Goal: Task Accomplishment & Management: Use online tool/utility

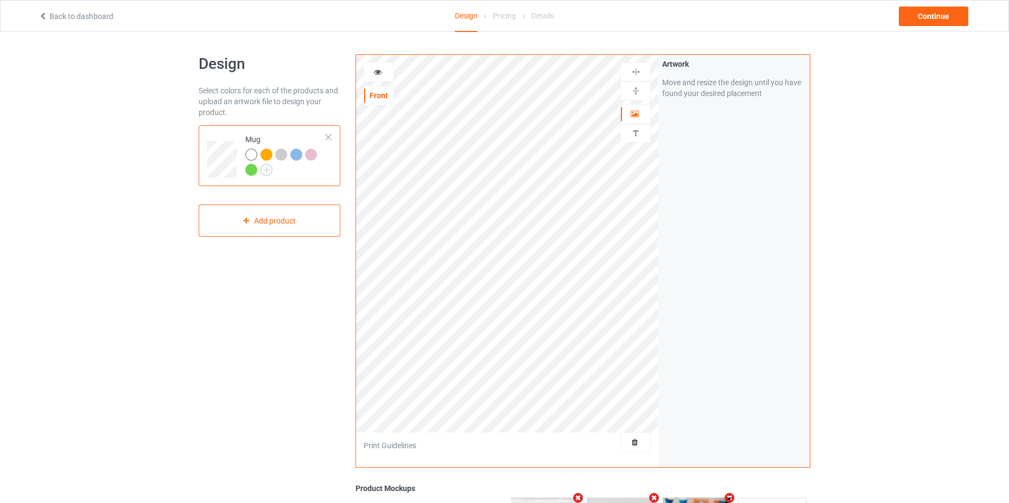
click at [315, 157] on div at bounding box center [311, 155] width 12 height 12
click at [255, 157] on div at bounding box center [251, 155] width 12 height 12
click at [270, 172] on img at bounding box center [267, 170] width 12 height 12
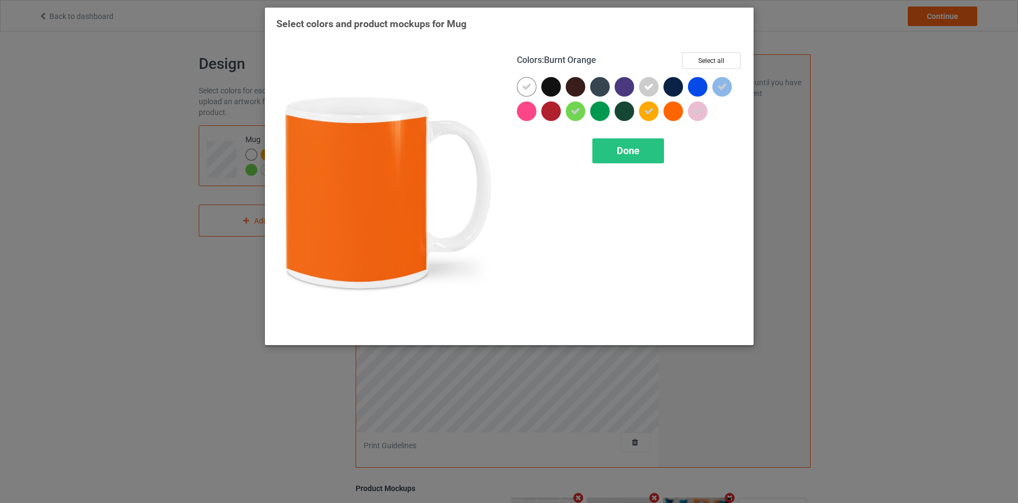
click at [672, 111] on div at bounding box center [673, 112] width 20 height 20
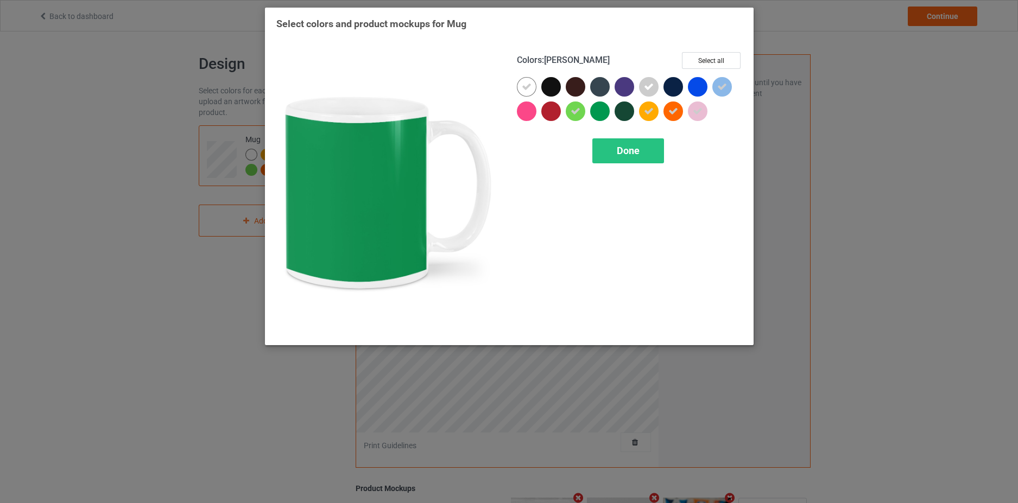
click at [603, 111] on div at bounding box center [600, 112] width 20 height 20
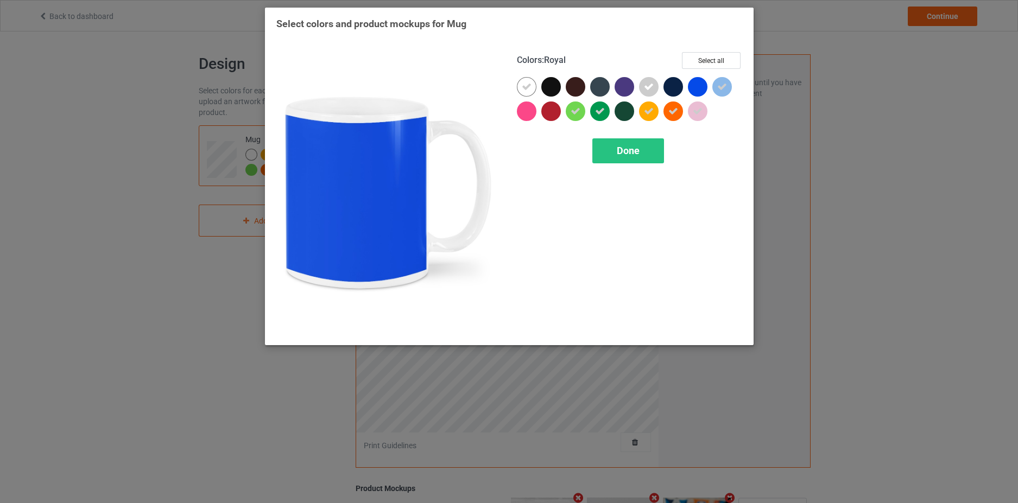
click at [694, 87] on div at bounding box center [698, 87] width 20 height 20
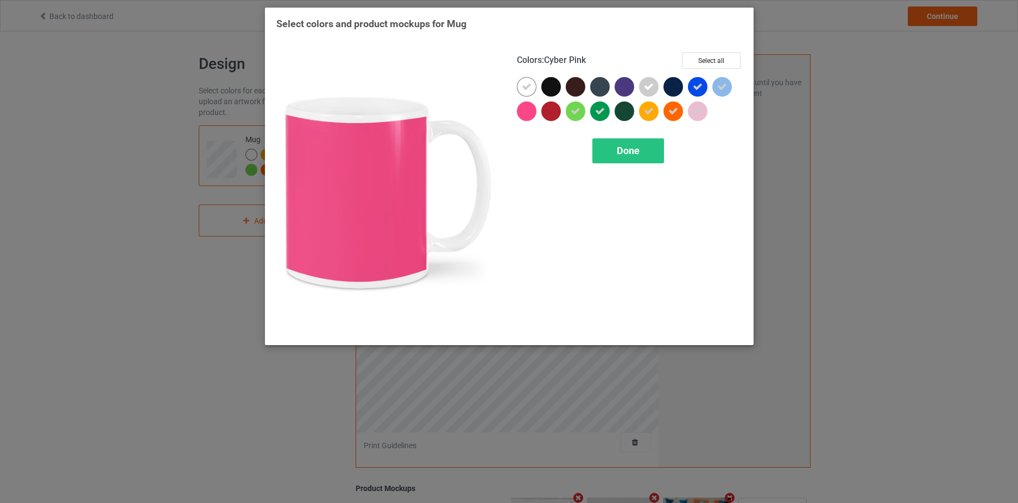
click at [525, 110] on div at bounding box center [527, 112] width 20 height 20
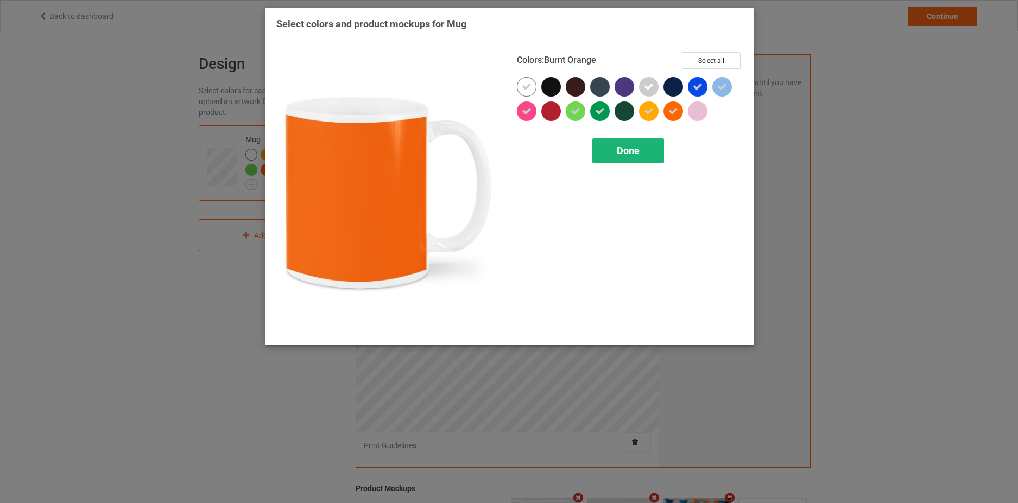
click at [633, 148] on span "Done" at bounding box center [628, 150] width 23 height 11
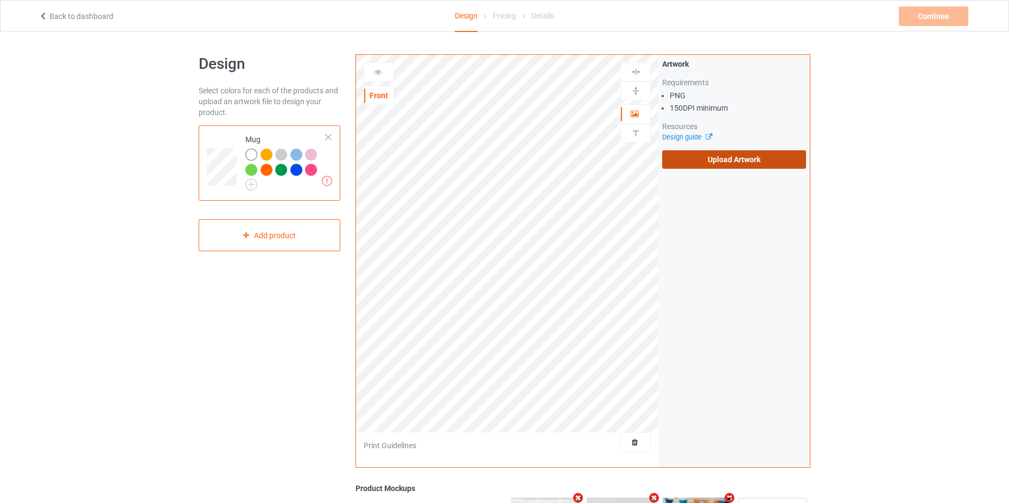
click at [717, 167] on label "Upload Artwork" at bounding box center [734, 159] width 144 height 18
click at [0, 0] on input "Upload Artwork" at bounding box center [0, 0] width 0 height 0
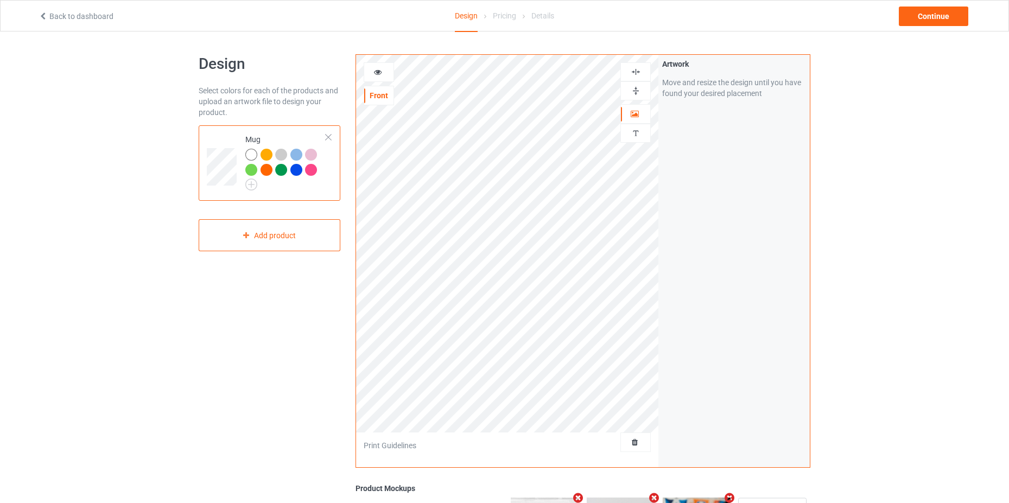
click at [296, 301] on div "Design Select colors for each of the products and upload an artwork file to des…" at bounding box center [269, 367] width 157 height 641
click at [368, 72] on div at bounding box center [378, 72] width 29 height 11
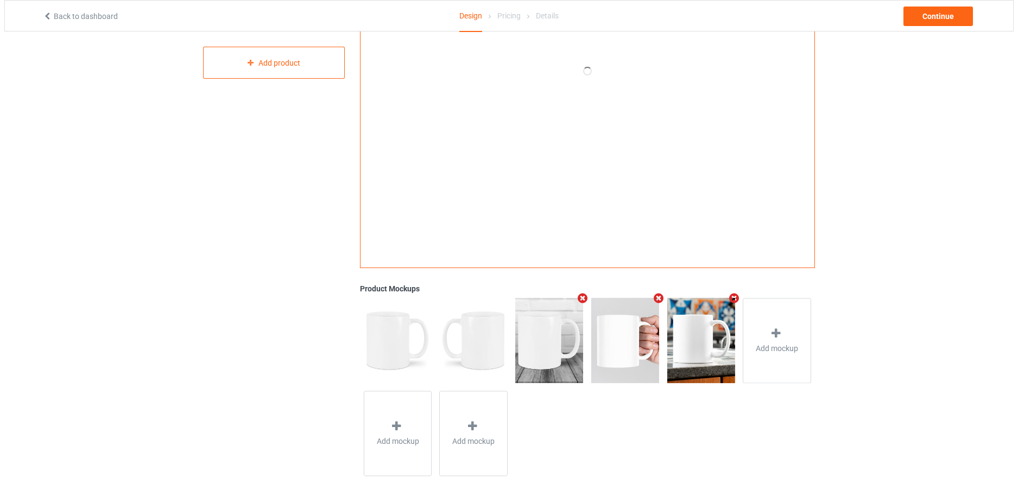
scroll to position [10, 0]
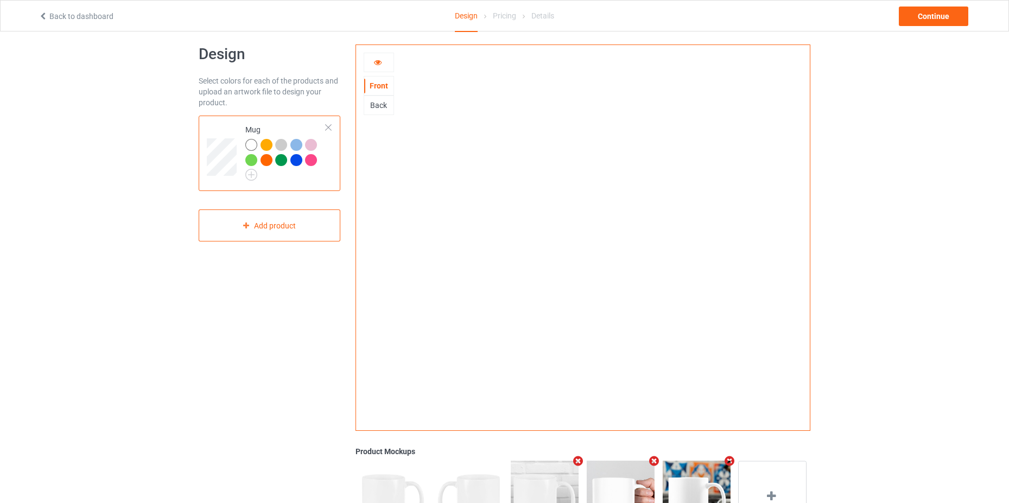
click at [381, 64] on icon at bounding box center [377, 61] width 9 height 8
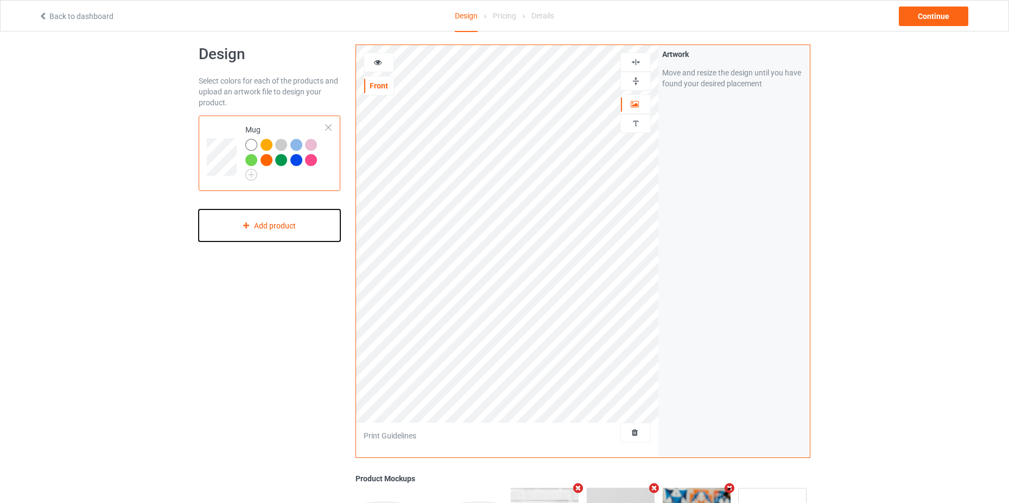
click at [283, 226] on div "Add product" at bounding box center [270, 226] width 142 height 32
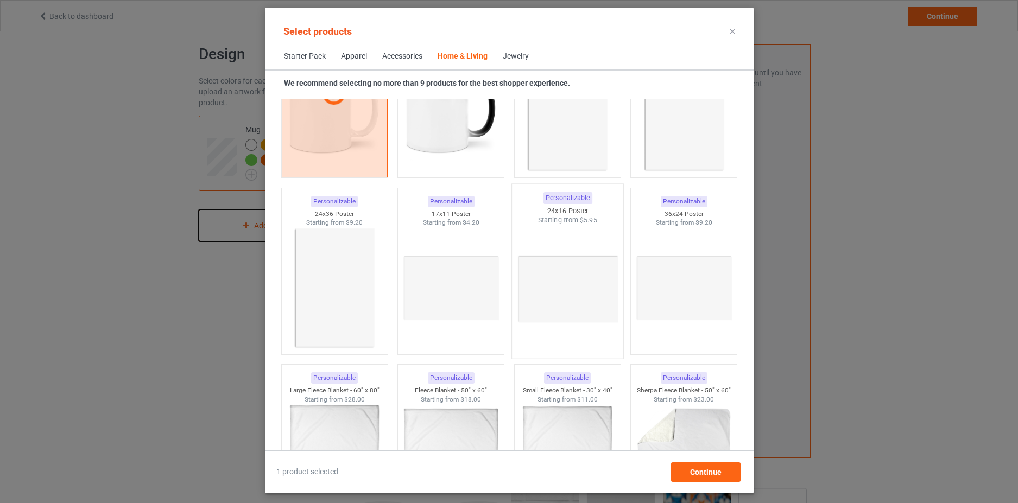
scroll to position [4899, 0]
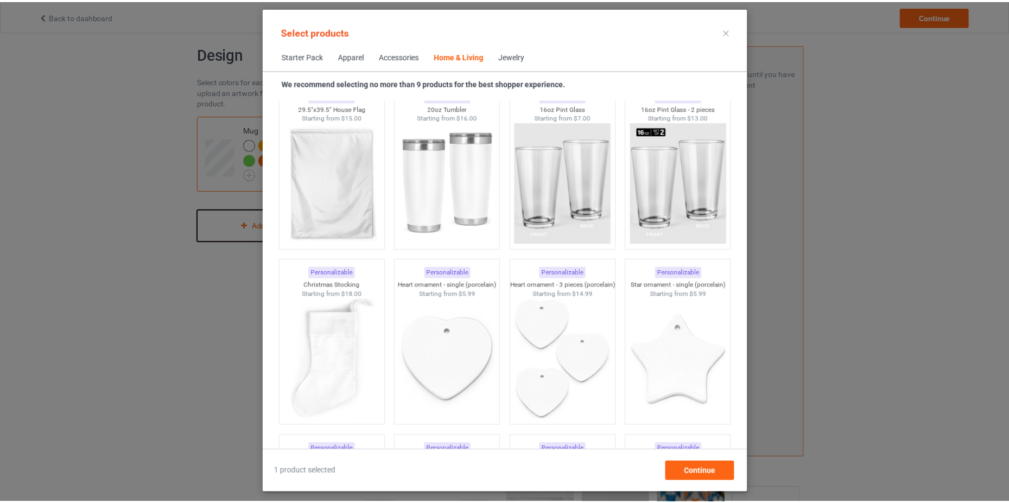
scroll to position [7179, 0]
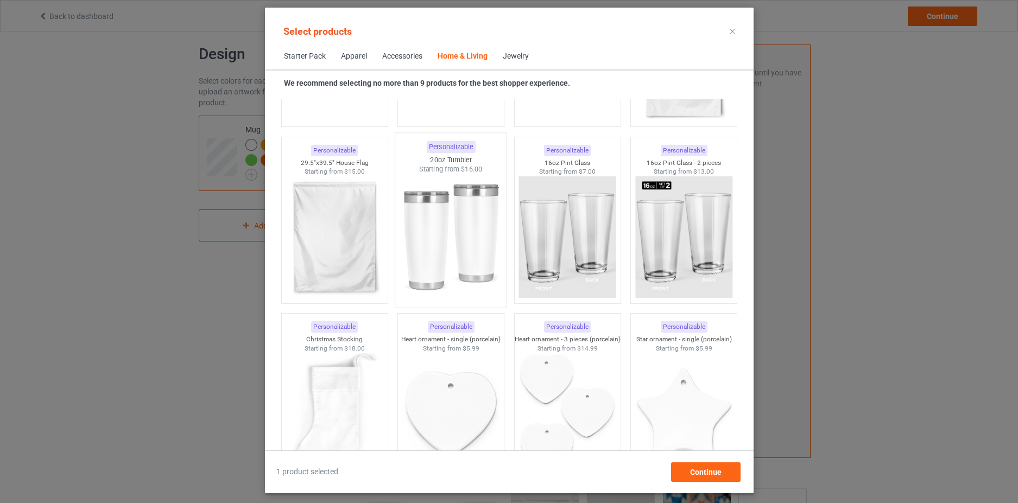
click at [451, 237] on img at bounding box center [451, 238] width 102 height 128
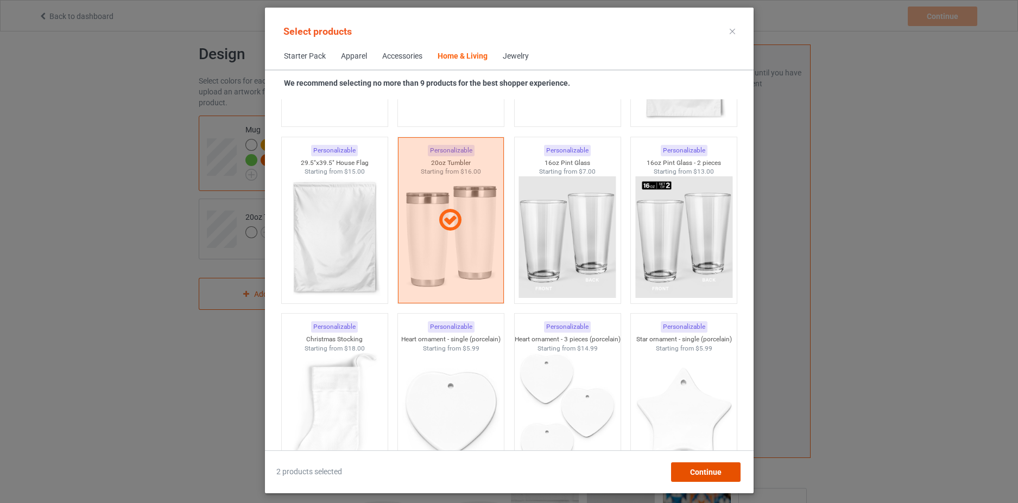
click at [691, 474] on span "Continue" at bounding box center [704, 472] width 31 height 9
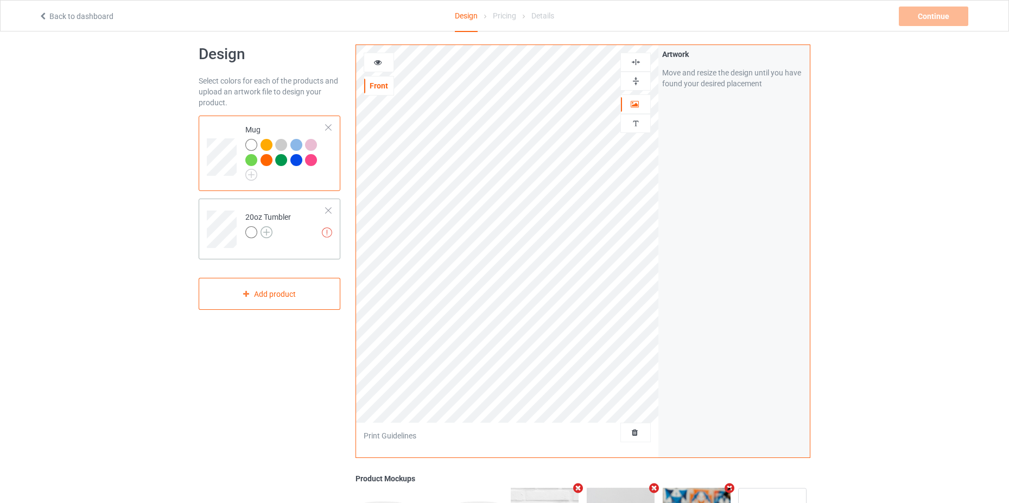
click at [268, 236] on img at bounding box center [267, 232] width 12 height 12
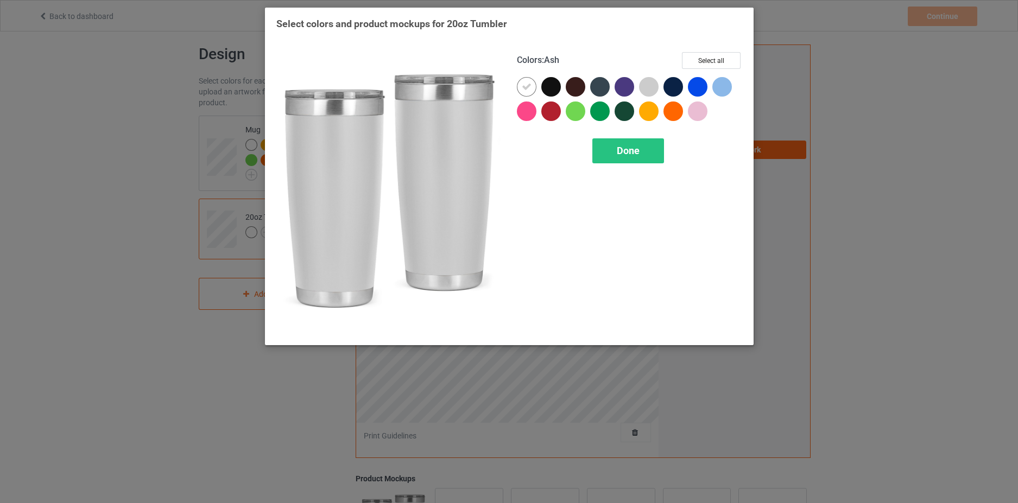
click at [650, 86] on div at bounding box center [649, 87] width 20 height 20
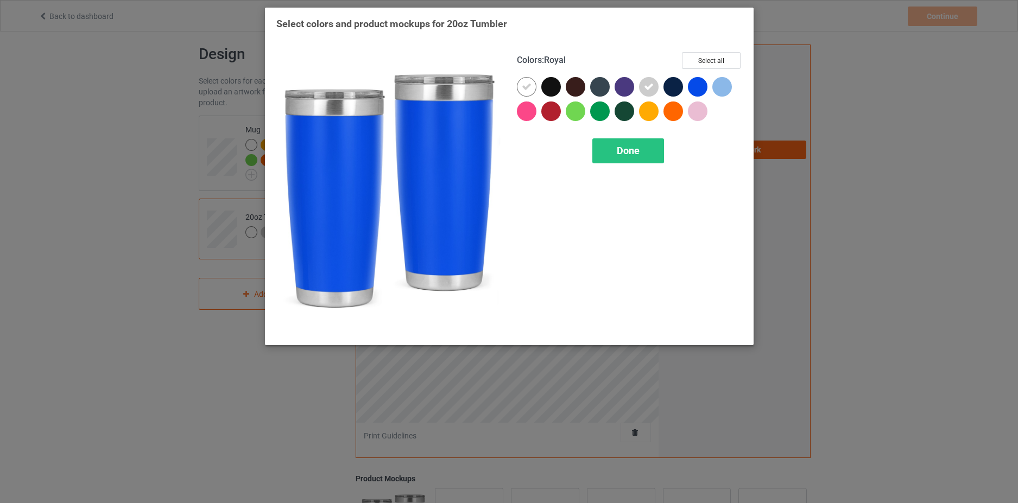
click at [695, 84] on div at bounding box center [698, 87] width 20 height 20
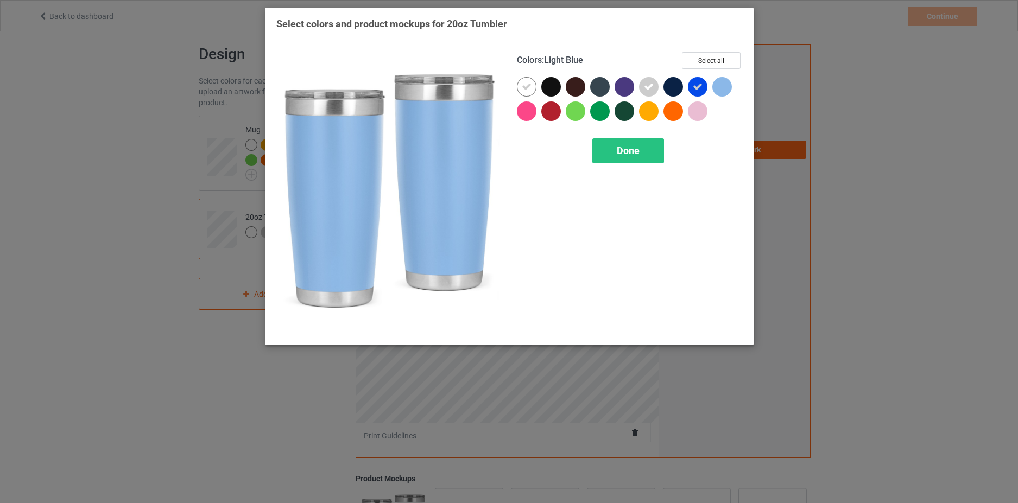
click at [729, 88] on div at bounding box center [722, 87] width 20 height 20
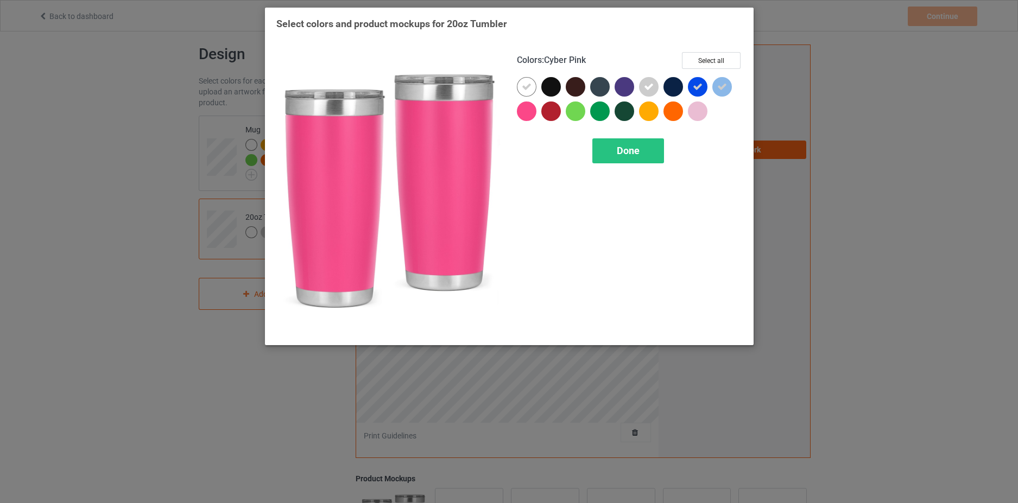
drag, startPoint x: 523, startPoint y: 111, endPoint x: 550, endPoint y: 115, distance: 27.3
click at [524, 112] on div at bounding box center [527, 112] width 20 height 20
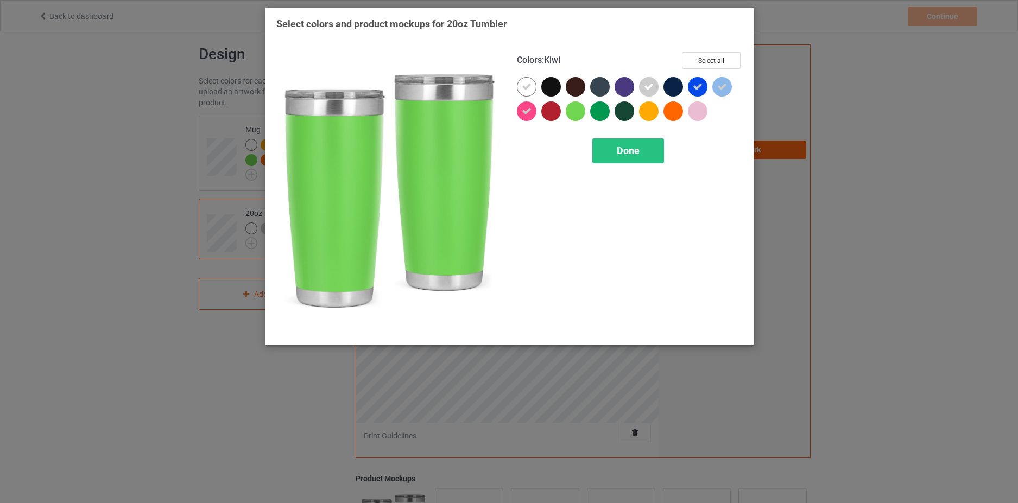
click at [584, 110] on div at bounding box center [576, 112] width 20 height 20
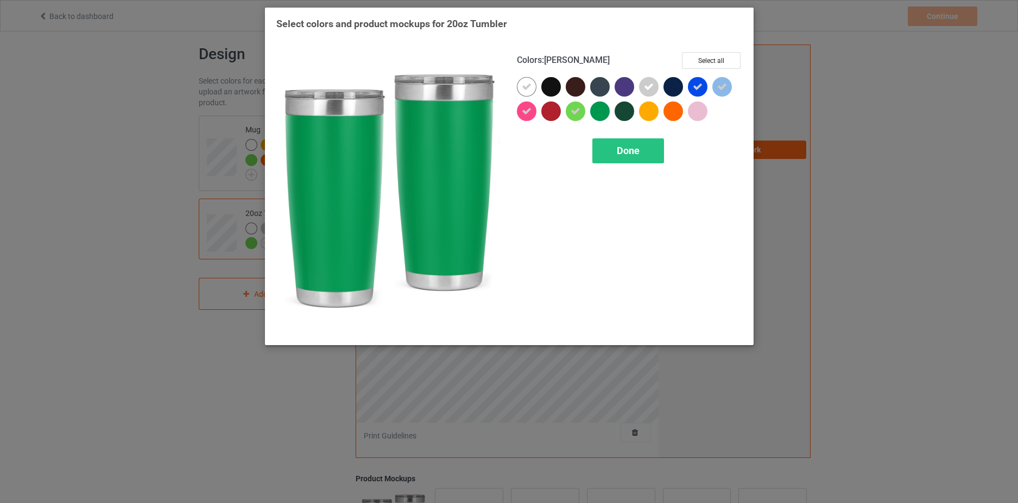
click at [601, 111] on div at bounding box center [600, 112] width 20 height 20
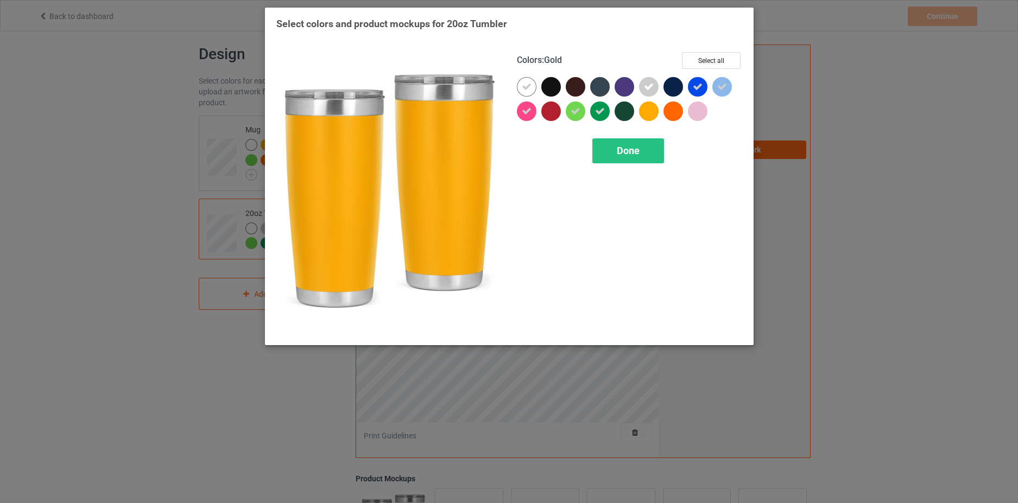
click at [653, 115] on div at bounding box center [649, 112] width 20 height 20
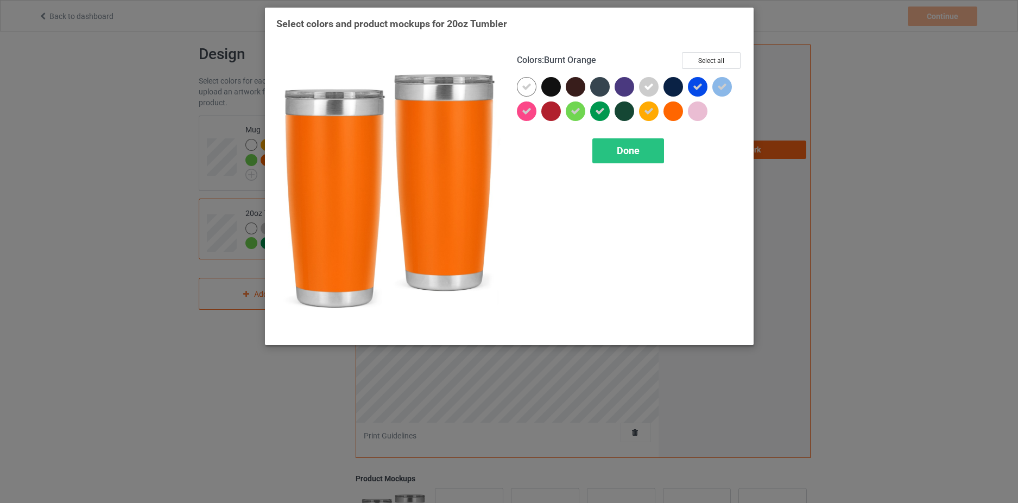
click at [673, 113] on div at bounding box center [673, 112] width 20 height 20
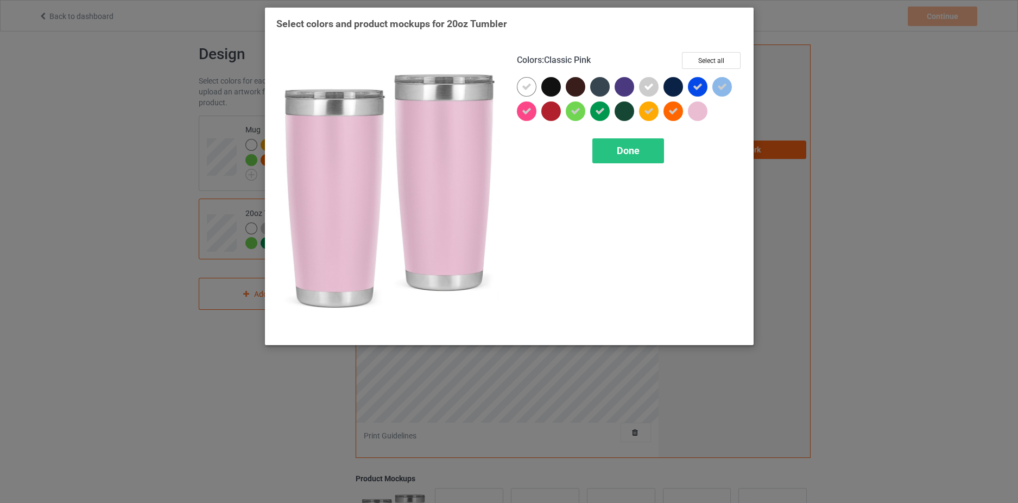
click at [703, 115] on div at bounding box center [698, 112] width 20 height 20
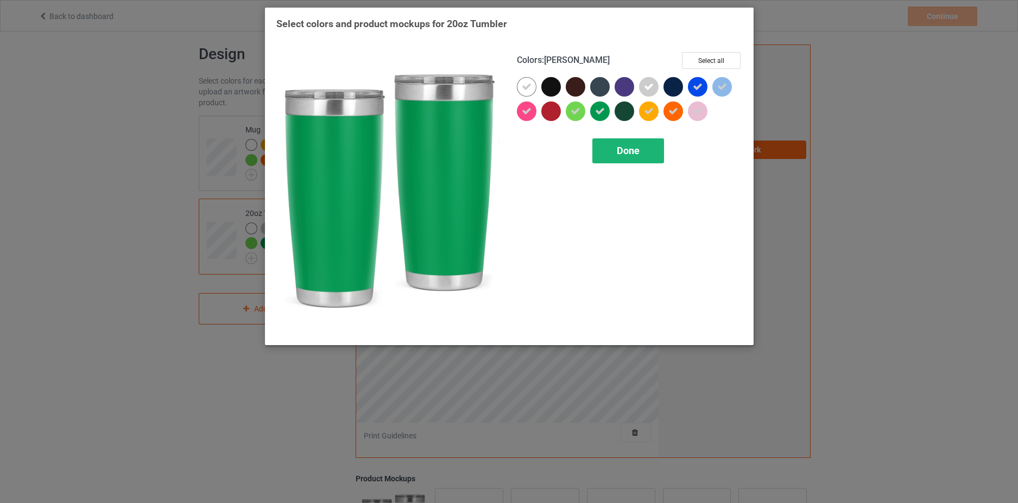
click at [633, 153] on span "Done" at bounding box center [628, 150] width 23 height 11
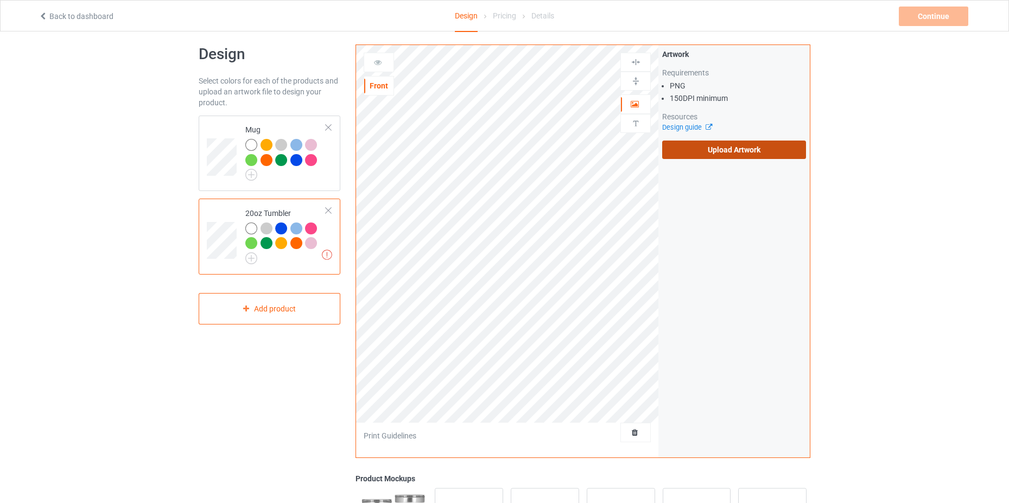
click at [726, 154] on label "Upload Artwork" at bounding box center [734, 150] width 144 height 18
click at [0, 0] on input "Upload Artwork" at bounding box center [0, 0] width 0 height 0
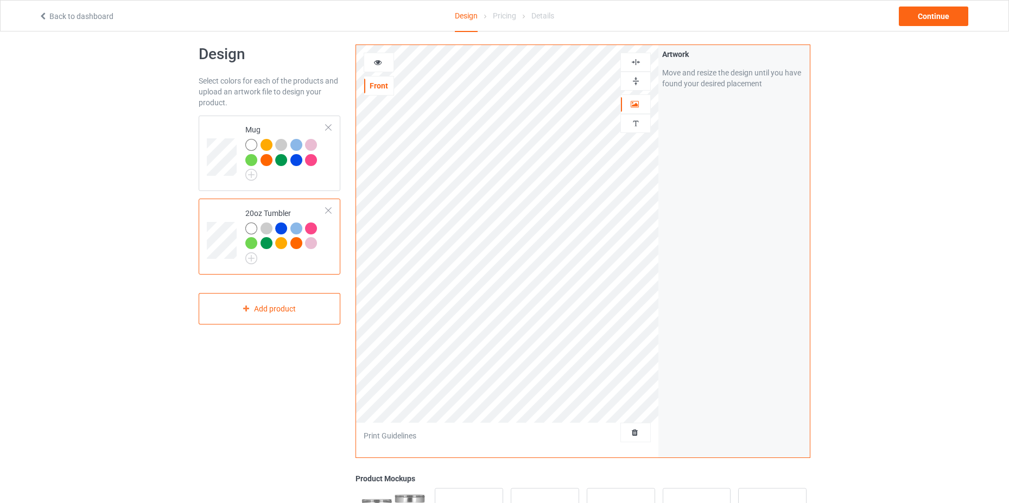
click at [679, 306] on div "Artwork Move and resize the design until you have found your desired placement" at bounding box center [733, 251] width 151 height 413
click at [387, 66] on div at bounding box center [378, 62] width 29 height 11
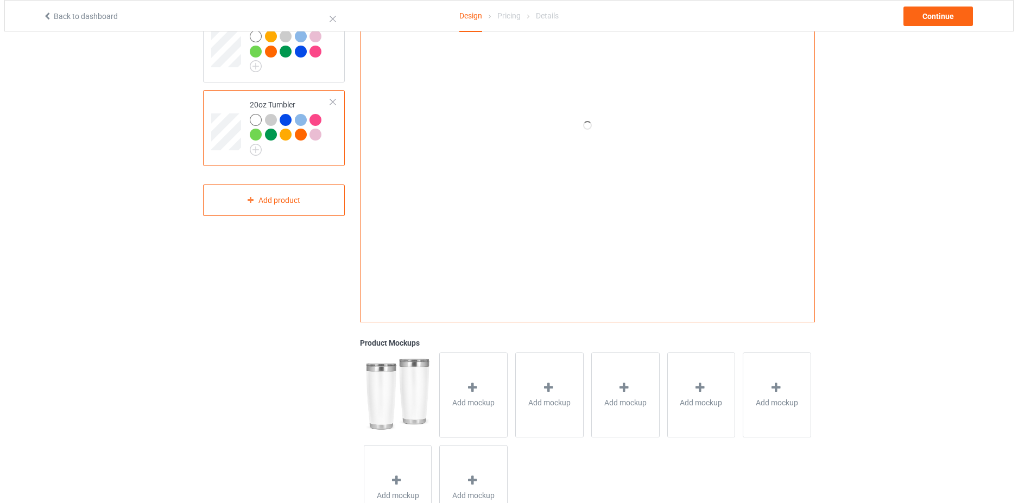
scroll to position [173, 0]
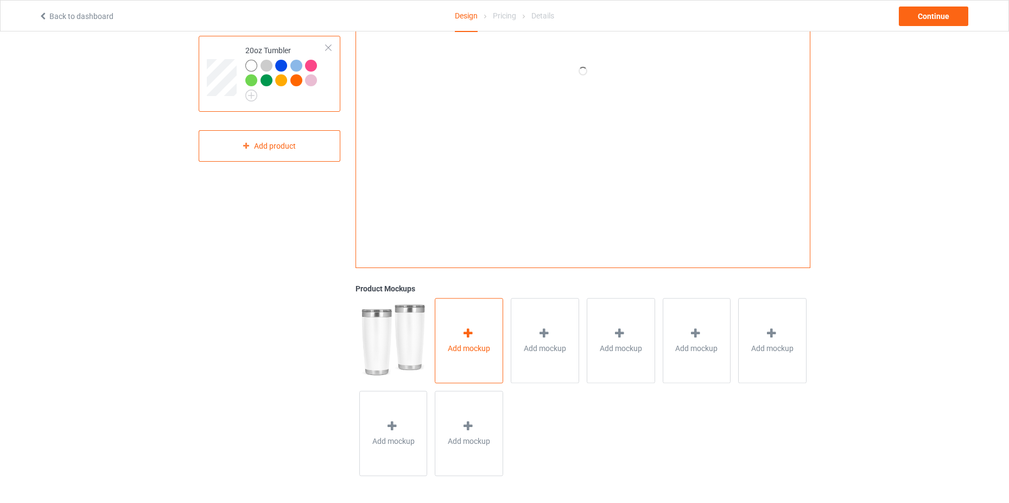
click at [477, 353] on span "Add mockup" at bounding box center [469, 348] width 42 height 11
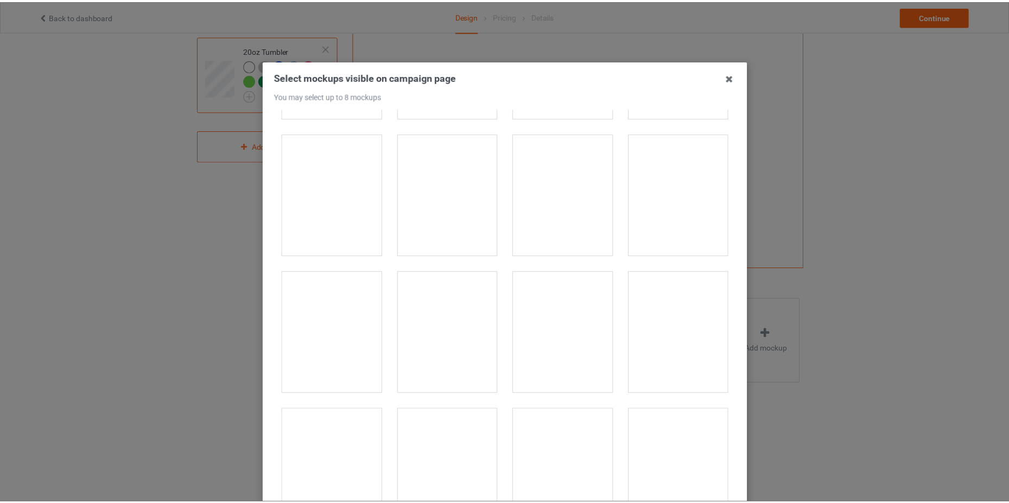
scroll to position [1357, 0]
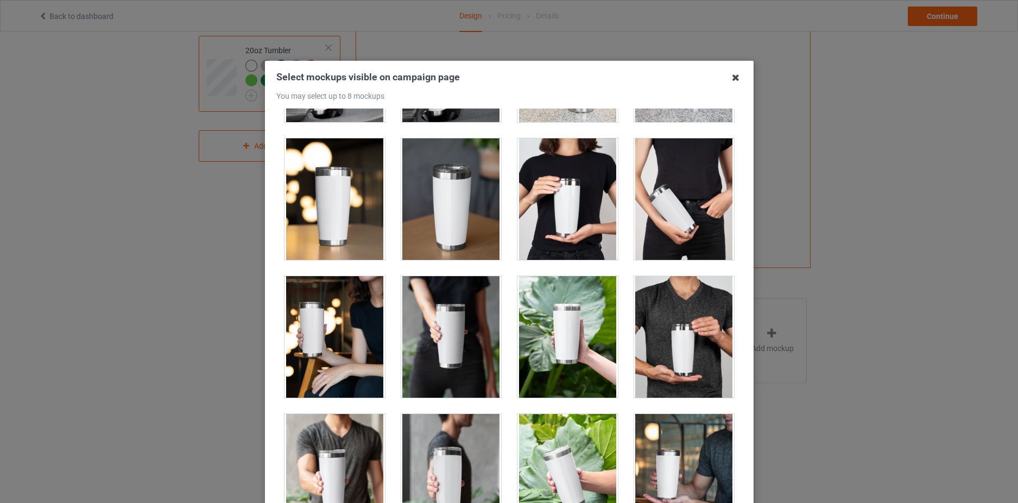
click at [738, 79] on icon at bounding box center [735, 77] width 17 height 17
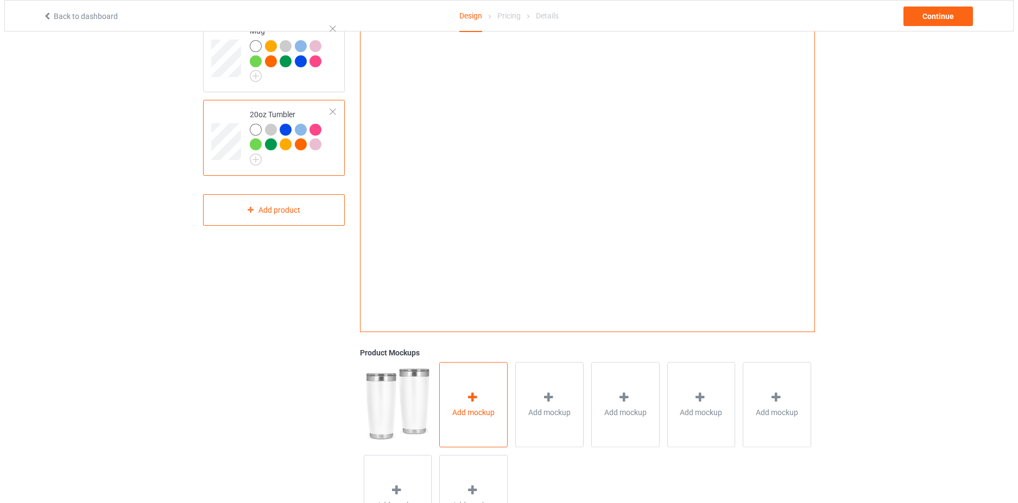
scroll to position [173, 0]
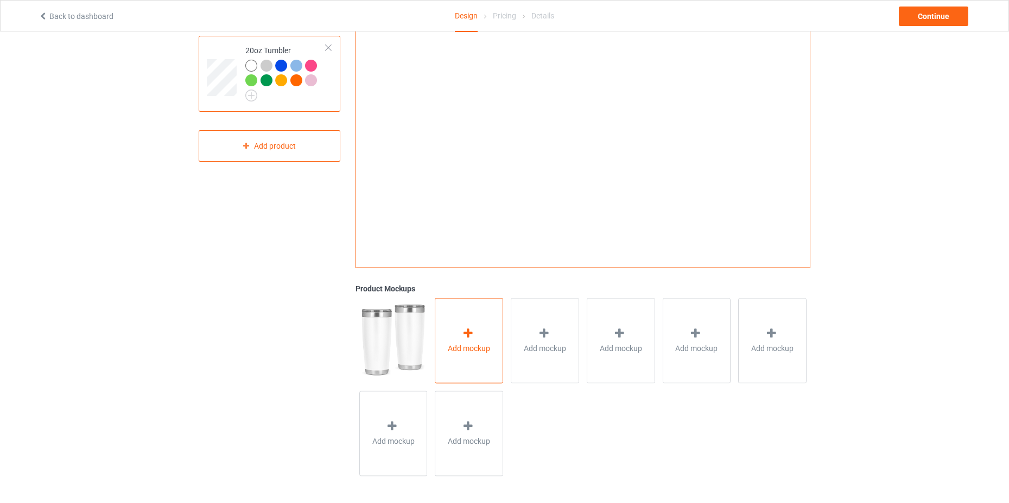
click at [479, 363] on div "Add mockup" at bounding box center [469, 340] width 68 height 85
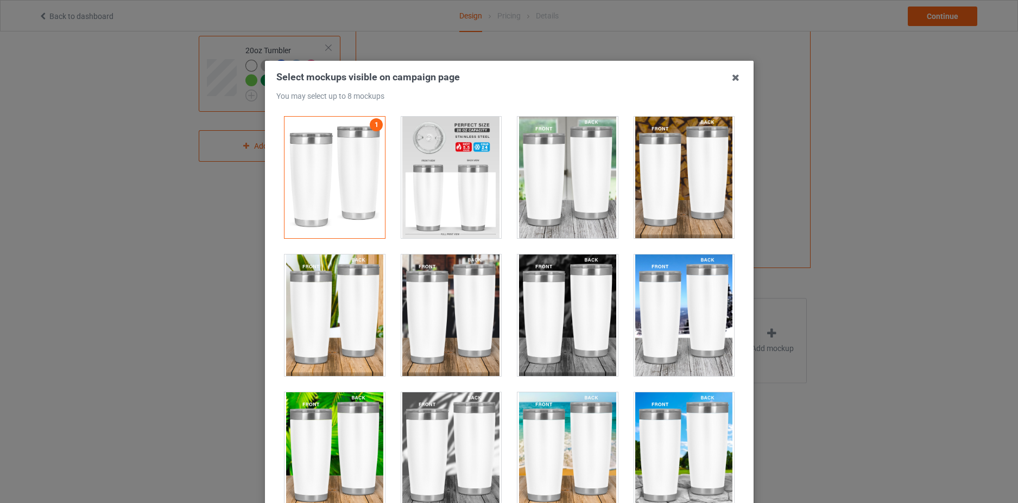
click at [556, 324] on div at bounding box center [567, 316] width 100 height 122
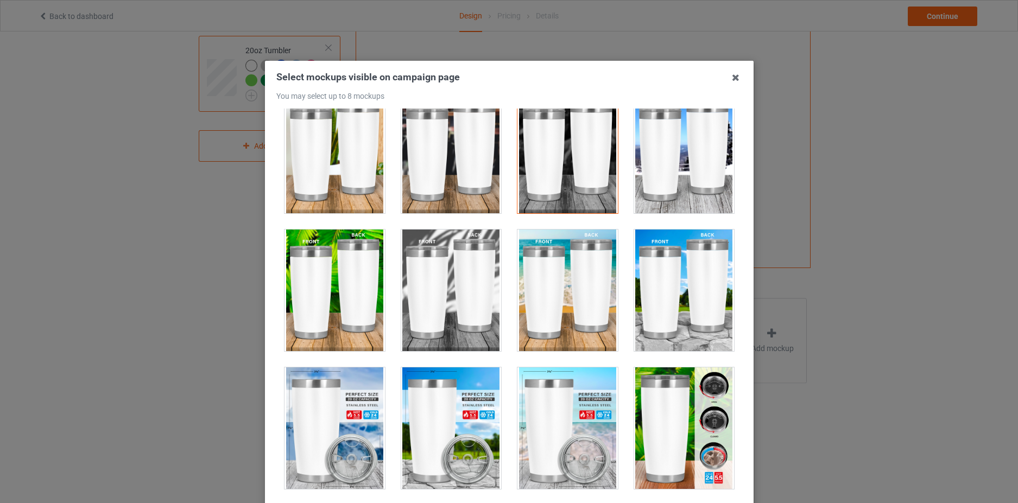
scroll to position [271, 0]
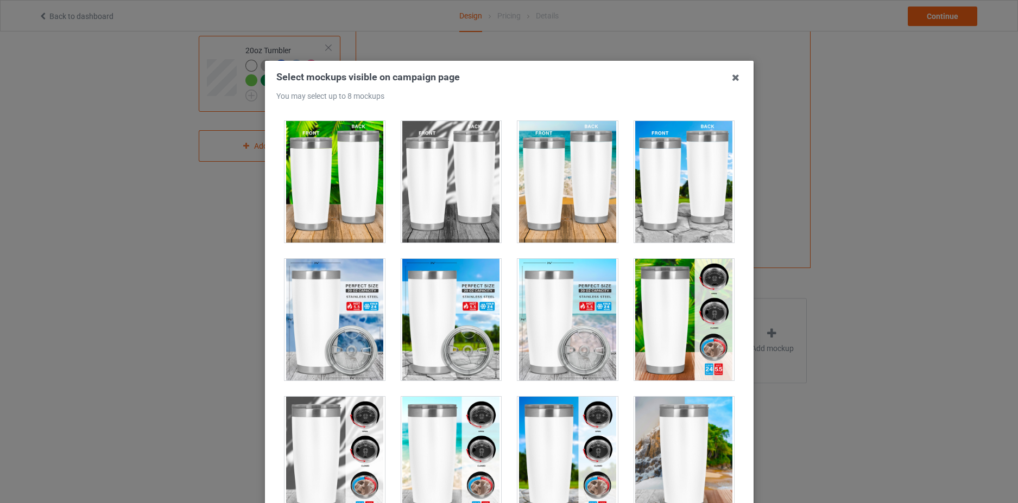
click at [473, 340] on div at bounding box center [451, 320] width 100 height 122
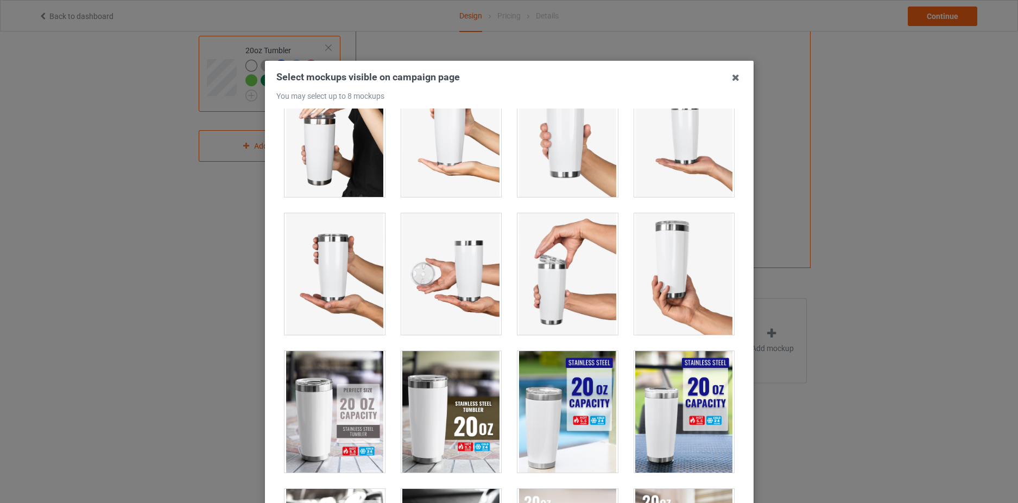
scroll to position [1140, 0]
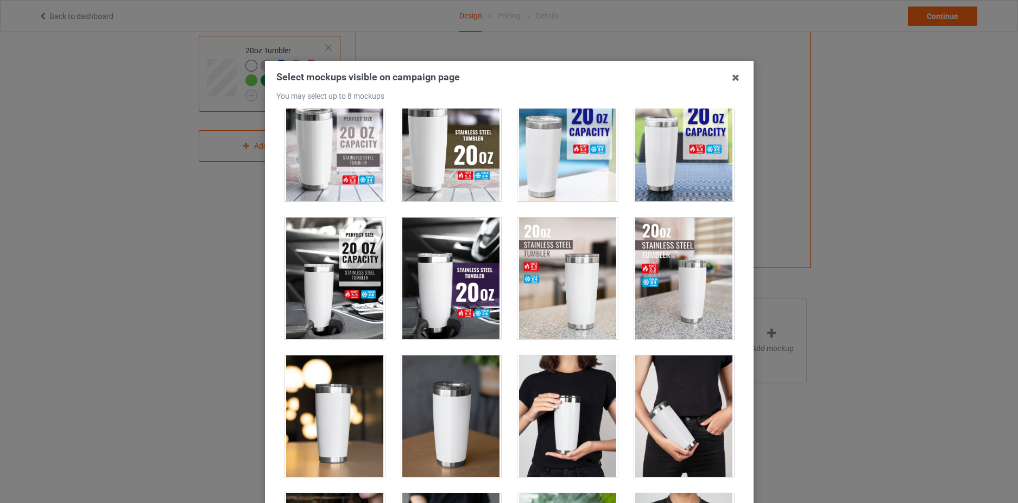
click at [465, 316] on div at bounding box center [451, 279] width 100 height 122
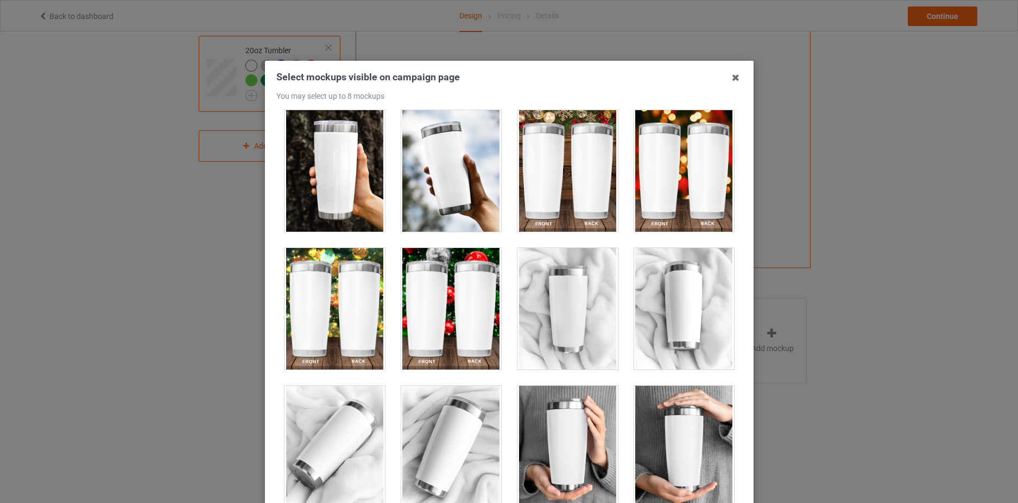
scroll to position [2985, 0]
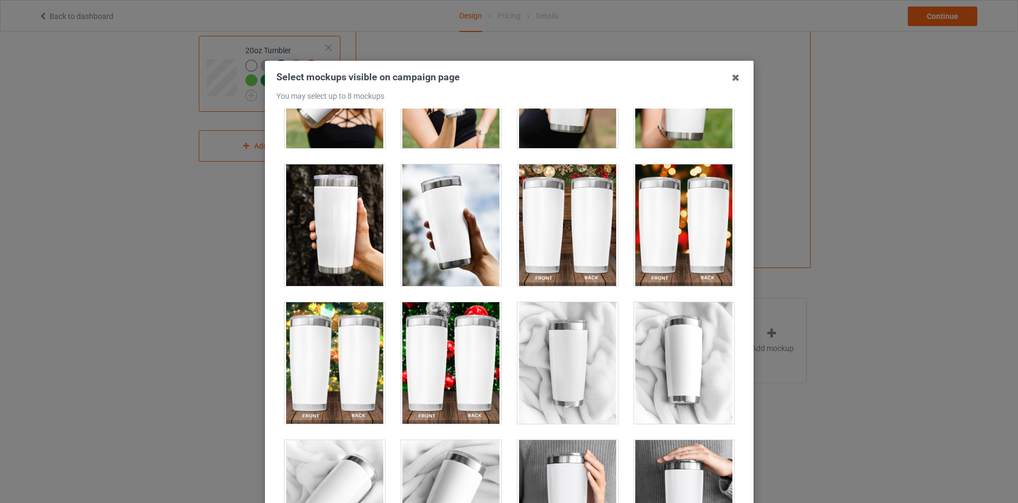
click at [355, 232] on div at bounding box center [334, 225] width 100 height 122
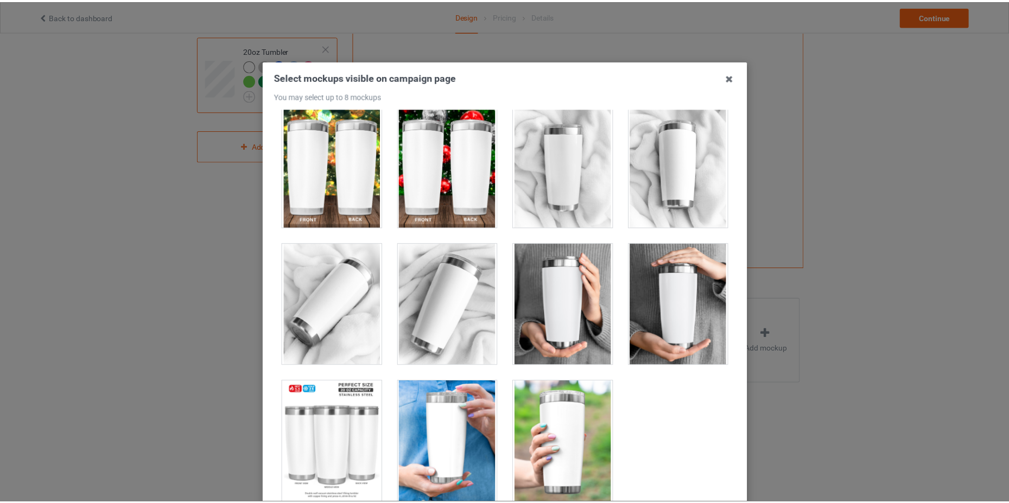
scroll to position [118, 0]
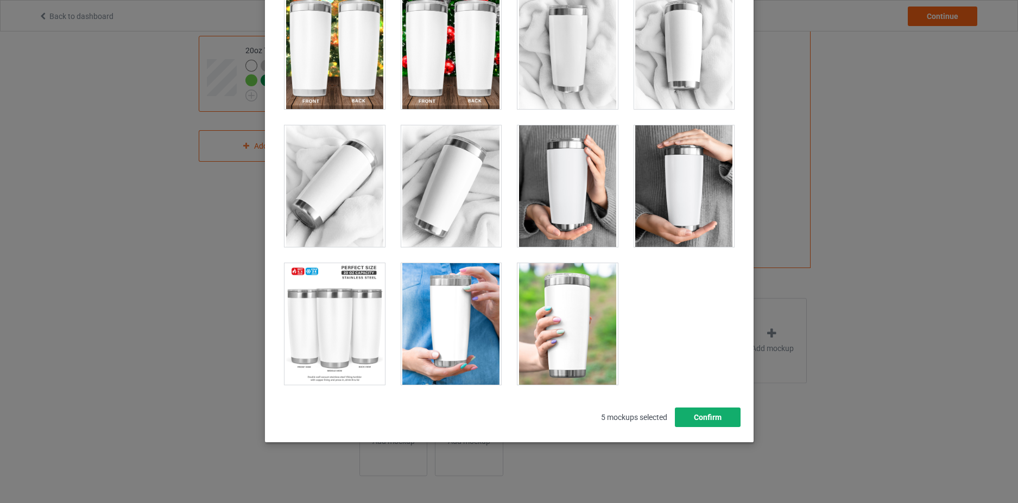
click at [694, 414] on button "Confirm" at bounding box center [707, 418] width 66 height 20
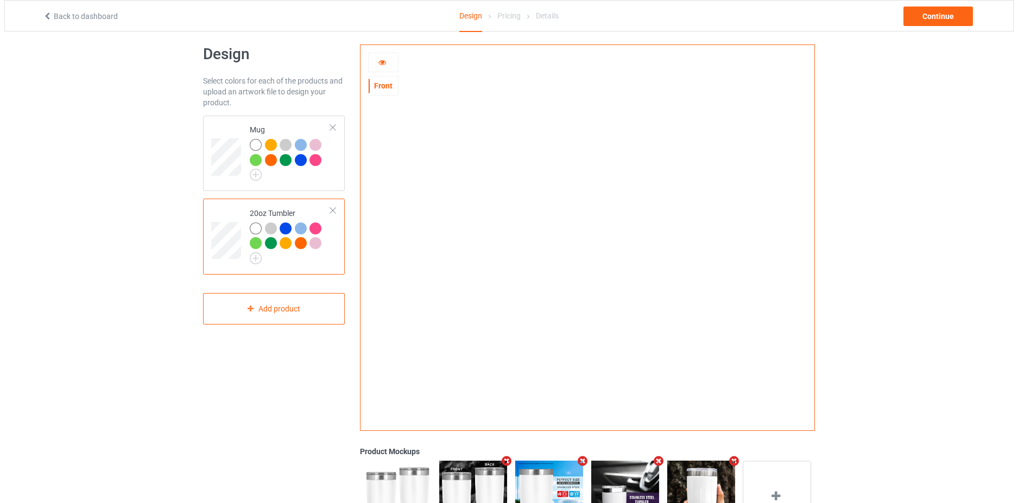
scroll to position [0, 0]
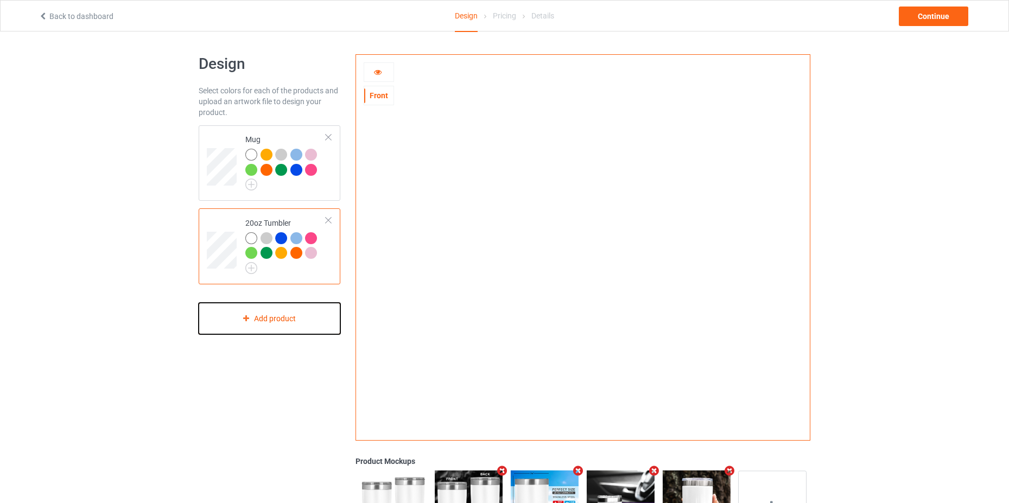
click at [299, 319] on div "Add product" at bounding box center [270, 319] width 142 height 32
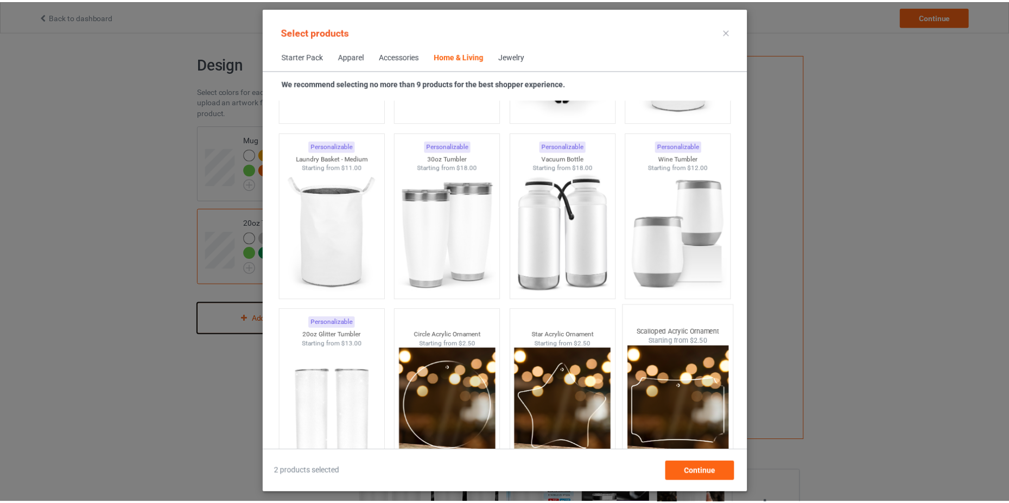
scroll to position [8189, 0]
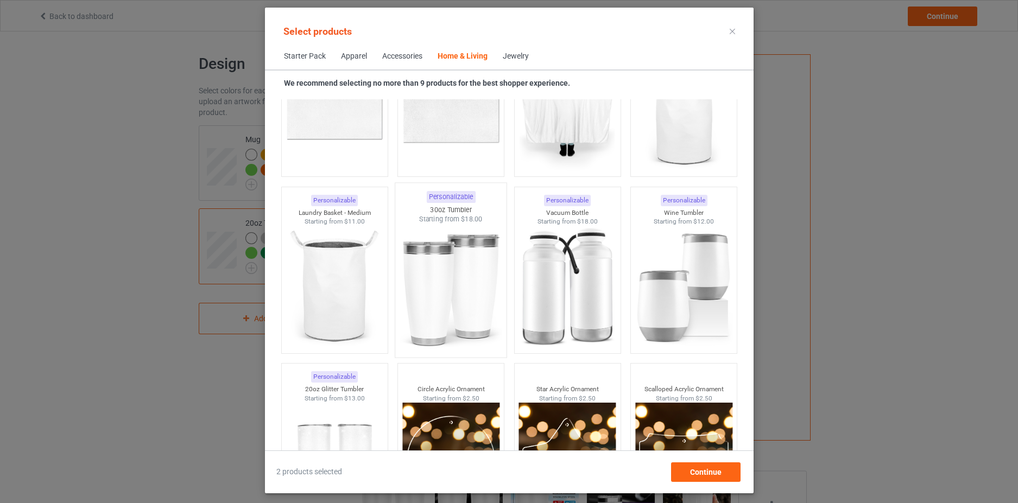
click at [452, 289] on img at bounding box center [451, 288] width 102 height 128
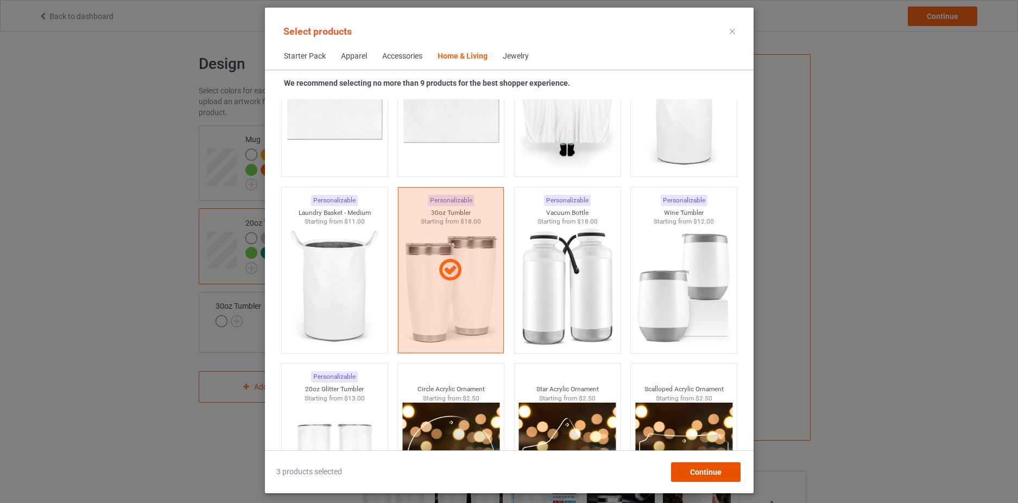
click at [721, 475] on div "Continue" at bounding box center [704, 472] width 69 height 20
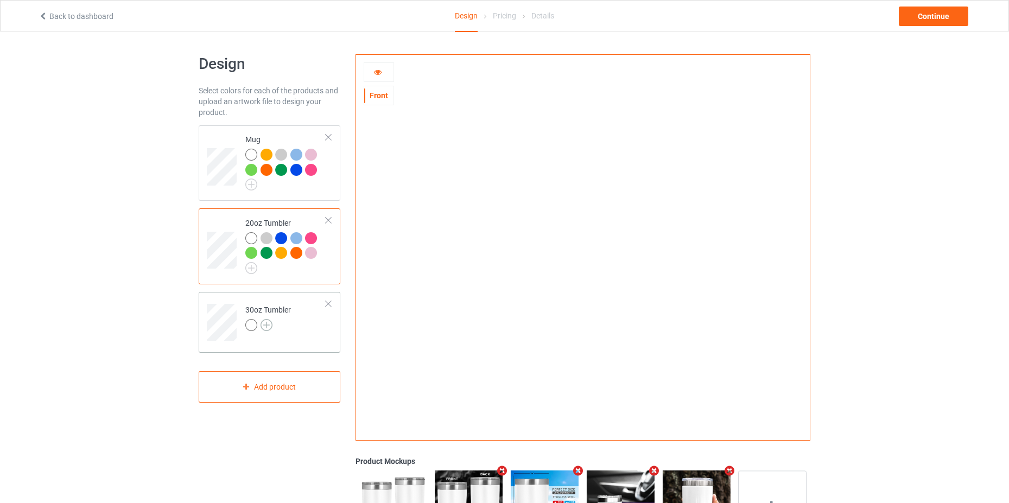
click at [269, 326] on img at bounding box center [267, 325] width 12 height 12
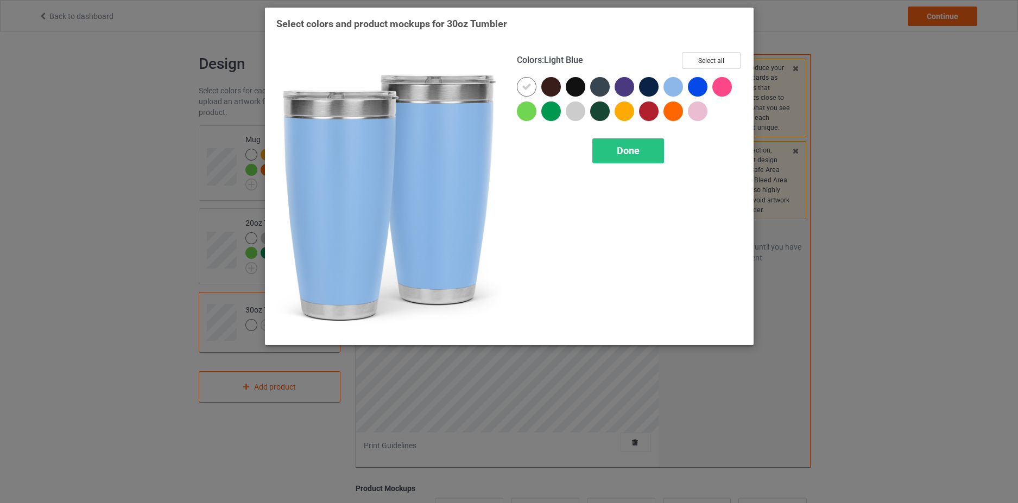
click at [670, 87] on div at bounding box center [673, 87] width 20 height 20
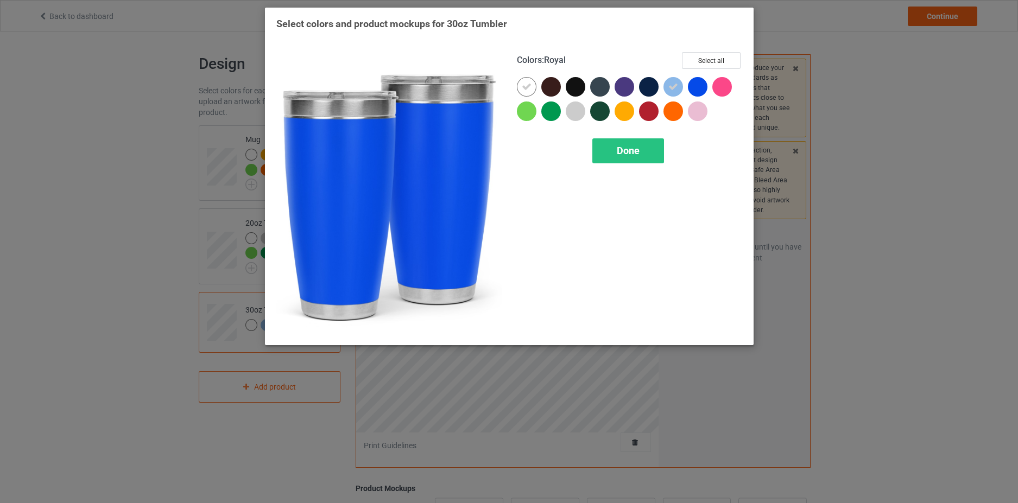
click at [700, 87] on div at bounding box center [698, 87] width 20 height 20
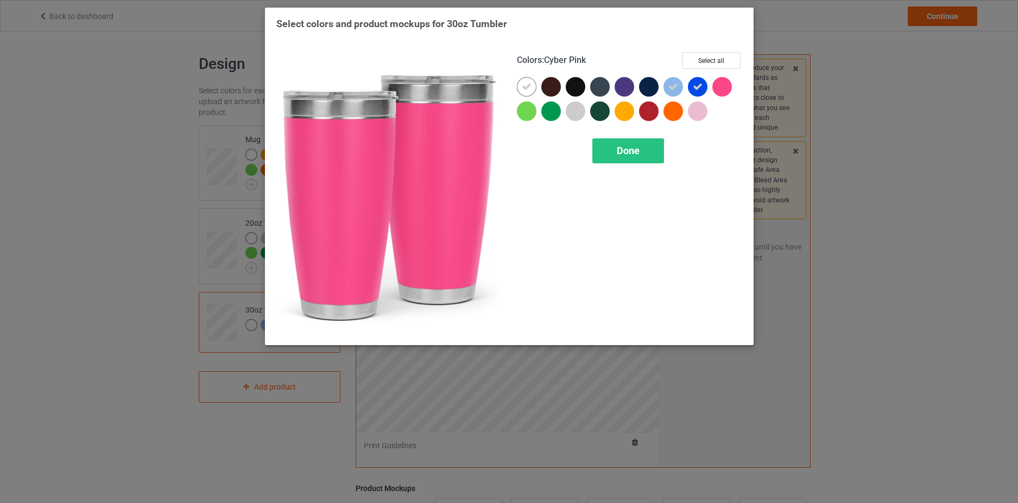
click at [722, 84] on div at bounding box center [722, 87] width 20 height 20
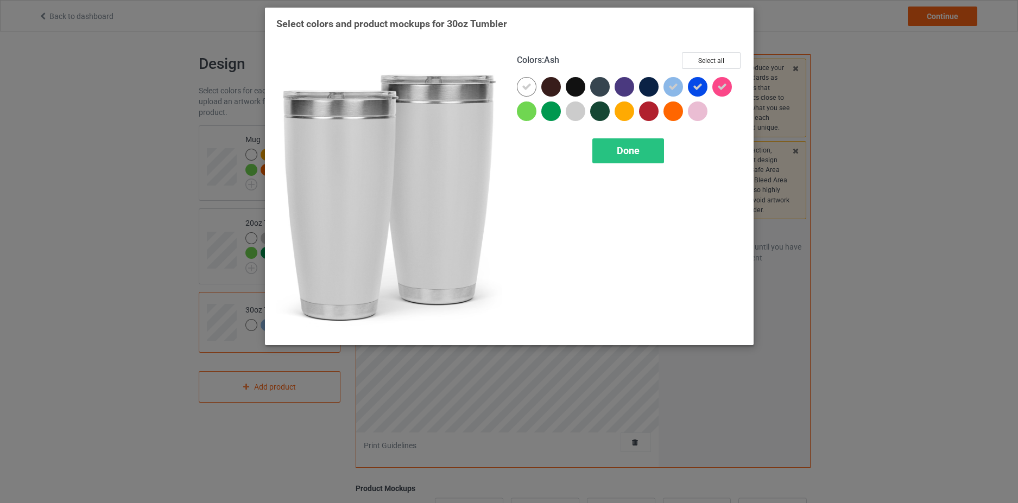
click at [575, 112] on div at bounding box center [576, 112] width 20 height 20
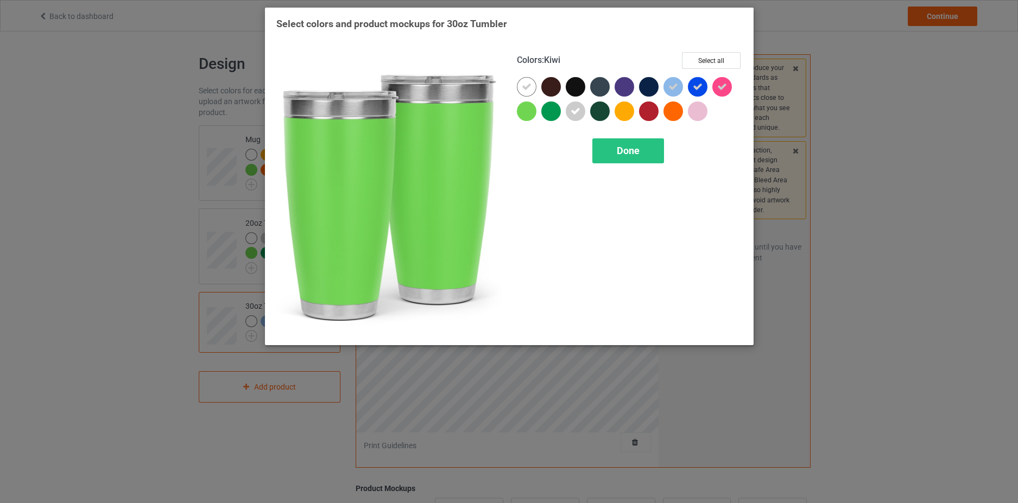
drag, startPoint x: 519, startPoint y: 110, endPoint x: 558, endPoint y: 116, distance: 39.0
click at [520, 110] on div at bounding box center [527, 112] width 20 height 20
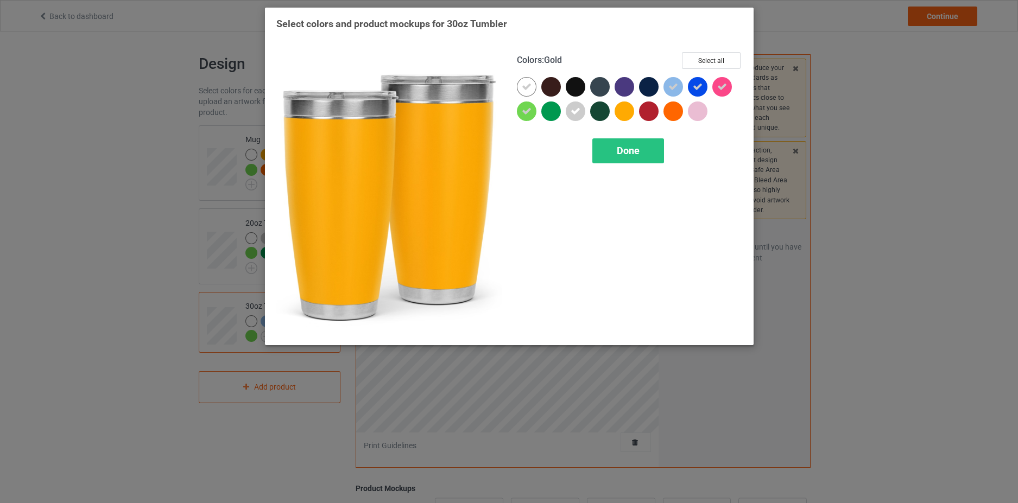
click at [626, 110] on div at bounding box center [624, 112] width 20 height 20
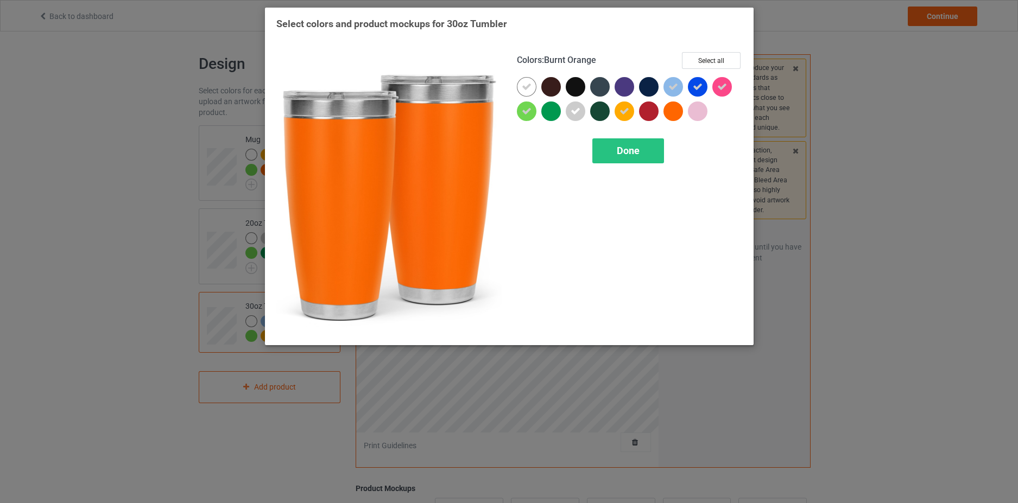
click at [671, 113] on div at bounding box center [673, 112] width 20 height 20
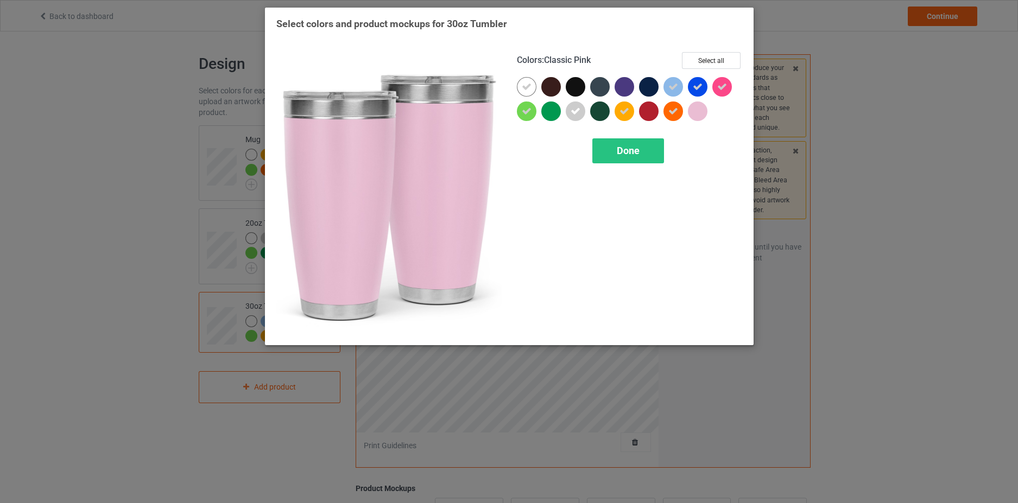
click at [700, 109] on div at bounding box center [698, 112] width 20 height 20
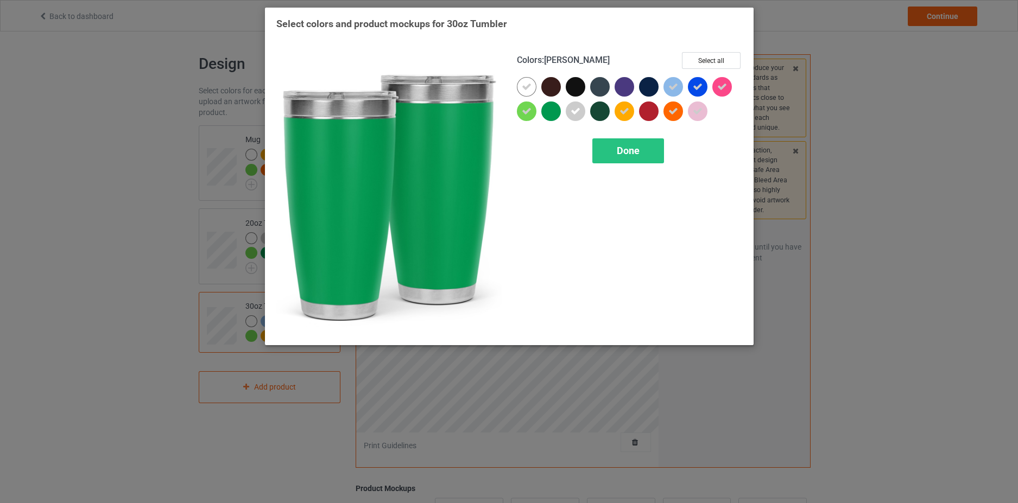
click at [553, 110] on div at bounding box center [551, 112] width 20 height 20
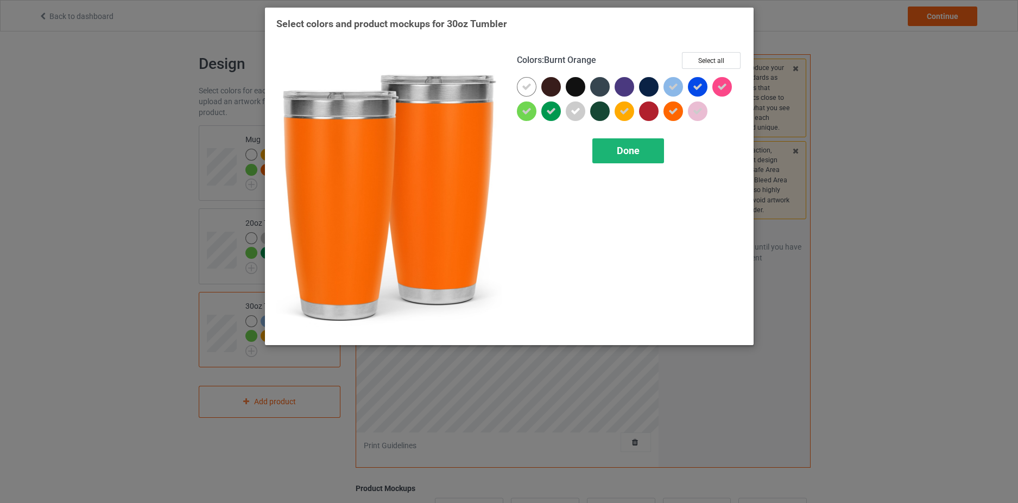
click at [626, 152] on span "Done" at bounding box center [628, 150] width 23 height 11
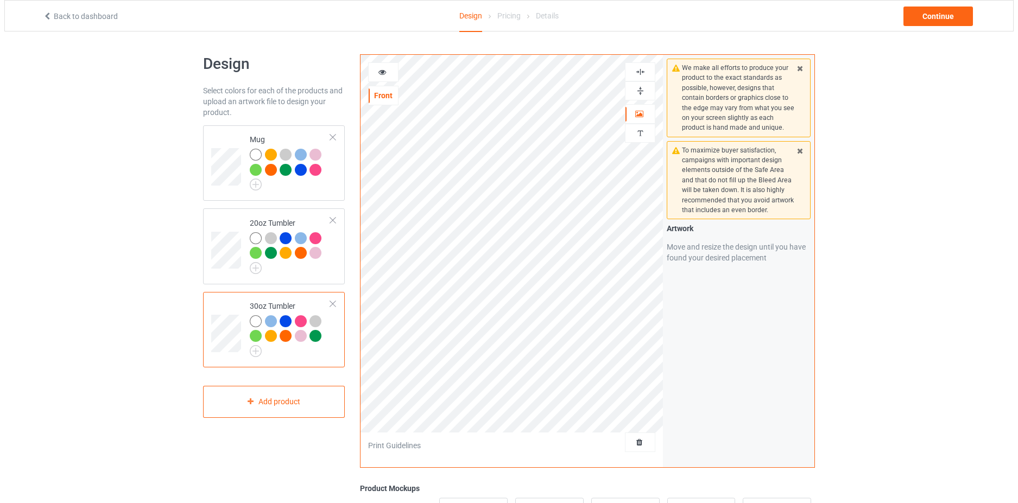
scroll to position [200, 0]
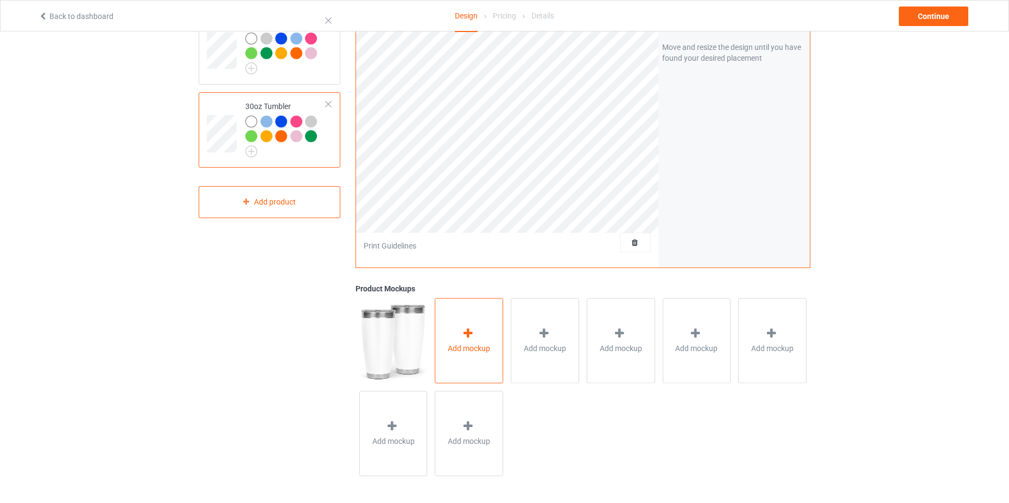
click at [479, 329] on div "Add mockup" at bounding box center [469, 340] width 68 height 85
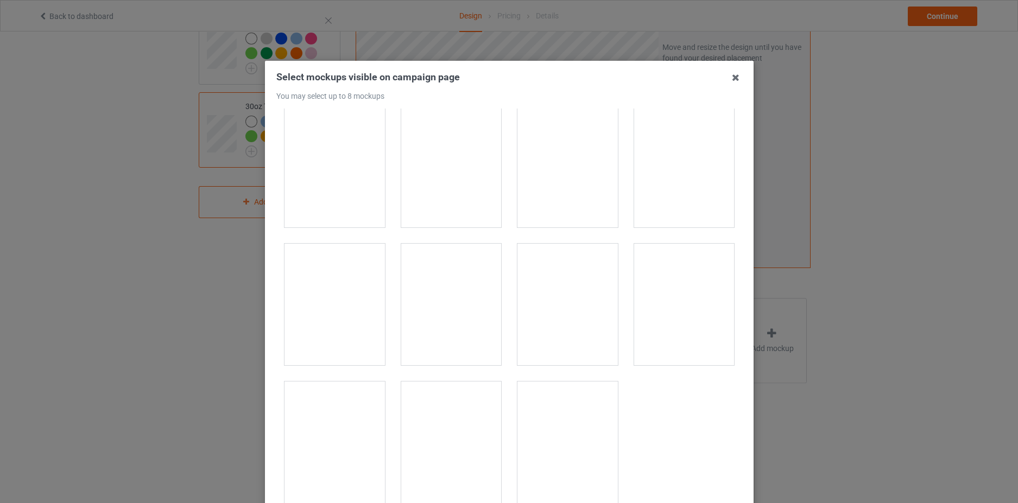
scroll to position [0, 0]
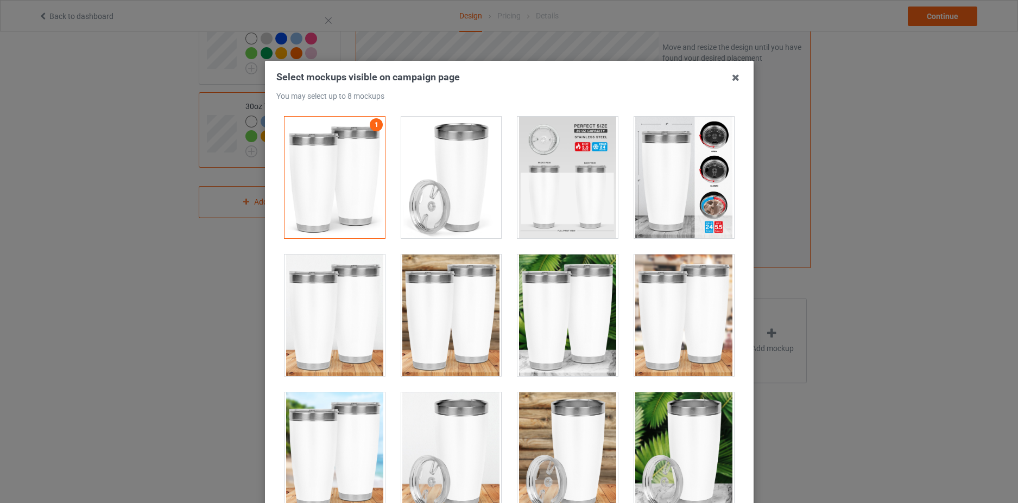
click at [467, 202] on div at bounding box center [451, 178] width 100 height 122
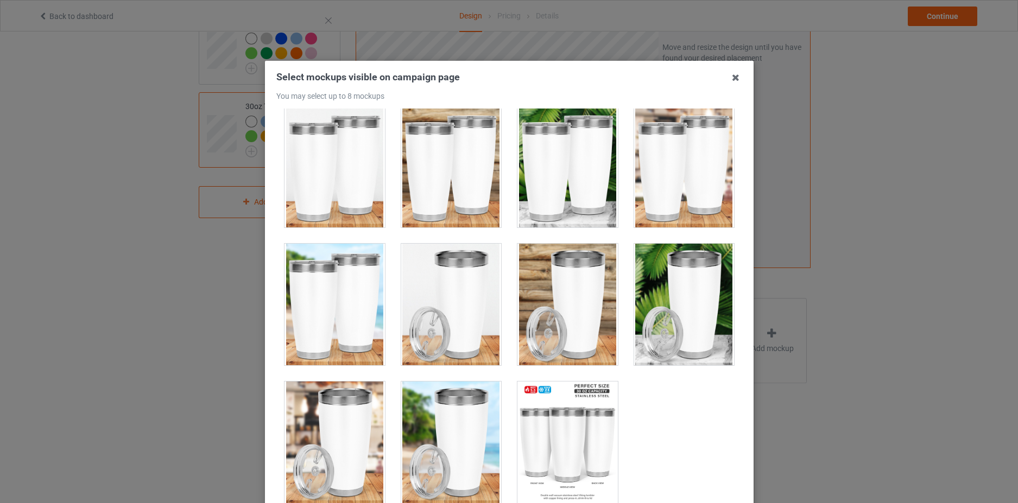
click at [689, 301] on div at bounding box center [683, 305] width 100 height 122
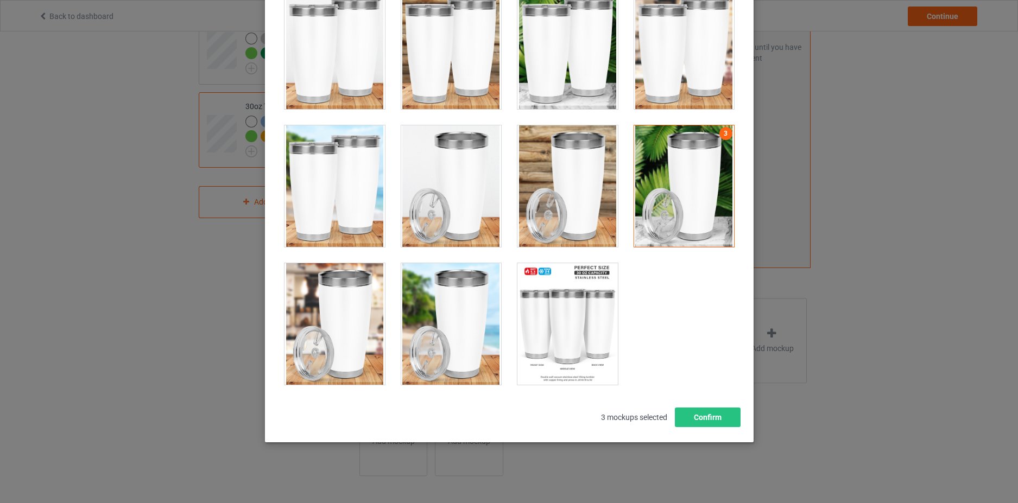
click at [573, 167] on div at bounding box center [567, 186] width 100 height 122
click at [458, 321] on div at bounding box center [451, 324] width 100 height 122
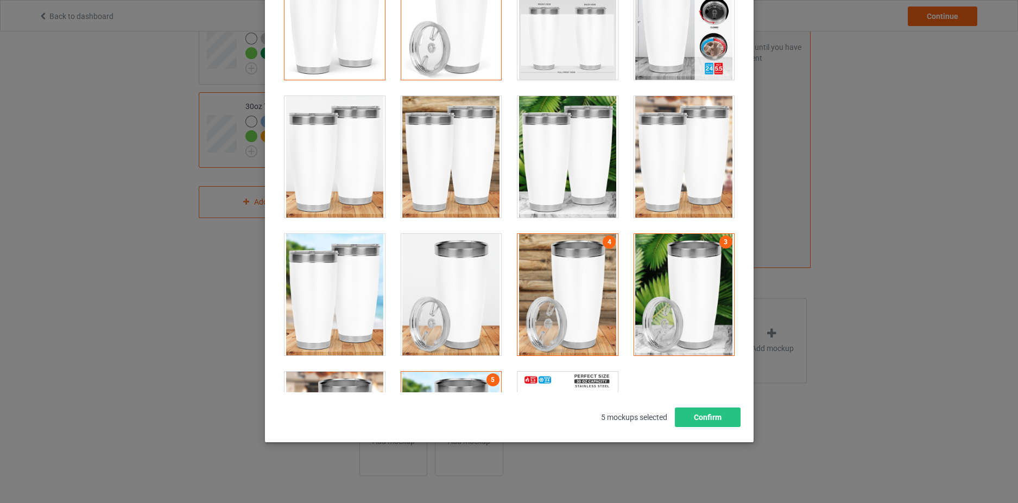
click at [341, 297] on div at bounding box center [334, 295] width 100 height 122
click at [703, 409] on button "Confirm" at bounding box center [707, 418] width 66 height 20
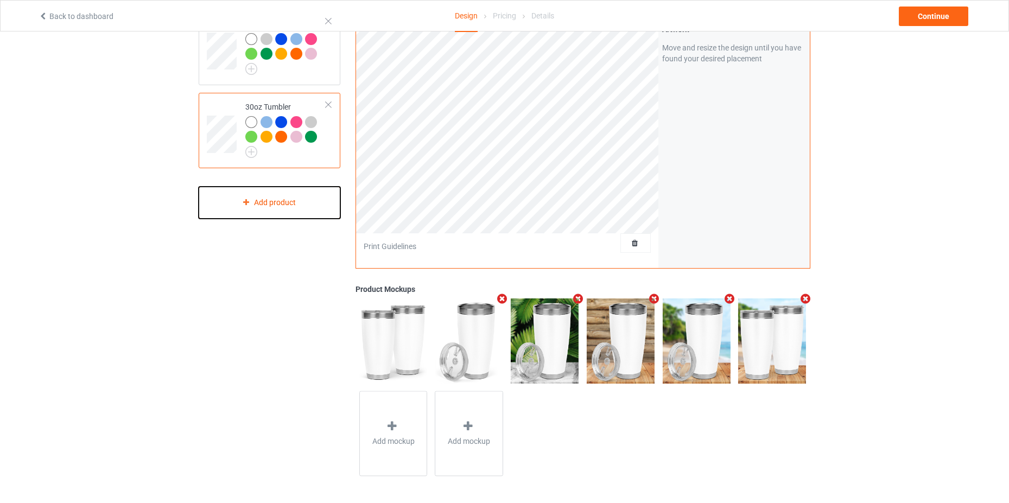
click at [316, 214] on div "Add product" at bounding box center [270, 203] width 142 height 32
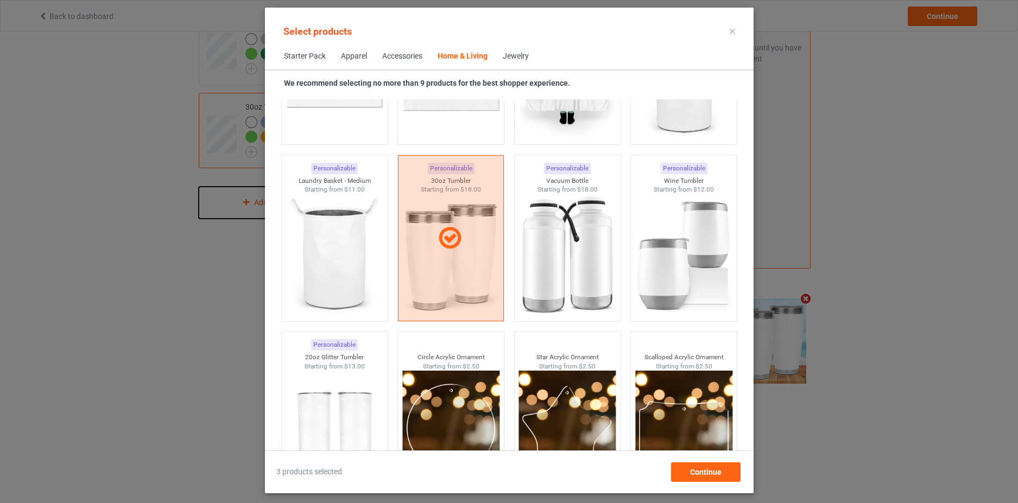
scroll to position [8237, 0]
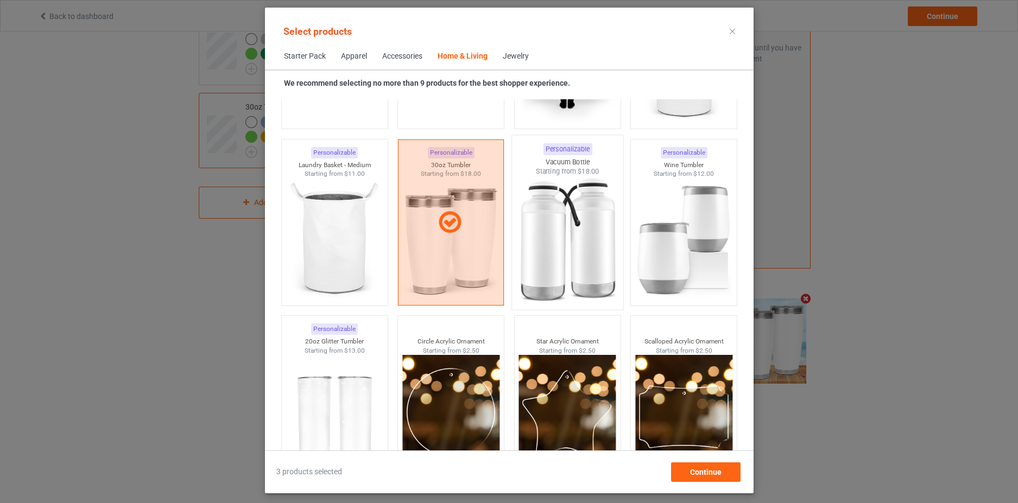
click at [594, 264] on img at bounding box center [567, 240] width 102 height 128
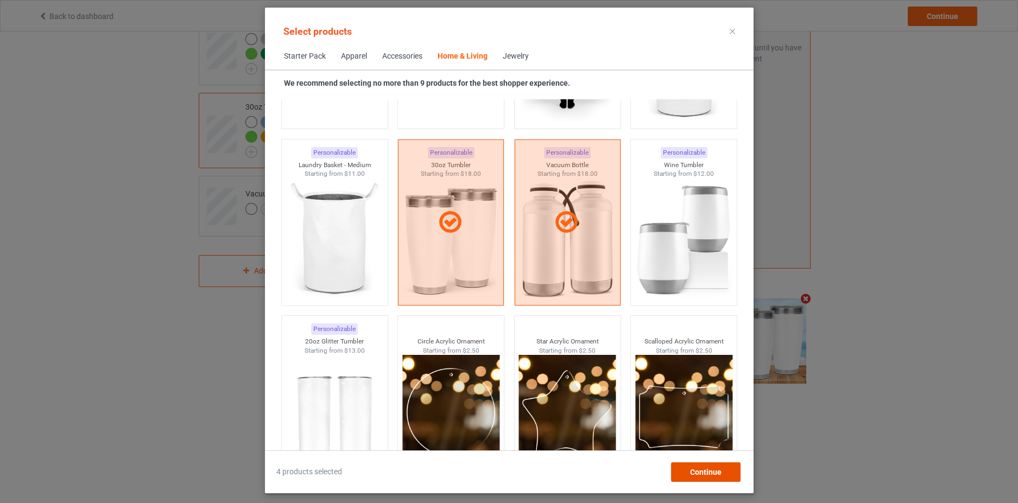
click at [688, 472] on div "Continue" at bounding box center [704, 472] width 69 height 20
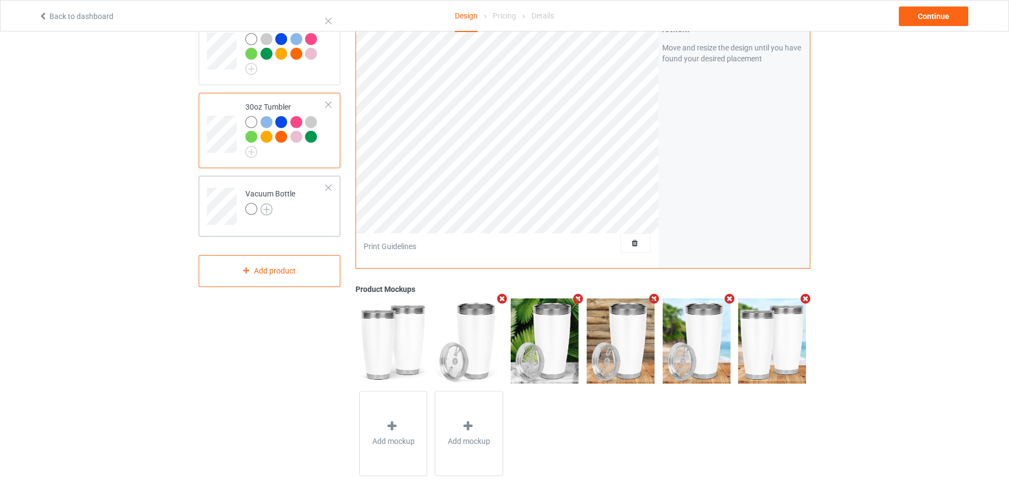
click at [265, 211] on img at bounding box center [267, 210] width 12 height 12
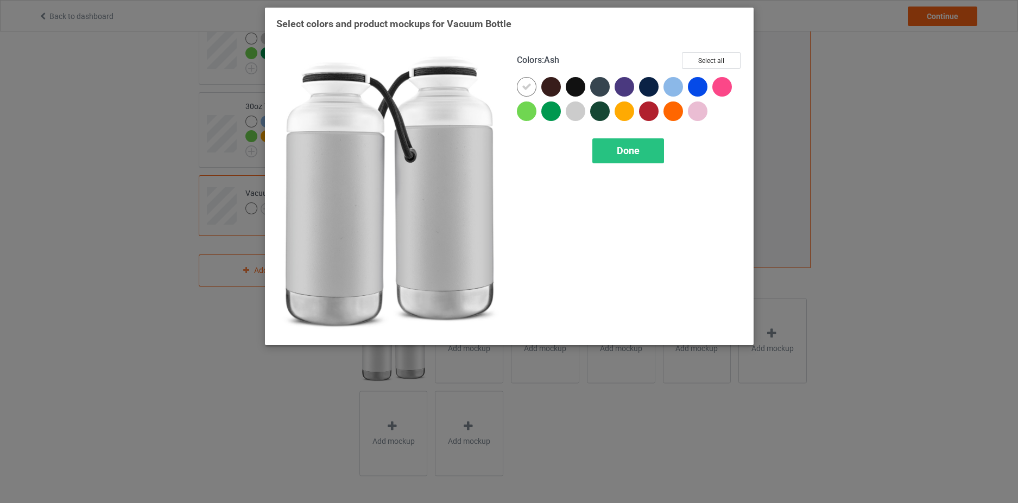
click at [575, 113] on div at bounding box center [576, 112] width 20 height 20
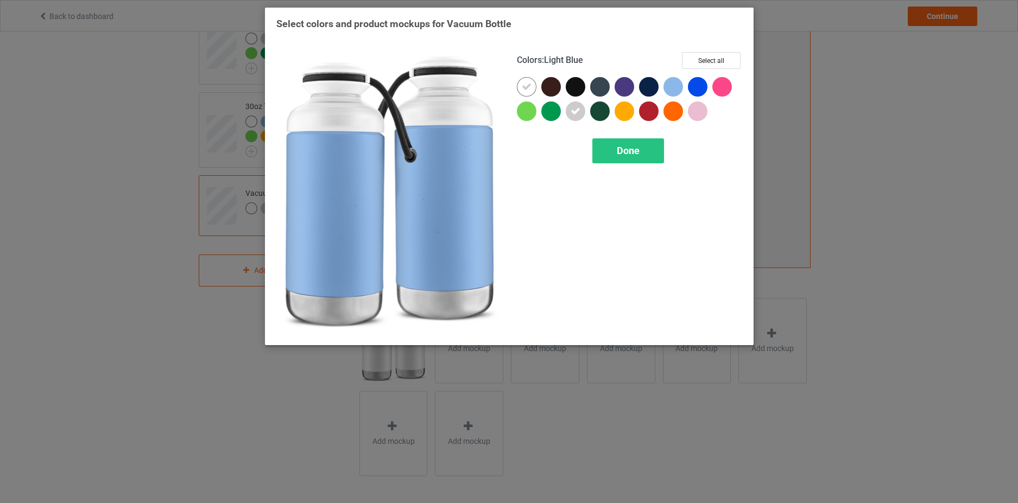
click at [676, 91] on div at bounding box center [673, 87] width 20 height 20
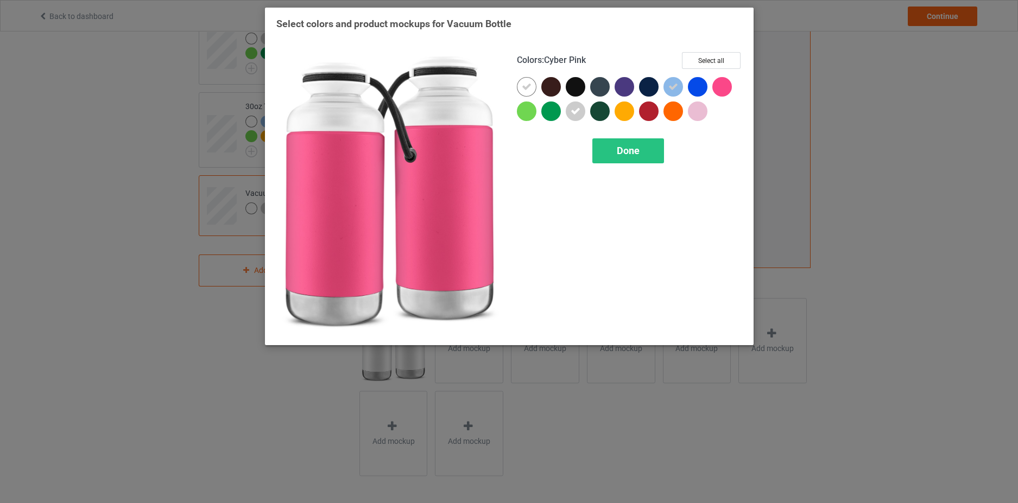
click at [722, 86] on div at bounding box center [722, 87] width 20 height 20
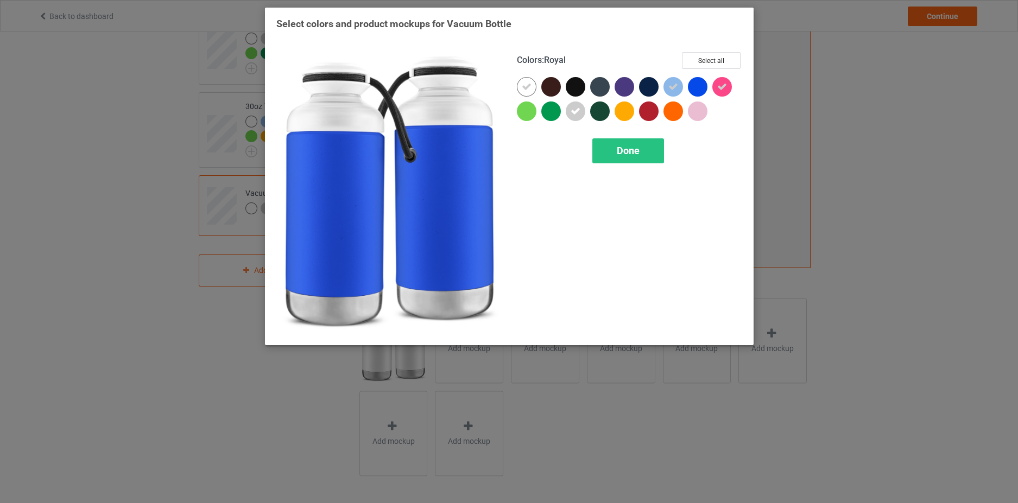
click at [695, 86] on div at bounding box center [698, 87] width 20 height 20
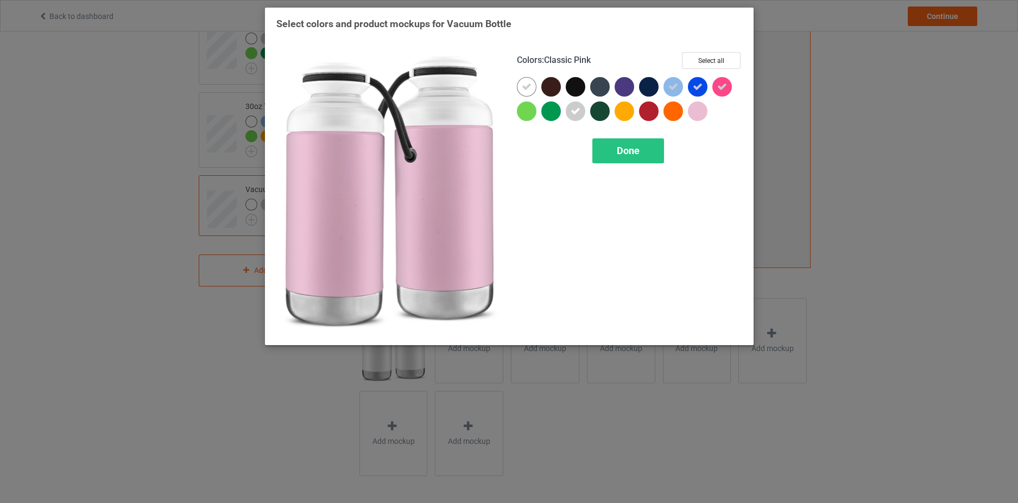
click at [698, 112] on div at bounding box center [698, 112] width 20 height 20
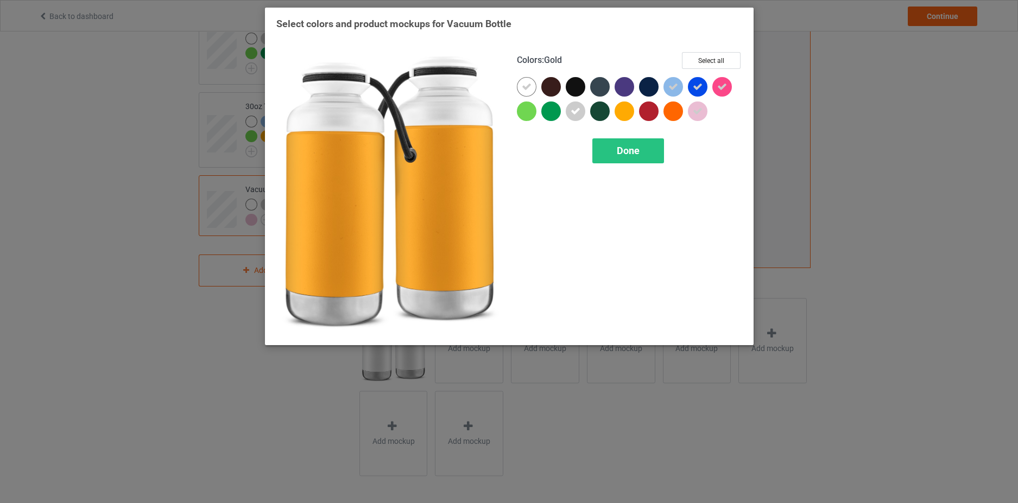
click at [625, 115] on div at bounding box center [624, 112] width 20 height 20
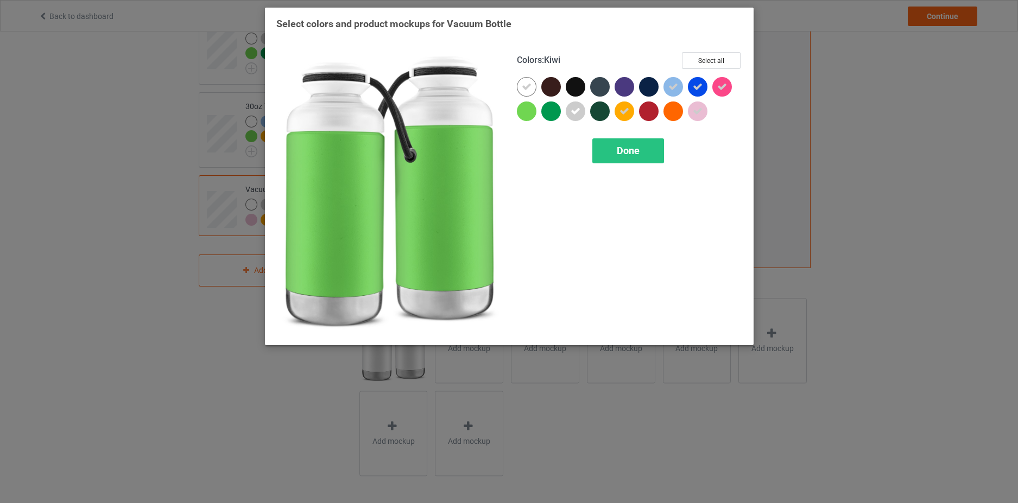
click at [549, 113] on div at bounding box center [551, 112] width 20 height 20
click at [533, 111] on div at bounding box center [527, 112] width 20 height 20
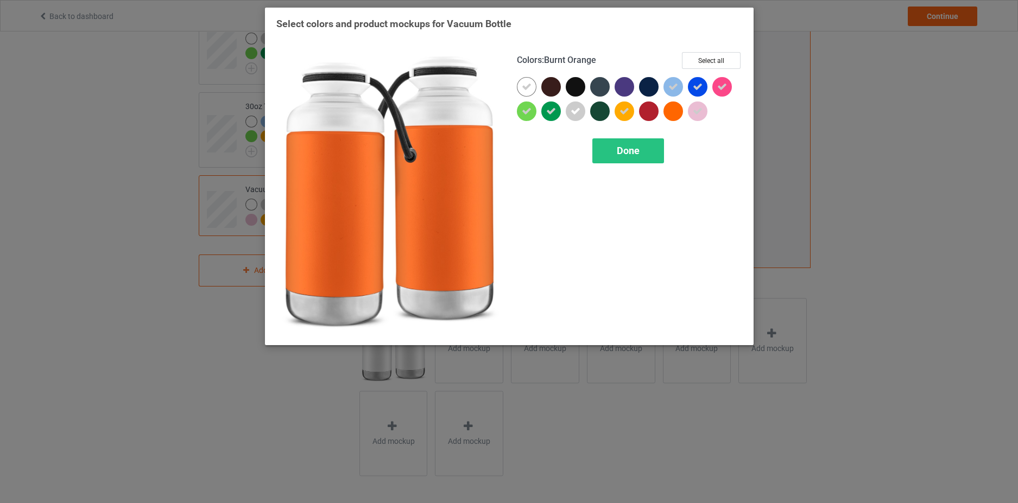
click at [667, 111] on div at bounding box center [673, 112] width 20 height 20
click at [635, 154] on span "Done" at bounding box center [628, 150] width 23 height 11
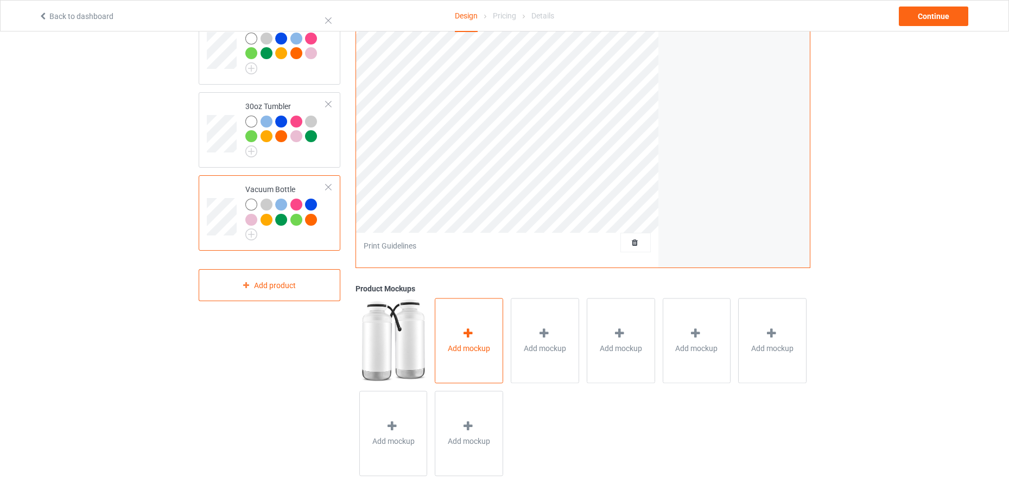
click at [466, 346] on span "Add mockup" at bounding box center [469, 348] width 42 height 11
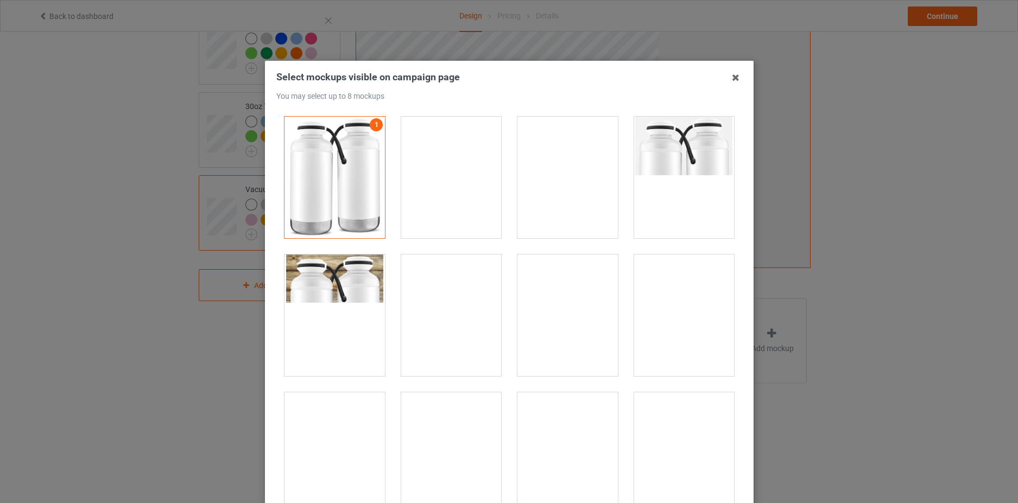
click at [671, 213] on div at bounding box center [683, 178] width 100 height 122
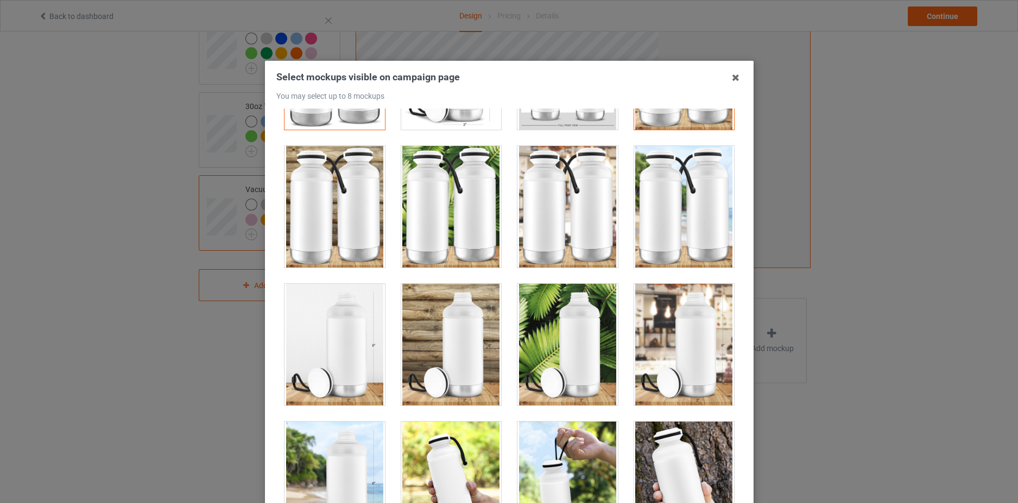
click at [683, 348] on div at bounding box center [683, 345] width 100 height 122
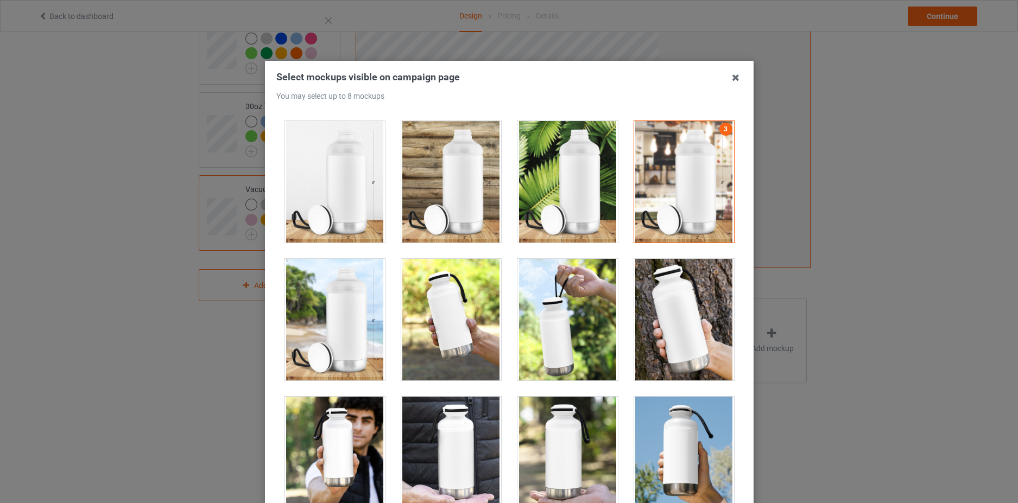
click at [561, 353] on div at bounding box center [567, 320] width 100 height 122
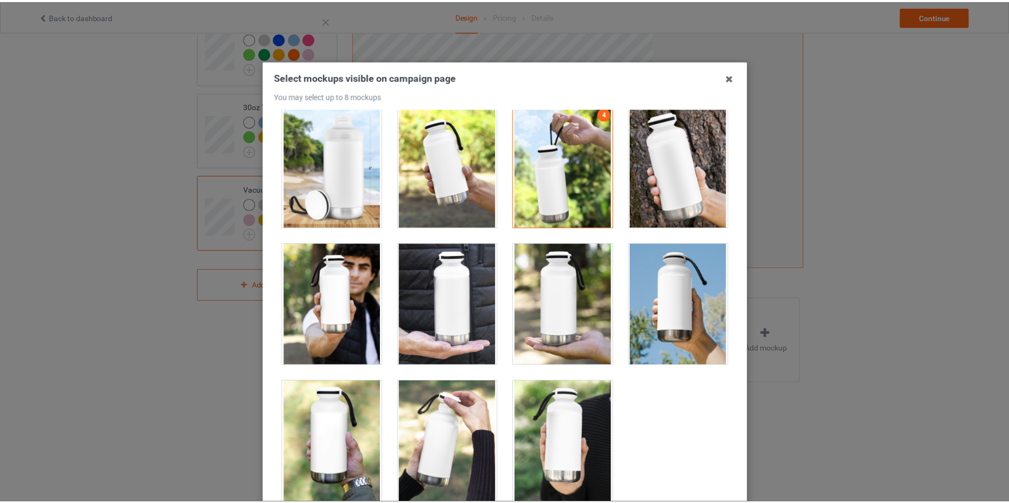
scroll to position [118, 0]
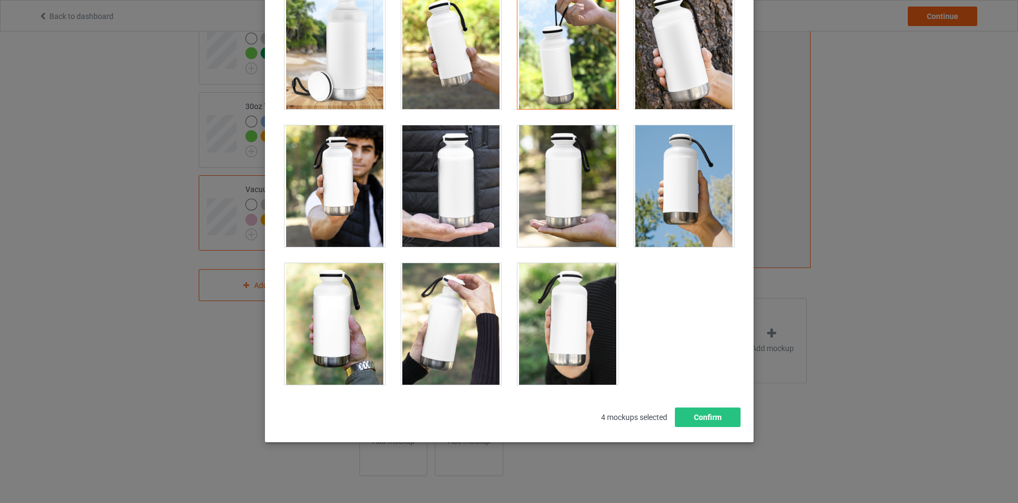
click at [340, 194] on div at bounding box center [334, 186] width 100 height 122
click at [478, 221] on div at bounding box center [451, 186] width 100 height 122
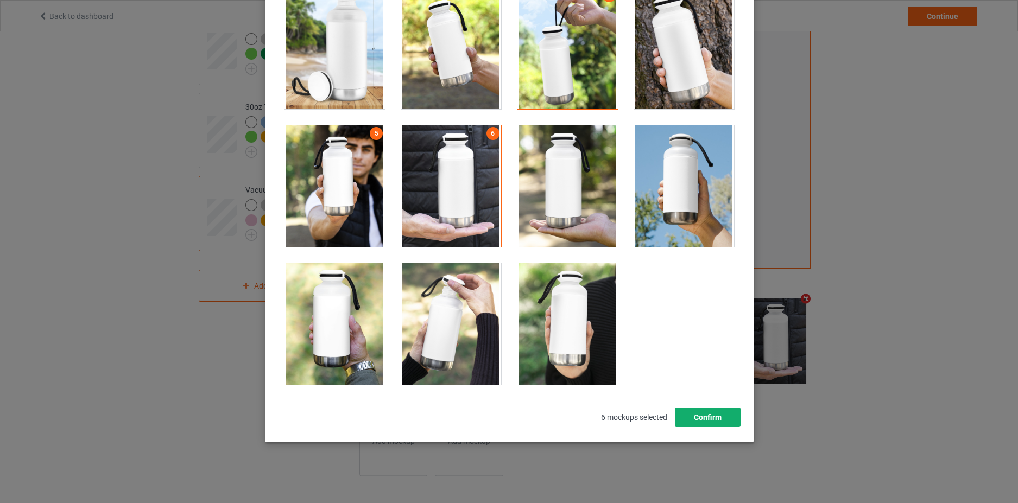
click at [700, 420] on button "Confirm" at bounding box center [707, 418] width 66 height 20
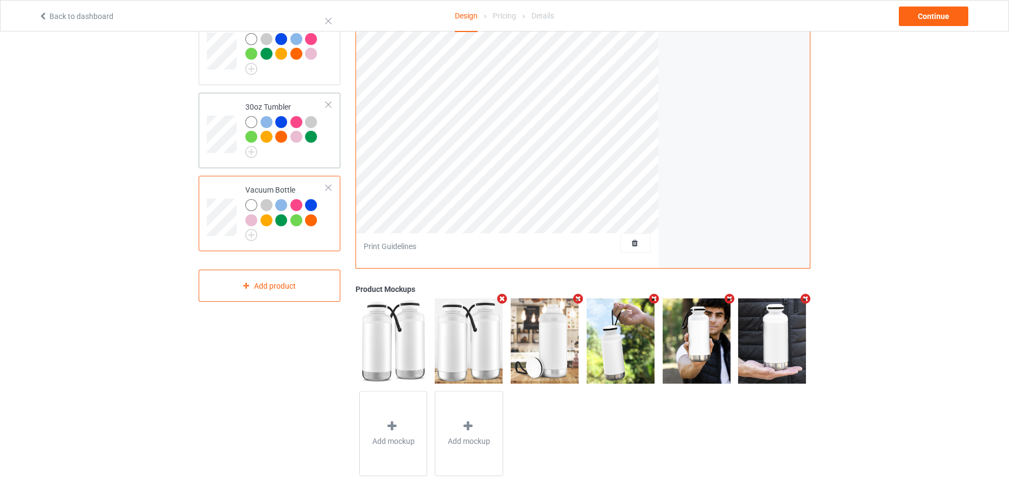
scroll to position [0, 0]
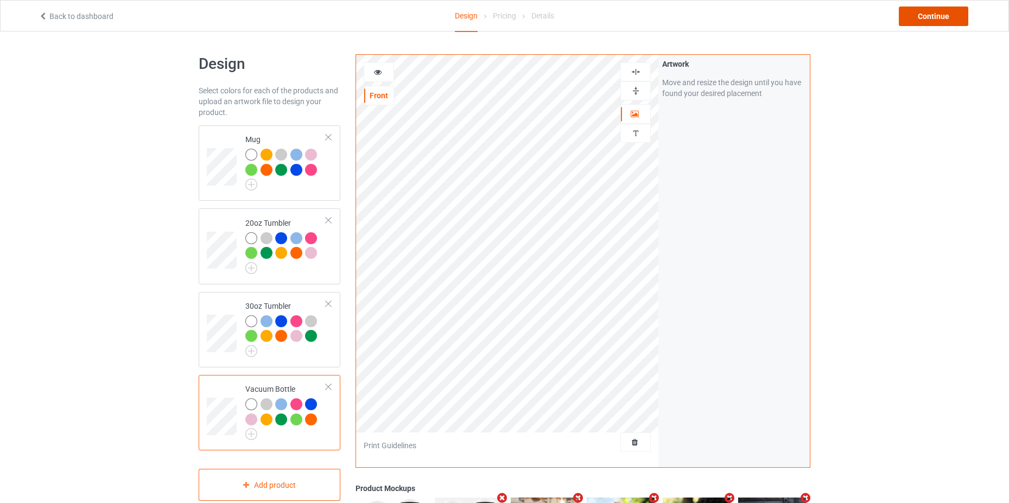
click at [922, 21] on div "Continue" at bounding box center [933, 17] width 69 height 20
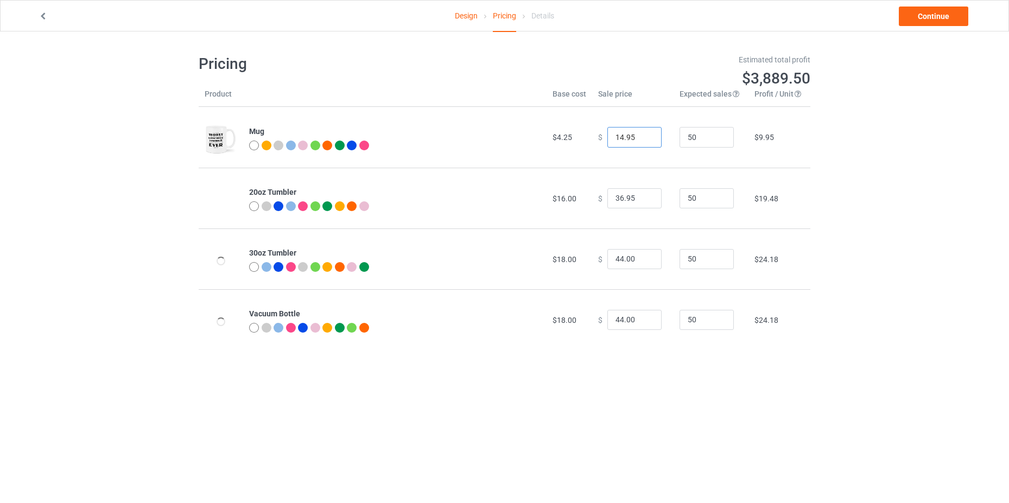
click at [619, 136] on input "14.95" at bounding box center [634, 137] width 54 height 21
click at [620, 136] on input "0.00" at bounding box center [634, 137] width 54 height 21
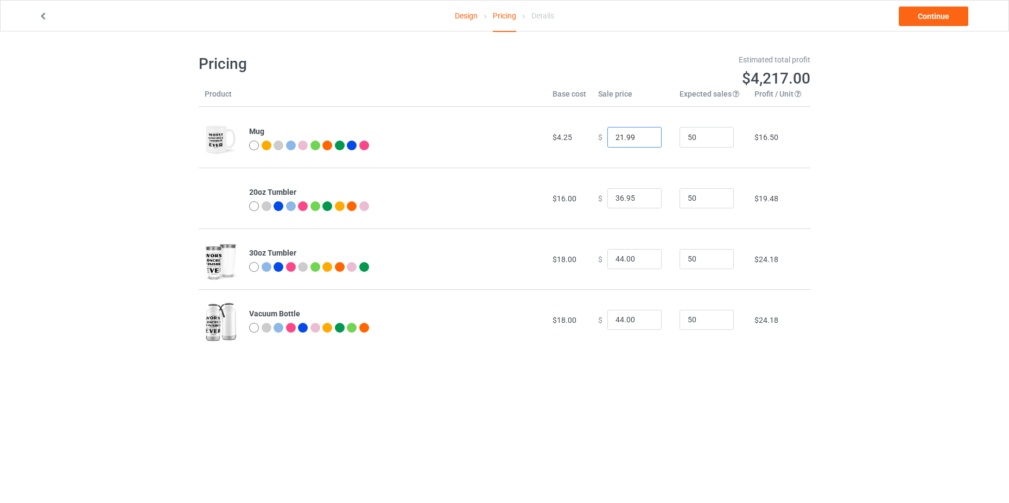
type input "21.99"
click at [877, 233] on div "Design Pricing Details Continue Pricing Estimated total profit $4,217.00 Produc…" at bounding box center [504, 201] width 1009 height 341
click at [616, 138] on input "21.99" at bounding box center [634, 137] width 54 height 21
click at [878, 205] on div "Design Pricing Details Continue Pricing Estimated total profit $4,217.00 Produc…" at bounding box center [504, 201] width 1009 height 341
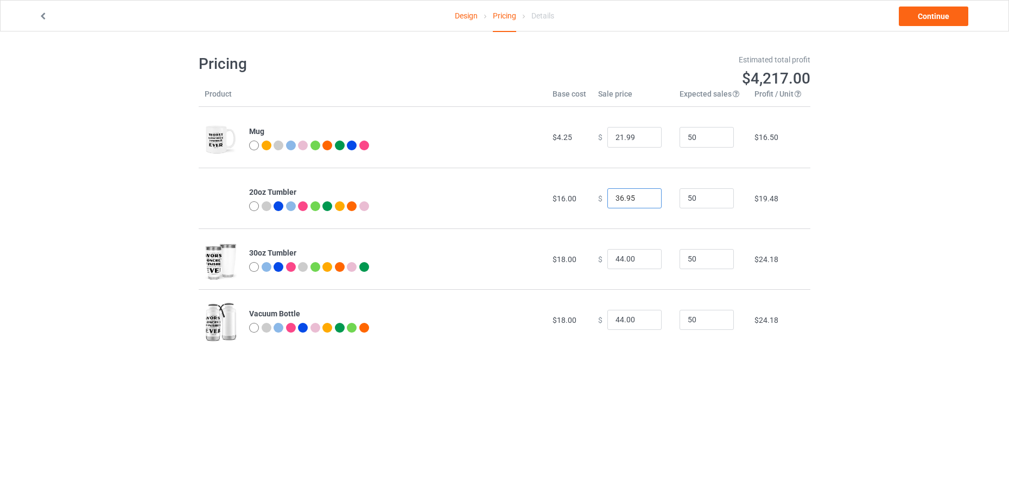
click at [614, 199] on input "36.95" at bounding box center [634, 198] width 54 height 21
type input "39.99"
click at [876, 288] on div "Design Pricing Details Continue Pricing Estimated total profit $4,358.50 Produc…" at bounding box center [504, 201] width 1009 height 341
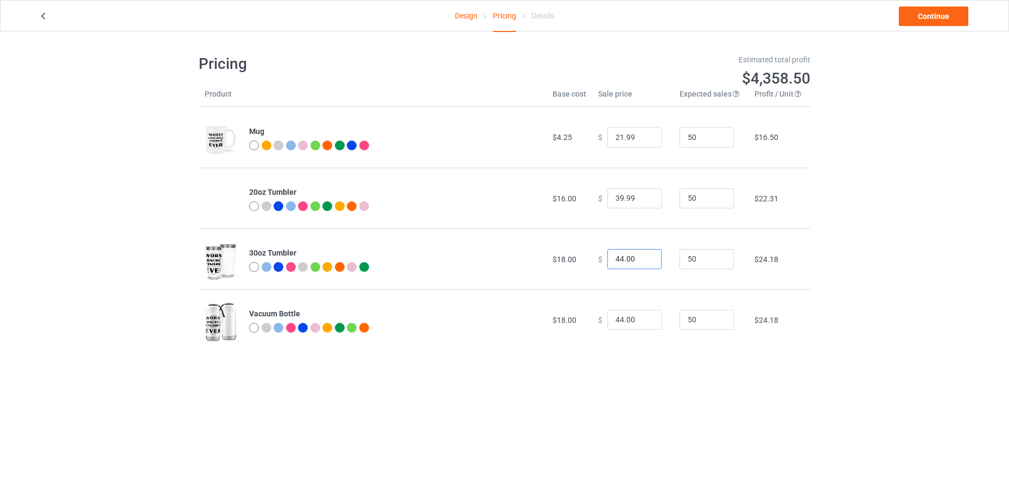
click at [628, 262] on input "44.00" at bounding box center [634, 259] width 54 height 21
click at [624, 262] on input "44.00" at bounding box center [634, 259] width 54 height 21
click at [630, 455] on body "Design Pricing Details Continue Pricing Estimated total profit $3,335.00 Produc…" at bounding box center [504, 282] width 1009 height 503
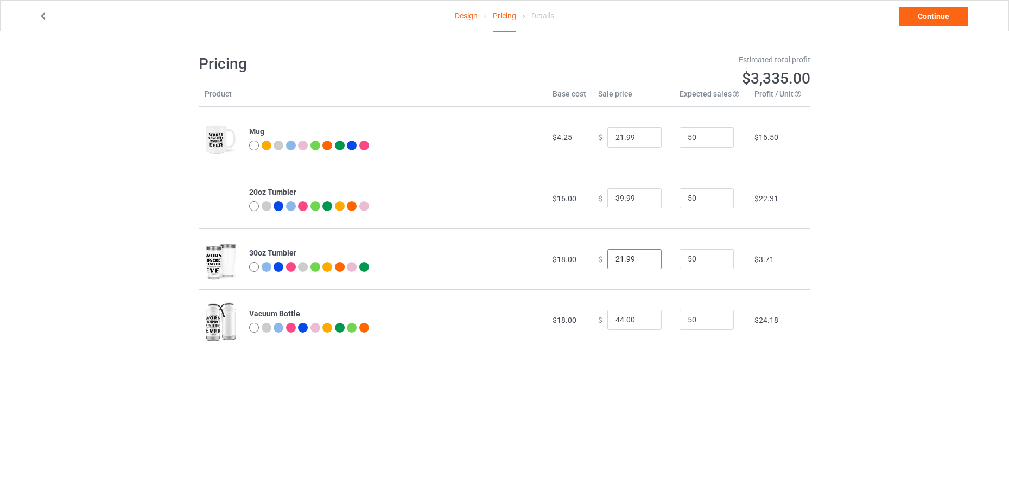
click at [614, 263] on input "21.99" at bounding box center [634, 259] width 54 height 21
type input "41.99"
click at [671, 419] on body "Design Pricing Details Continue Pricing Estimated total profit $4,265.00 Produc…" at bounding box center [504, 282] width 1009 height 503
click at [622, 264] on input "41.99" at bounding box center [634, 259] width 54 height 21
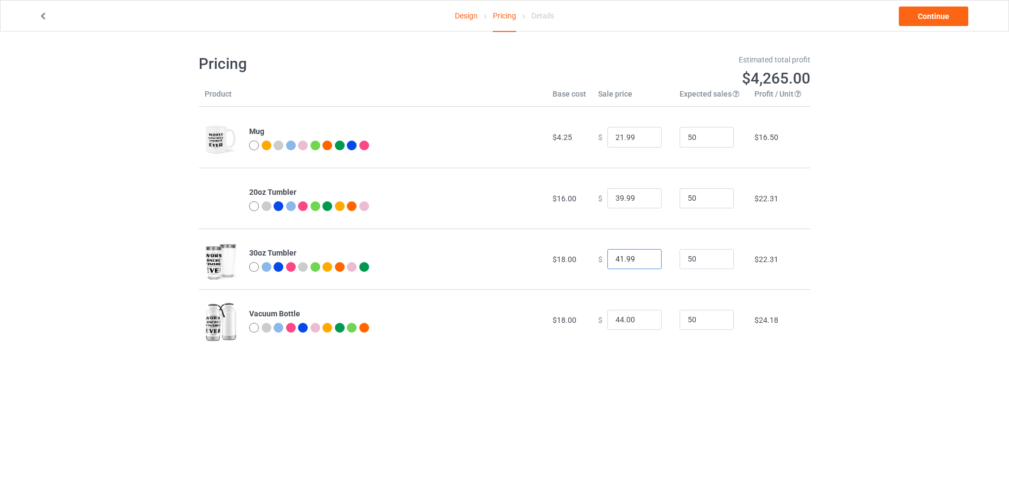
click at [622, 264] on input "41.99" at bounding box center [634, 259] width 54 height 21
click at [618, 201] on input "39.99" at bounding box center [634, 198] width 54 height 21
type input "37.99"
click at [763, 457] on body "Design Pricing Details Continue Pricing Estimated total profit $4,172.00 Produc…" at bounding box center [504, 282] width 1009 height 503
click at [618, 322] on input "44.00" at bounding box center [634, 320] width 54 height 21
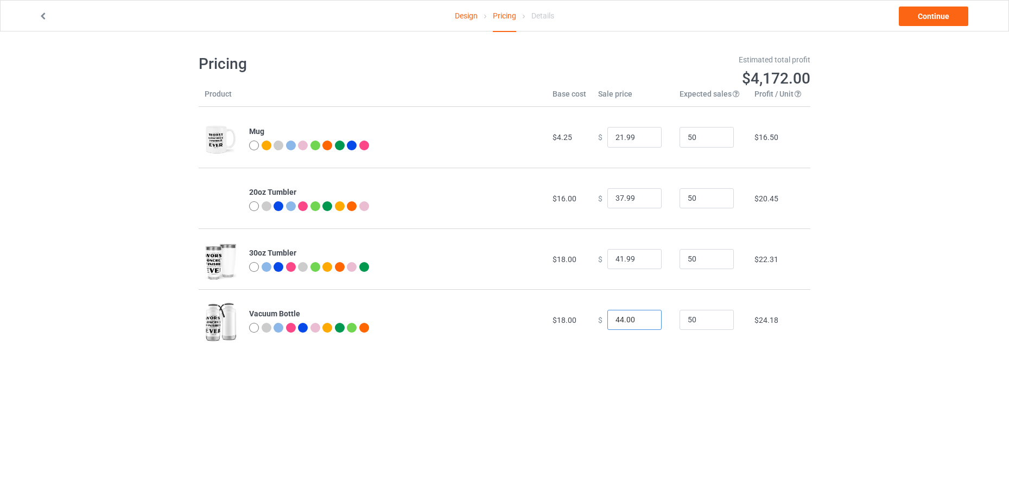
click at [618, 322] on input "44.00" at bounding box center [634, 320] width 54 height 21
click at [617, 322] on input "21.99" at bounding box center [634, 320] width 54 height 21
type input "41.99"
click at [647, 408] on body "Design Pricing Details Continue Pricing Estimated total profit $4,078.50 Produc…" at bounding box center [504, 282] width 1009 height 503
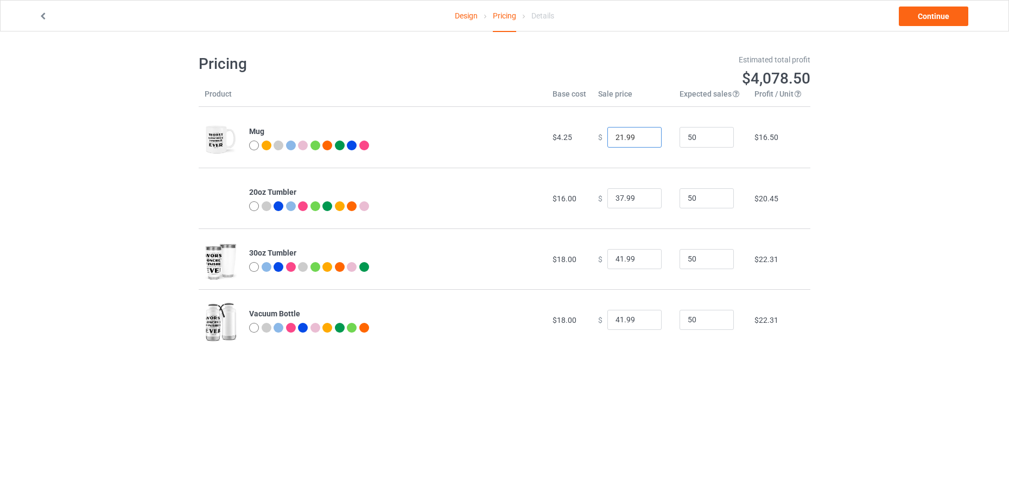
click at [614, 137] on input "21.99" at bounding box center [634, 137] width 54 height 21
click at [614, 137] on input "0.03" at bounding box center [634, 137] width 54 height 21
type input "19.99"
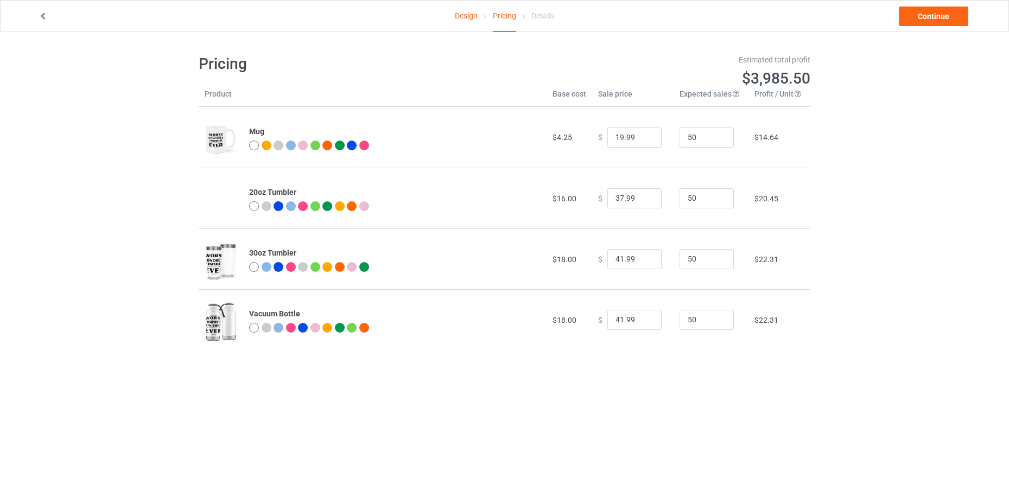
click at [743, 419] on body "Design Pricing Details Continue Pricing Estimated total profit $3,985.50 Produc…" at bounding box center [504, 282] width 1009 height 503
click at [933, 16] on link "Continue" at bounding box center [933, 17] width 69 height 20
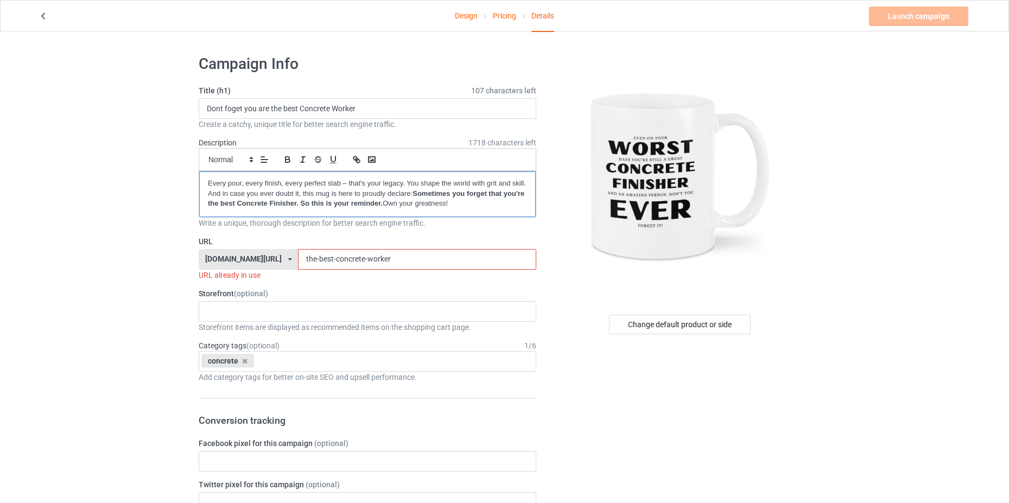
drag, startPoint x: 460, startPoint y: 202, endPoint x: 194, endPoint y: 180, distance: 266.9
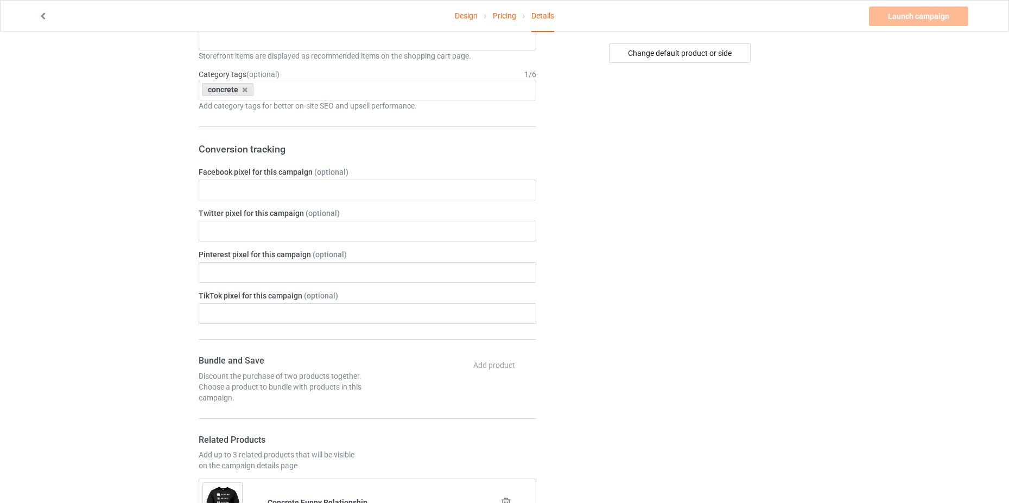
scroll to position [651, 0]
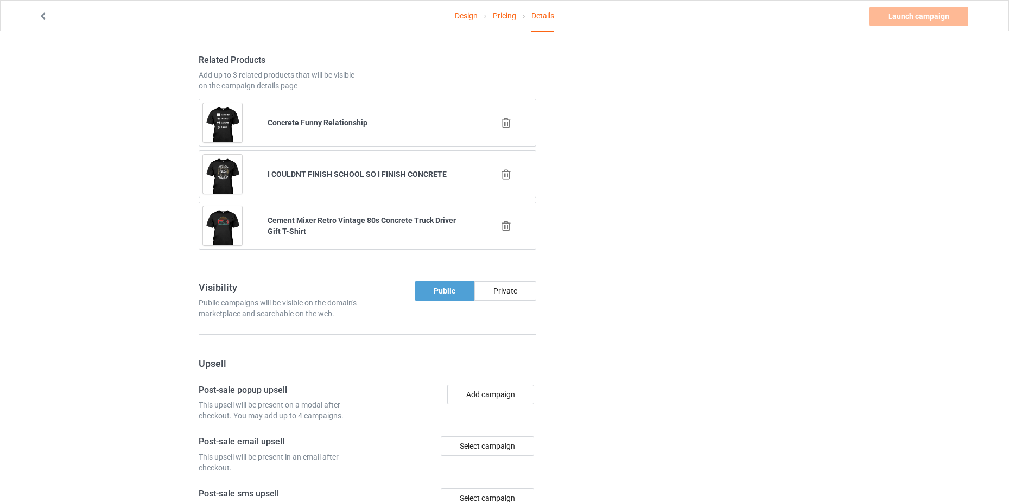
click at [505, 127] on icon at bounding box center [506, 122] width 14 height 11
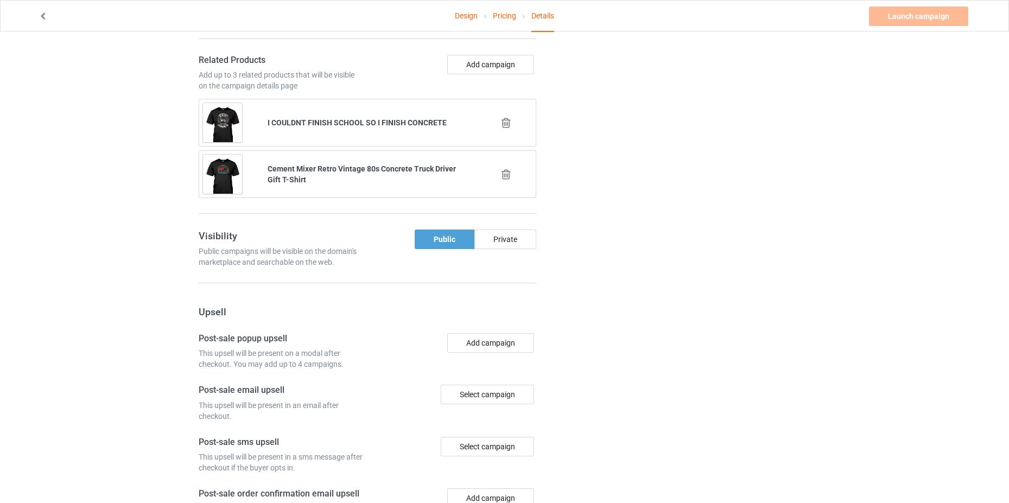
click at [506, 126] on icon at bounding box center [506, 122] width 14 height 11
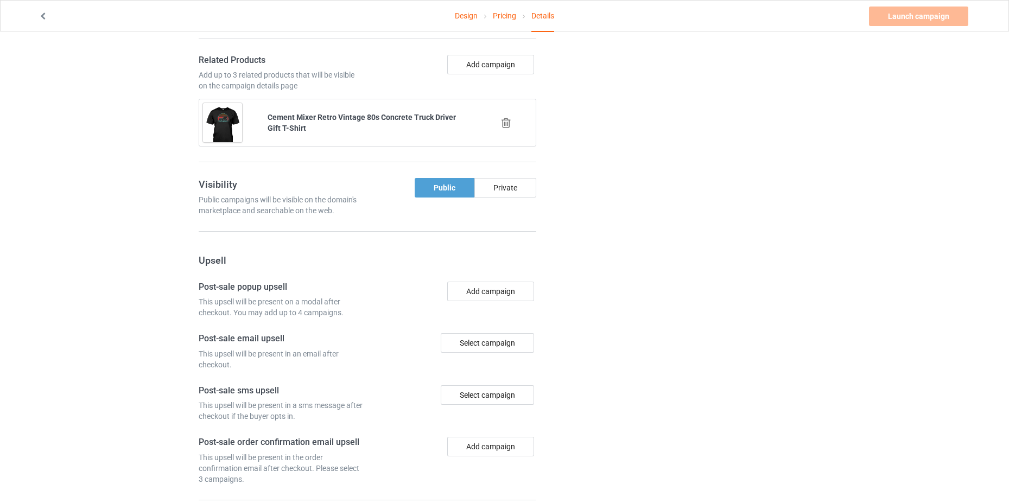
click at [506, 126] on icon at bounding box center [506, 122] width 14 height 11
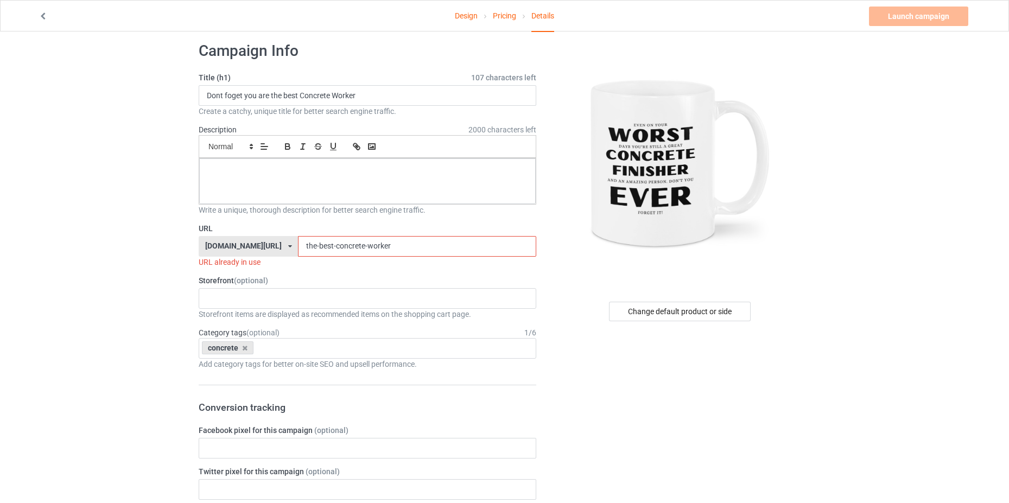
scroll to position [0, 0]
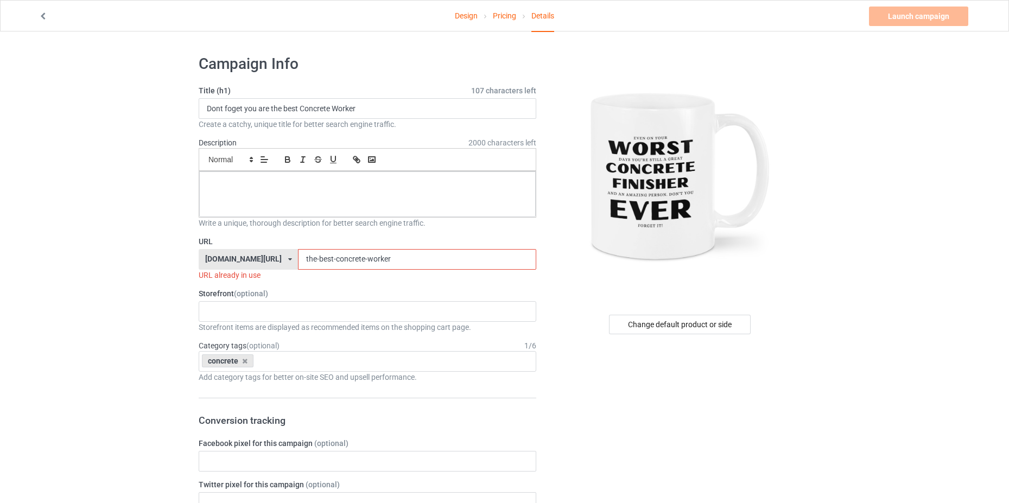
drag, startPoint x: 402, startPoint y: 259, endPoint x: 243, endPoint y: 252, distance: 159.2
click at [250, 258] on div "hohodesign.co/ hohodesign.co/ teechip.com/ 677d9eb5306719002ffbbef8 587d0d41cee…" at bounding box center [368, 259] width 338 height 21
click at [297, 108] on input "Dont foget you are the best Concrete Worker" at bounding box center [368, 108] width 338 height 21
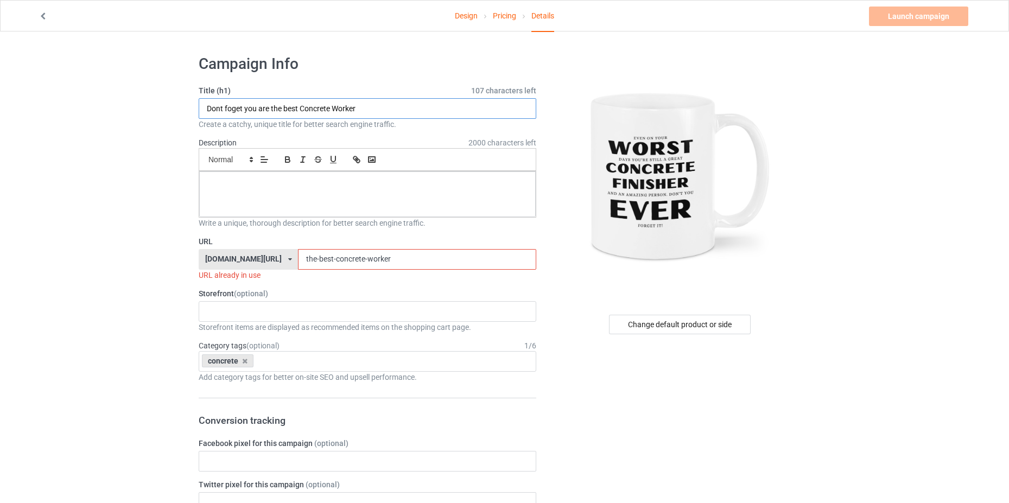
paste input "EVEN ON YOUR WORST DAYS YOU'RE STILL A GREAT"
type input "EVEN ON YOUR WORST DAYS YOU'RE STILL A GREAT CONCRETE FINISHER"
click at [364, 181] on p at bounding box center [367, 184] width 319 height 10
click at [414, 256] on input "the-best-concrete-worker" at bounding box center [417, 259] width 238 height 21
drag, startPoint x: 400, startPoint y: 264, endPoint x: 250, endPoint y: 275, distance: 150.7
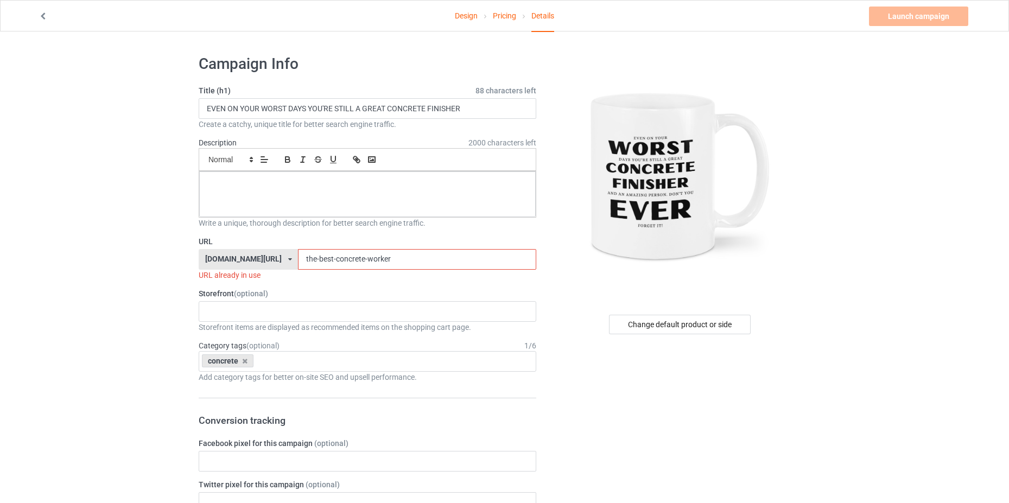
click at [250, 275] on div "URL hohodesign.co/ hohodesign.co/ teechip.com/ 677d9eb5306719002ffbbef8 587d0d4…" at bounding box center [368, 258] width 338 height 45
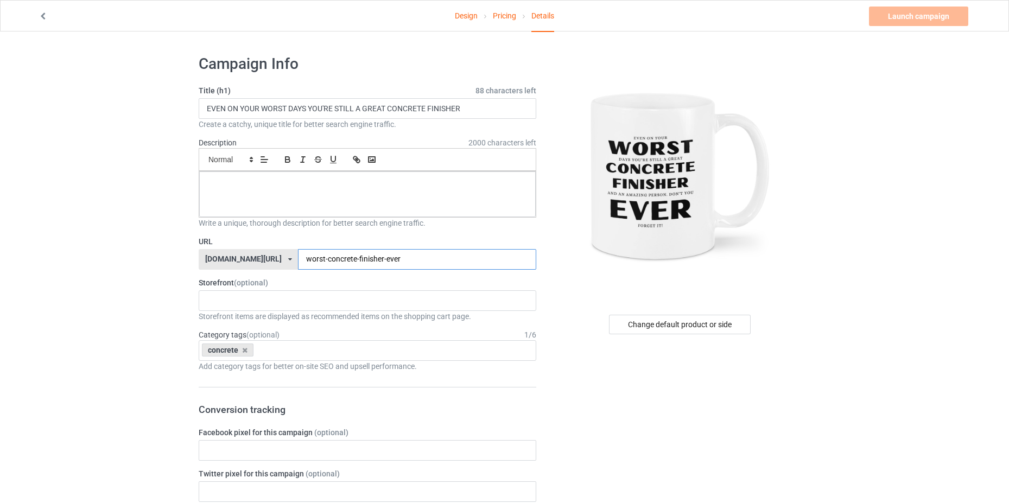
type input "worst-concrete-finisher-ever"
click at [560, 267] on div at bounding box center [680, 176] width 259 height 244
click at [291, 164] on icon "button" at bounding box center [288, 160] width 10 height 10
click at [450, 107] on input "EVEN ON YOUR WORST DAYS YOU'RE STILL A GREAT CONCRETE FINISHER" at bounding box center [368, 108] width 338 height 21
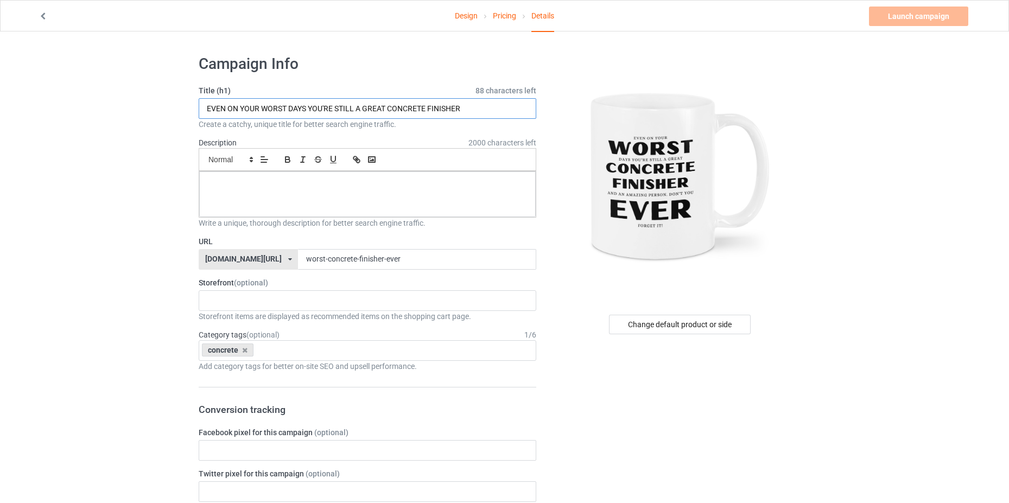
click at [450, 107] on input "EVEN ON YOUR WORST DAYS YOU'RE STILL A GREAT CONCRETE FINISHER" at bounding box center [368, 108] width 338 height 21
click at [389, 189] on div "﻿" at bounding box center [367, 195] width 337 height 46
paste div
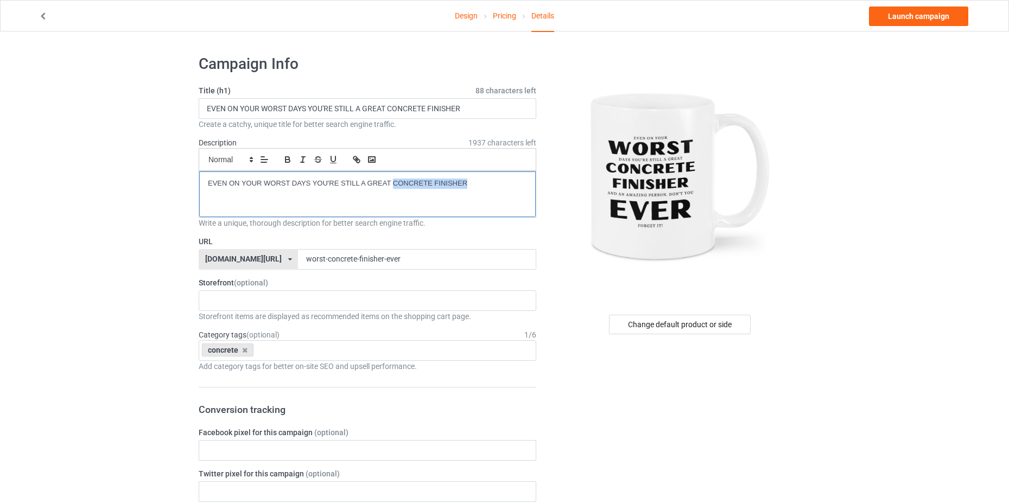
drag, startPoint x: 481, startPoint y: 183, endPoint x: 394, endPoint y: 196, distance: 87.8
click at [394, 196] on div "EVEN ON YOUR WORST DAYS YOU'RE STILL A GREAT CONCRETE FINISHER ﻿" at bounding box center [367, 195] width 337 height 46
click at [893, 12] on link "Launch campaign" at bounding box center [918, 17] width 99 height 20
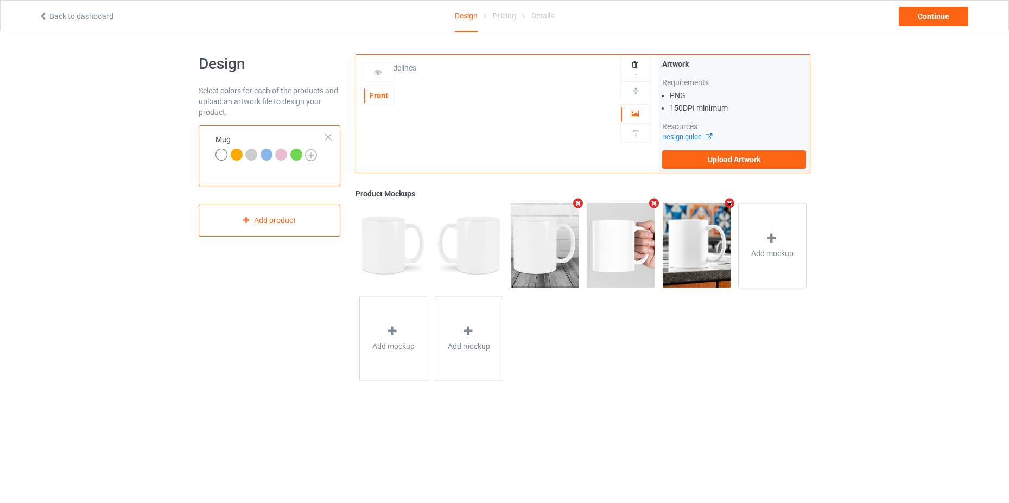
click at [308, 155] on img at bounding box center [311, 155] width 12 height 12
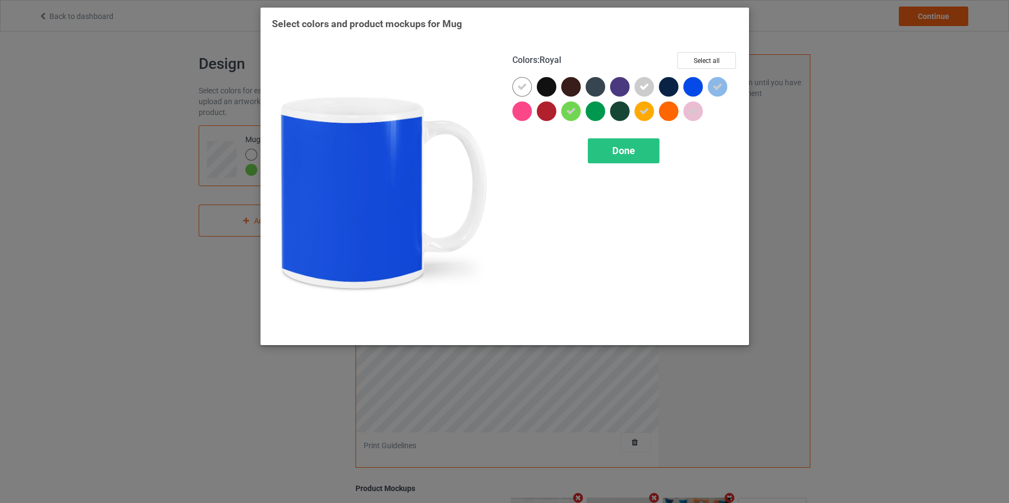
click at [695, 91] on div at bounding box center [693, 87] width 20 height 20
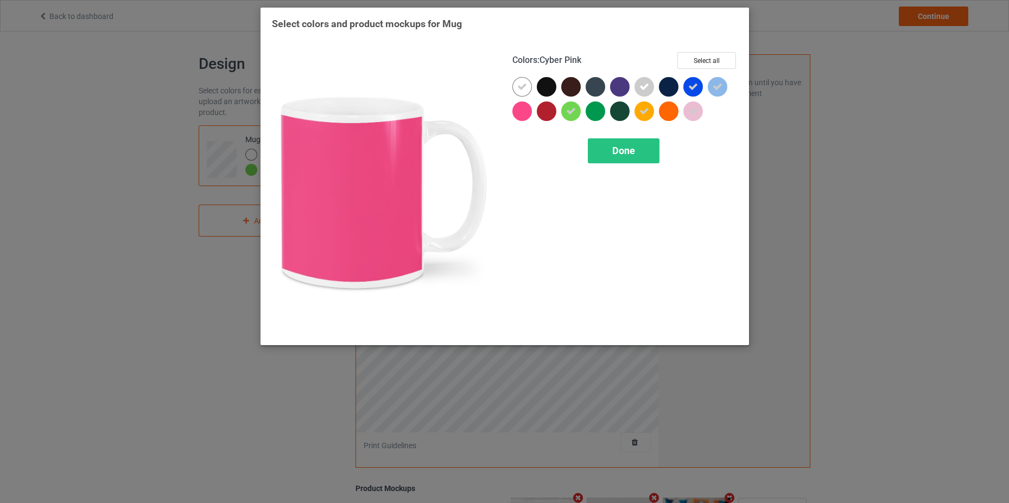
click at [526, 114] on div at bounding box center [522, 112] width 20 height 20
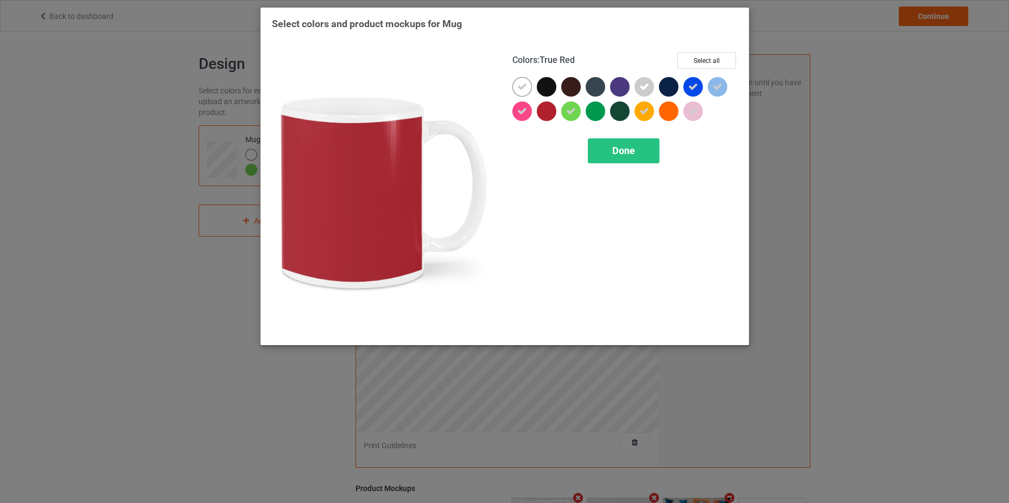
click at [543, 110] on div at bounding box center [547, 112] width 20 height 20
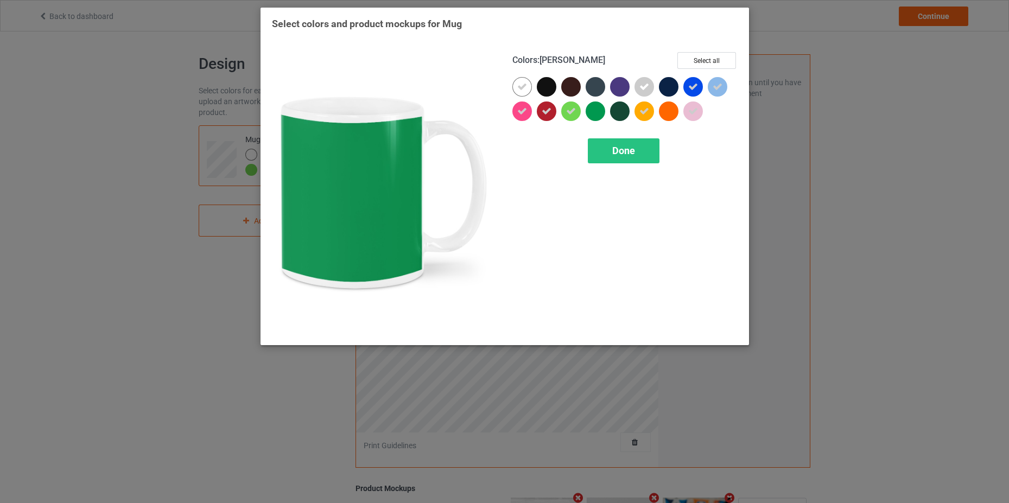
click at [598, 112] on div at bounding box center [596, 112] width 20 height 20
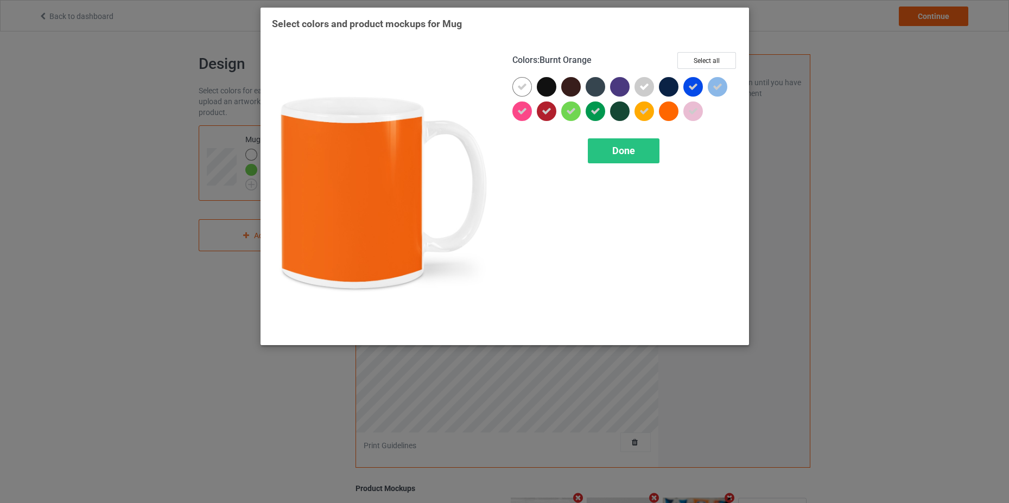
click at [674, 109] on div at bounding box center [669, 112] width 20 height 20
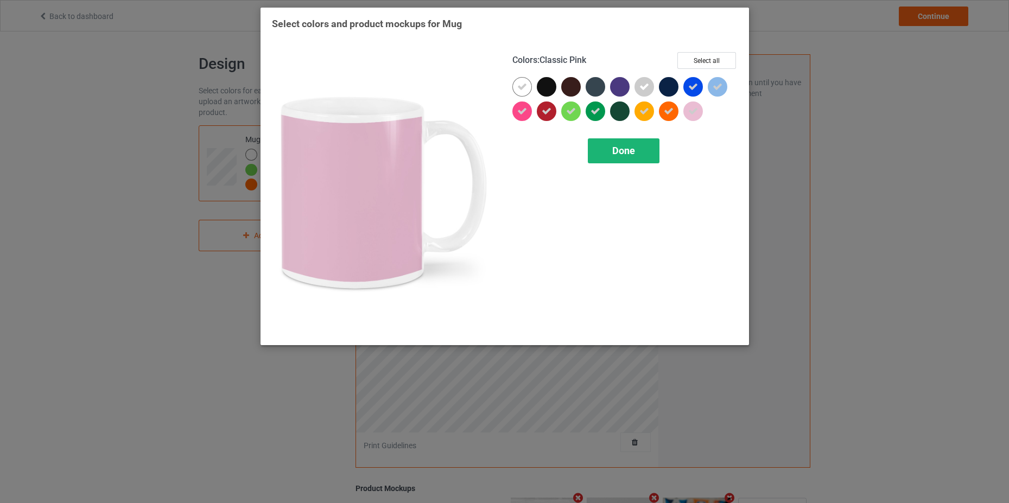
click at [638, 154] on div "Done" at bounding box center [624, 150] width 72 height 25
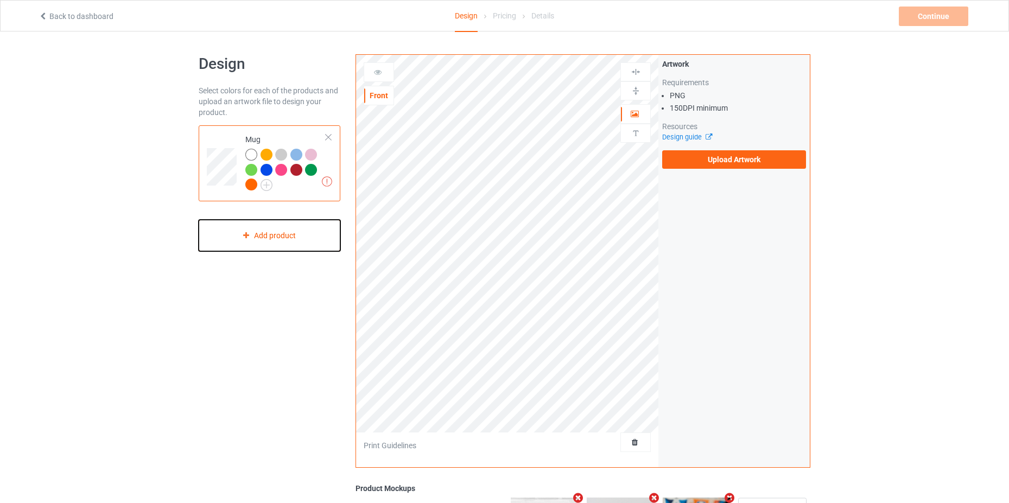
click at [272, 244] on div "Add product" at bounding box center [270, 236] width 142 height 32
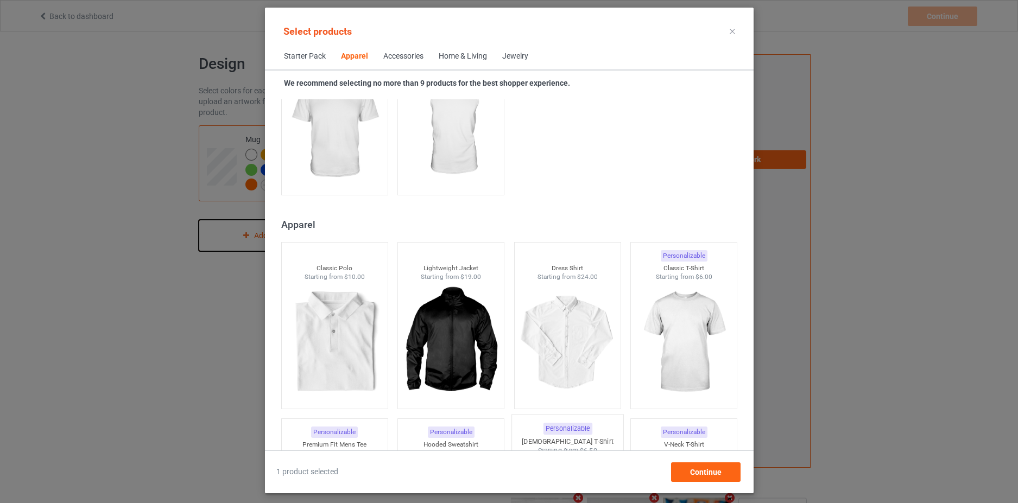
scroll to position [503, 0]
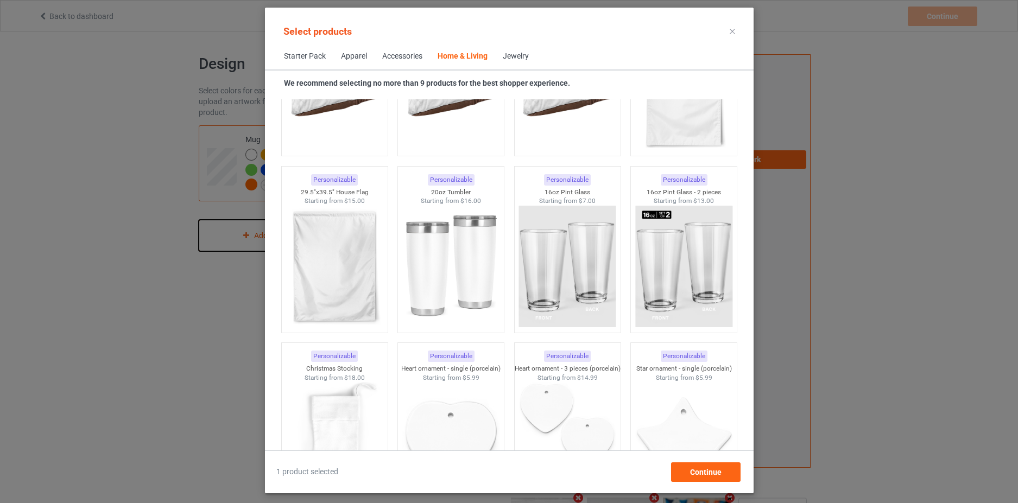
scroll to position [7180, 0]
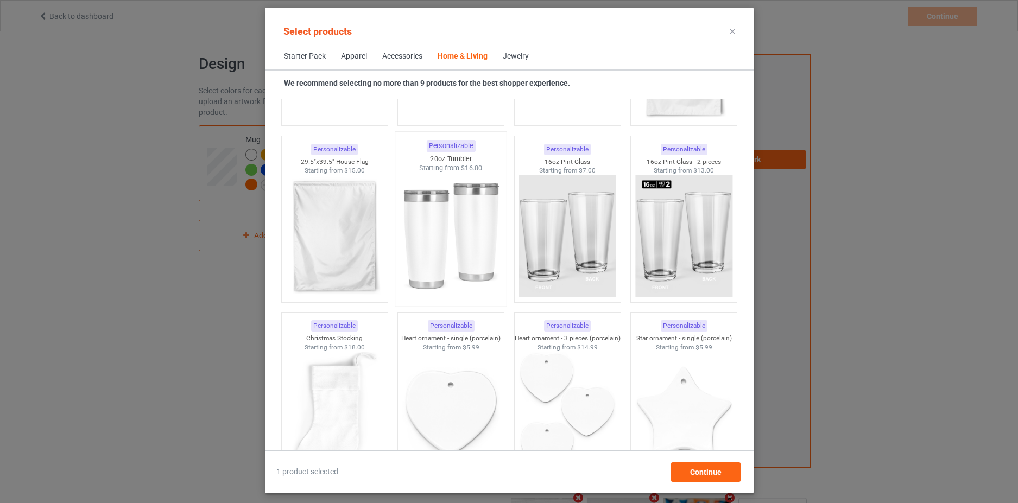
click at [437, 248] on img at bounding box center [451, 237] width 102 height 128
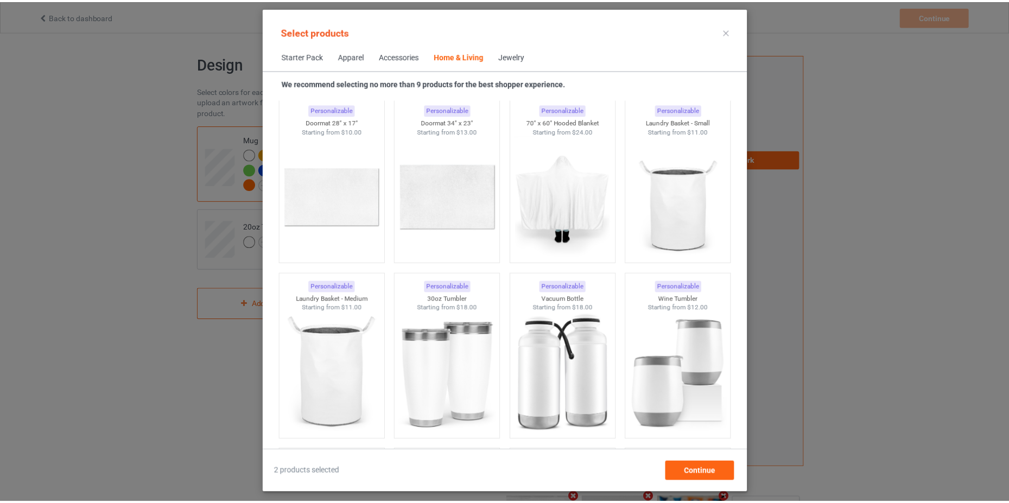
scroll to position [8157, 0]
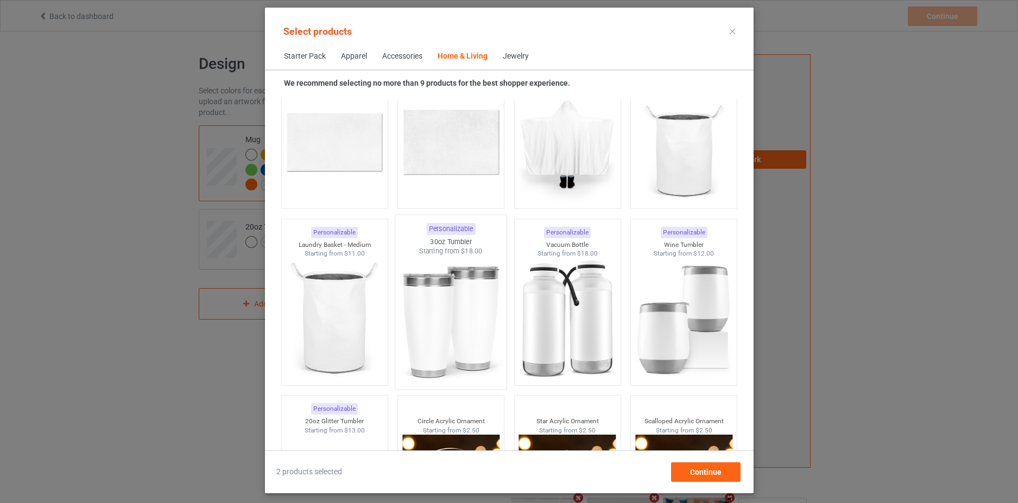
click at [436, 328] on img at bounding box center [451, 320] width 102 height 128
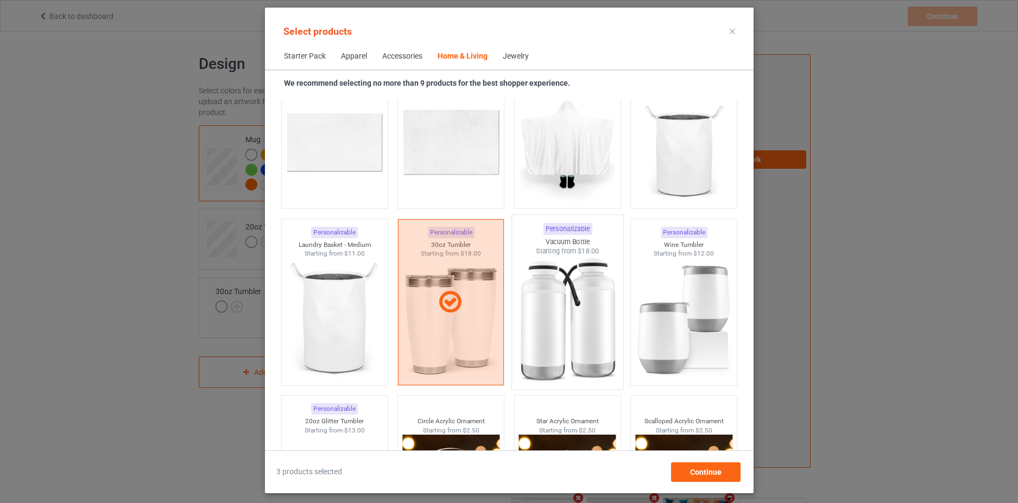
click at [572, 328] on img at bounding box center [567, 320] width 102 height 128
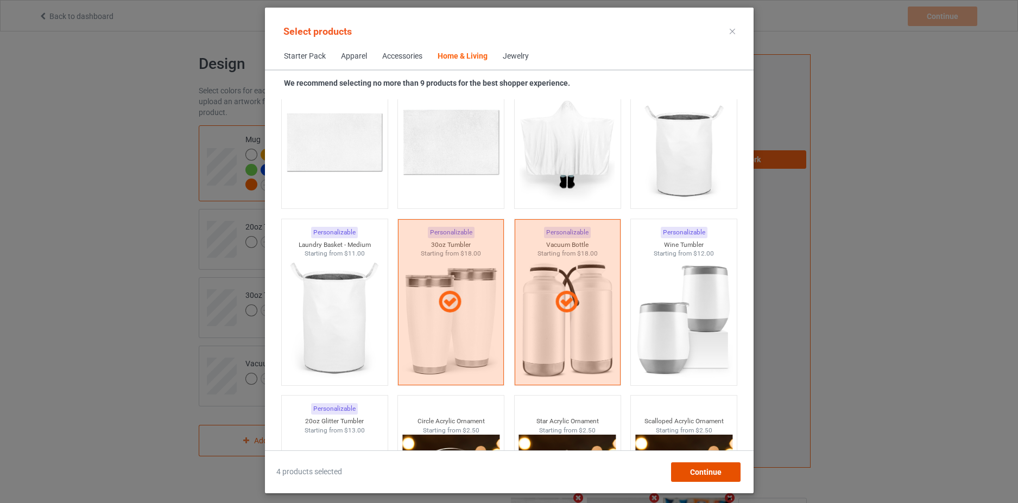
click at [705, 480] on div "Continue" at bounding box center [704, 472] width 69 height 20
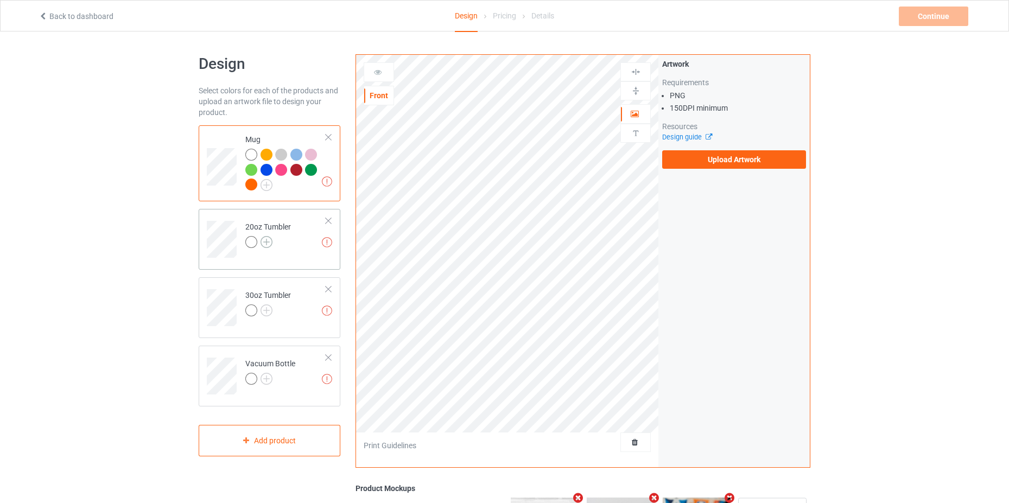
click at [269, 244] on img at bounding box center [267, 242] width 12 height 12
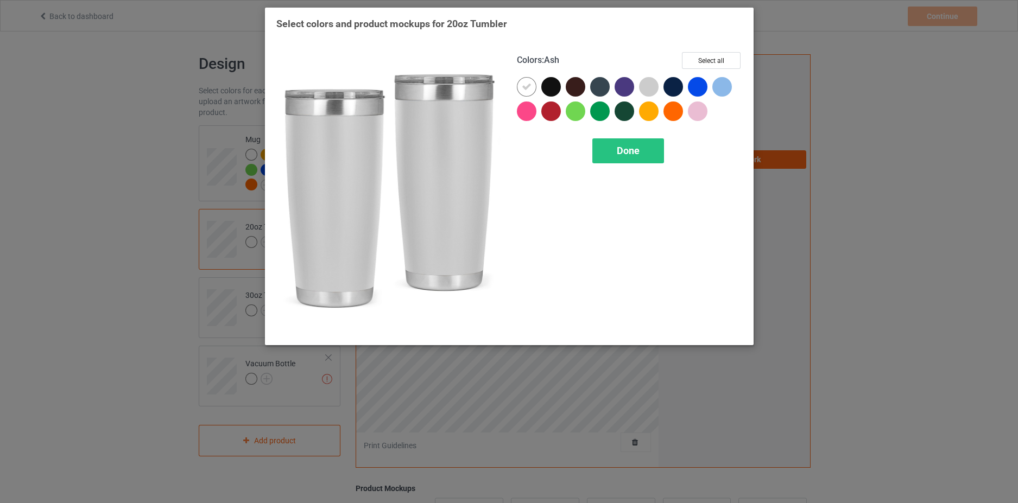
click at [646, 87] on div at bounding box center [649, 87] width 20 height 20
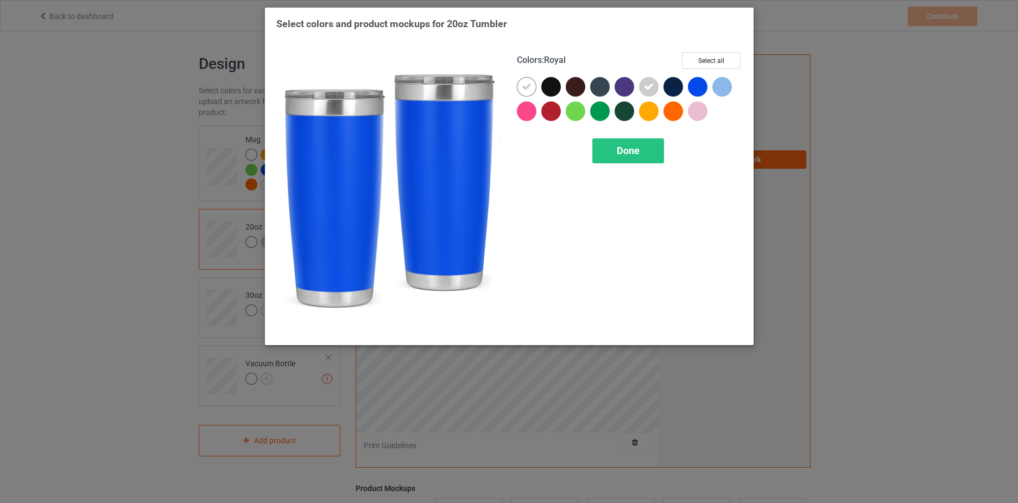
click at [693, 87] on div at bounding box center [698, 87] width 20 height 20
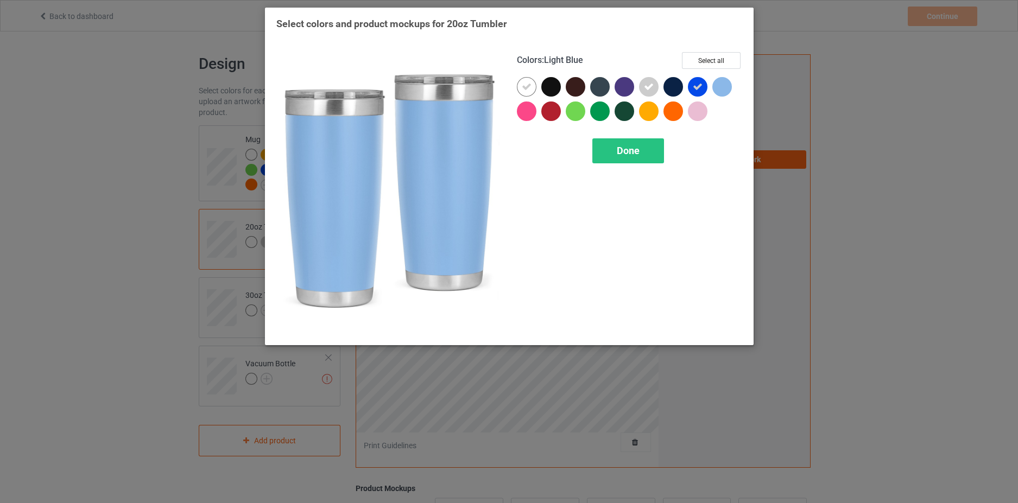
click at [722, 90] on div at bounding box center [722, 87] width 20 height 20
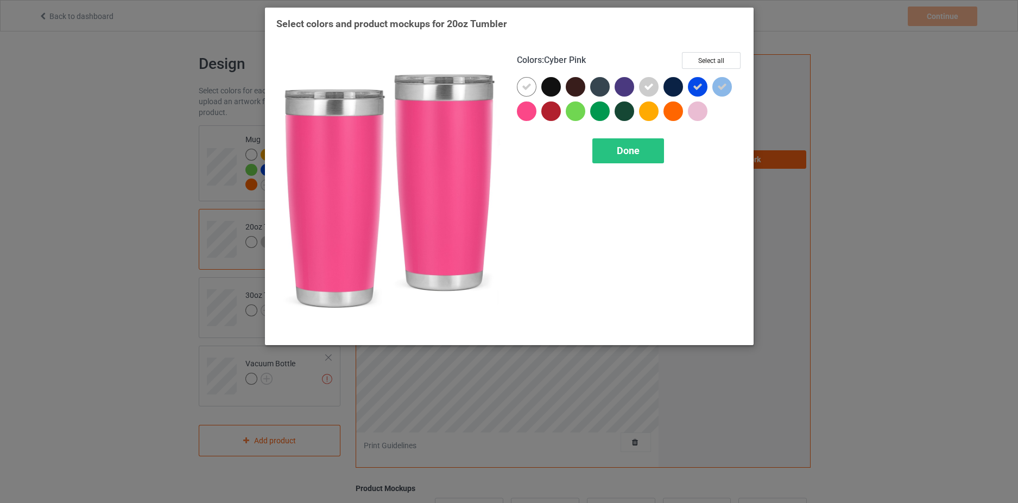
click at [526, 109] on div at bounding box center [527, 112] width 20 height 20
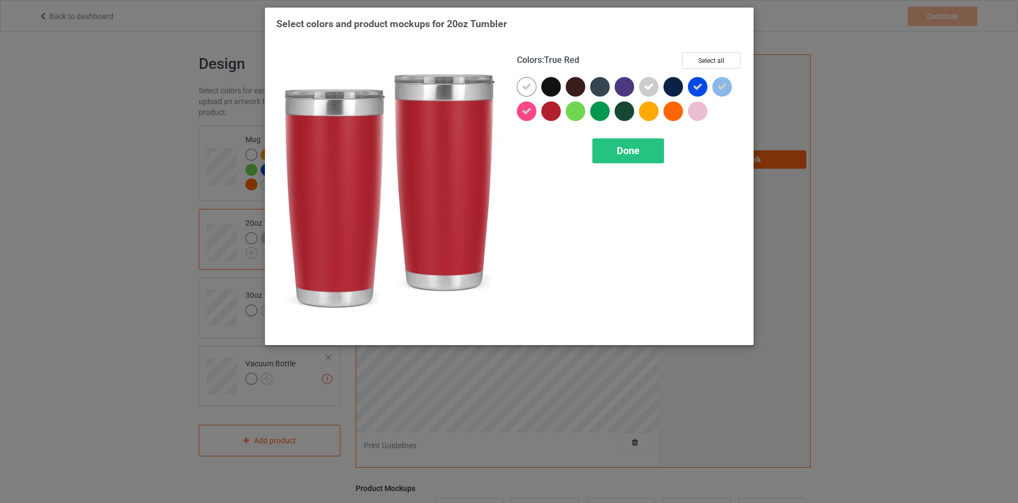
click at [551, 112] on div at bounding box center [551, 112] width 20 height 20
click at [575, 111] on div at bounding box center [576, 112] width 20 height 20
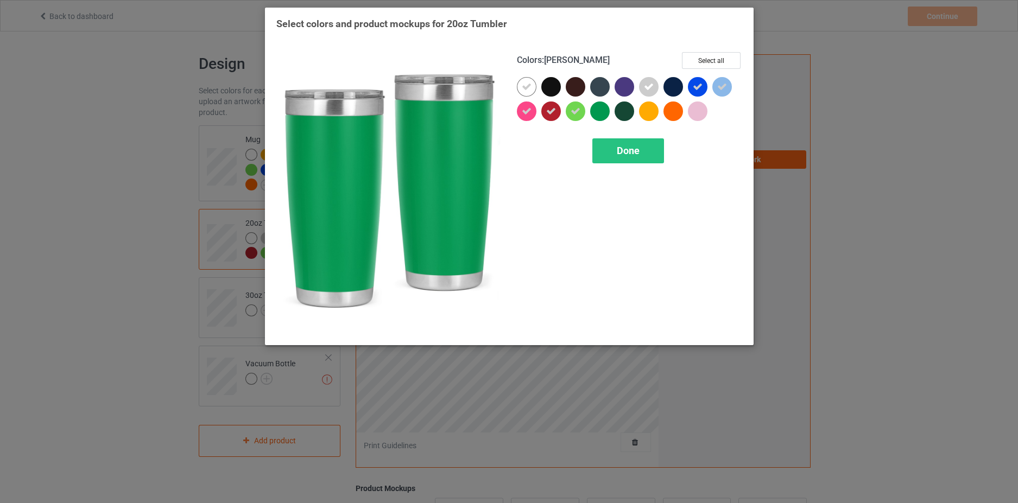
click at [597, 111] on div at bounding box center [600, 112] width 20 height 20
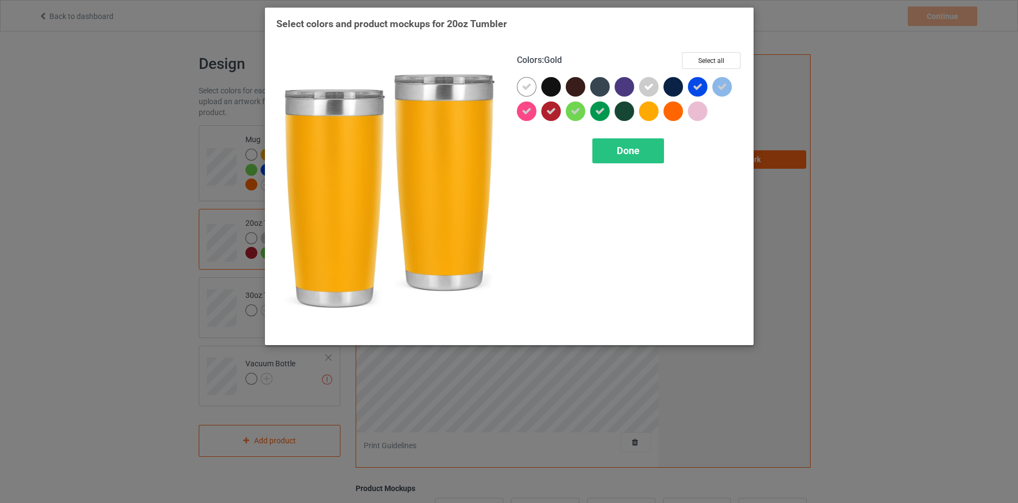
click at [648, 109] on div at bounding box center [649, 112] width 20 height 20
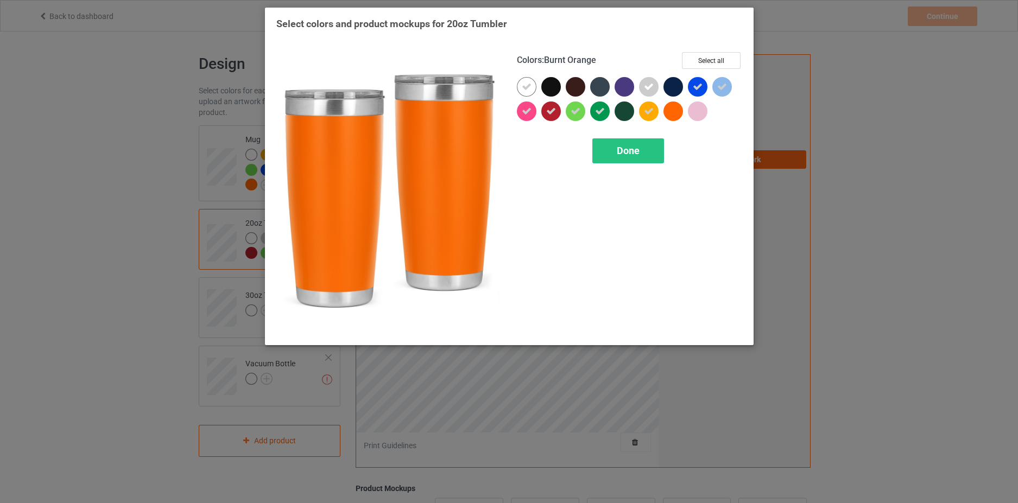
click at [667, 110] on div at bounding box center [673, 112] width 20 height 20
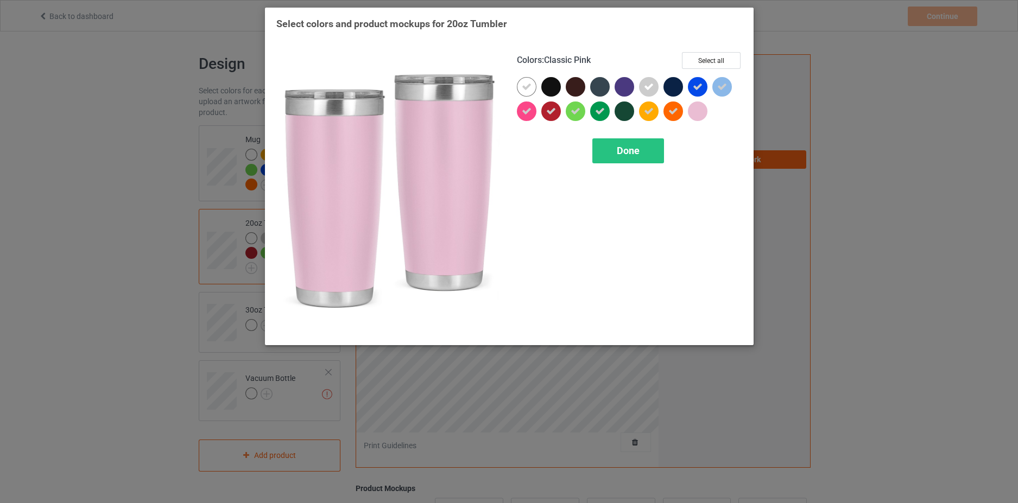
click at [696, 116] on div at bounding box center [698, 112] width 20 height 20
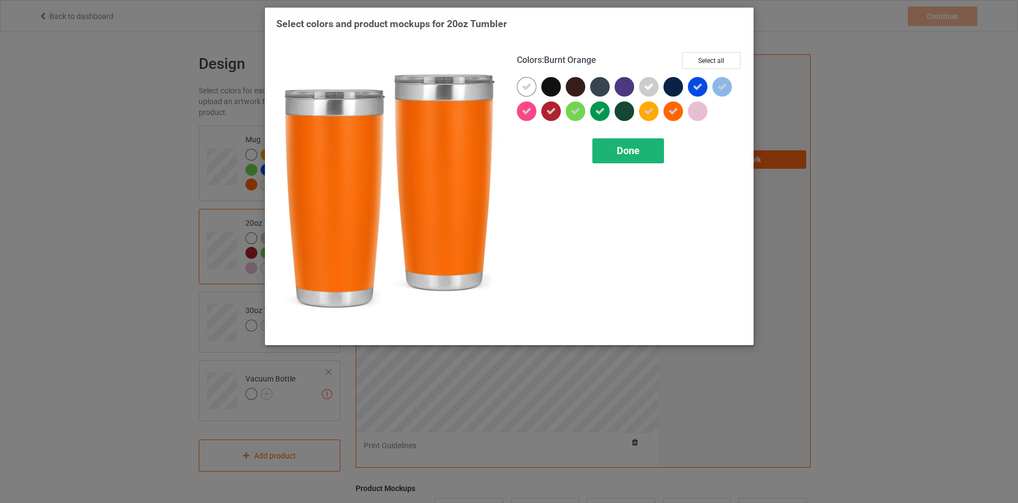
click at [636, 148] on span "Done" at bounding box center [628, 150] width 23 height 11
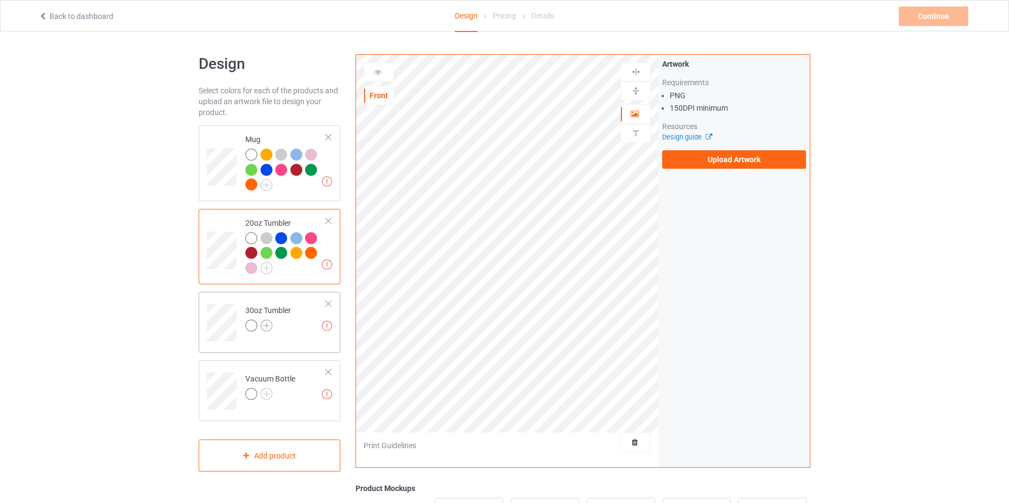
click at [265, 324] on img at bounding box center [267, 326] width 12 height 12
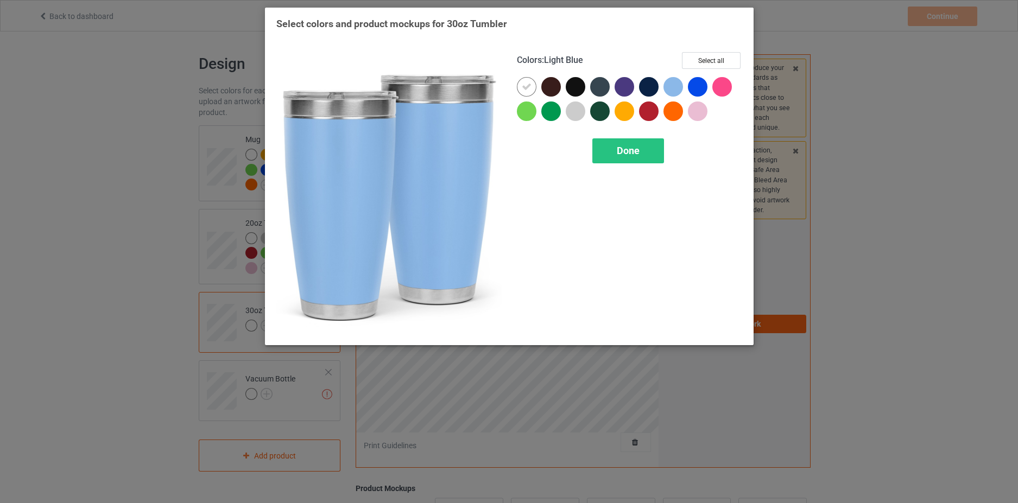
click at [670, 90] on div at bounding box center [673, 87] width 20 height 20
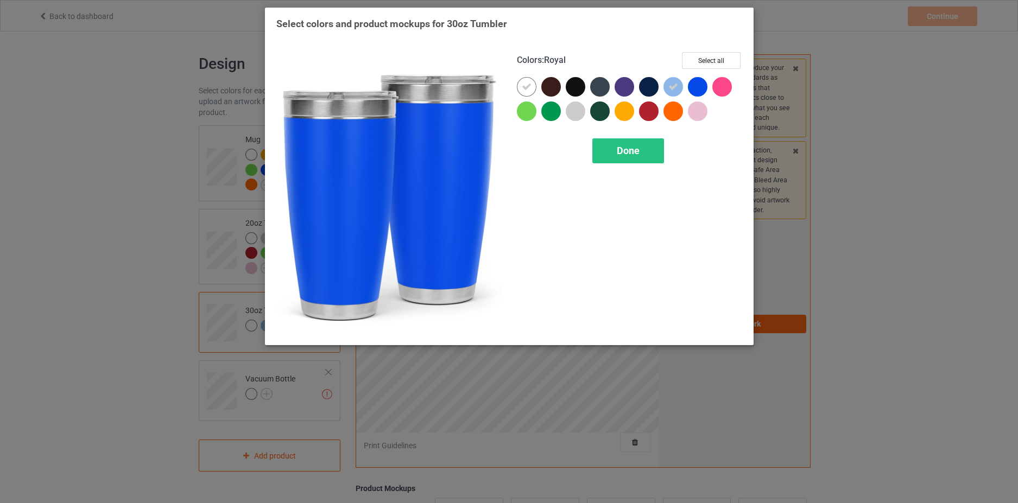
click at [696, 89] on div at bounding box center [698, 87] width 20 height 20
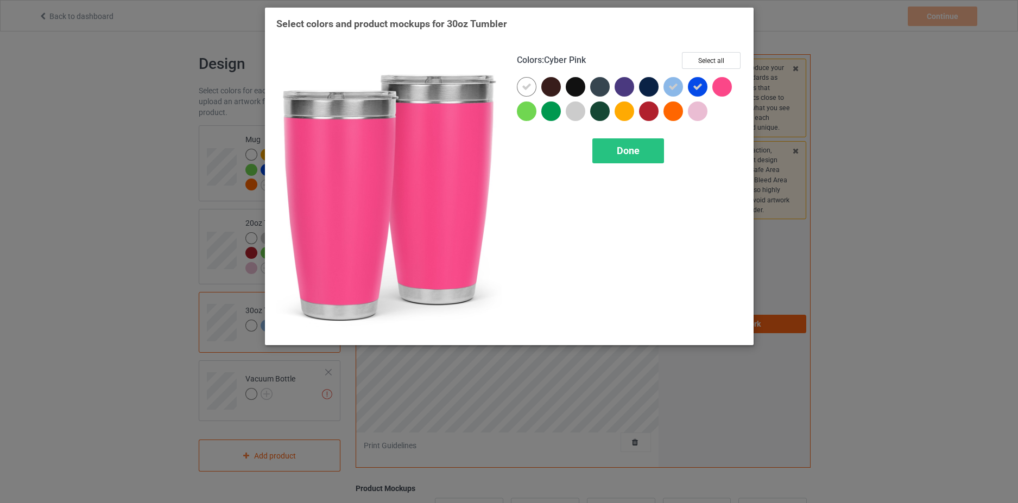
click at [720, 87] on div at bounding box center [722, 87] width 20 height 20
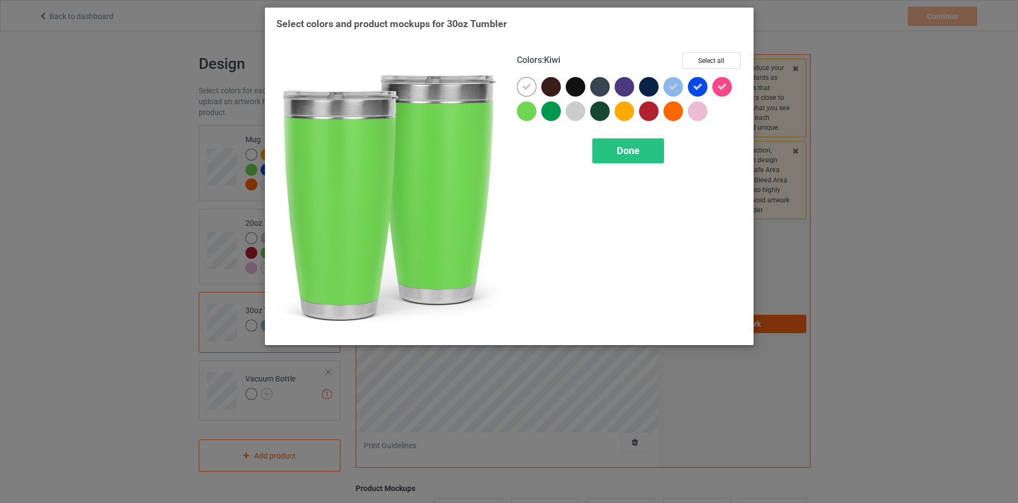
drag, startPoint x: 525, startPoint y: 116, endPoint x: 553, endPoint y: 114, distance: 27.8
click at [525, 116] on div at bounding box center [527, 112] width 20 height 20
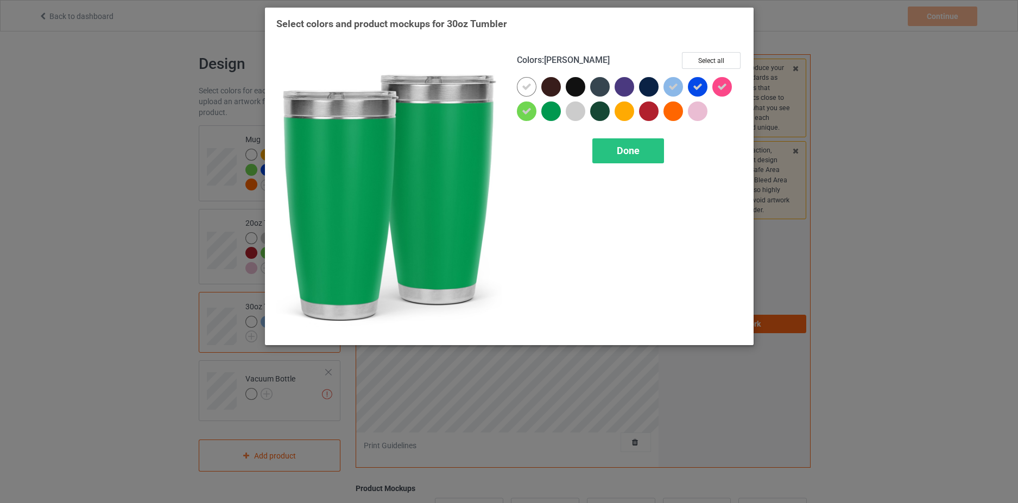
click at [558, 113] on div at bounding box center [551, 112] width 20 height 20
click at [576, 112] on div at bounding box center [576, 112] width 20 height 20
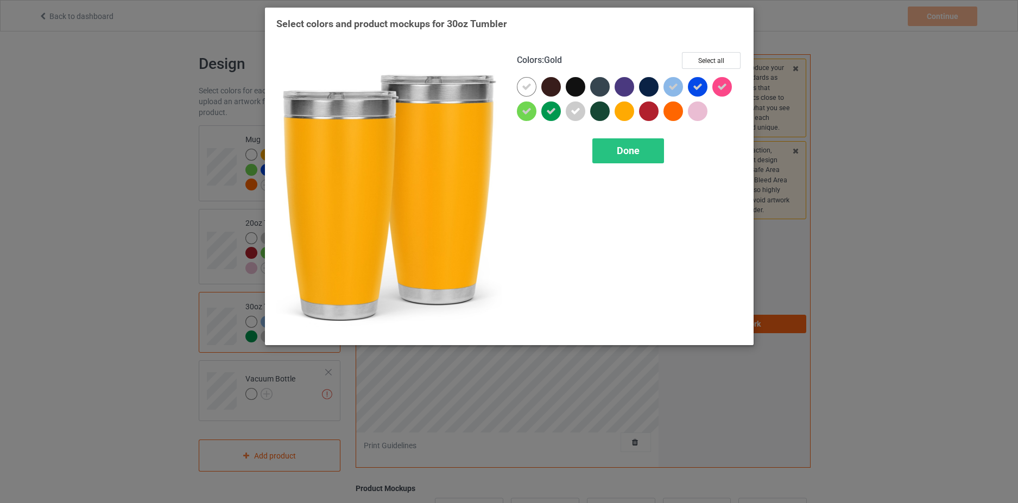
click at [622, 115] on div at bounding box center [624, 112] width 20 height 20
click at [643, 113] on div at bounding box center [649, 112] width 20 height 20
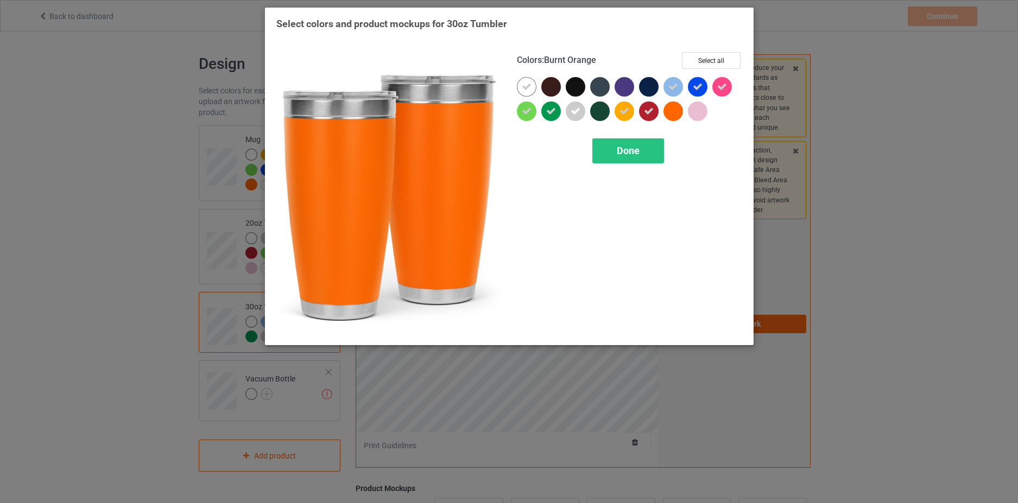
click at [670, 110] on div at bounding box center [673, 112] width 20 height 20
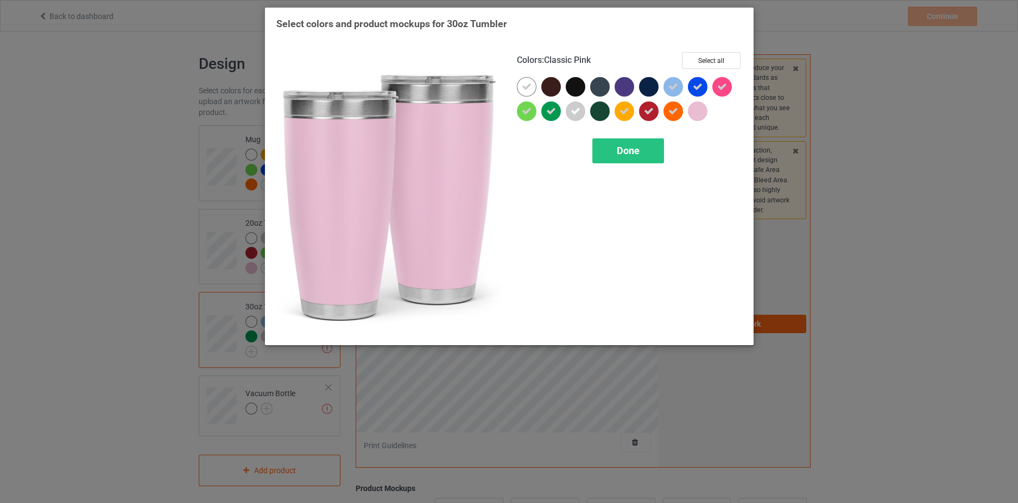
click at [699, 112] on div at bounding box center [698, 112] width 20 height 20
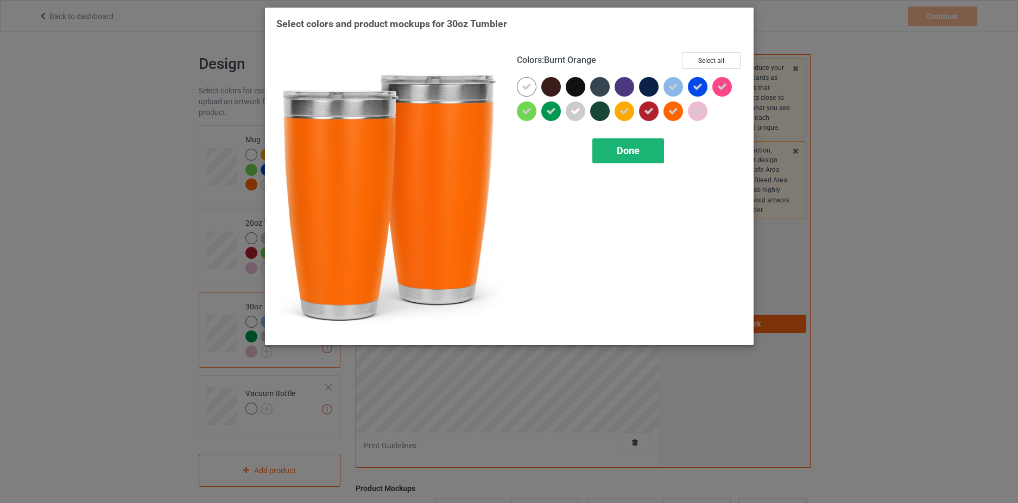
click at [638, 154] on span "Done" at bounding box center [628, 150] width 23 height 11
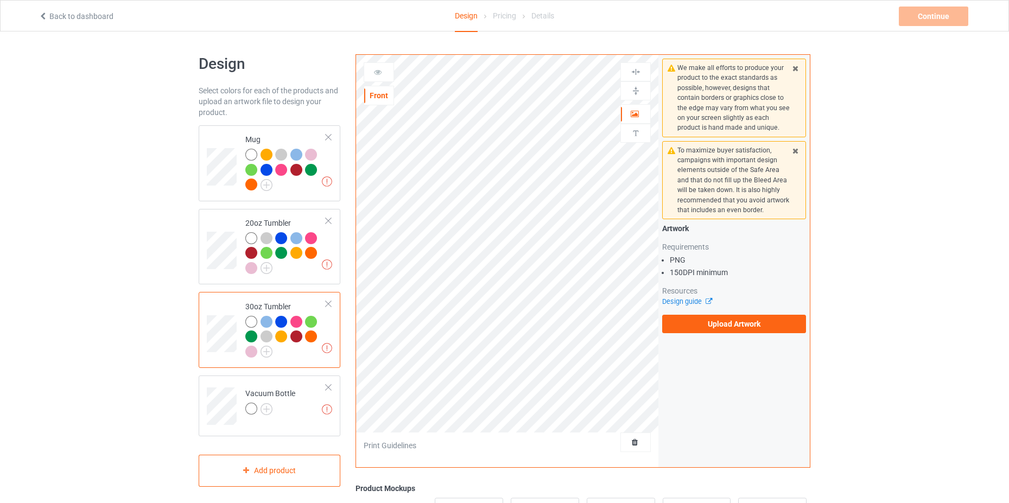
scroll to position [109, 0]
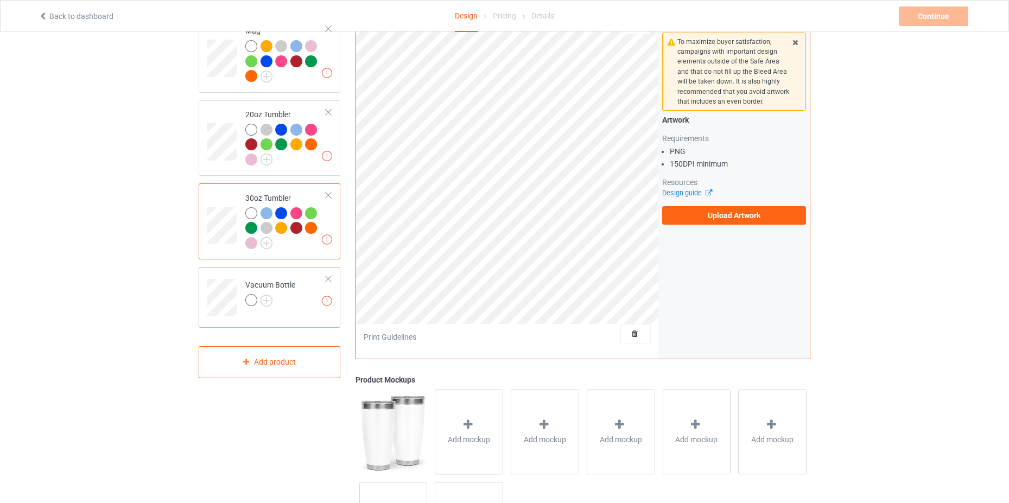
click at [273, 309] on div at bounding box center [270, 301] width 50 height 15
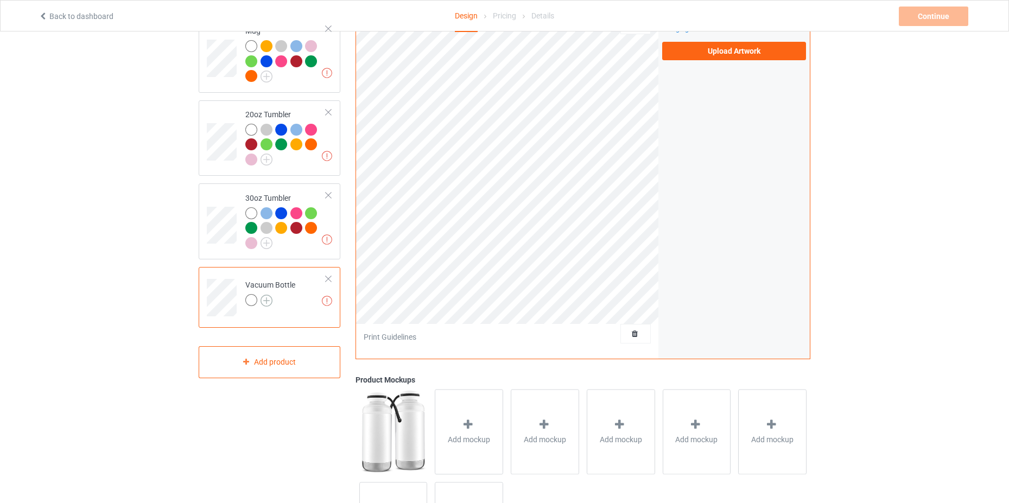
click at [263, 298] on img at bounding box center [267, 301] width 12 height 12
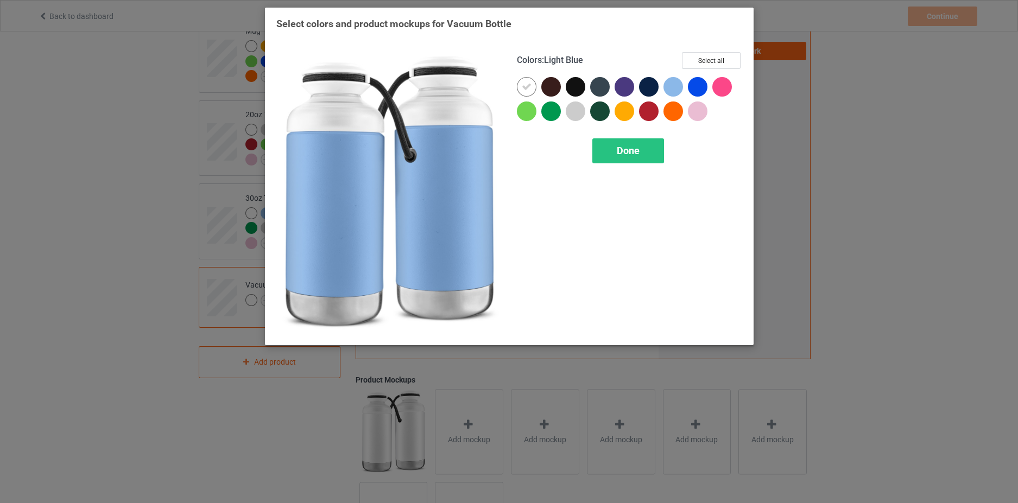
click at [675, 91] on div at bounding box center [673, 87] width 20 height 20
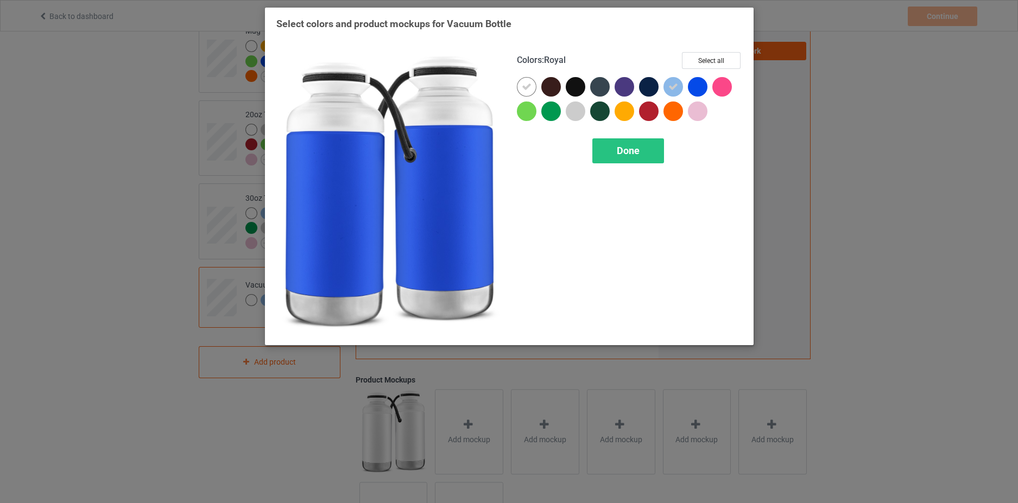
click at [698, 86] on div at bounding box center [698, 87] width 20 height 20
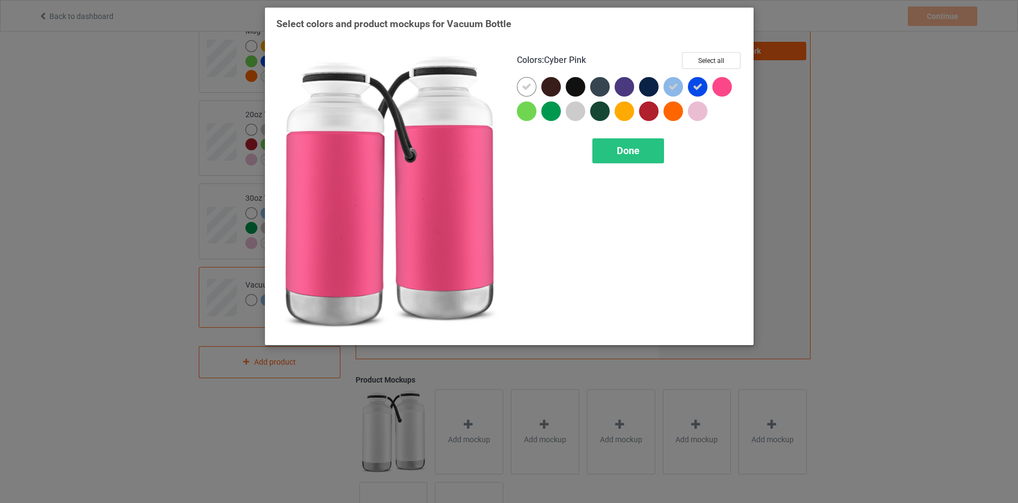
click at [720, 86] on div at bounding box center [722, 87] width 20 height 20
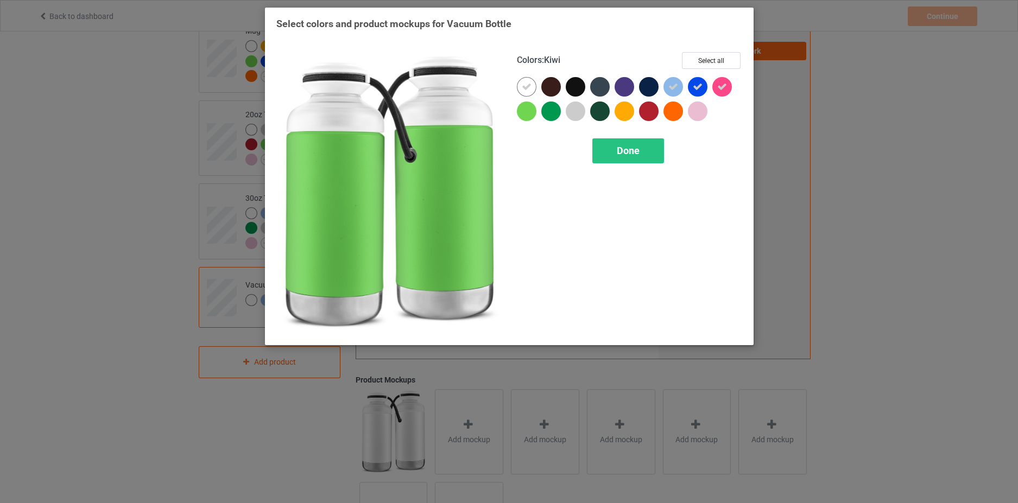
drag, startPoint x: 519, startPoint y: 109, endPoint x: 549, endPoint y: 112, distance: 30.1
click at [521, 109] on div at bounding box center [527, 112] width 20 height 20
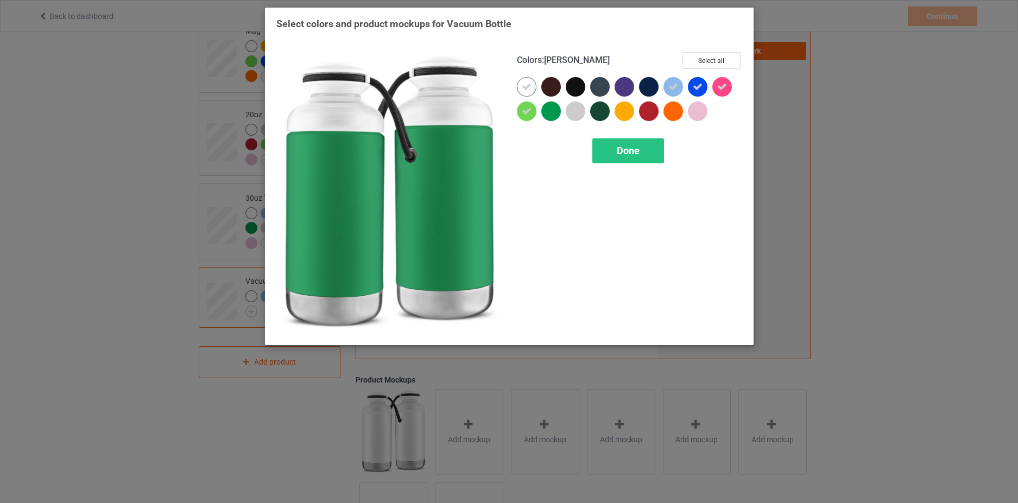
drag, startPoint x: 551, startPoint y: 112, endPoint x: 559, endPoint y: 112, distance: 8.1
click at [553, 112] on div at bounding box center [551, 112] width 20 height 20
click at [582, 114] on div at bounding box center [576, 112] width 20 height 20
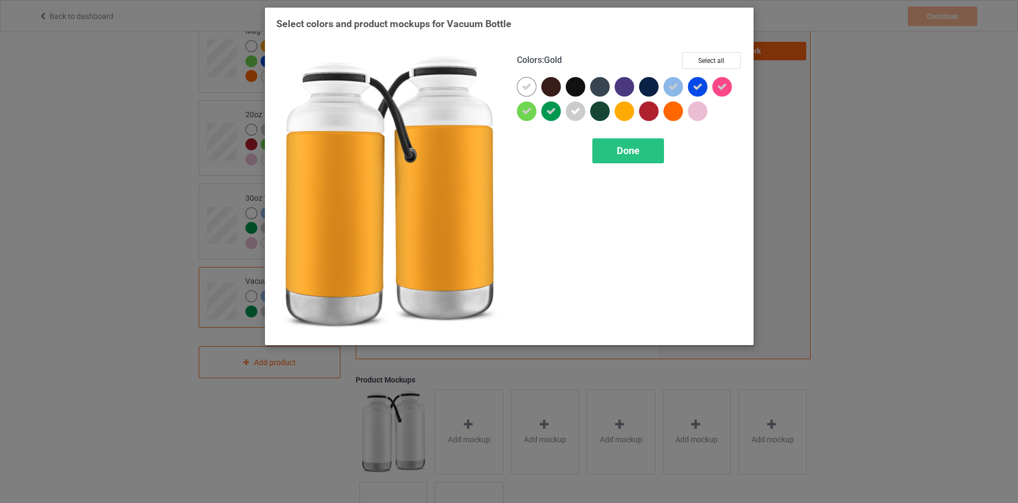
drag, startPoint x: 626, startPoint y: 111, endPoint x: 633, endPoint y: 111, distance: 7.6
click at [626, 111] on div at bounding box center [624, 112] width 20 height 20
click at [648, 111] on div at bounding box center [649, 112] width 20 height 20
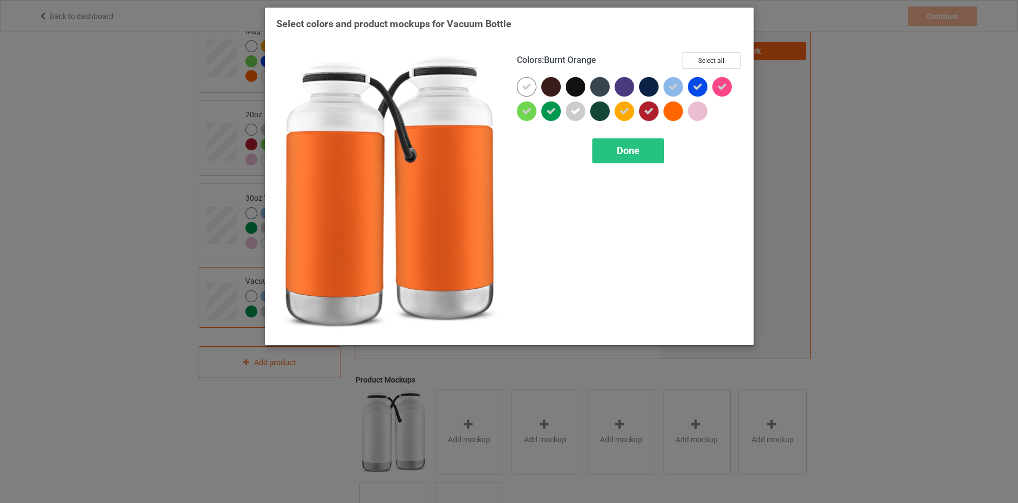
click at [669, 112] on div at bounding box center [673, 112] width 20 height 20
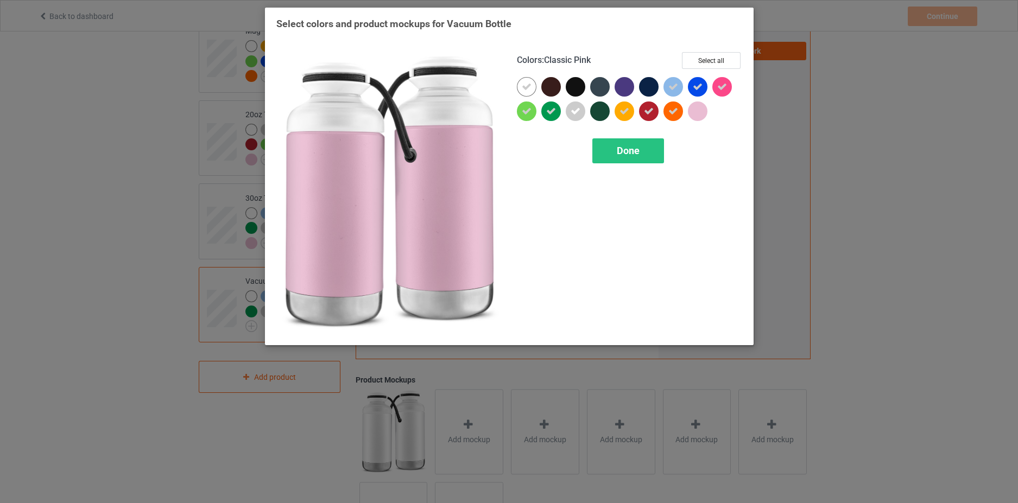
click at [696, 115] on div at bounding box center [698, 112] width 20 height 20
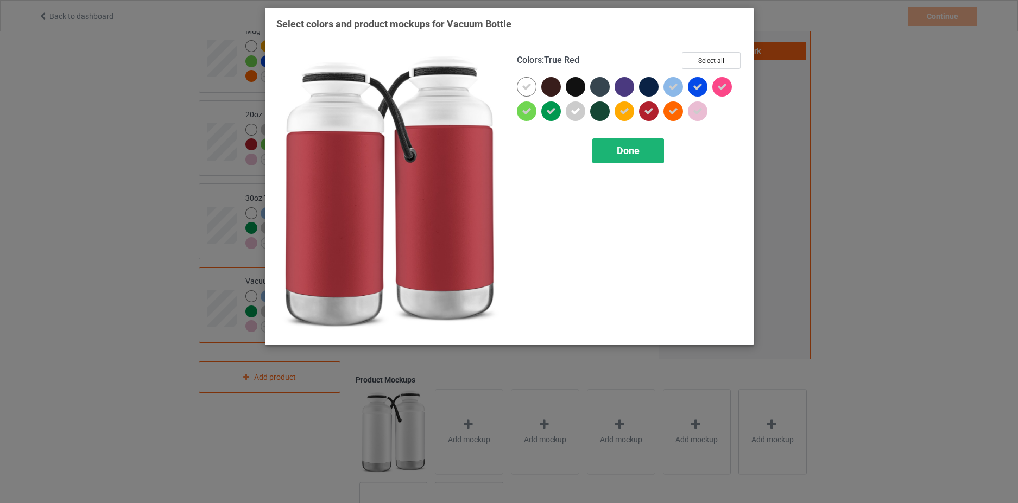
click at [611, 155] on div "Done" at bounding box center [628, 150] width 72 height 25
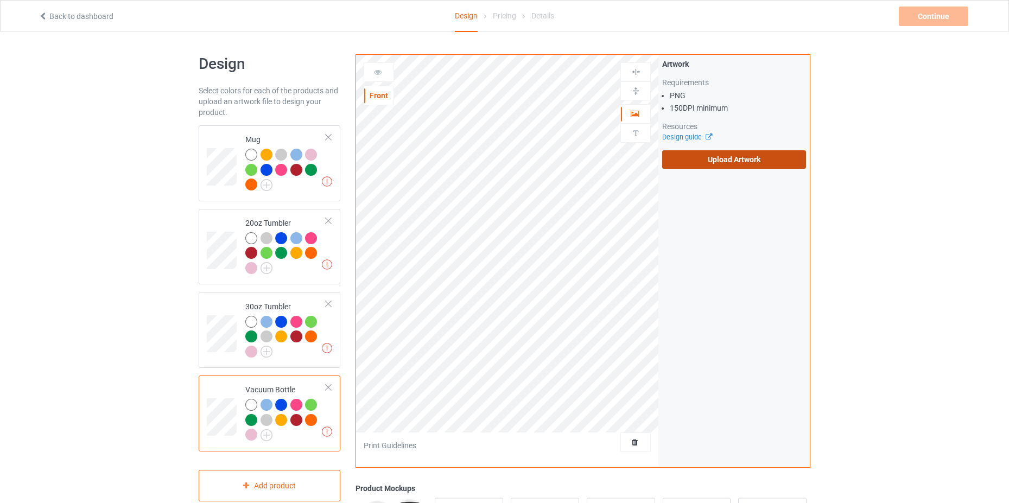
click at [717, 152] on label "Upload Artwork" at bounding box center [734, 159] width 144 height 18
click at [0, 0] on input "Upload Artwork" at bounding box center [0, 0] width 0 height 0
click at [760, 162] on label "Upload Artwork" at bounding box center [734, 159] width 144 height 18
click at [0, 0] on input "Upload Artwork" at bounding box center [0, 0] width 0 height 0
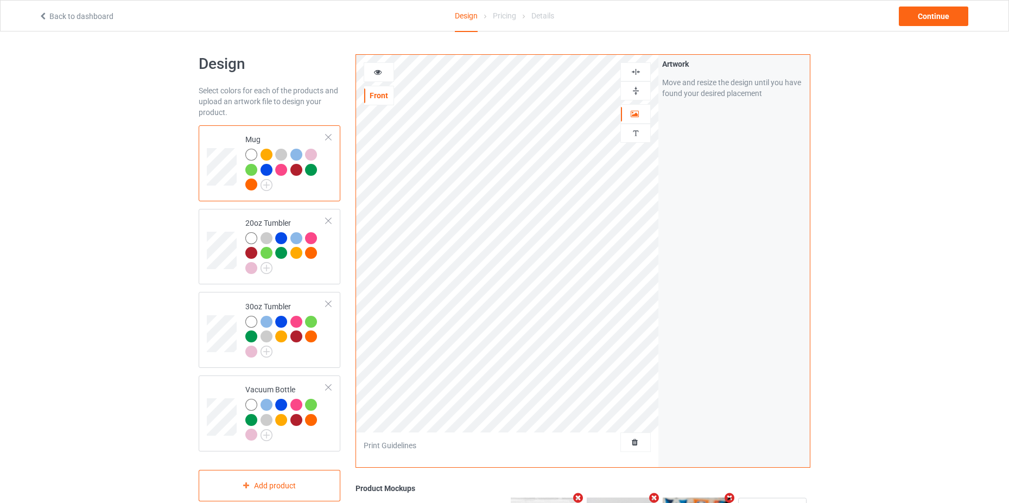
click at [688, 333] on div "Artwork Move and resize the design until you have found your desired placement" at bounding box center [733, 261] width 151 height 413
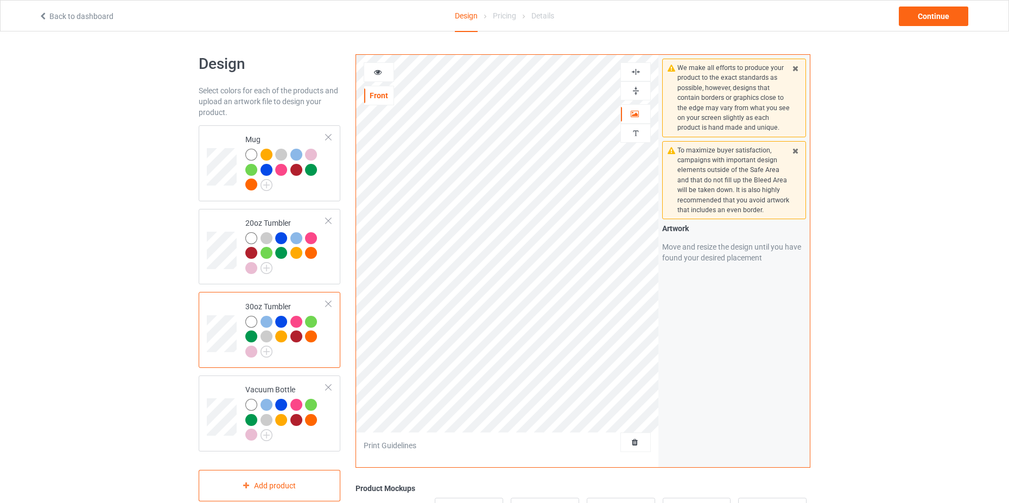
scroll to position [109, 0]
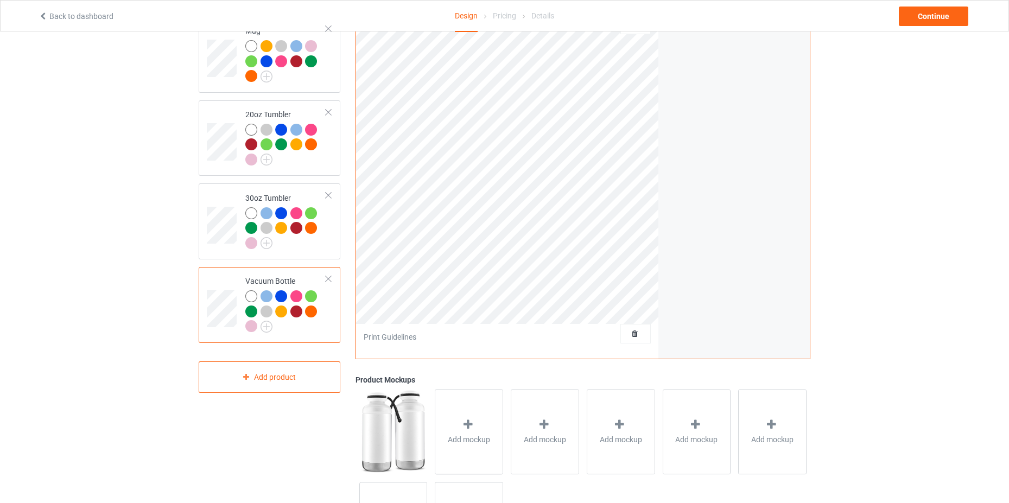
click at [928, 242] on div "Design Select colors for each of the products and upload an artwork file to des…" at bounding box center [504, 258] width 1009 height 671
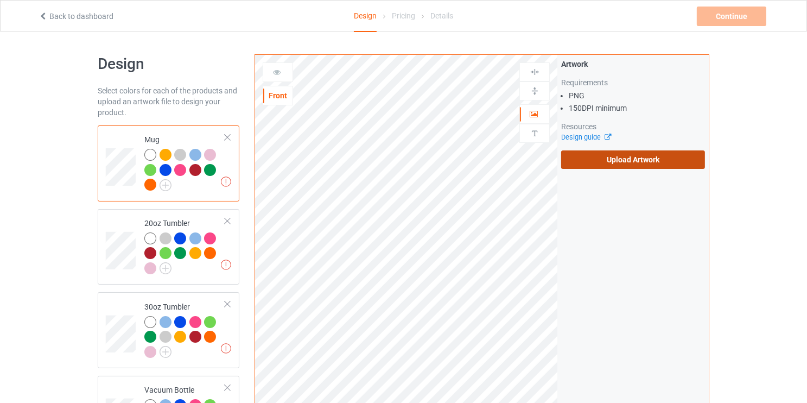
click at [667, 164] on label "Upload Artwork" at bounding box center [633, 159] width 144 height 18
click at [0, 0] on input "Upload Artwork" at bounding box center [0, 0] width 0 height 0
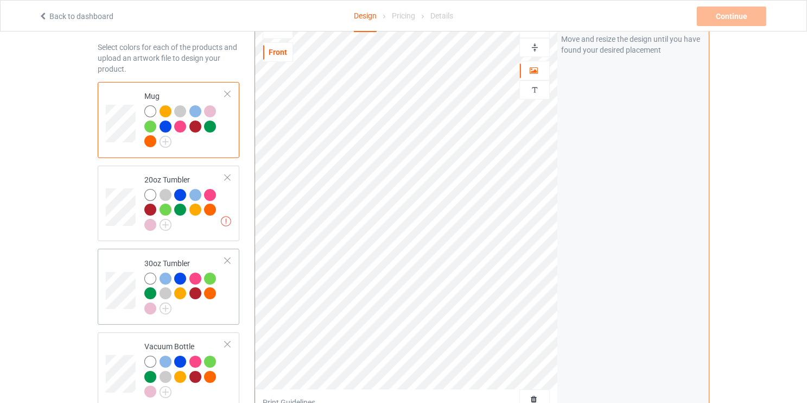
scroll to position [87, 0]
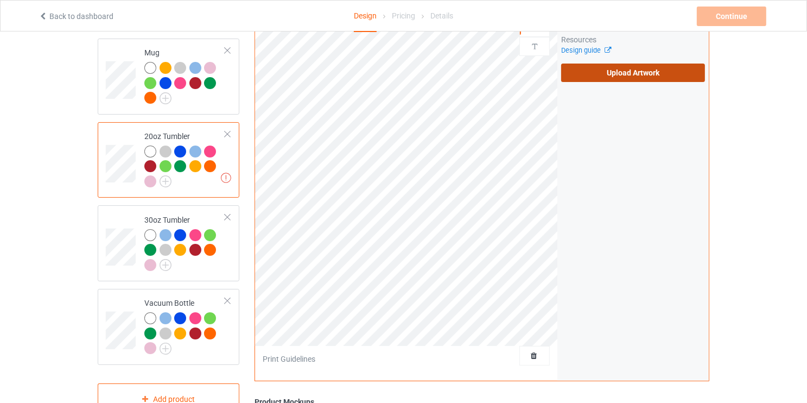
click at [608, 77] on label "Upload Artwork" at bounding box center [633, 73] width 144 height 18
click at [0, 0] on input "Upload Artwork" at bounding box center [0, 0] width 0 height 0
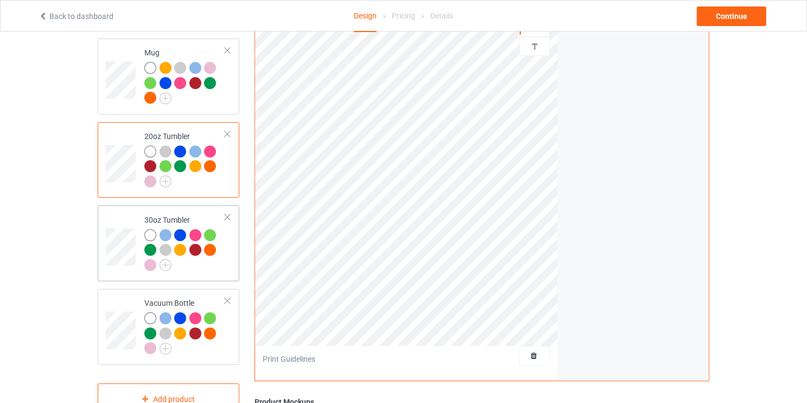
scroll to position [130, 0]
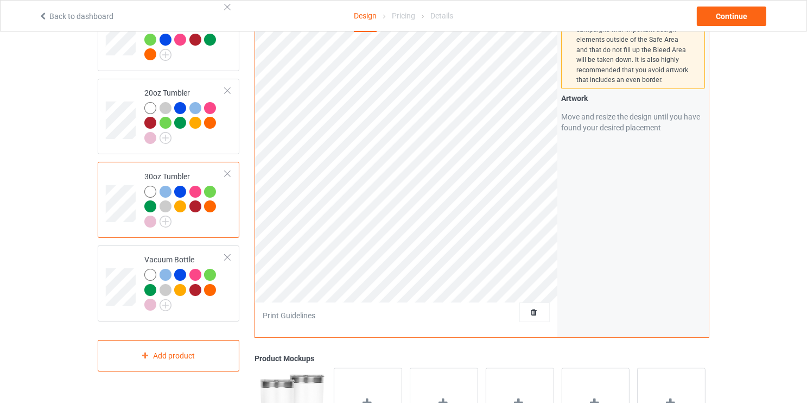
click at [603, 263] on div "We make all efforts to produce your product to the exact standards as possible,…" at bounding box center [632, 131] width 151 height 413
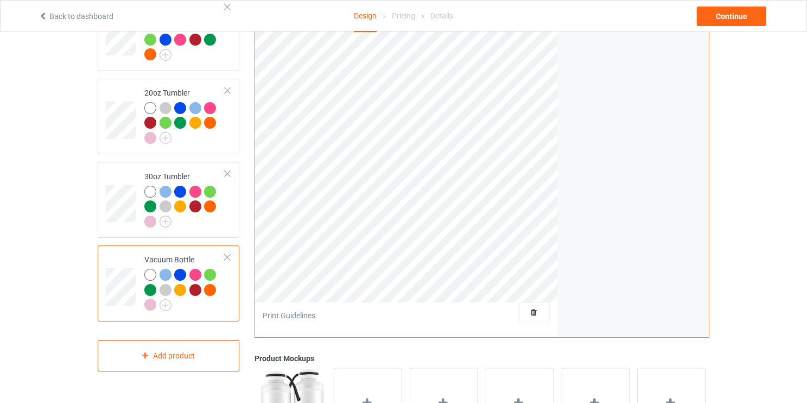
click at [646, 208] on div "Artwork Move and resize the design until you have found your desired placement" at bounding box center [632, 131] width 151 height 413
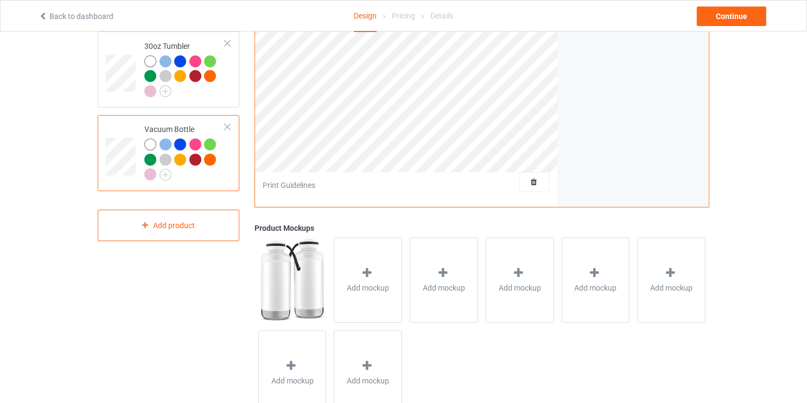
scroll to position [43, 0]
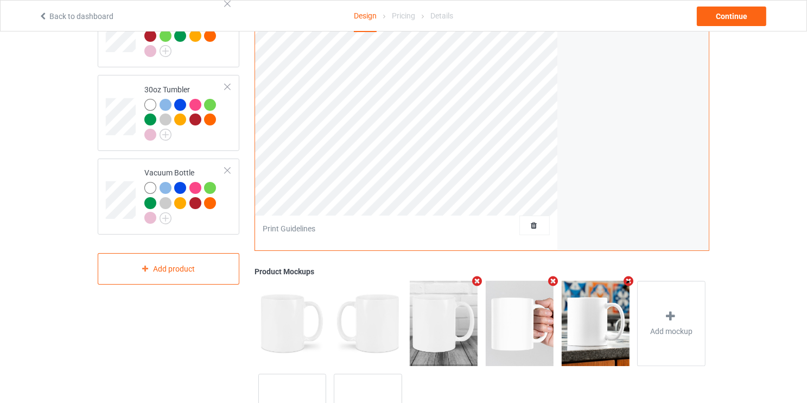
scroll to position [300, 0]
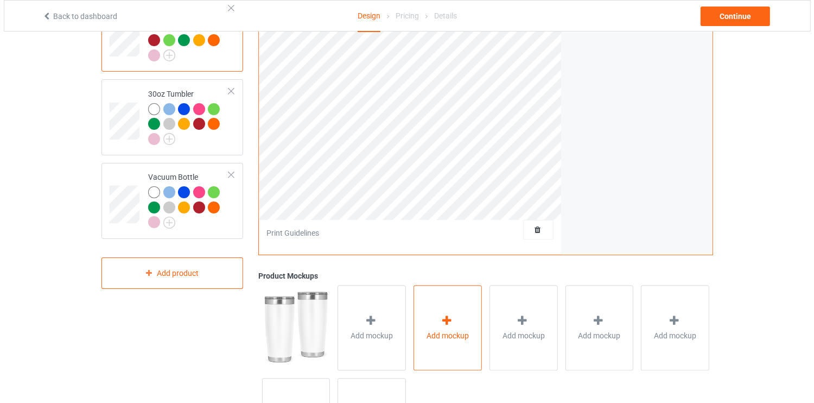
scroll to position [256, 0]
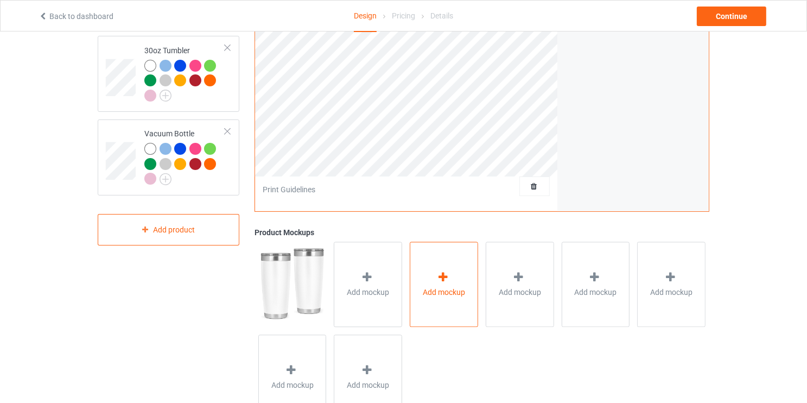
click at [451, 293] on span "Add mockup" at bounding box center [444, 292] width 42 height 11
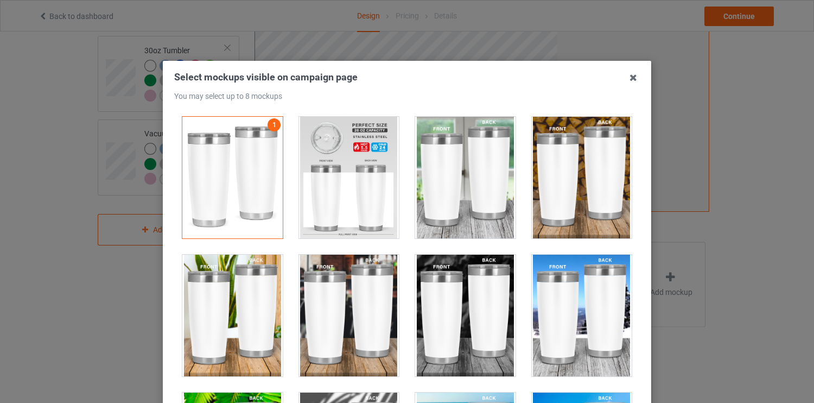
click at [465, 180] on div at bounding box center [465, 178] width 100 height 122
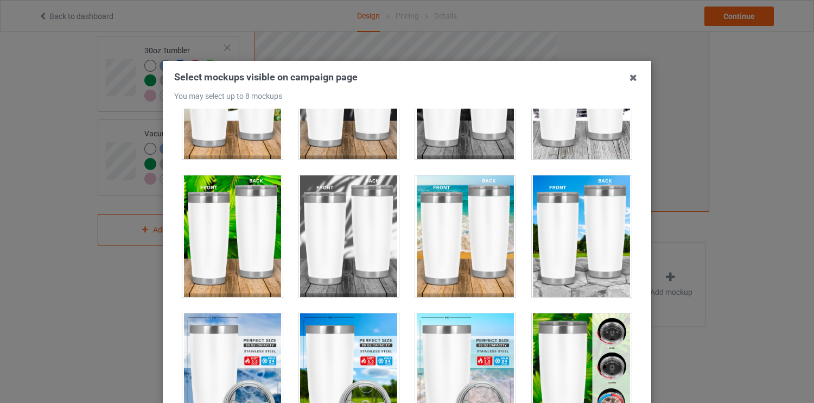
scroll to position [347, 0]
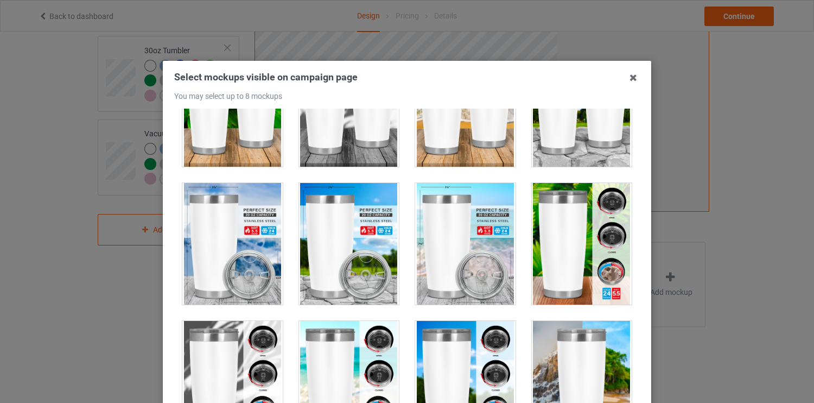
click at [460, 125] on div at bounding box center [465, 106] width 100 height 122
click at [327, 244] on div at bounding box center [349, 244] width 100 height 122
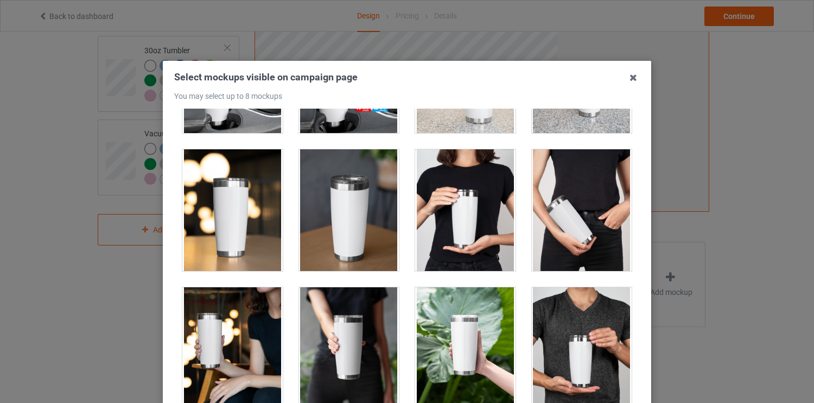
scroll to position [1259, 0]
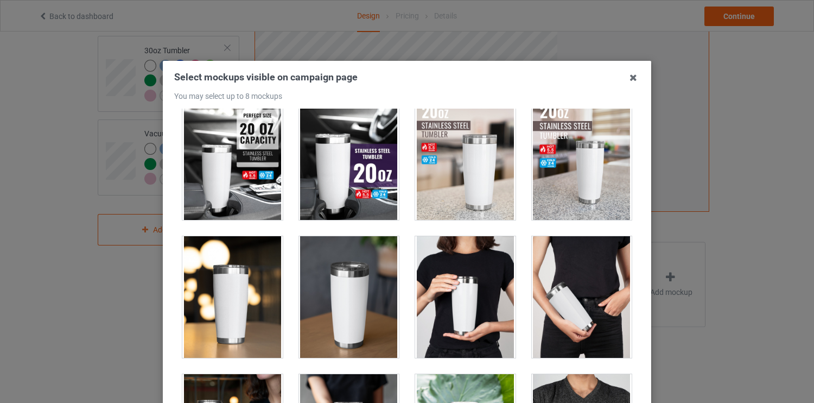
click at [369, 192] on div at bounding box center [349, 159] width 100 height 122
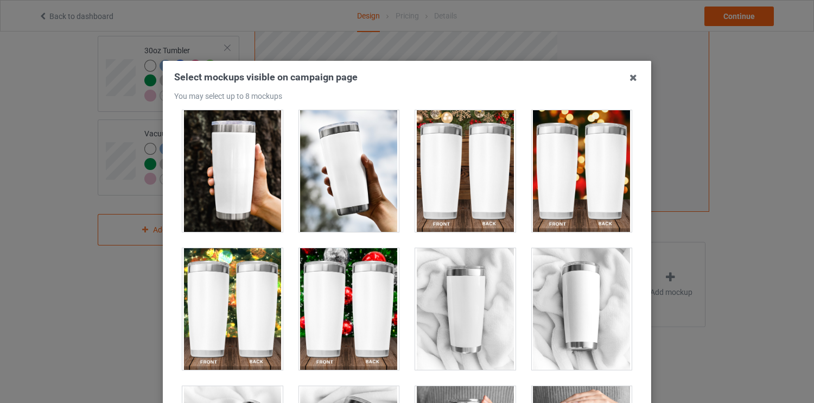
scroll to position [3257, 0]
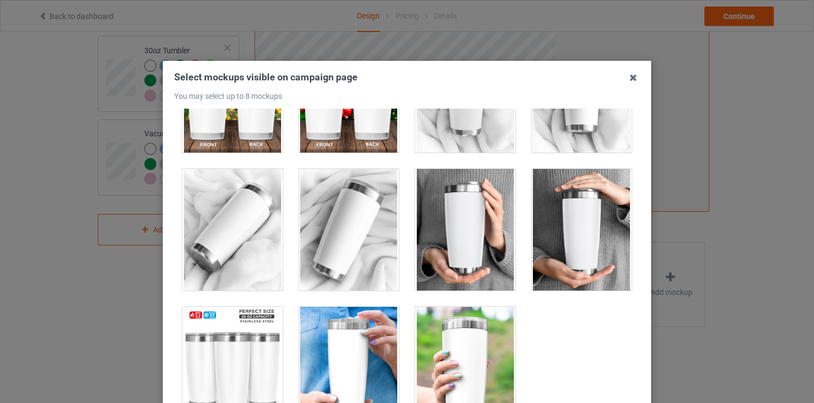
click at [586, 231] on div at bounding box center [582, 230] width 100 height 122
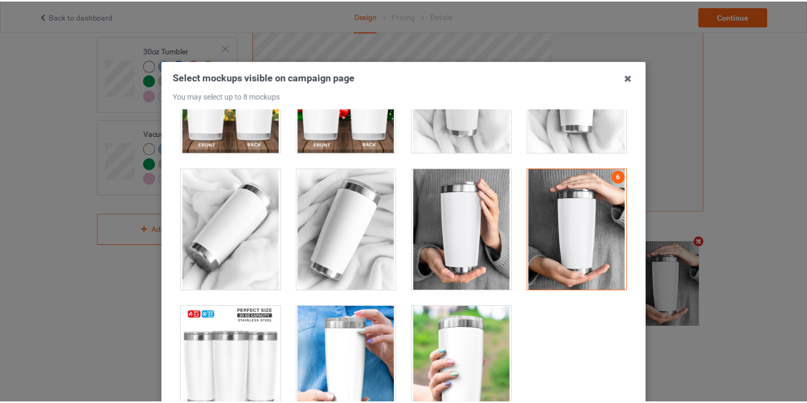
scroll to position [138, 0]
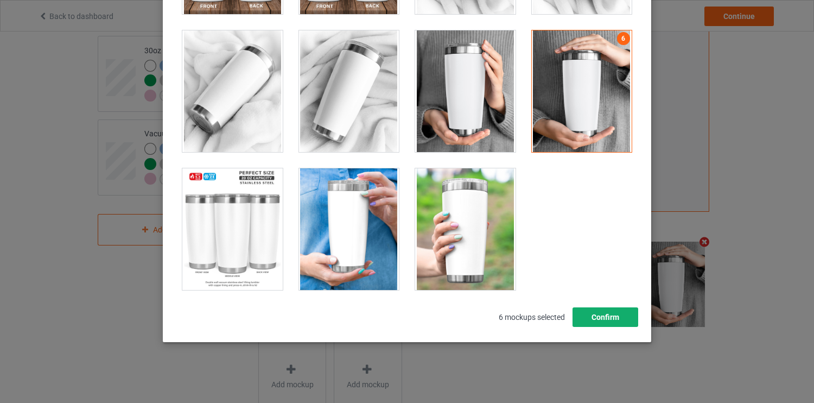
click at [606, 325] on button "Confirm" at bounding box center [606, 317] width 66 height 20
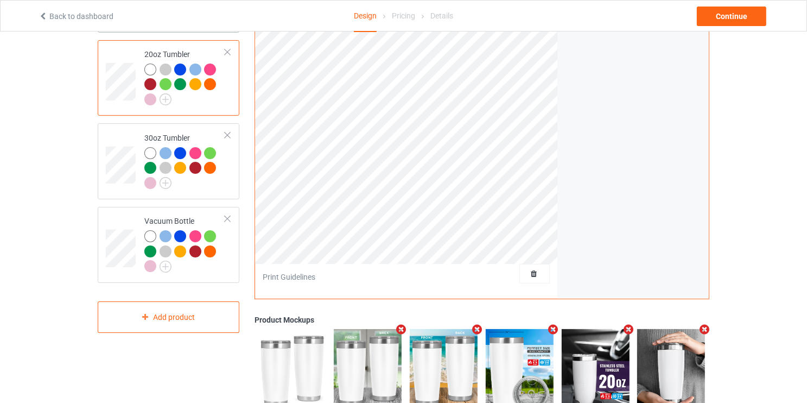
scroll to position [0, 0]
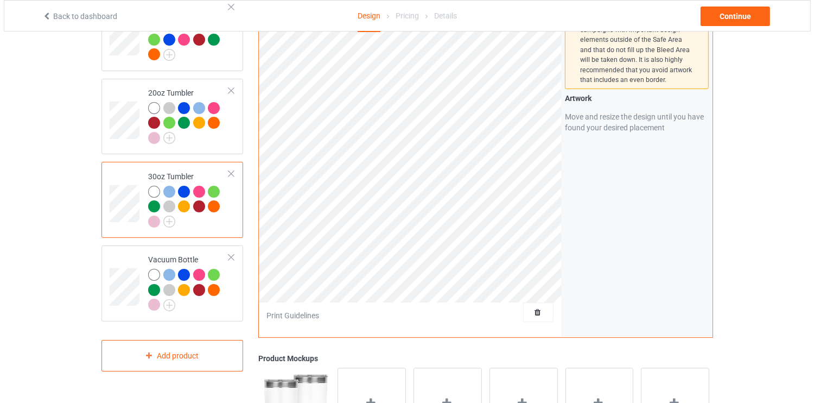
scroll to position [300, 0]
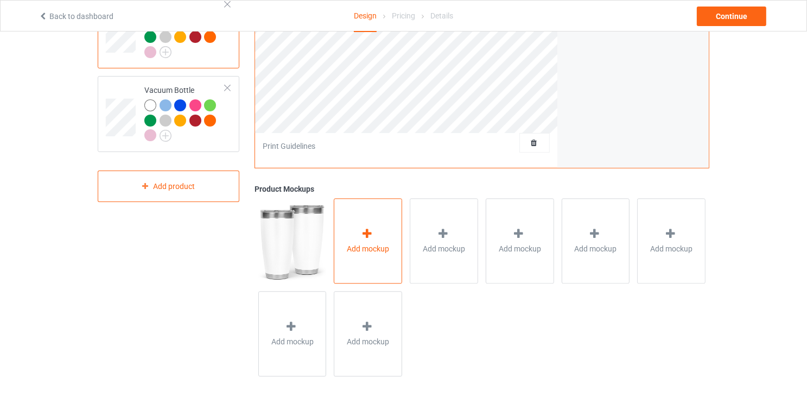
click at [377, 235] on div "Add mockup" at bounding box center [368, 240] width 68 height 85
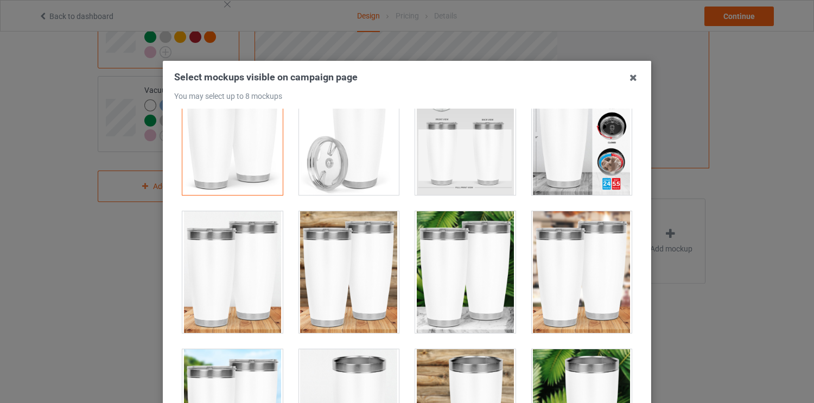
click at [532, 118] on div at bounding box center [582, 134] width 100 height 122
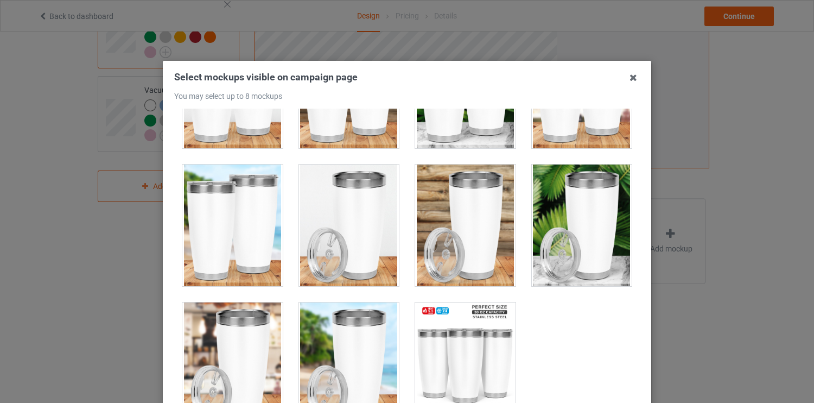
scroll to position [138, 0]
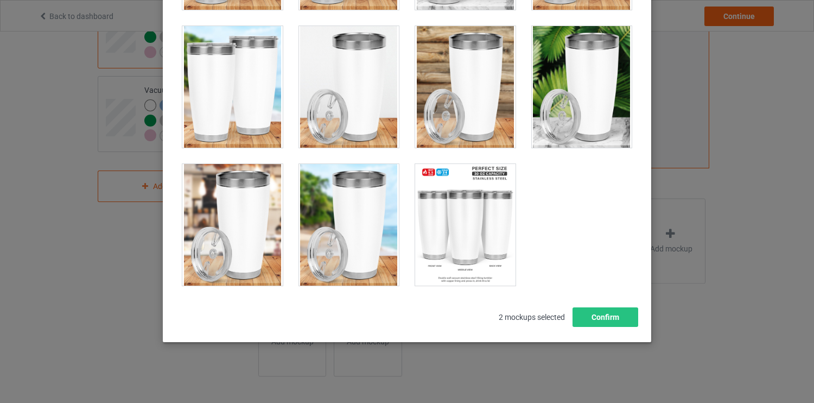
click at [353, 250] on div at bounding box center [349, 225] width 100 height 122
click at [248, 83] on div at bounding box center [232, 87] width 100 height 122
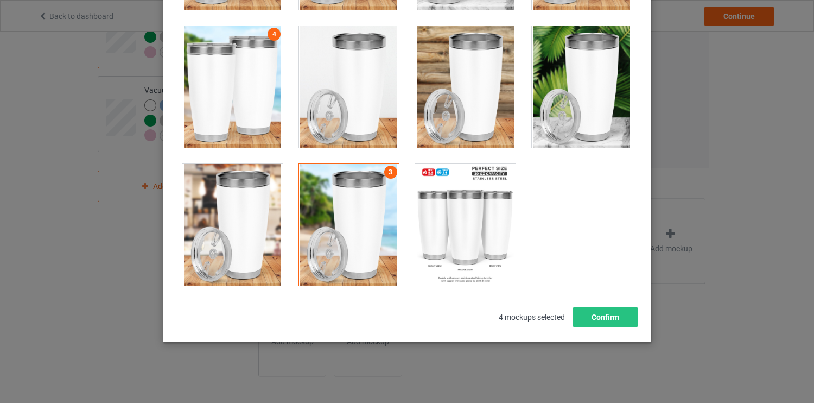
scroll to position [141, 0]
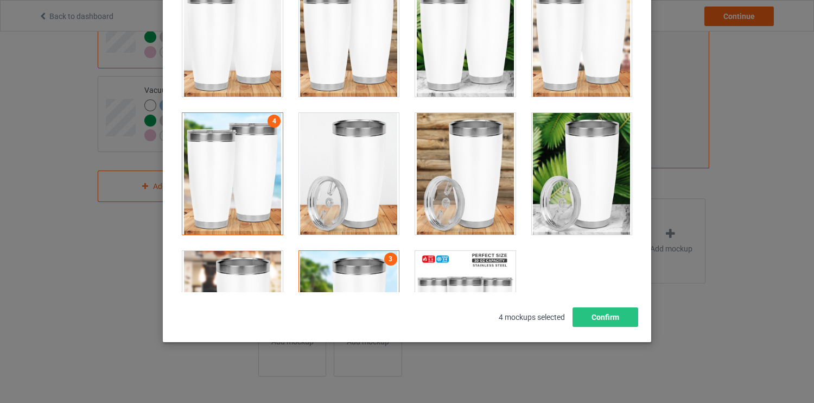
click at [473, 164] on div at bounding box center [465, 174] width 100 height 122
click at [598, 327] on div "Select mockups visible on campaign page You may select up to 8 mockups 1 2 4 5 …" at bounding box center [407, 132] width 489 height 420
click at [593, 321] on button "Confirm" at bounding box center [606, 317] width 66 height 20
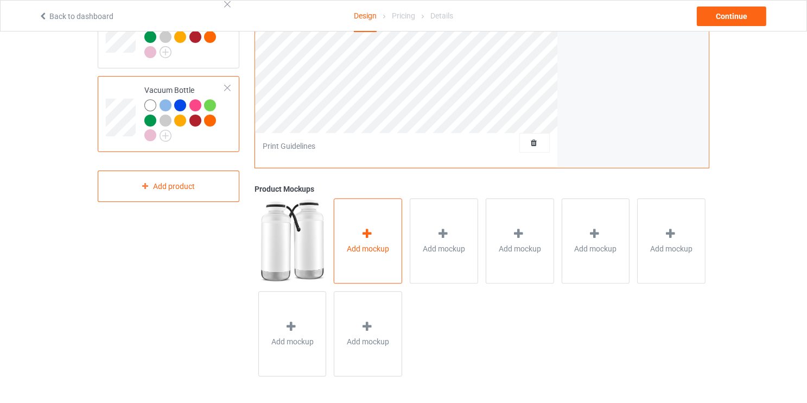
click at [382, 231] on div "Add mockup" at bounding box center [368, 240] width 68 height 85
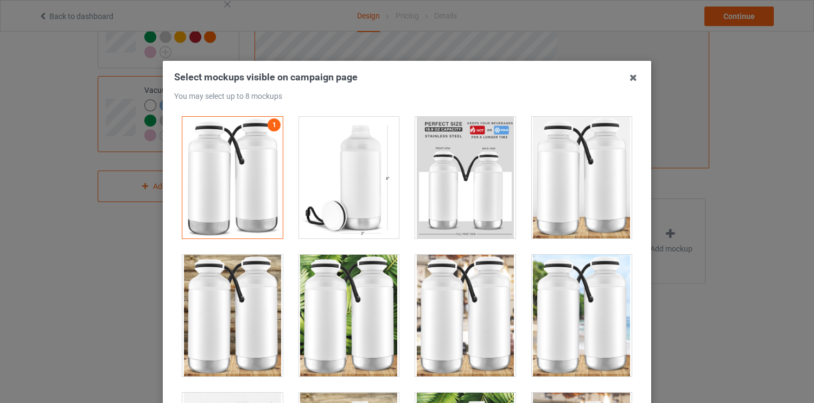
click at [554, 197] on div at bounding box center [582, 178] width 100 height 122
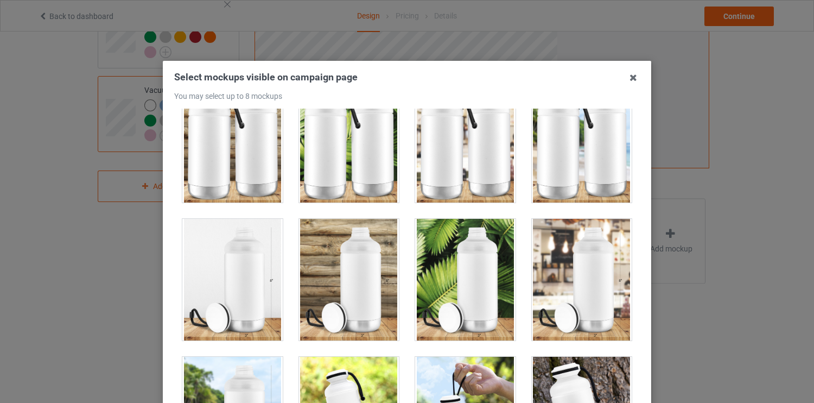
click at [552, 287] on div at bounding box center [582, 280] width 100 height 122
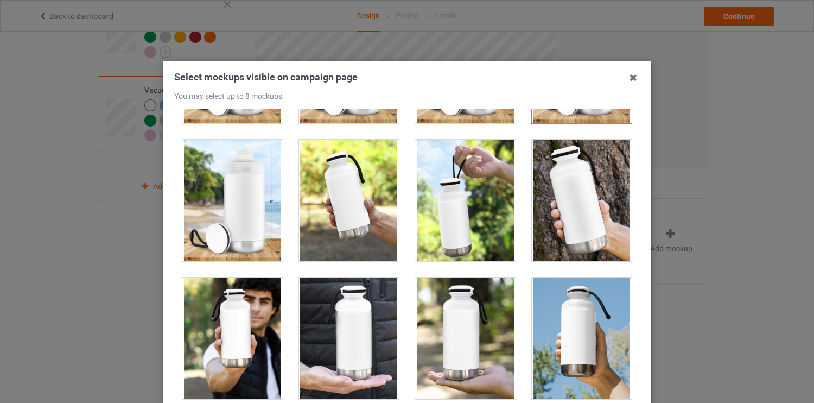
click at [565, 221] on div at bounding box center [582, 201] width 100 height 122
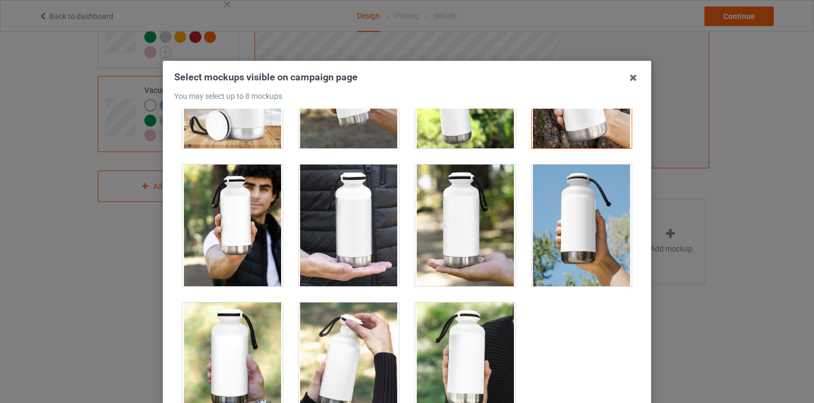
scroll to position [130, 0]
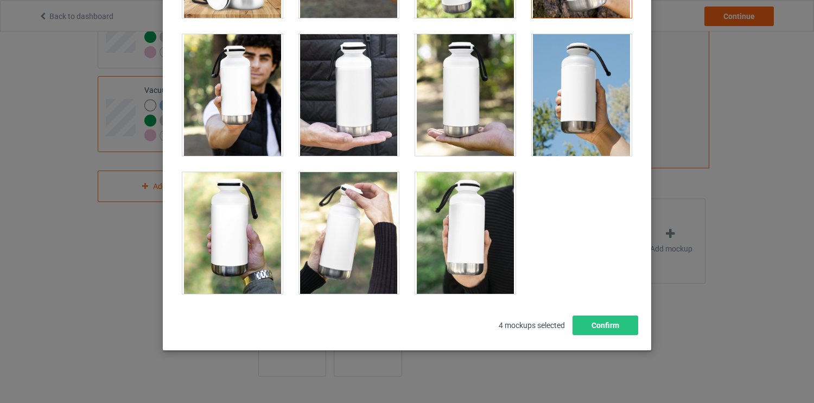
click at [452, 241] on div at bounding box center [465, 233] width 100 height 122
click at [554, 124] on div at bounding box center [582, 95] width 100 height 122
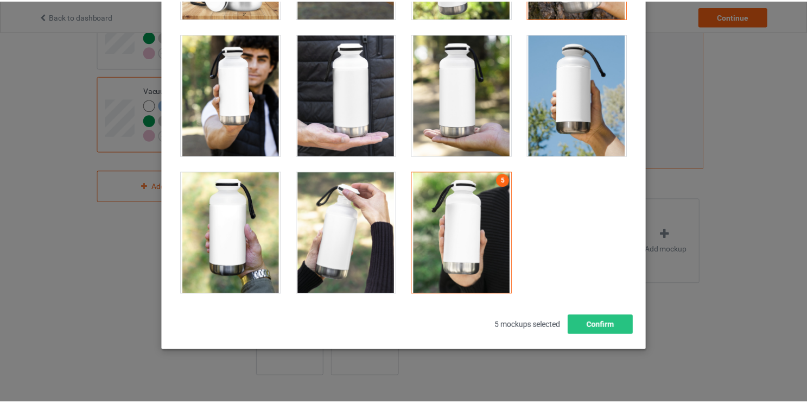
scroll to position [299, 0]
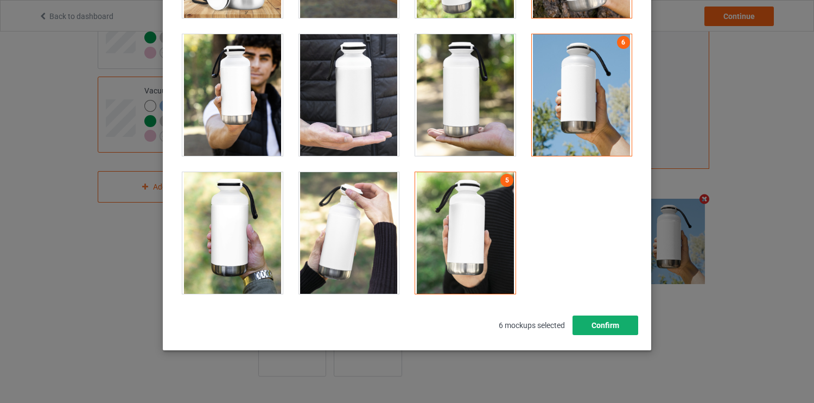
click at [600, 323] on button "Confirm" at bounding box center [606, 325] width 66 height 20
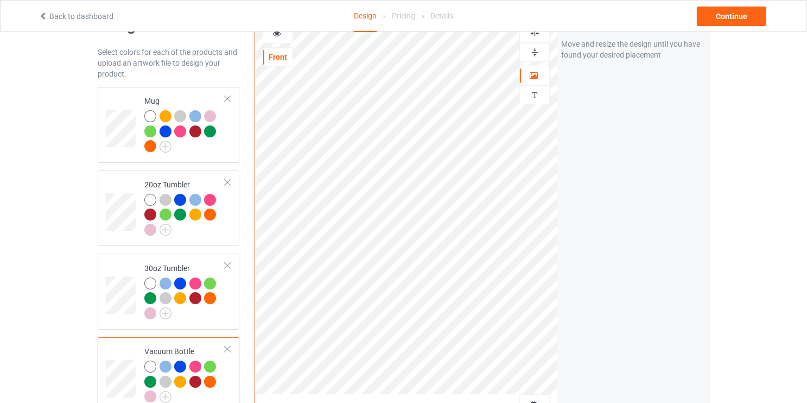
scroll to position [0, 0]
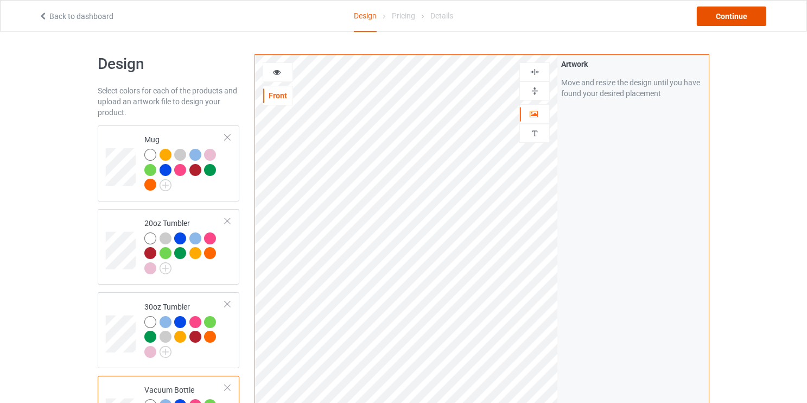
click at [729, 18] on div "Continue" at bounding box center [731, 17] width 69 height 20
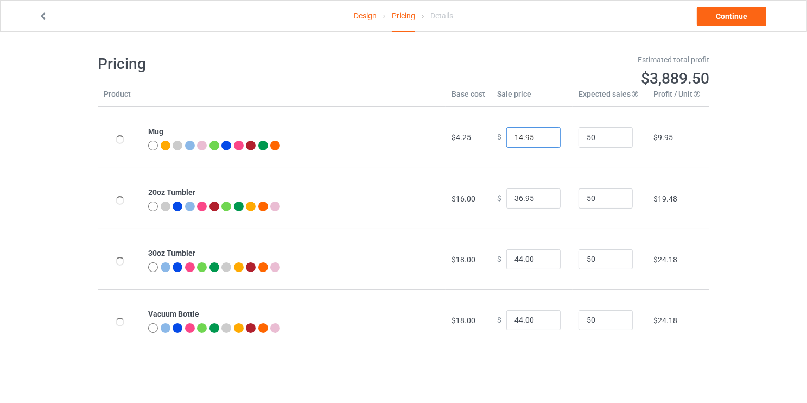
click at [521, 141] on input "14.95" at bounding box center [533, 137] width 54 height 21
type input "19.99"
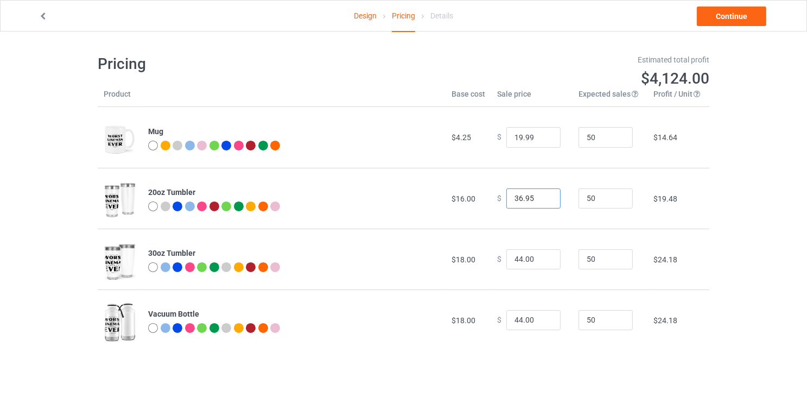
click at [519, 198] on input "36.95" at bounding box center [533, 198] width 54 height 21
type input "37.99"
click at [517, 258] on input "44.00" at bounding box center [533, 259] width 54 height 21
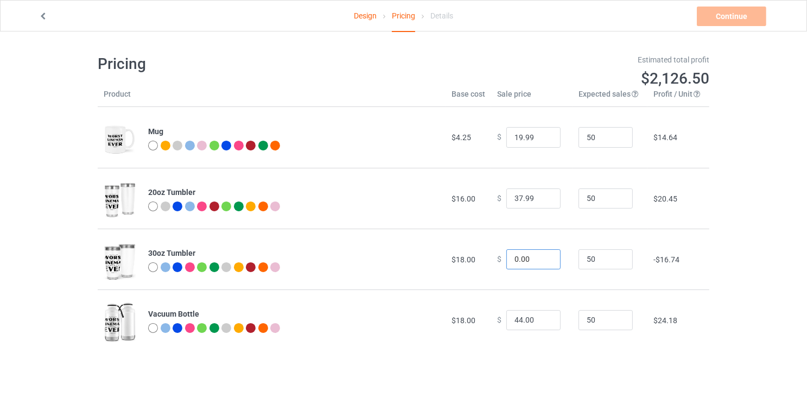
click at [517, 257] on input "0.00" at bounding box center [533, 259] width 54 height 21
type input "41.99"
click at [517, 320] on input "44.00" at bounding box center [533, 320] width 54 height 21
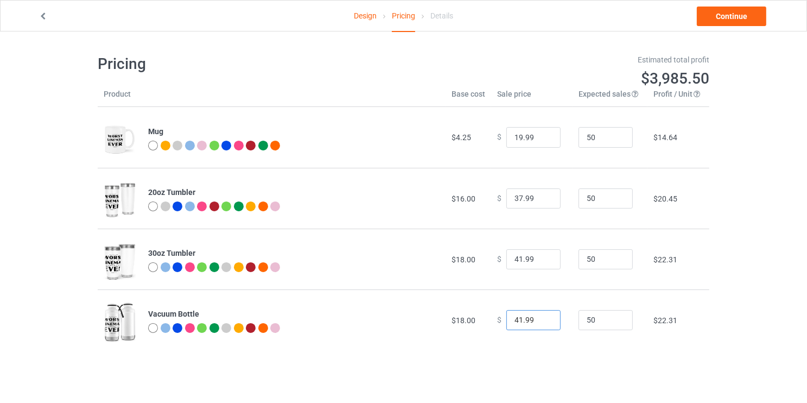
type input "41.99"
click at [521, 345] on td "$ 41.99" at bounding box center [531, 319] width 81 height 61
click at [730, 16] on link "Continue" at bounding box center [731, 17] width 69 height 20
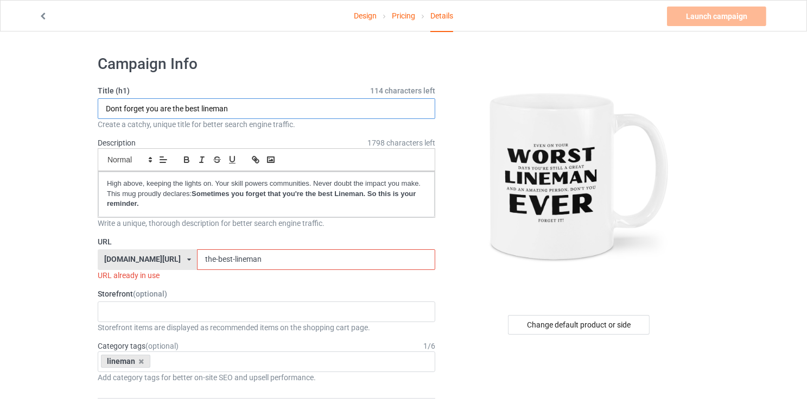
click at [228, 109] on input "Dont forget you are the best lineman" at bounding box center [267, 108] width 338 height 21
paste input "EVEN ON YOUR WORST DAYS YOU'RE STILL A GREAT PLUMBER"
drag, startPoint x: 332, startPoint y: 111, endPoint x: 287, endPoint y: 118, distance: 45.7
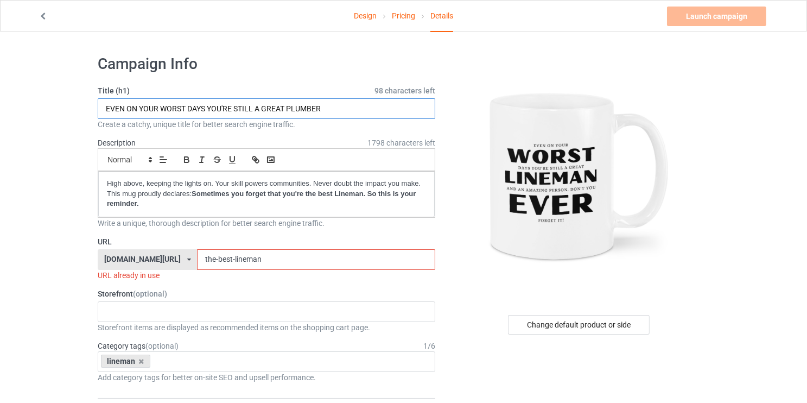
click at [287, 118] on div "Title (h1) 98 characters left EVEN ON YOUR WORST DAYS YOU'RE STILL A GREAT PLUM…" at bounding box center [267, 107] width 338 height 45
drag, startPoint x: 325, startPoint y: 109, endPoint x: 69, endPoint y: 112, distance: 256.2
type input "EVEN ON YOUR WORST DAYS YOU'RE STILL A GREAT LINEMAN"
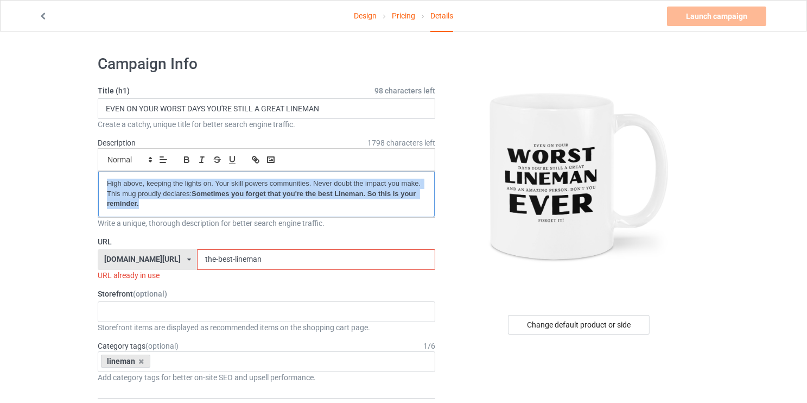
drag, startPoint x: 148, startPoint y: 204, endPoint x: 94, endPoint y: 179, distance: 59.3
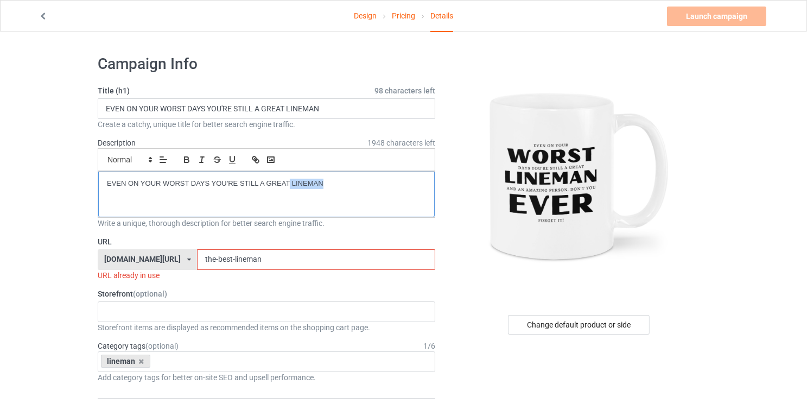
drag, startPoint x: 337, startPoint y: 185, endPoint x: 290, endPoint y: 190, distance: 46.5
click at [290, 190] on div "EVEN ON YOUR WORST DAYS YOU'RE STILL A GREAT LINEMAN" at bounding box center [266, 195] width 337 height 46
drag, startPoint x: 255, startPoint y: 260, endPoint x: 176, endPoint y: 264, distance: 79.4
click at [197, 264] on input "the-best-lineman" at bounding box center [316, 259] width 238 height 21
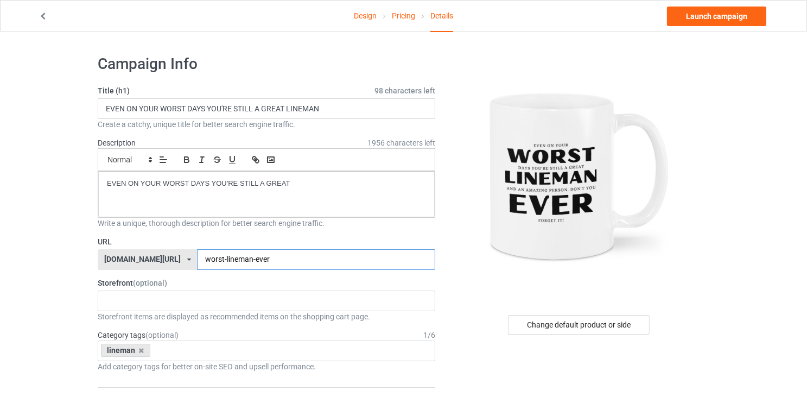
type input "worst-lineman-ever"
click at [451, 283] on div at bounding box center [580, 176] width 259 height 244
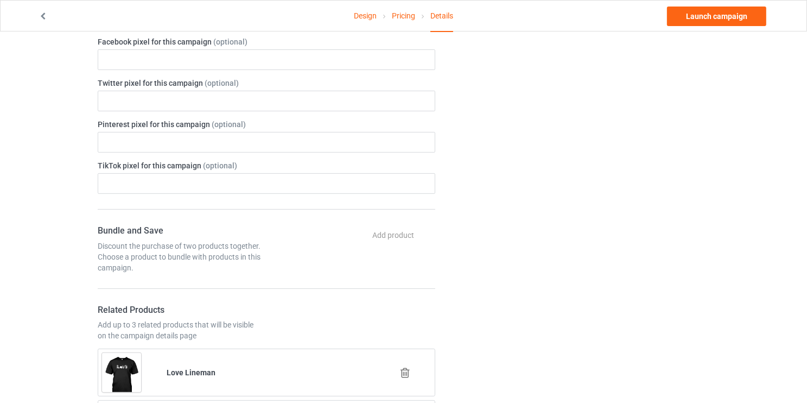
scroll to position [608, 0]
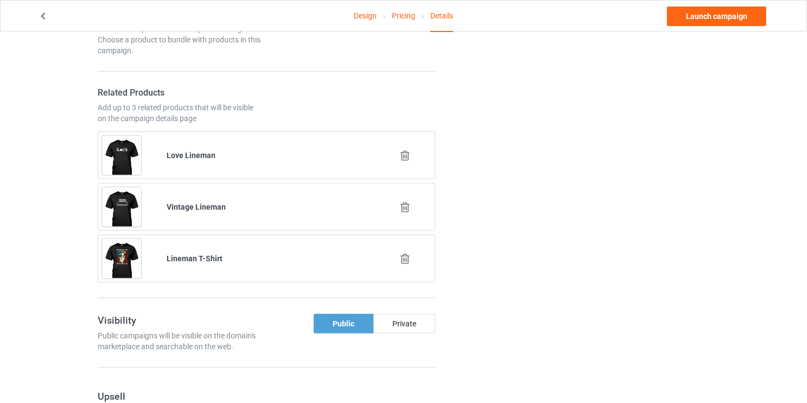
click at [401, 150] on icon at bounding box center [405, 155] width 14 height 11
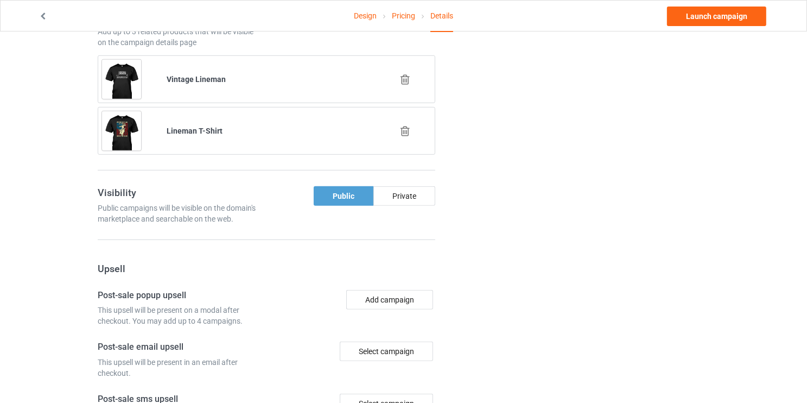
click at [406, 125] on icon at bounding box center [405, 130] width 14 height 11
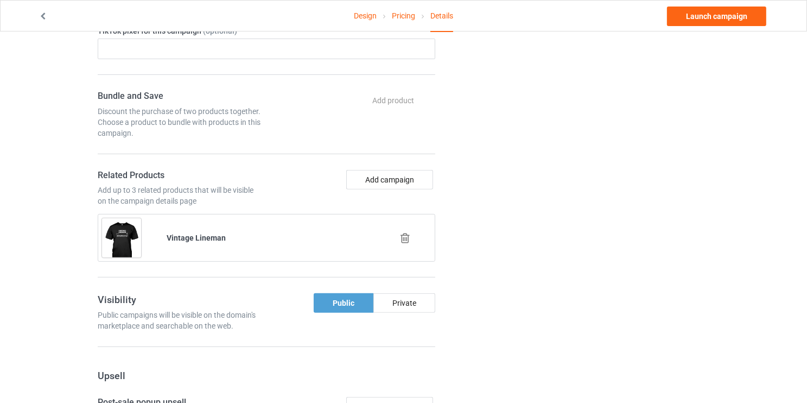
scroll to position [546, 0]
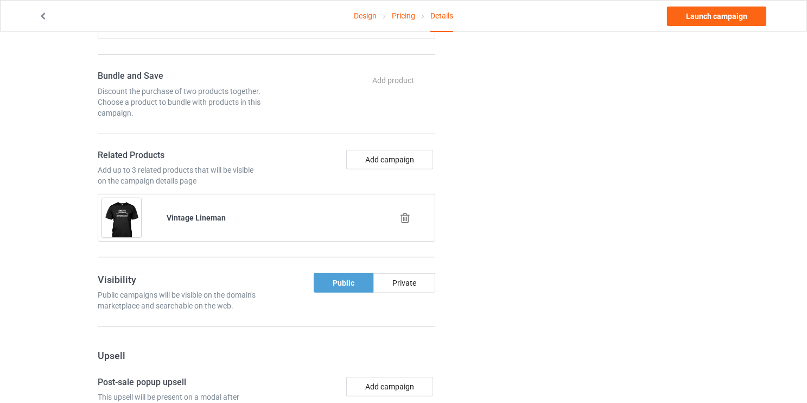
click at [403, 212] on icon at bounding box center [405, 217] width 14 height 11
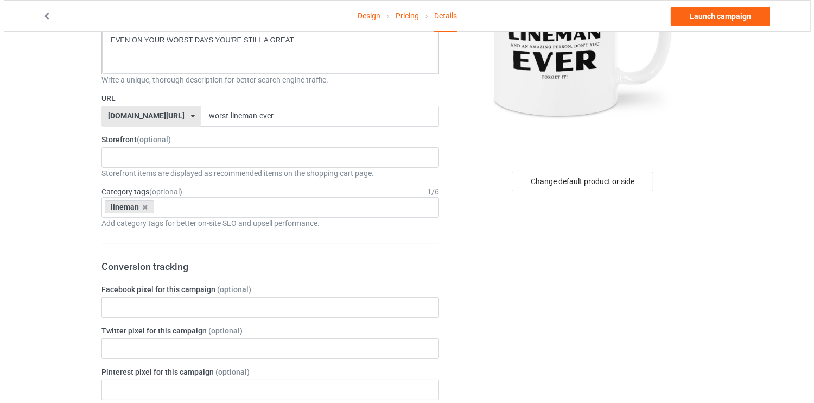
scroll to position [0, 0]
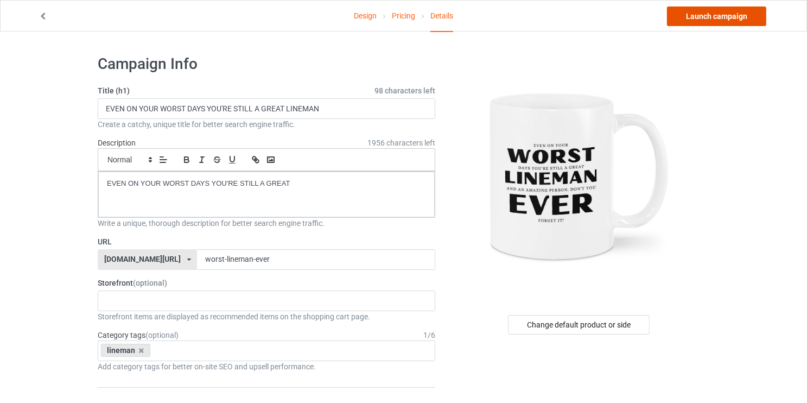
click at [733, 16] on link "Launch campaign" at bounding box center [716, 17] width 99 height 20
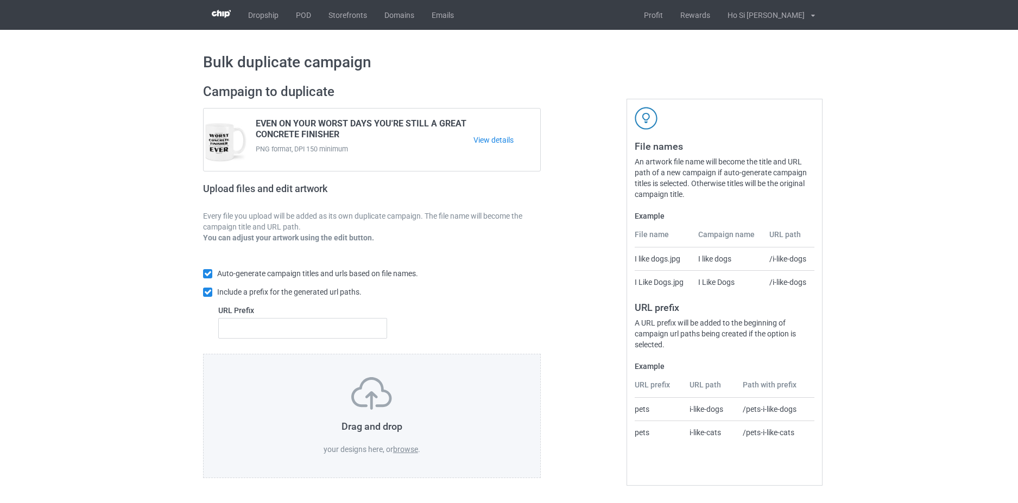
click at [396, 452] on label "browse" at bounding box center [405, 449] width 25 height 9
click at [0, 0] on input "browse" at bounding box center [0, 0] width 0 height 0
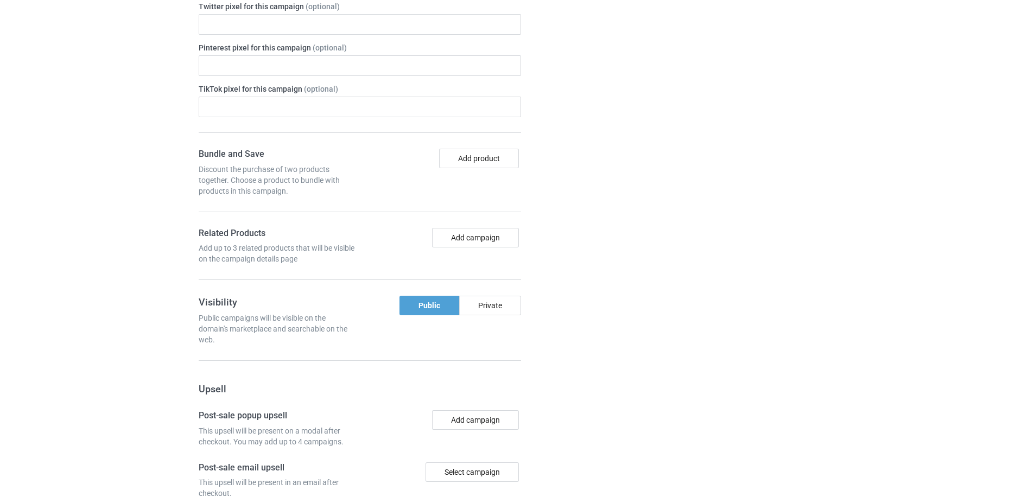
scroll to position [489, 0]
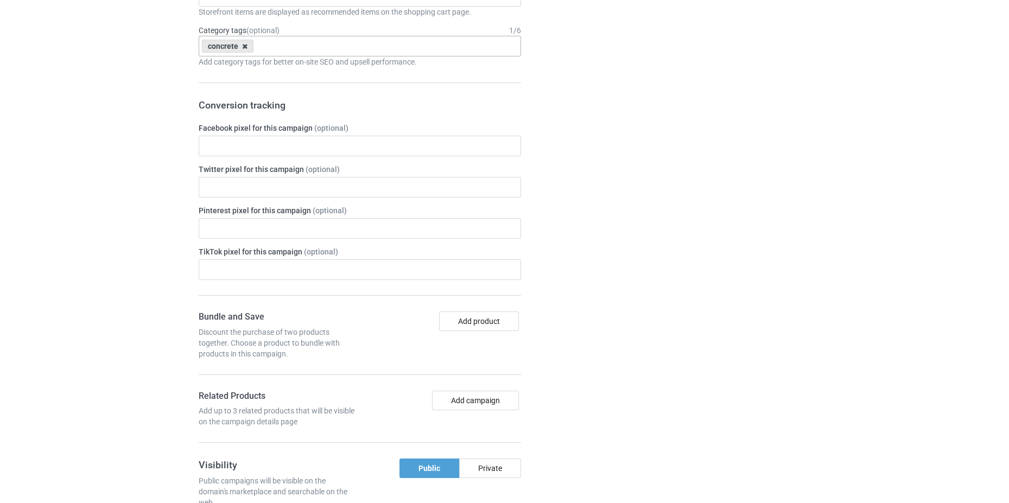
click at [245, 48] on icon at bounding box center [244, 46] width 5 height 7
type input "LOGGER"
click at [245, 59] on div "logger" at bounding box center [359, 67] width 321 height 20
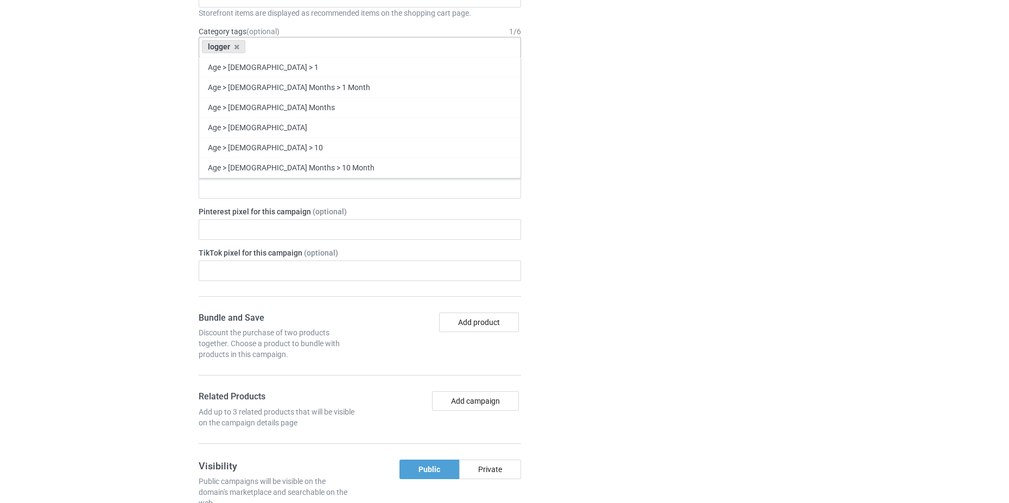
click at [645, 168] on div "Campaign details Details were duplicated from the original campaign. Any change…" at bounding box center [720, 392] width 196 height 996
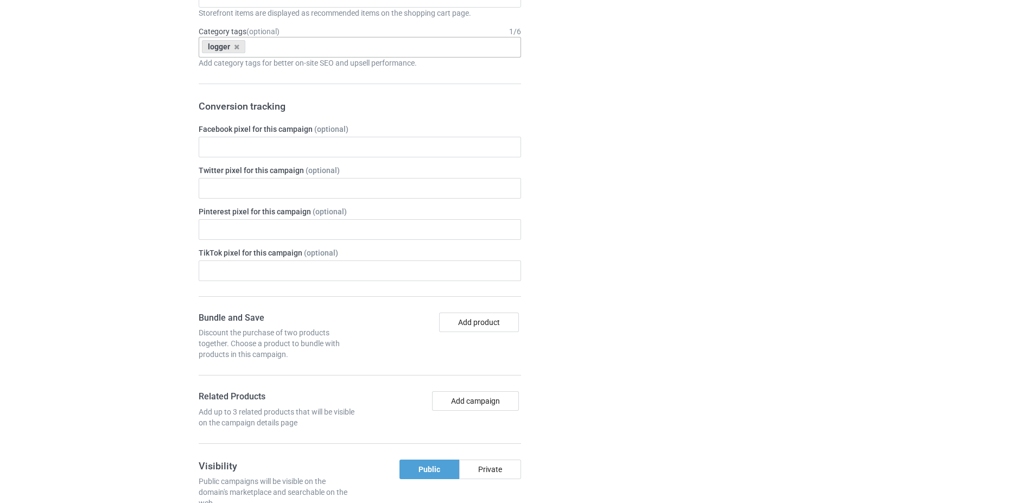
scroll to position [172, 0]
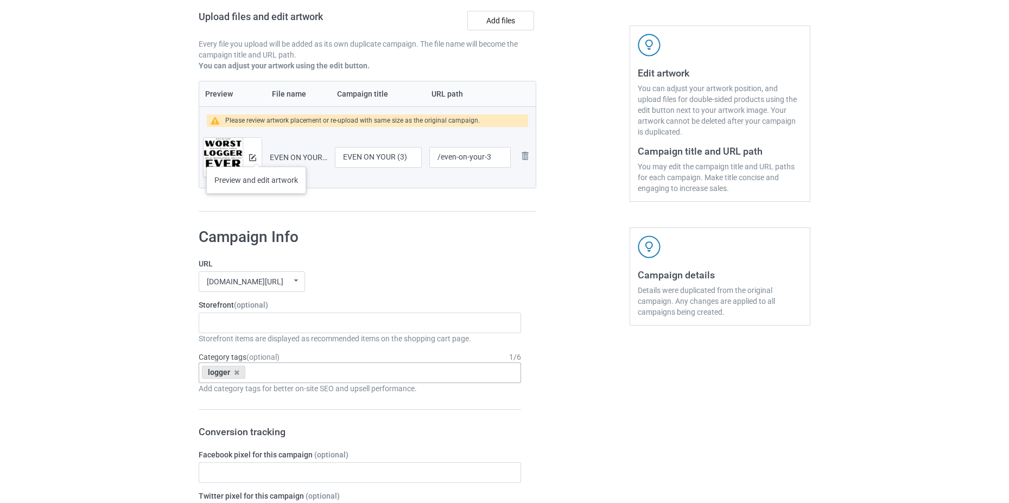
click at [256, 156] on div at bounding box center [252, 157] width 19 height 39
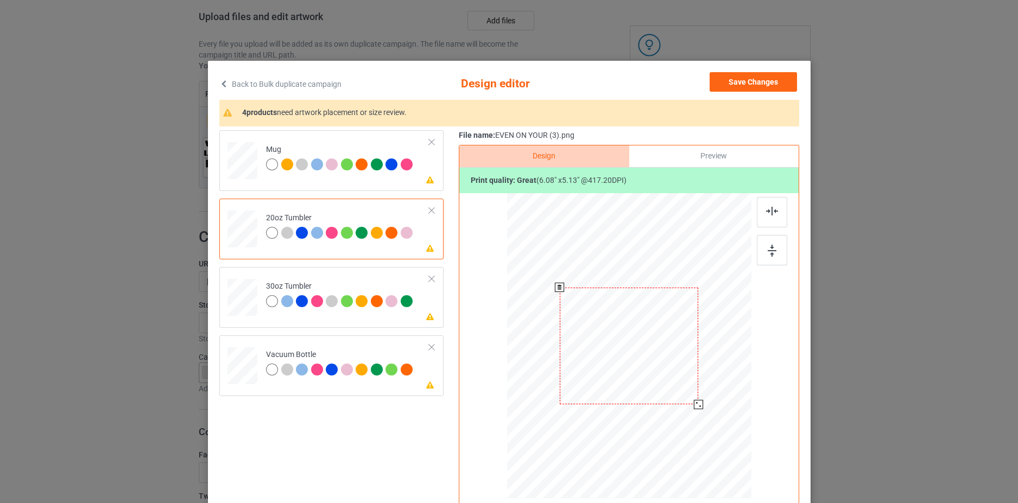
drag, startPoint x: 627, startPoint y: 346, endPoint x: 665, endPoint y: 374, distance: 47.3
click at [627, 345] on div at bounding box center [628, 346] width 139 height 117
drag, startPoint x: 663, startPoint y: 385, endPoint x: 678, endPoint y: 390, distance: 15.4
click at [678, 390] on div at bounding box center [680, 389] width 9 height 9
drag, startPoint x: 662, startPoint y: 377, endPoint x: 607, endPoint y: 376, distance: 54.8
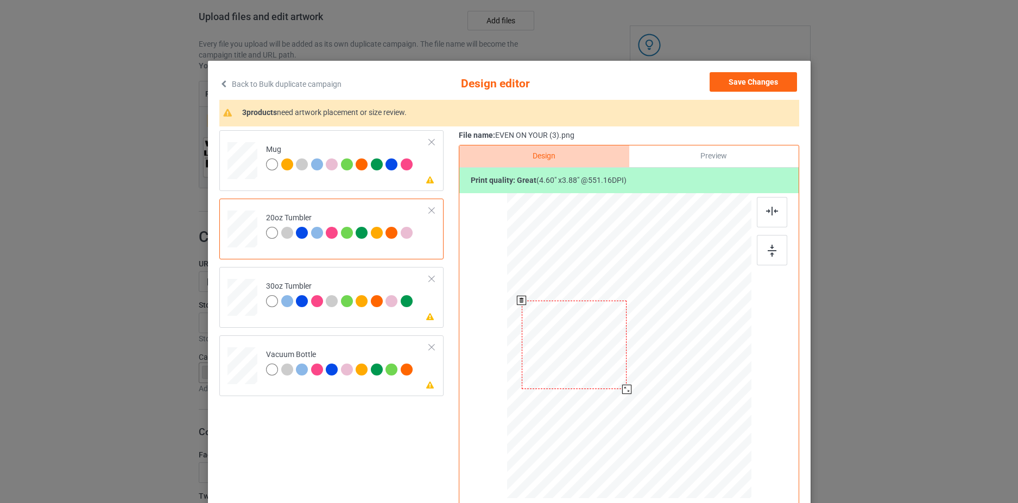
click at [607, 376] on div at bounding box center [573, 345] width 105 height 88
click at [656, 375] on div at bounding box center [660, 373] width 9 height 9
drag, startPoint x: 679, startPoint y: 359, endPoint x: 691, endPoint y: 356, distance: 12.5
click at [691, 356] on div at bounding box center [695, 346] width 65 height 54
click at [725, 376] on div at bounding box center [729, 374] width 9 height 9
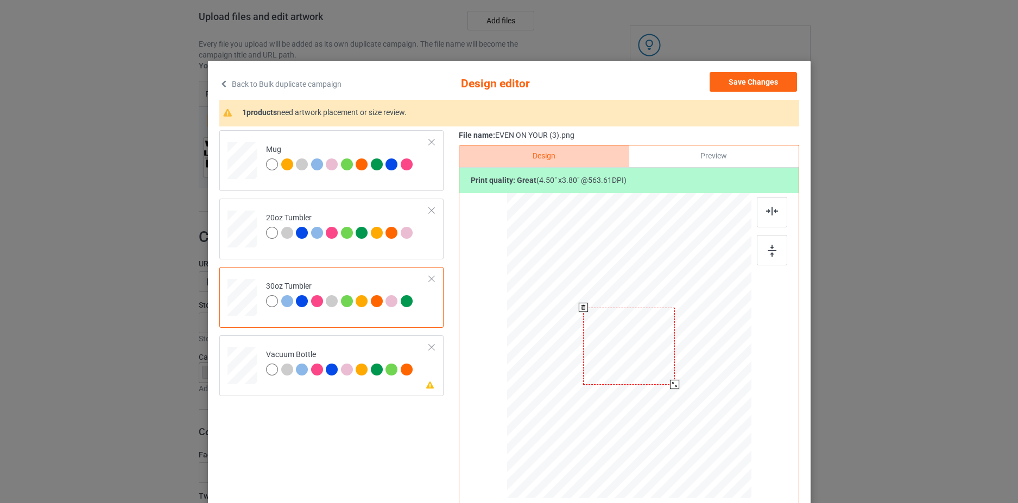
drag, startPoint x: 695, startPoint y: 405, endPoint x: 673, endPoint y: 381, distance: 33.4
click at [673, 381] on div at bounding box center [674, 384] width 9 height 9
drag, startPoint x: 644, startPoint y: 356, endPoint x: 582, endPoint y: 346, distance: 62.6
click at [582, 346] on div at bounding box center [567, 337] width 92 height 77
click at [612, 379] on div at bounding box center [615, 378] width 9 height 9
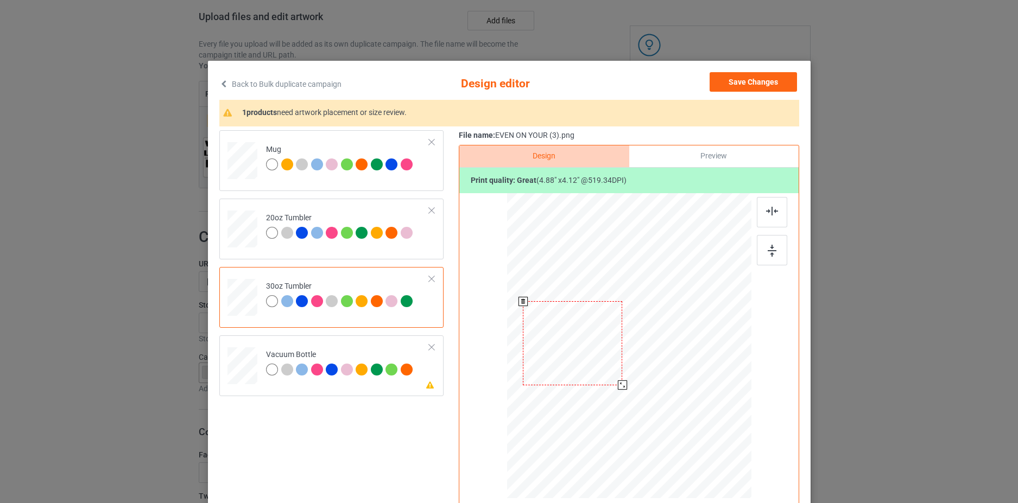
drag, startPoint x: 575, startPoint y: 351, endPoint x: 579, endPoint y: 357, distance: 6.8
click at [579, 357] on div at bounding box center [572, 343] width 99 height 84
drag, startPoint x: 613, startPoint y: 387, endPoint x: 616, endPoint y: 392, distance: 5.6
click at [619, 392] on div at bounding box center [623, 388] width 9 height 9
click at [589, 371] on div at bounding box center [572, 347] width 107 height 91
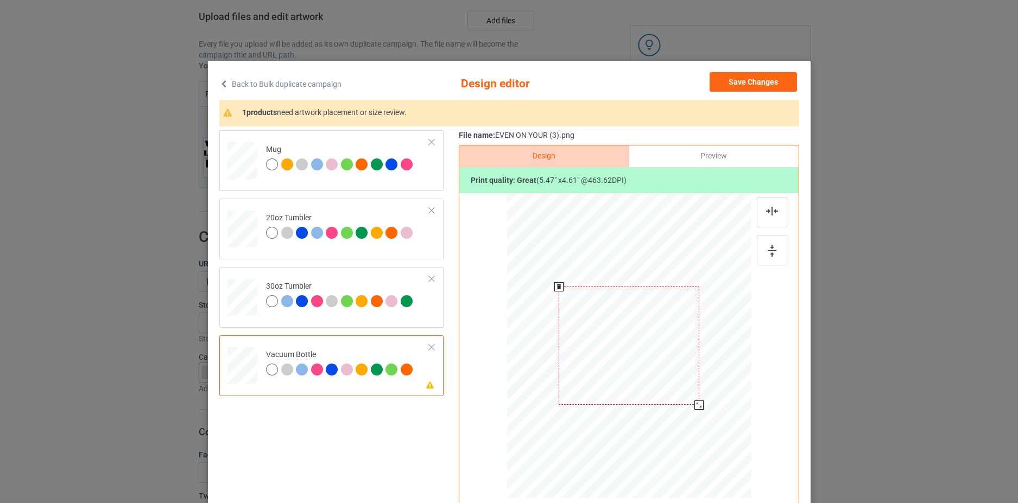
click at [616, 352] on div at bounding box center [629, 346] width 141 height 118
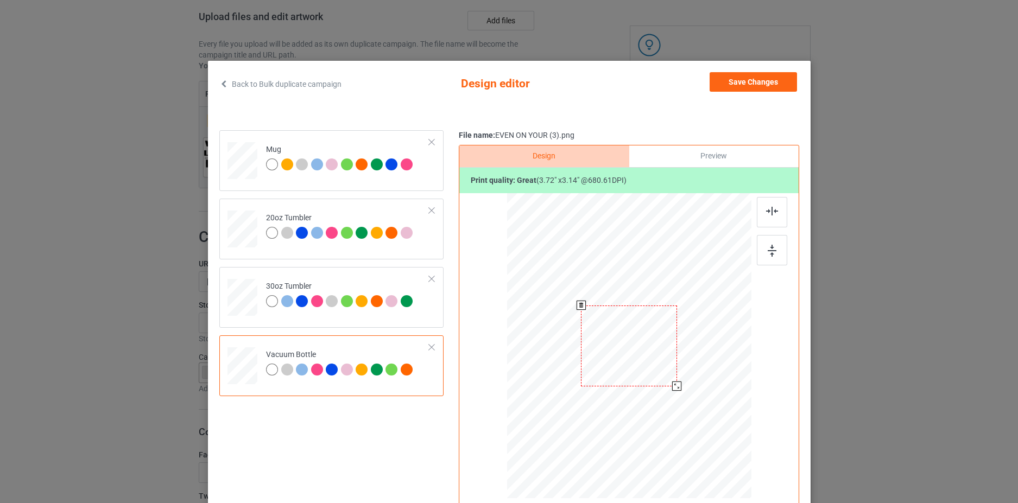
click at [675, 383] on div at bounding box center [676, 386] width 9 height 9
drag, startPoint x: 611, startPoint y: 348, endPoint x: 629, endPoint y: 378, distance: 35.3
click at [591, 352] on div at bounding box center [575, 340] width 96 height 81
click at [622, 387] on div at bounding box center [626, 386] width 9 height 9
click at [593, 372] on div at bounding box center [572, 345] width 107 height 91
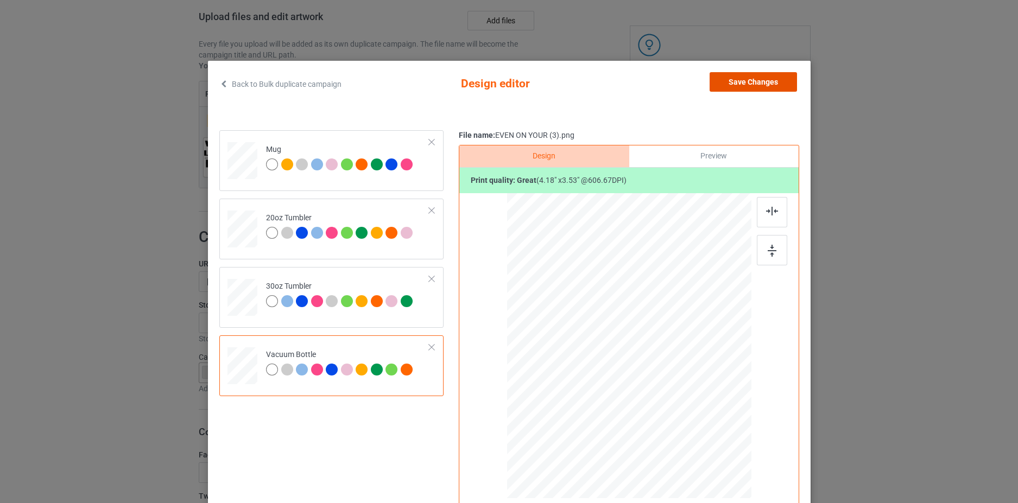
click at [744, 83] on button "Save Changes" at bounding box center [752, 82] width 87 height 20
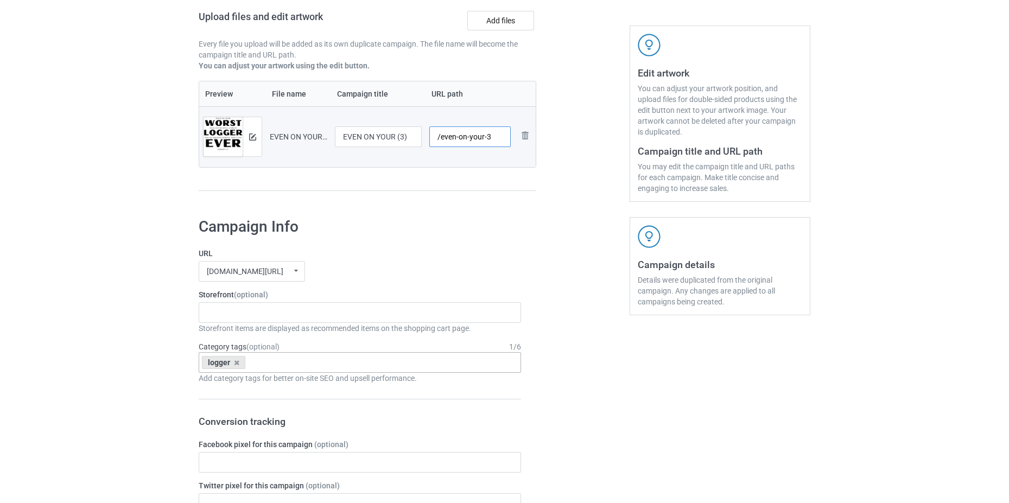
drag, startPoint x: 498, startPoint y: 142, endPoint x: 395, endPoint y: 153, distance: 104.3
click at [440, 147] on div "/even-on-your-3" at bounding box center [470, 136] width 82 height 21
click at [378, 140] on input "EVEN ON YOUR (3)" at bounding box center [378, 136] width 87 height 21
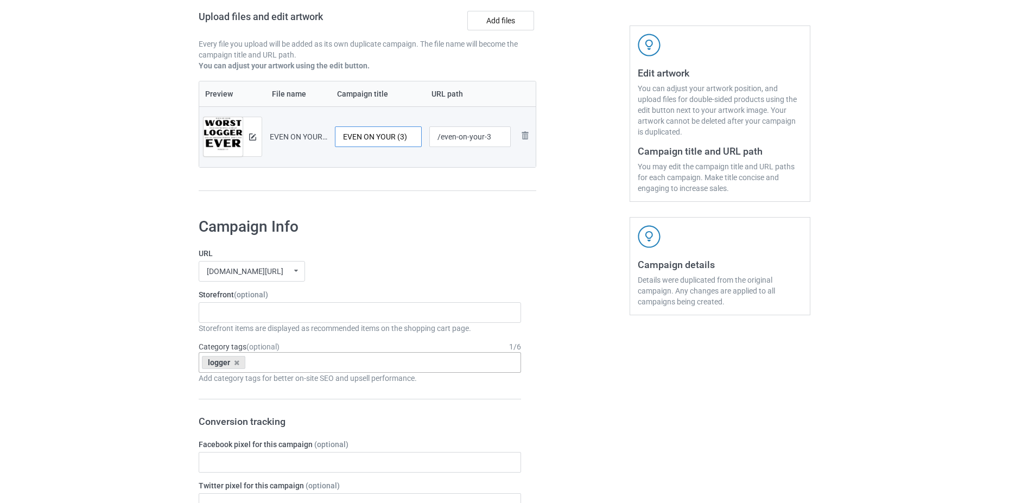
paste input "WORST DAYS YOU'RE STILL A GREAT PLUMBER"
drag, startPoint x: 417, startPoint y: 137, endPoint x: 384, endPoint y: 147, distance: 34.5
click at [379, 145] on input "EVEN ON YOUR WORST DAYS YOU'RE STILL A GREAT PLUMBER" at bounding box center [378, 136] width 87 height 21
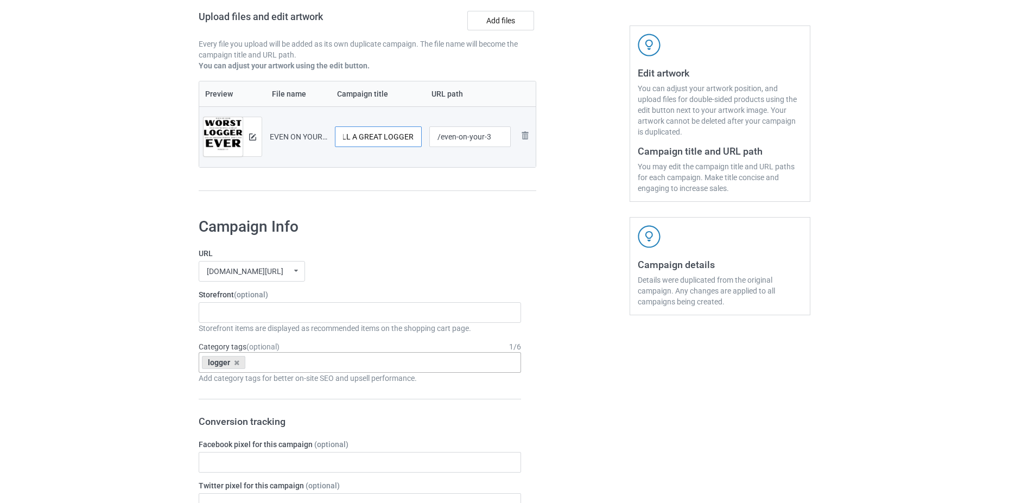
type input "EVEN ON YOUR WORST DAYS YOU'RE STILL A GREAT LOGGER"
drag, startPoint x: 498, startPoint y: 138, endPoint x: 439, endPoint y: 145, distance: 59.7
click at [439, 145] on input "/even-on-your-3" at bounding box center [470, 136] width 82 height 21
type input "/worst-logger-ever"
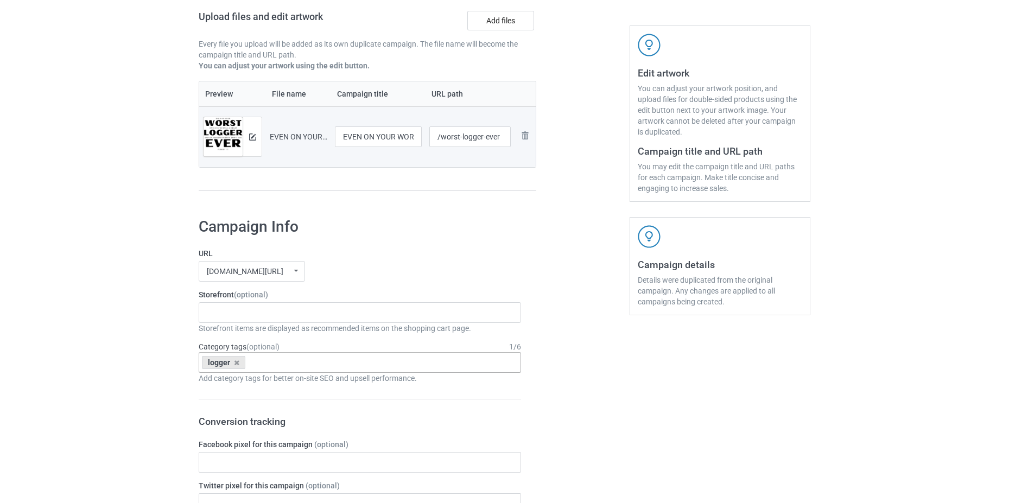
click at [456, 266] on div "hohodesign.co/ undefined/ hohodesign.co/ teechip.com/ 677cb92dedebd1002f2ac369 …" at bounding box center [360, 271] width 322 height 21
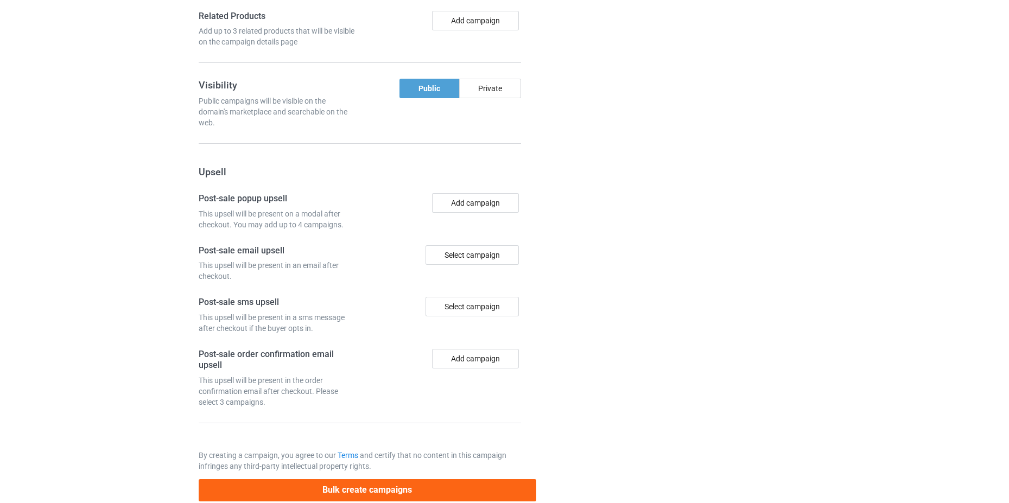
scroll to position [891, 0]
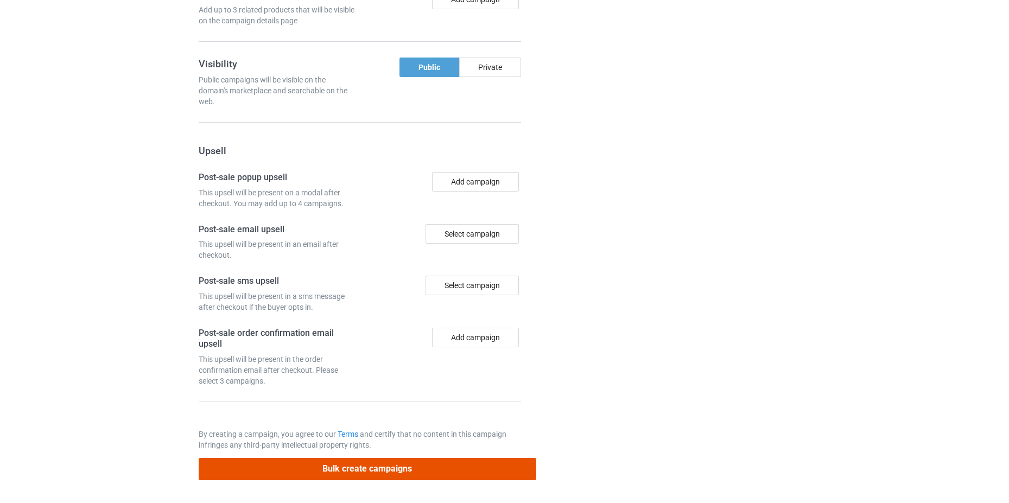
click at [360, 467] on button "Bulk create campaigns" at bounding box center [368, 469] width 338 height 22
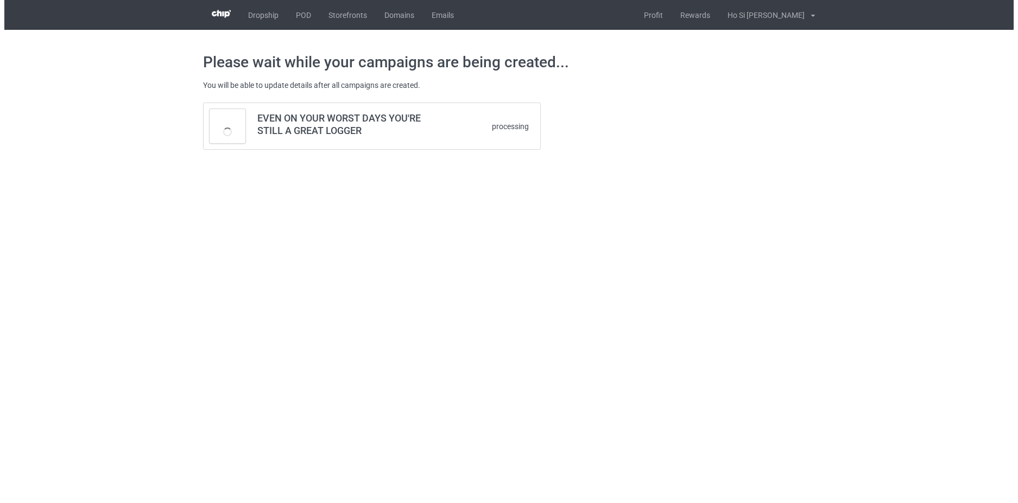
scroll to position [0, 0]
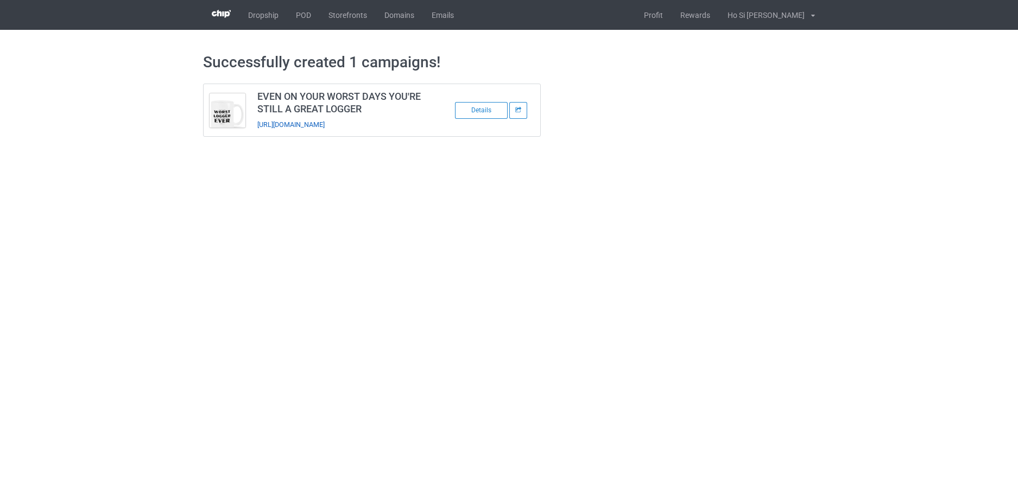
click at [320, 128] on link "https://www.hohodesign.co/worst-logger-ever" at bounding box center [290, 125] width 67 height 8
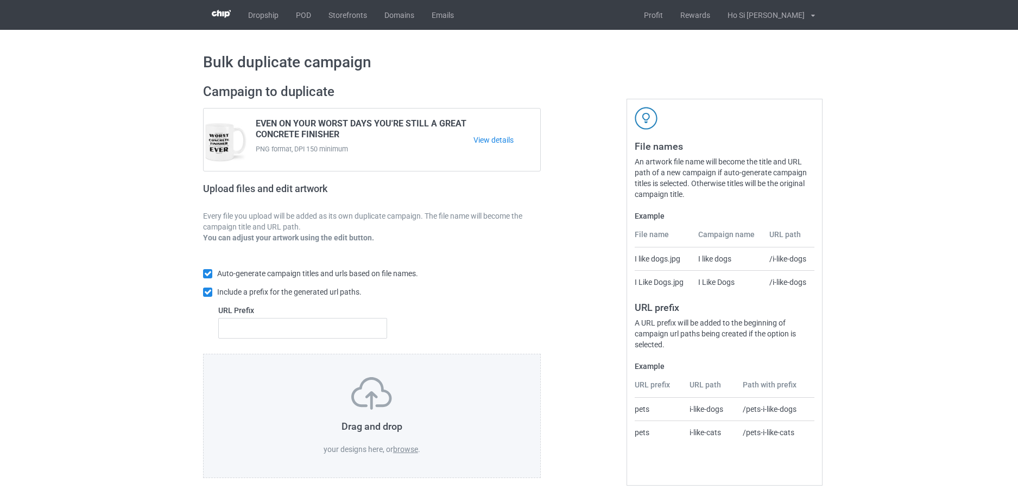
click at [473, 301] on div "Auto-generate campaign titles and urls based on file names. Include a prefix fo…" at bounding box center [372, 303] width 338 height 71
click at [409, 449] on label "browse" at bounding box center [405, 449] width 25 height 9
click at [0, 0] on input "browse" at bounding box center [0, 0] width 0 height 0
click at [413, 452] on label "browse" at bounding box center [405, 449] width 25 height 9
click at [0, 0] on input "browse" at bounding box center [0, 0] width 0 height 0
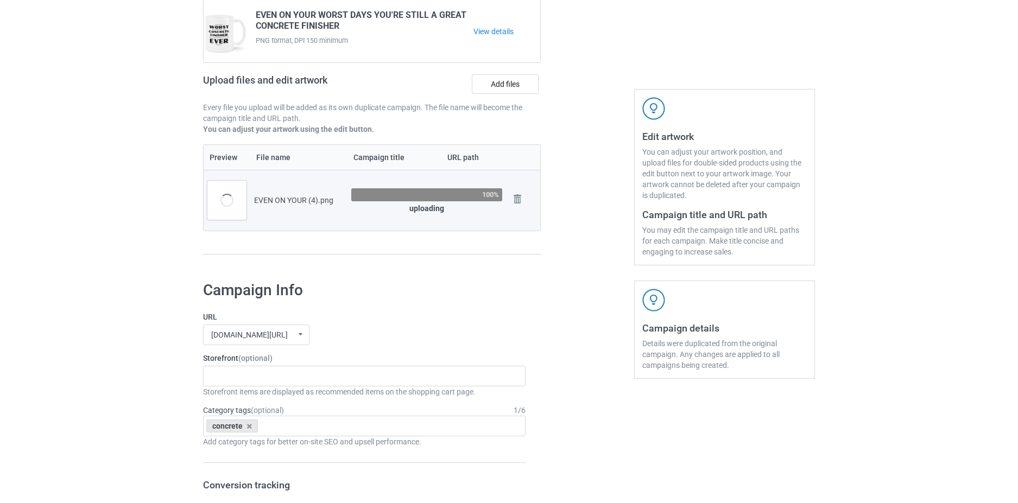
scroll to position [217, 0]
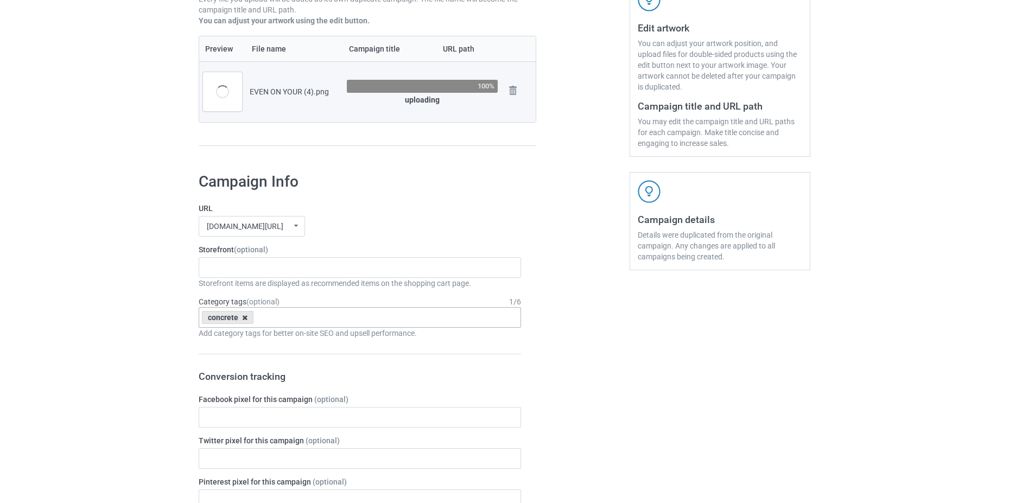
click at [245, 319] on icon at bounding box center [244, 317] width 5 height 7
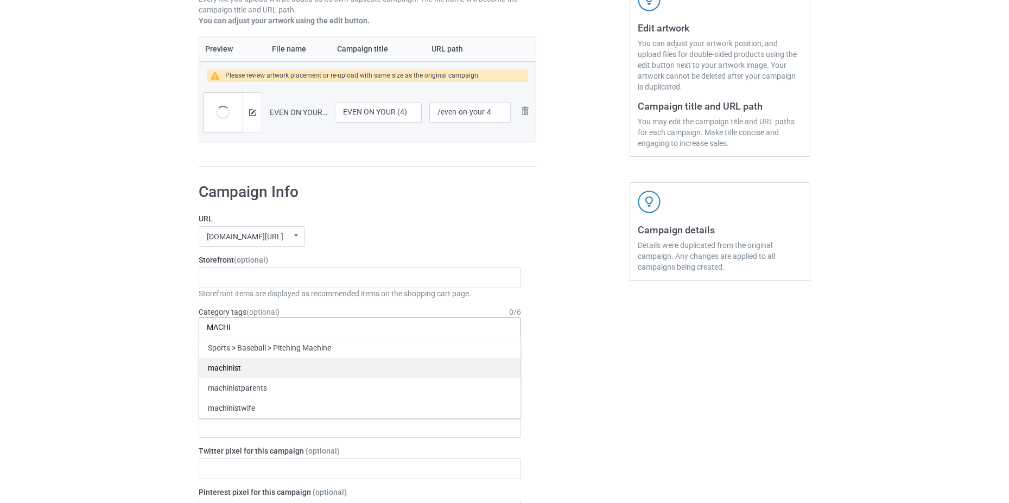
type input "MACHI"
click at [278, 361] on div "machinist" at bounding box center [359, 368] width 321 height 20
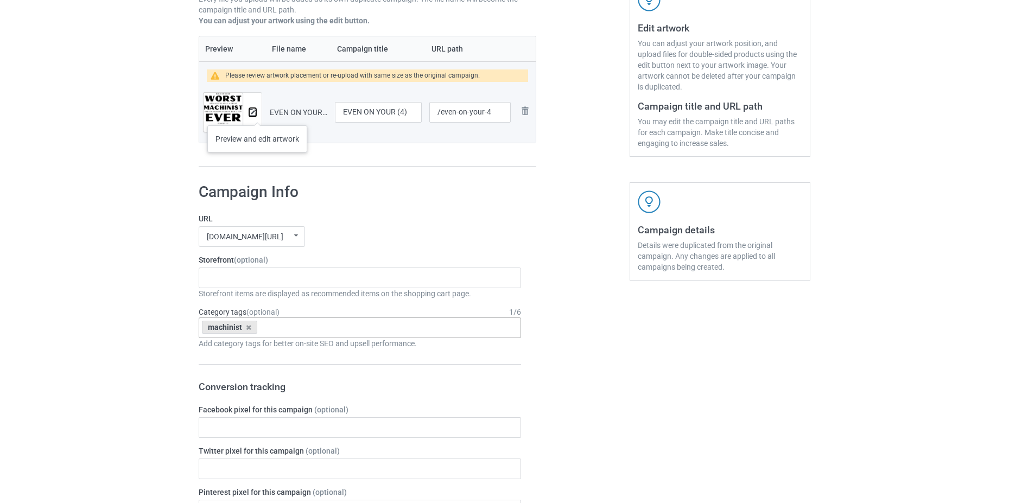
click at [251, 113] on img at bounding box center [252, 112] width 7 height 7
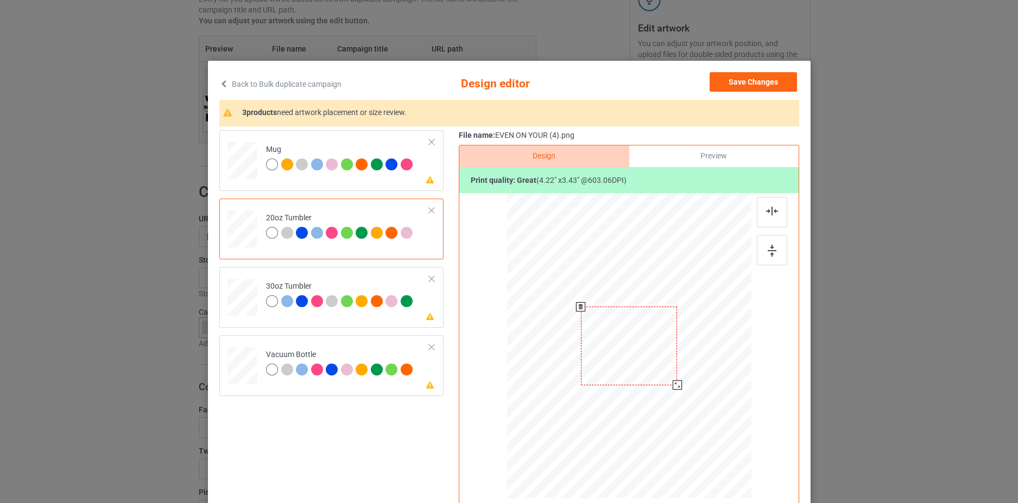
click at [672, 385] on div at bounding box center [676, 385] width 9 height 9
drag, startPoint x: 651, startPoint y: 370, endPoint x: 595, endPoint y: 371, distance: 56.5
click at [594, 369] on div at bounding box center [573, 344] width 96 height 78
click at [621, 391] on div at bounding box center [622, 386] width 9 height 9
click at [589, 367] on div at bounding box center [573, 346] width 103 height 84
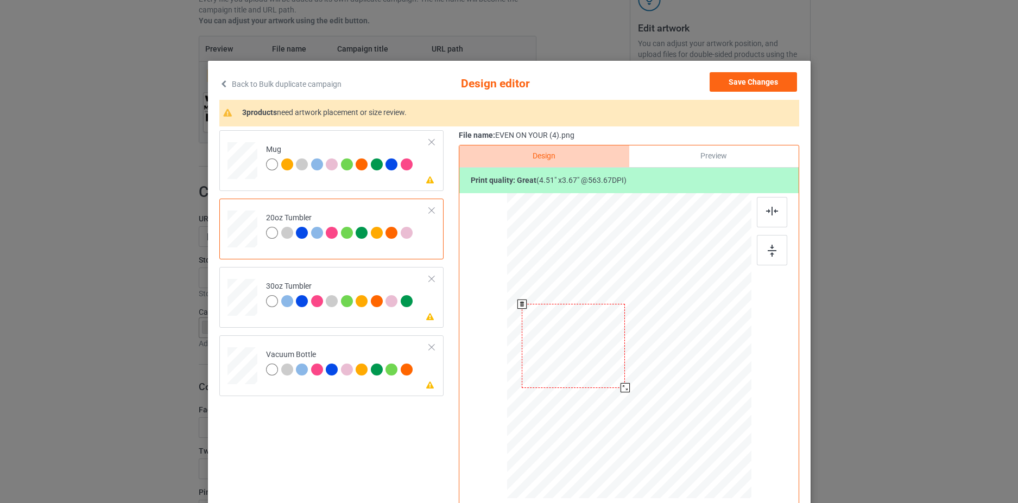
click at [671, 373] on div at bounding box center [628, 346] width 231 height 140
click at [233, 158] on div at bounding box center [242, 161] width 30 height 12
drag, startPoint x: 679, startPoint y: 385, endPoint x: 655, endPoint y: 369, distance: 28.5
click at [664, 375] on div at bounding box center [666, 376] width 9 height 9
click at [578, 356] on div at bounding box center [560, 340] width 75 height 61
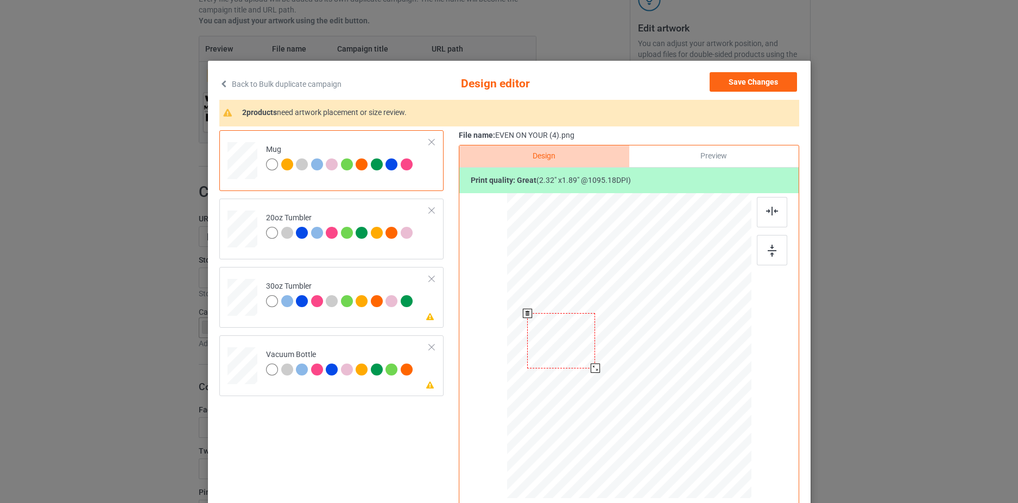
click at [590, 371] on div at bounding box center [594, 368] width 9 height 9
click at [567, 358] on div at bounding box center [561, 343] width 68 height 55
click at [587, 369] on div at bounding box center [591, 369] width 9 height 9
click at [565, 354] on div at bounding box center [562, 344] width 62 height 51
click at [591, 374] on div at bounding box center [595, 371] width 9 height 9
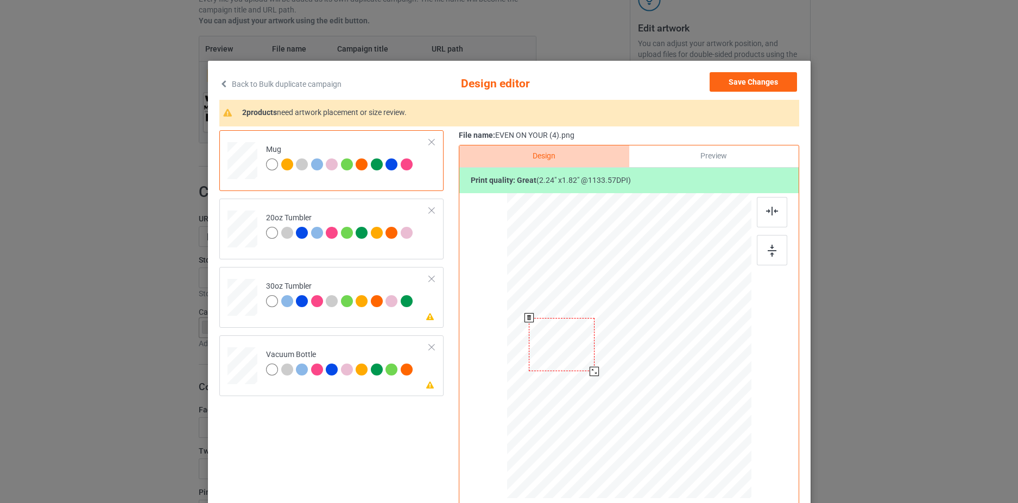
click at [574, 359] on div at bounding box center [562, 344] width 66 height 53
click at [236, 291] on div at bounding box center [241, 298] width 29 height 16
drag, startPoint x: 695, startPoint y: 402, endPoint x: 665, endPoint y: 378, distance: 37.8
click at [665, 378] on div at bounding box center [669, 379] width 9 height 9
drag, startPoint x: 638, startPoint y: 357, endPoint x: 580, endPoint y: 355, distance: 58.1
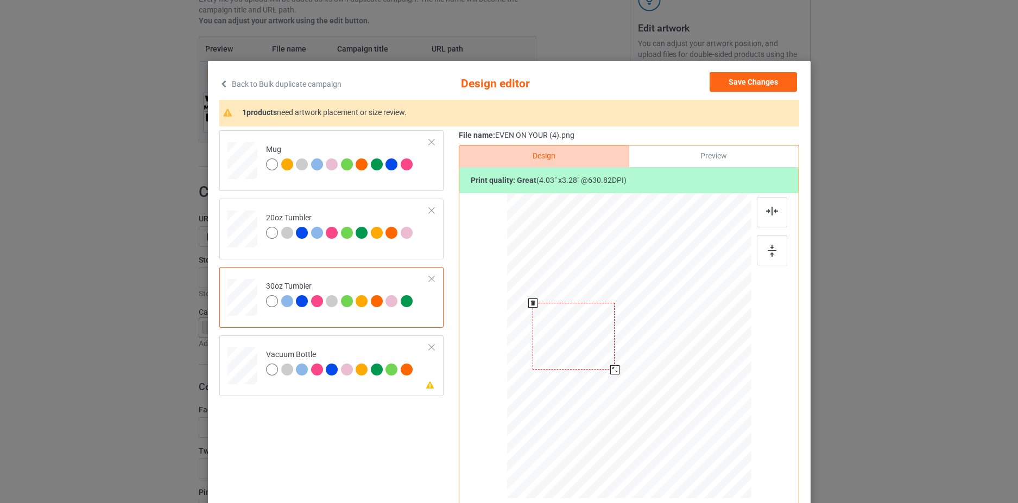
click at [577, 345] on div at bounding box center [573, 336] width 82 height 67
drag, startPoint x: 600, startPoint y: 366, endPoint x: 606, endPoint y: 371, distance: 8.1
click at [611, 371] on div at bounding box center [615, 372] width 9 height 9
click at [588, 359] on div at bounding box center [578, 345] width 96 height 78
click at [626, 385] on div at bounding box center [630, 387] width 9 height 9
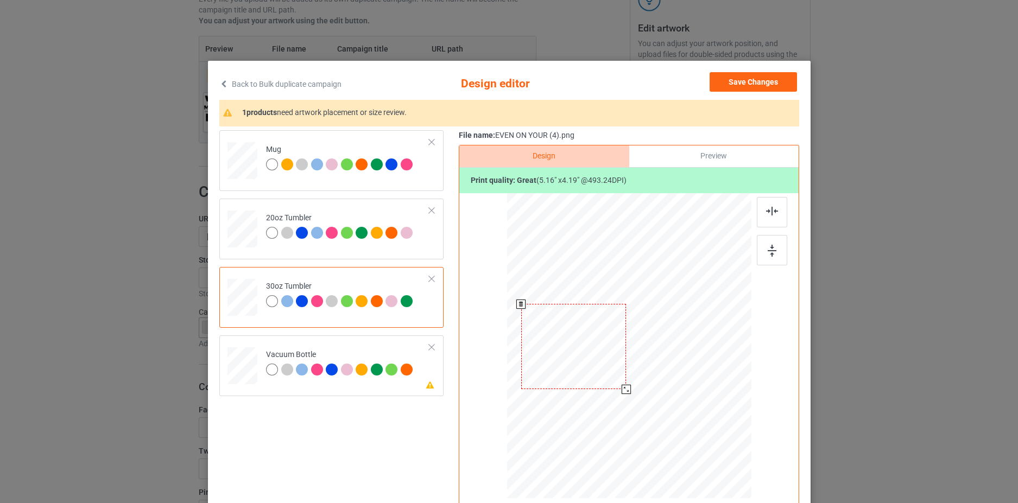
click at [594, 367] on div at bounding box center [573, 346] width 105 height 85
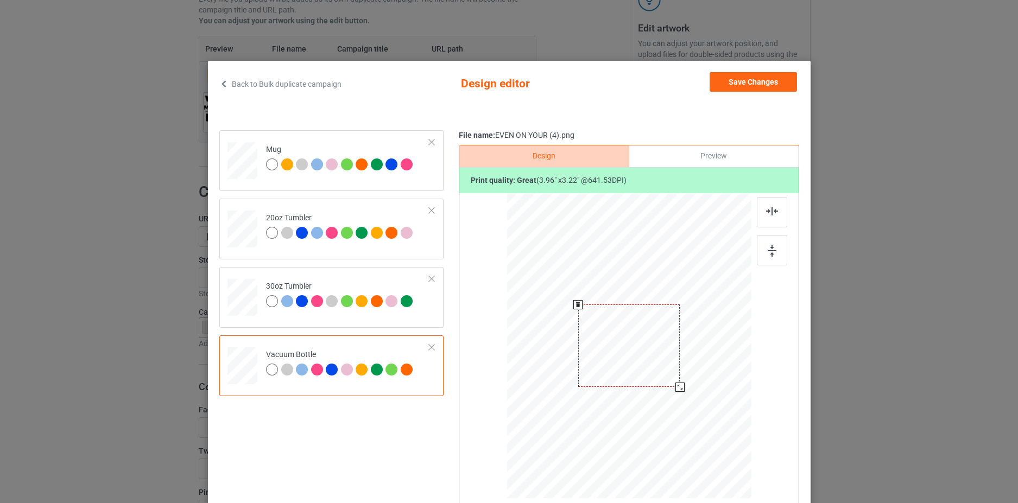
drag, startPoint x: 693, startPoint y: 403, endPoint x: 673, endPoint y: 389, distance: 24.5
click at [675, 389] on div at bounding box center [679, 387] width 9 height 9
drag, startPoint x: 654, startPoint y: 370, endPoint x: 604, endPoint y: 371, distance: 50.0
click at [600, 362] on div at bounding box center [576, 337] width 102 height 83
click at [624, 383] on div at bounding box center [626, 379] width 9 height 9
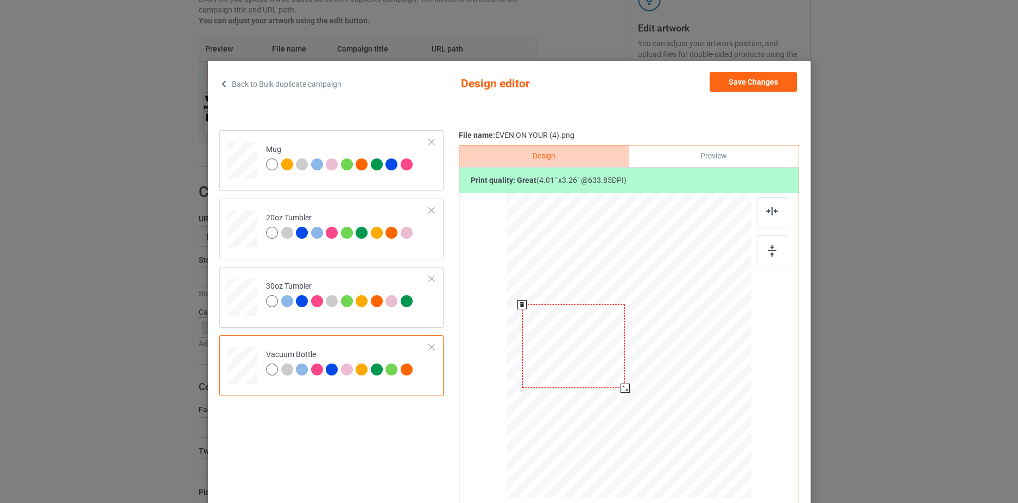
click at [594, 373] on div at bounding box center [573, 347] width 103 height 84
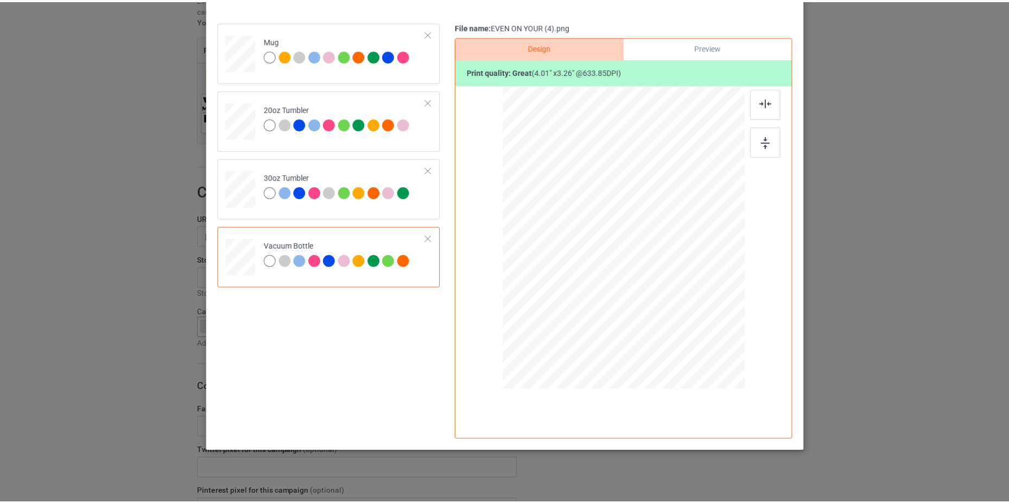
scroll to position [0, 0]
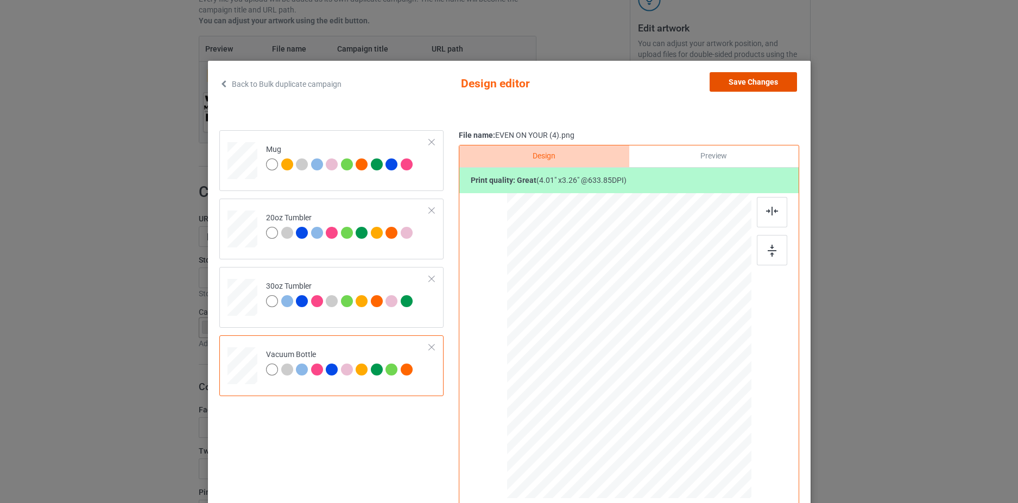
click at [745, 85] on button "Save Changes" at bounding box center [752, 82] width 87 height 20
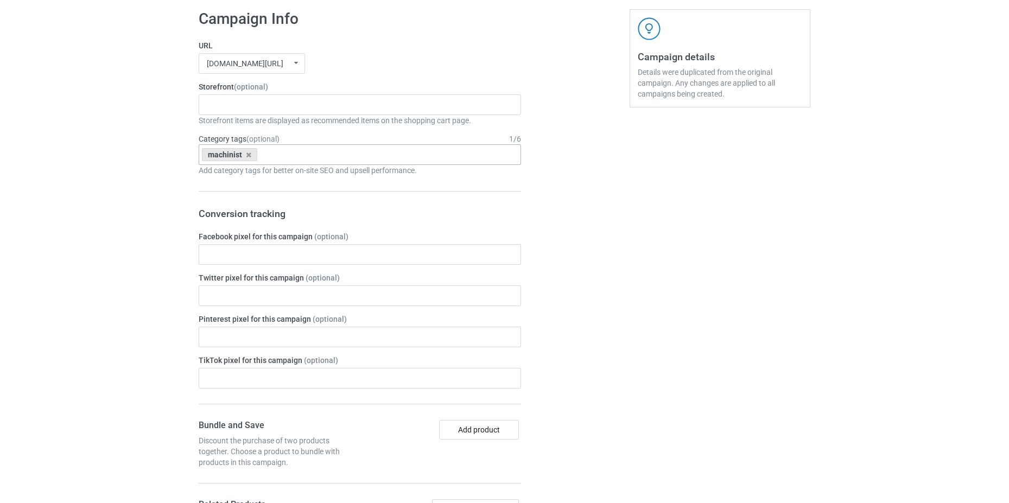
scroll to position [163, 0]
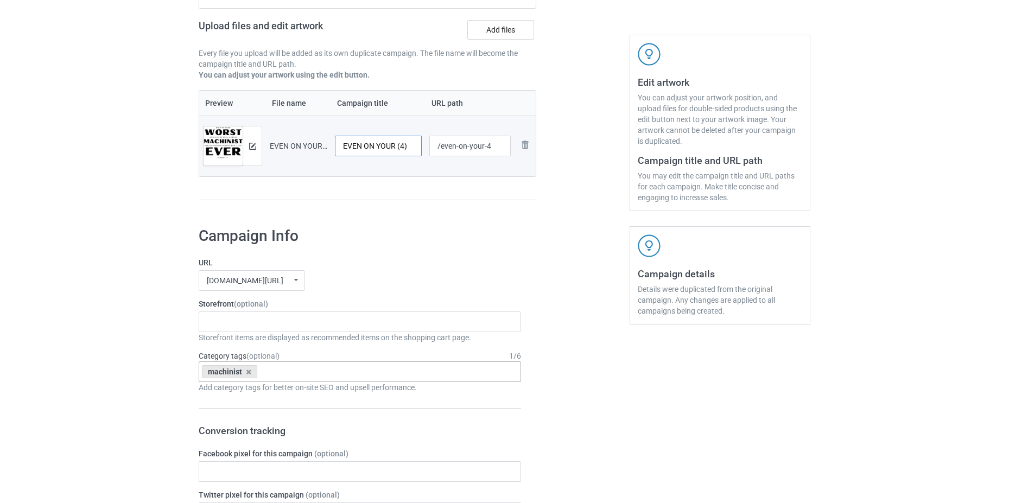
click at [384, 140] on input "EVEN ON YOUR (4)" at bounding box center [378, 146] width 87 height 21
paste input "WORST DAYS YOU'RE STILL A GREAT"
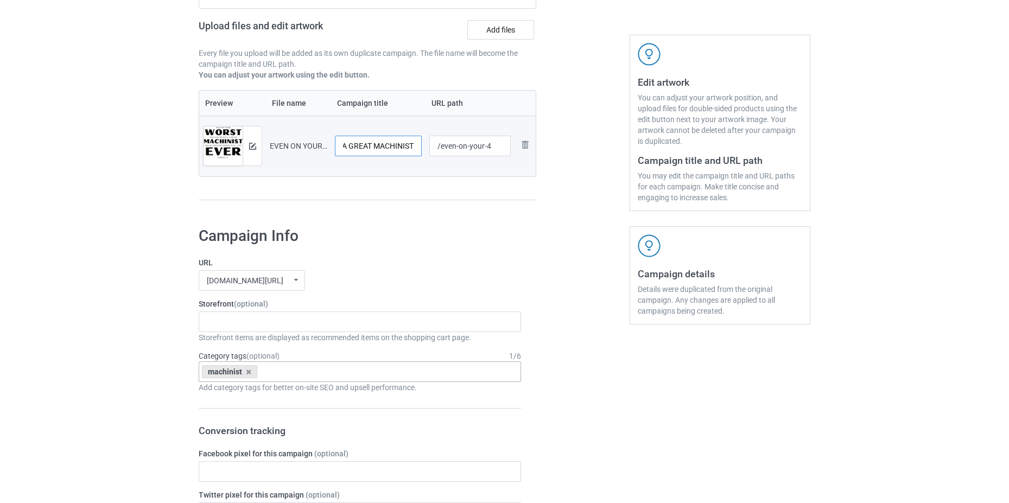
type input "EVEN ON YOUR WORST DAYS YOU'RE STILL A GREAT MACHINIST"
drag, startPoint x: 491, startPoint y: 151, endPoint x: 439, endPoint y: 165, distance: 53.8
click at [439, 165] on td "/even-on-your-4" at bounding box center [471, 146] width 90 height 61
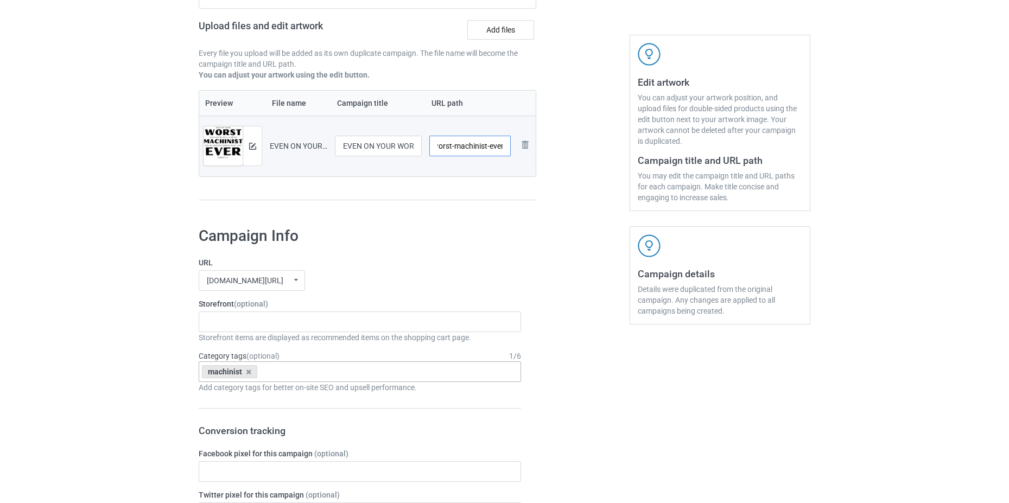
type input "/worst-machinist-ever"
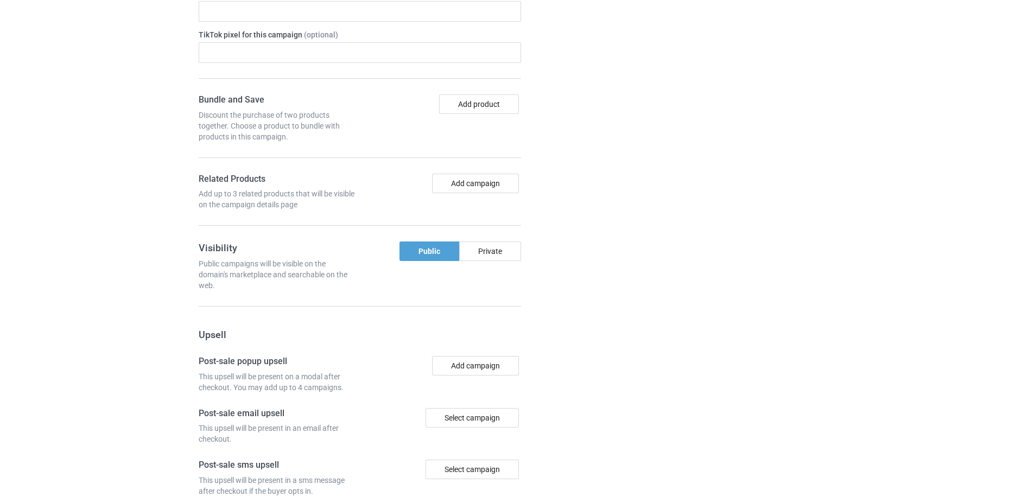
scroll to position [891, 0]
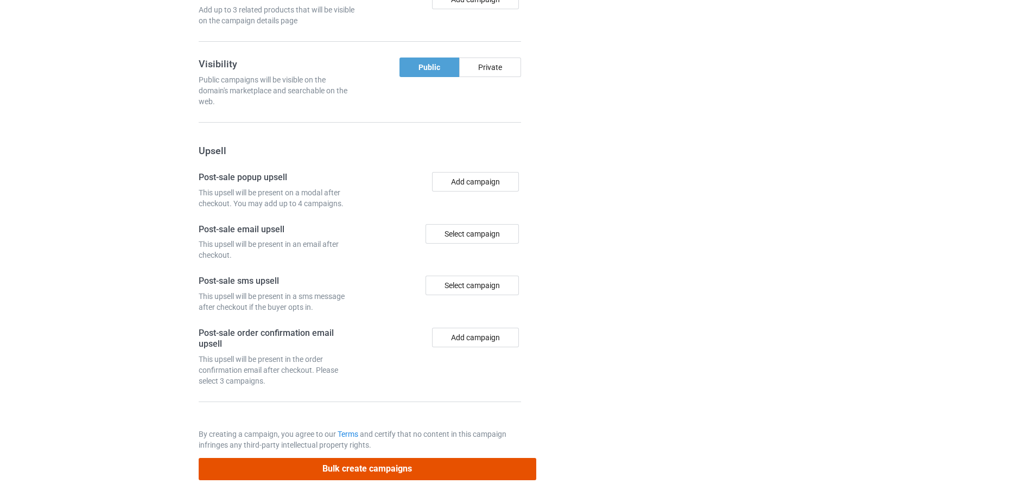
click at [401, 475] on button "Bulk create campaigns" at bounding box center [368, 469] width 338 height 22
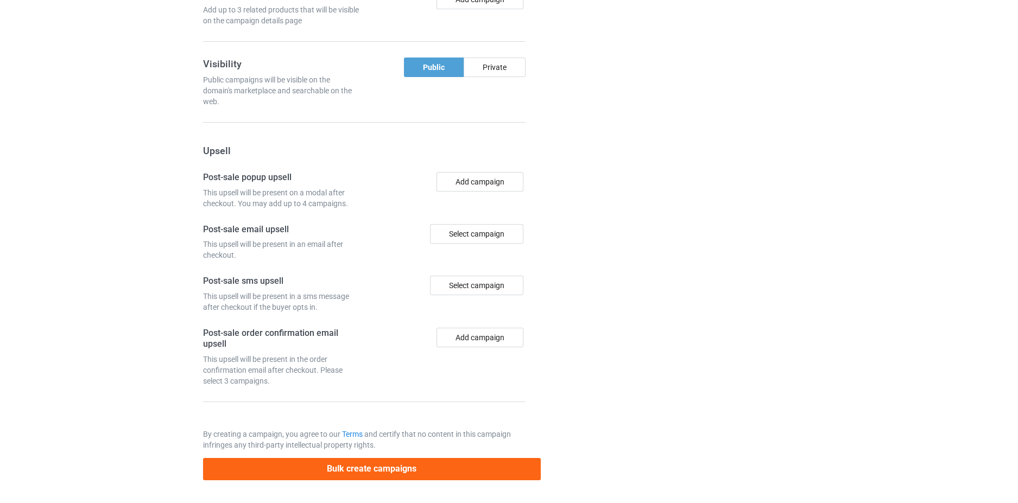
scroll to position [0, 0]
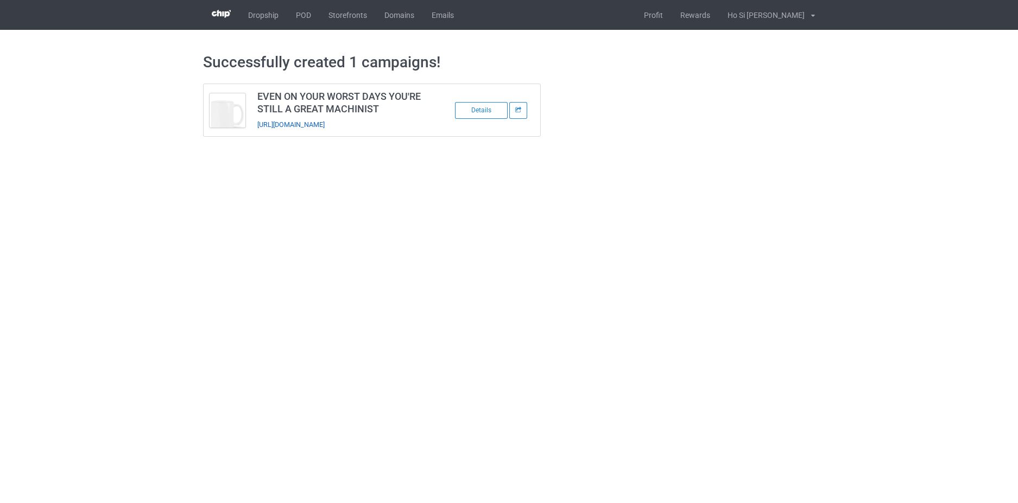
click at [309, 126] on link "https://www.hohodesign.co/worst-machinist-ever" at bounding box center [290, 125] width 67 height 8
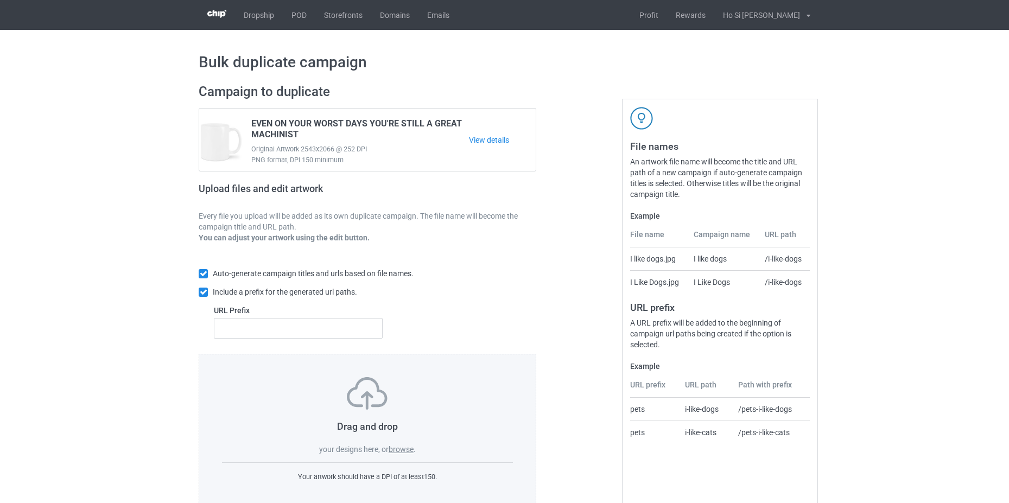
scroll to position [26, 0]
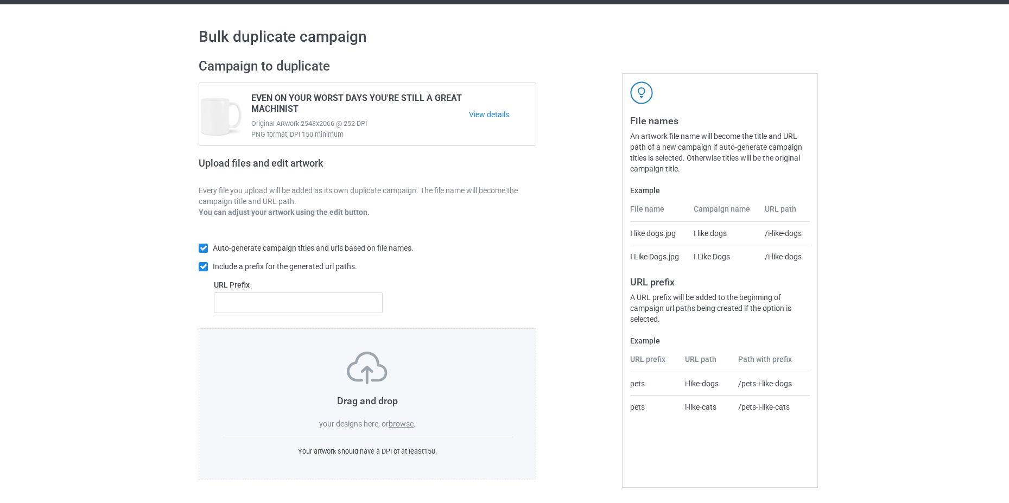
click at [399, 421] on label "browse" at bounding box center [401, 424] width 25 height 9
click at [0, 0] on input "browse" at bounding box center [0, 0] width 0 height 0
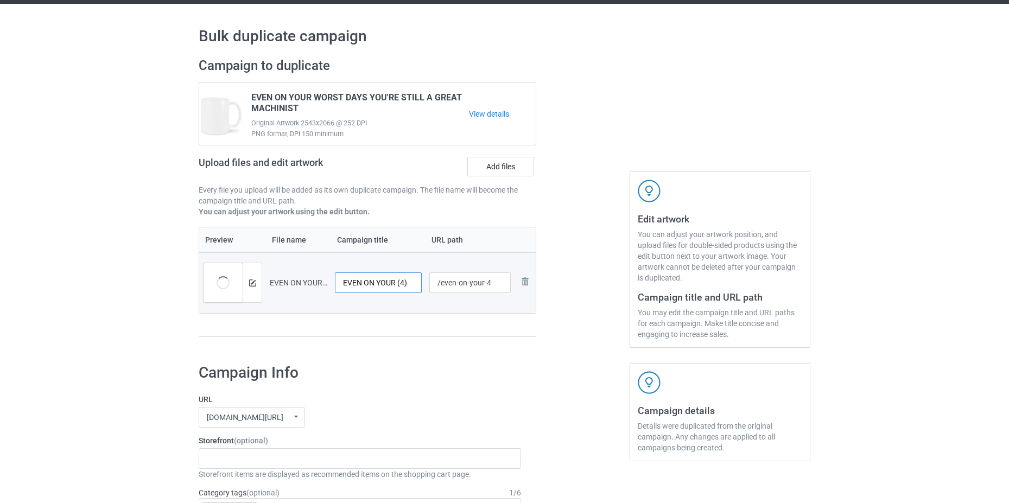
click at [386, 289] on input "EVEN ON YOUR (4)" at bounding box center [378, 282] width 87 height 21
paste input "WORST DAYS YOU'RE STILL A GREAT MACHINIST"
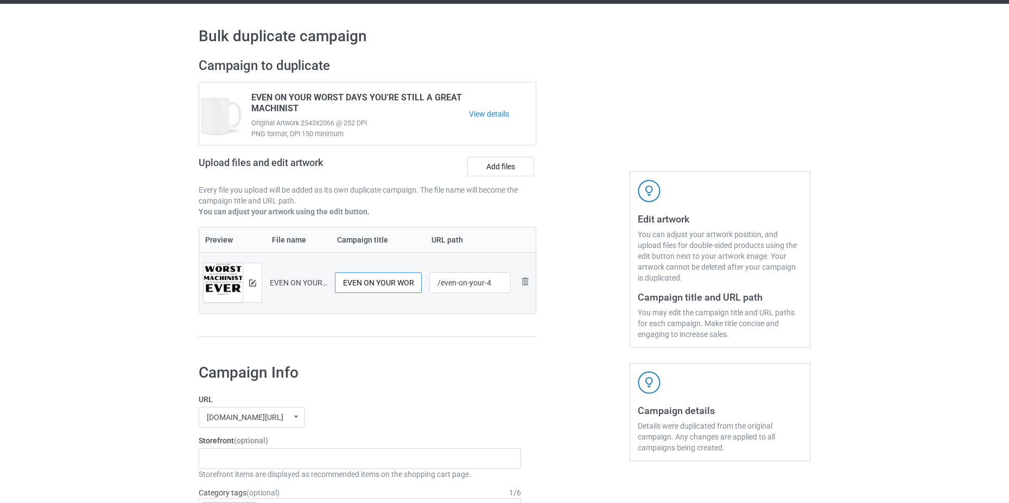
drag, startPoint x: 414, startPoint y: 283, endPoint x: 326, endPoint y: 286, distance: 88.5
click at [326, 286] on tr "Preview and edit artwork EVEN ON YOUR (4).png EVEN ON YOUR WORST DAYS YOU'RE ST…" at bounding box center [367, 282] width 337 height 61
type input "EVEN ON YOUR WORST DAYS YOU'RE STILL A GREAT MACHINIST"
click at [392, 300] on div at bounding box center [378, 296] width 87 height 7
drag, startPoint x: 497, startPoint y: 288, endPoint x: 438, endPoint y: 286, distance: 59.7
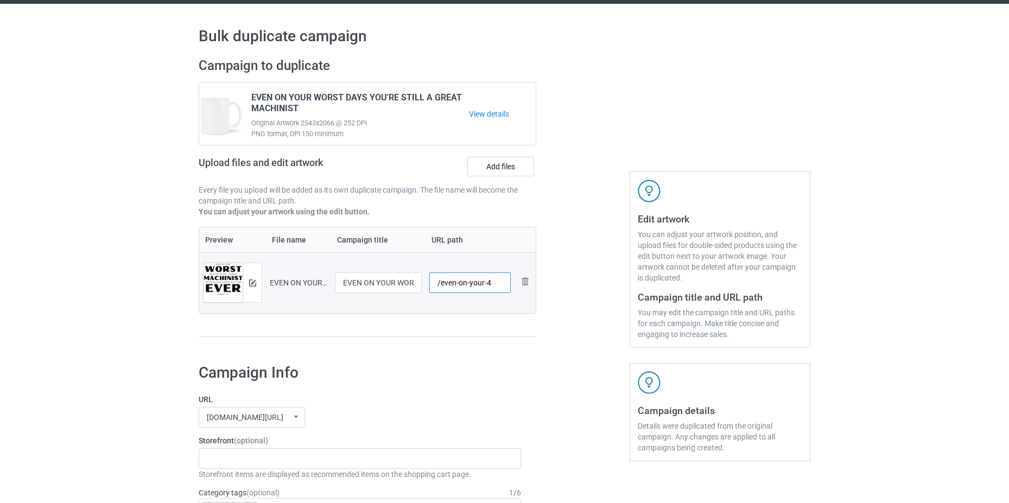
click at [438, 286] on input "/even-on-your-4" at bounding box center [470, 282] width 82 height 21
click at [256, 283] on img at bounding box center [252, 283] width 7 height 7
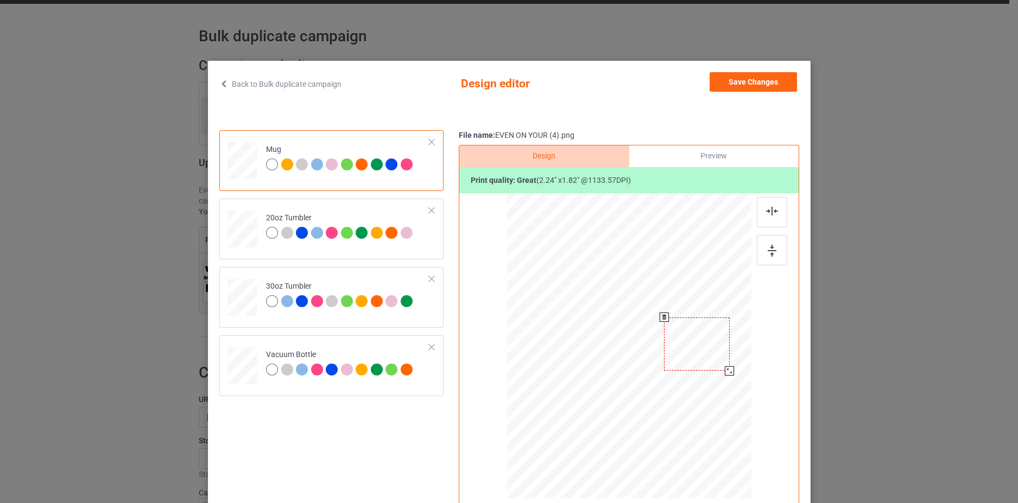
drag, startPoint x: 564, startPoint y: 340, endPoint x: 699, endPoint y: 340, distance: 135.2
click at [699, 340] on div at bounding box center [697, 344] width 66 height 53
click at [361, 446] on div "Mug 20oz Tumbler 30oz Tumbler Vacuum Bottle" at bounding box center [335, 339] width 232 height 419
click at [769, 81] on button "Save Changes" at bounding box center [752, 82] width 87 height 20
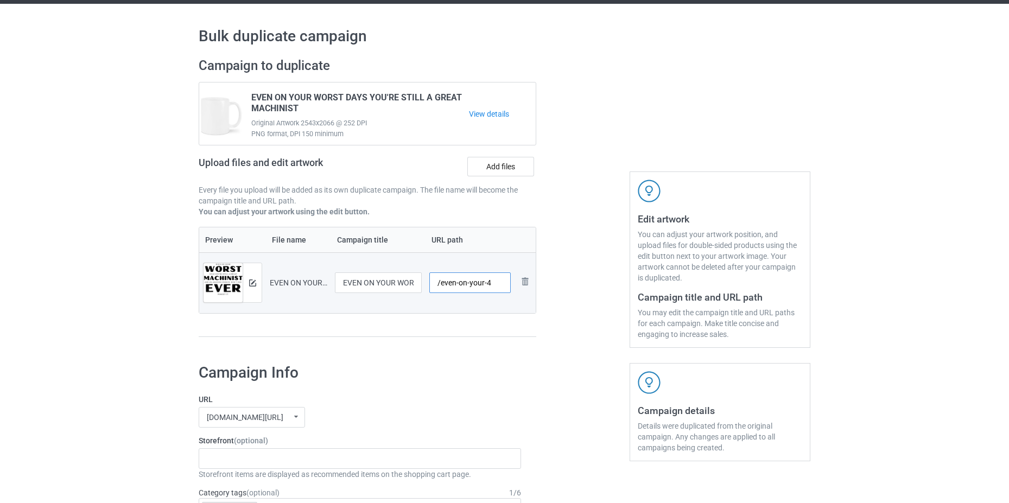
drag, startPoint x: 499, startPoint y: 282, endPoint x: 438, endPoint y: 286, distance: 61.5
click at [438, 286] on input "/even-on-your-4" at bounding box center [470, 282] width 82 height 21
type input "/worst-machinist-ever1"
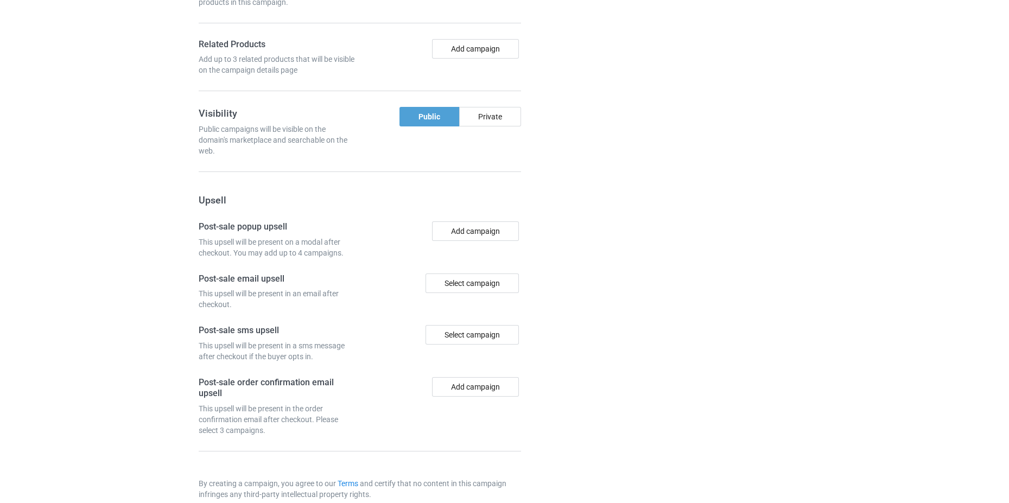
scroll to position [891, 0]
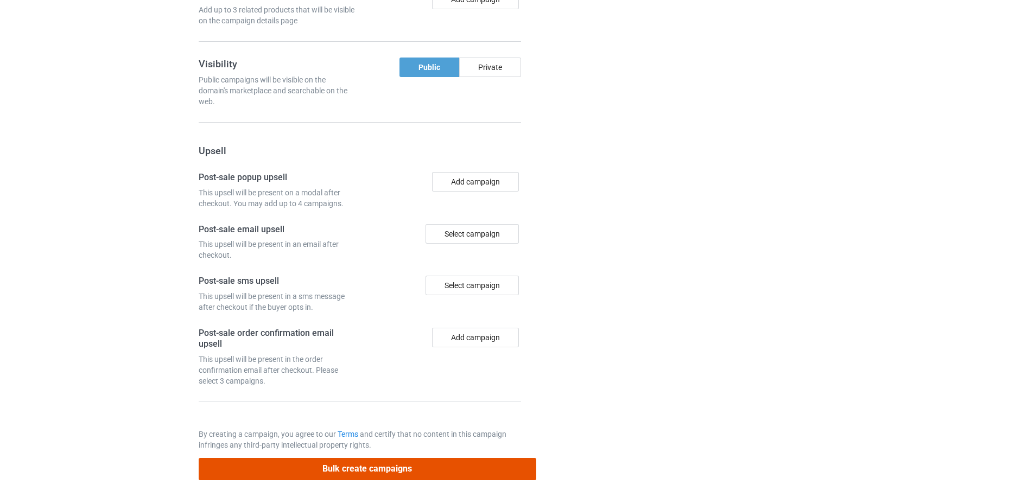
click at [426, 470] on button "Bulk create campaigns" at bounding box center [368, 469] width 338 height 22
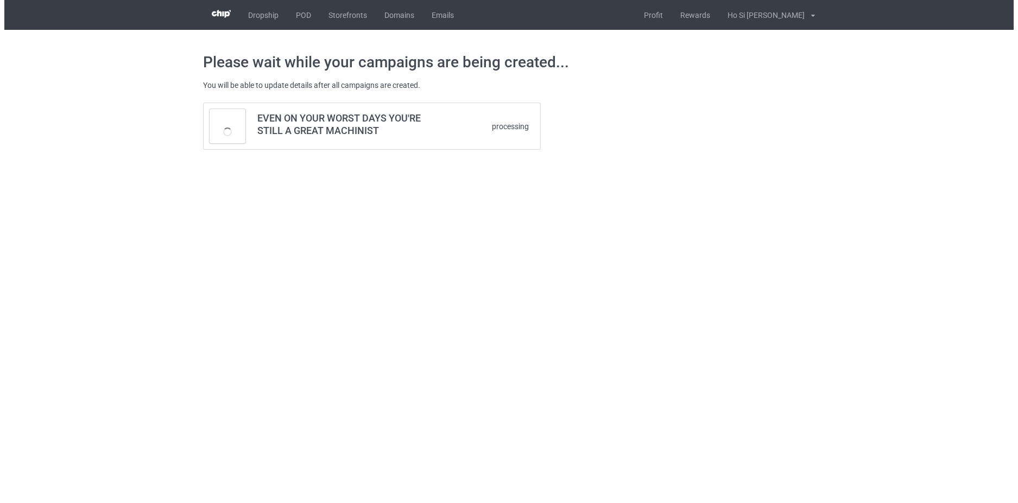
scroll to position [0, 0]
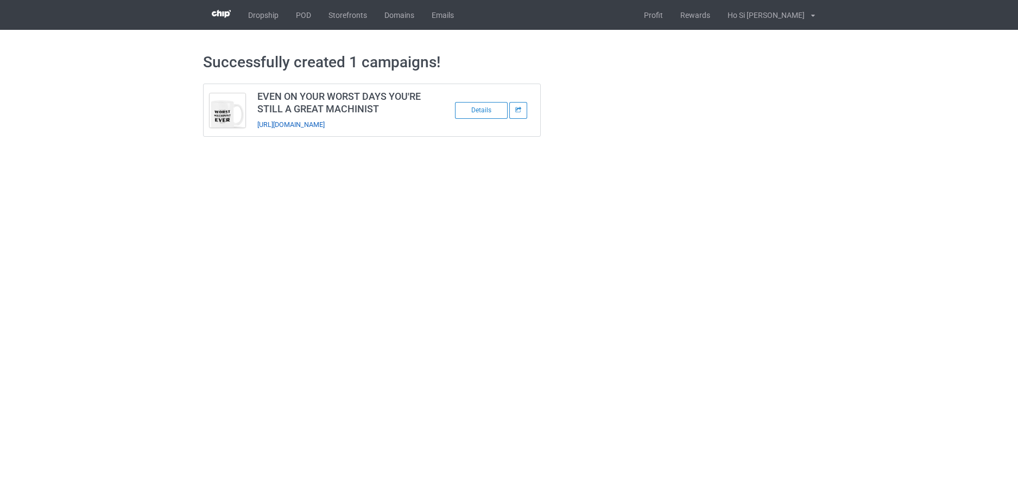
click at [293, 123] on link "[URL][DOMAIN_NAME]" at bounding box center [290, 125] width 67 height 8
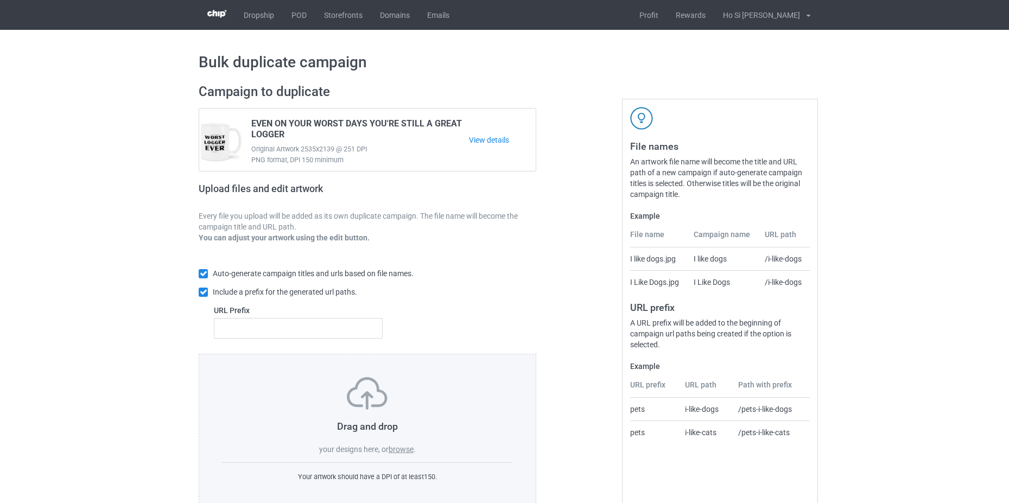
scroll to position [26, 0]
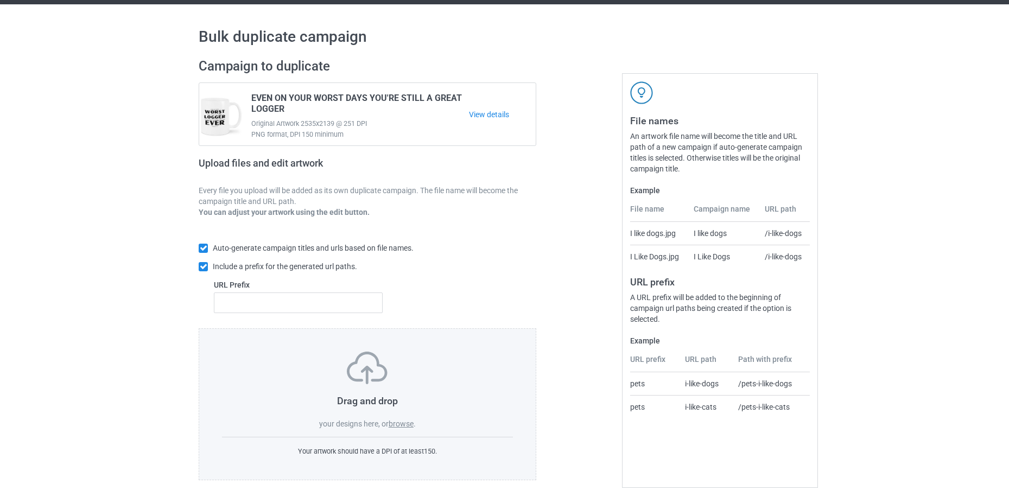
click at [398, 421] on label "browse" at bounding box center [401, 424] width 25 height 9
click at [0, 0] on input "browse" at bounding box center [0, 0] width 0 height 0
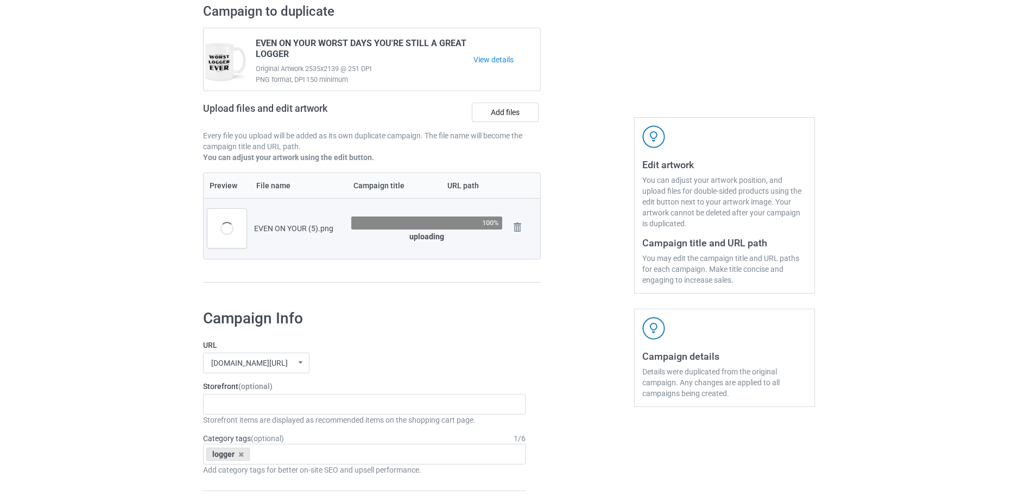
scroll to position [135, 0]
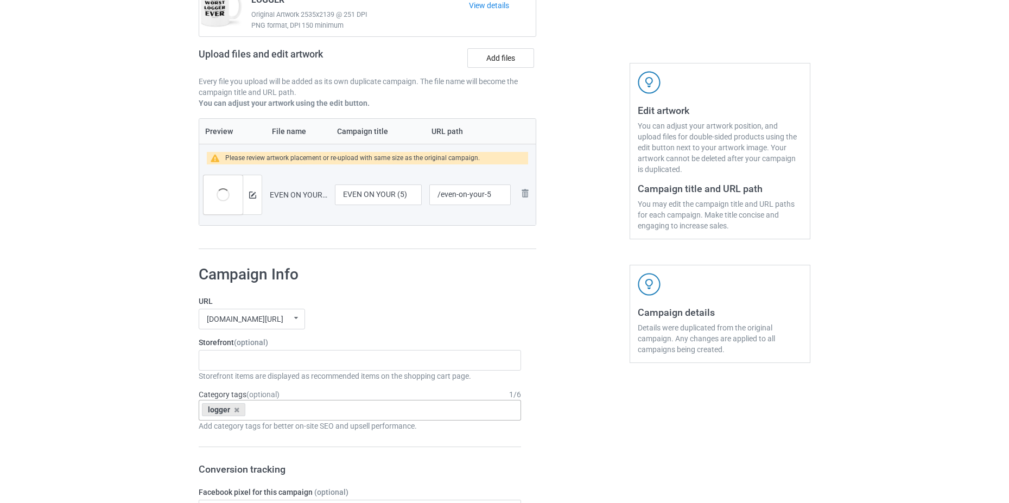
click at [235, 401] on div "Category tags (optional) 1 / 6 logger Age > [DEMOGRAPHIC_DATA] > 1 Age > [DEMOG…" at bounding box center [360, 410] width 322 height 42
click at [237, 408] on icon at bounding box center [236, 410] width 5 height 7
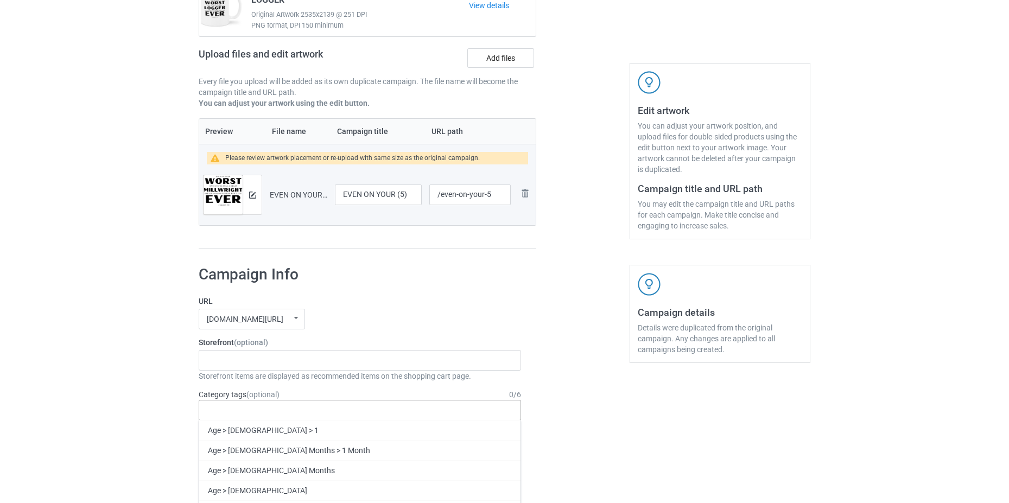
click at [249, 413] on div "Age > [DEMOGRAPHIC_DATA] > 1 Age > [DEMOGRAPHIC_DATA] Months > 1 Month Age > [D…" at bounding box center [360, 410] width 322 height 21
type input "M"
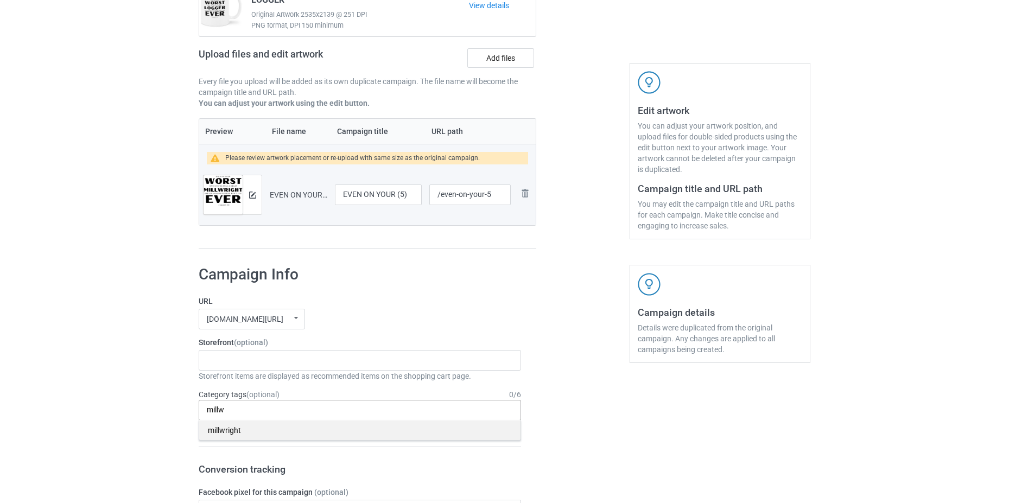
type input "millw"
click at [249, 432] on div "millwright" at bounding box center [359, 430] width 321 height 20
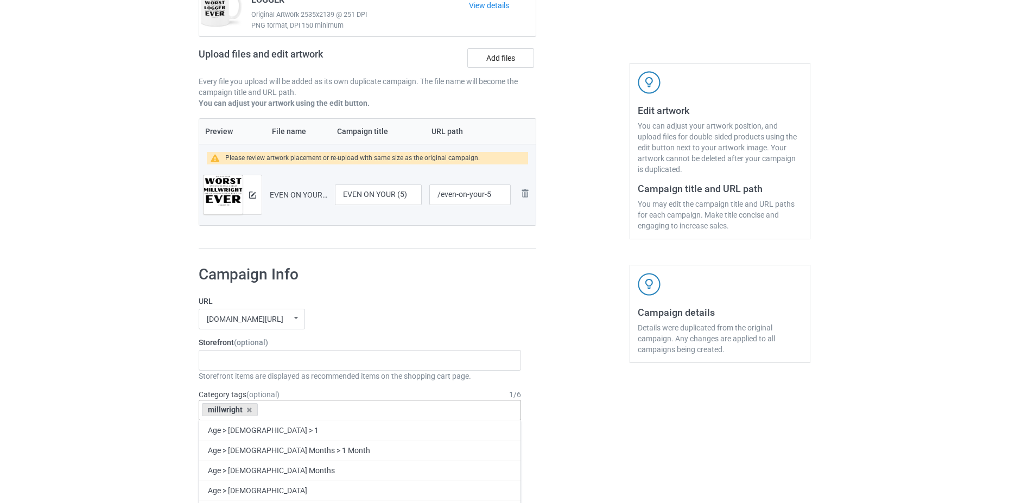
click at [427, 299] on label "URL" at bounding box center [360, 301] width 322 height 11
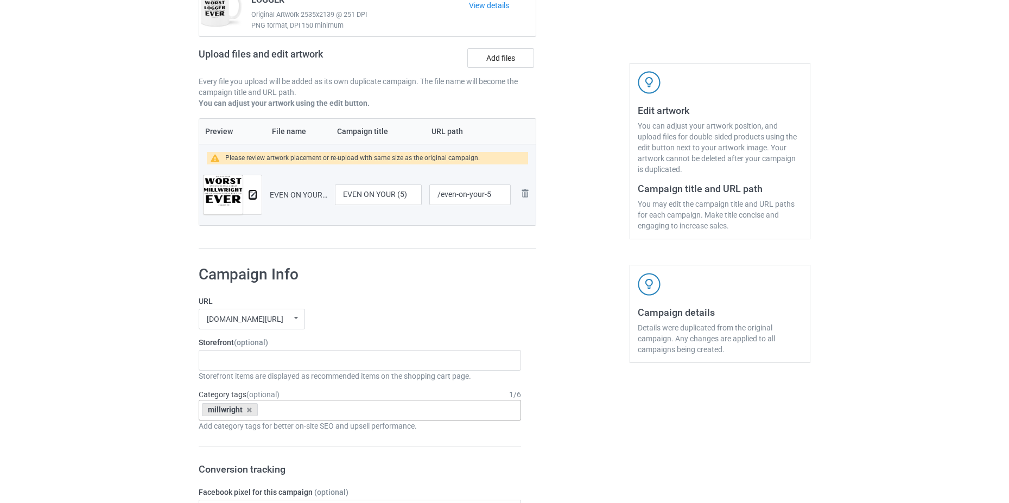
click at [252, 193] on img at bounding box center [252, 195] width 7 height 7
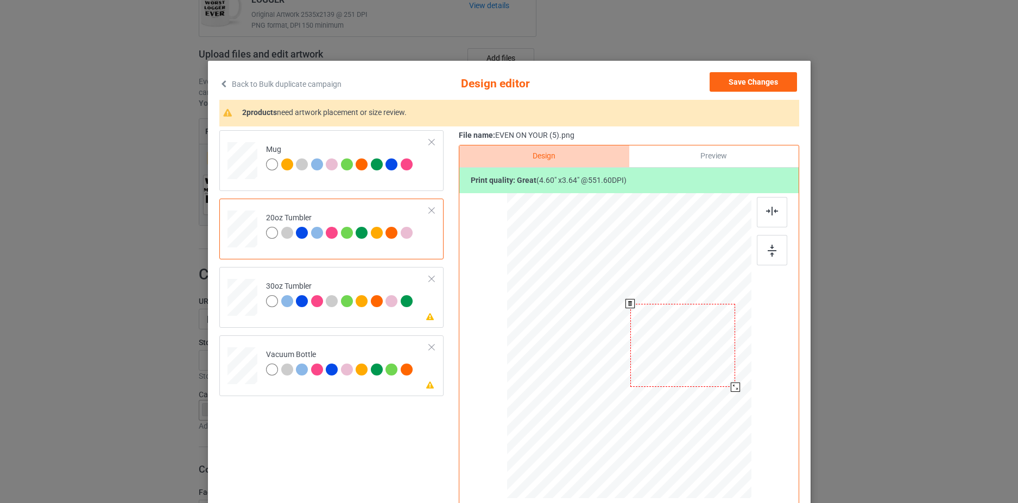
drag, startPoint x: 598, startPoint y: 364, endPoint x: 707, endPoint y: 365, distance: 108.6
click at [707, 365] on div at bounding box center [682, 345] width 105 height 83
click at [239, 167] on div at bounding box center [242, 161] width 30 height 12
click at [696, 340] on div at bounding box center [695, 345] width 67 height 53
click at [236, 303] on div at bounding box center [241, 298] width 29 height 16
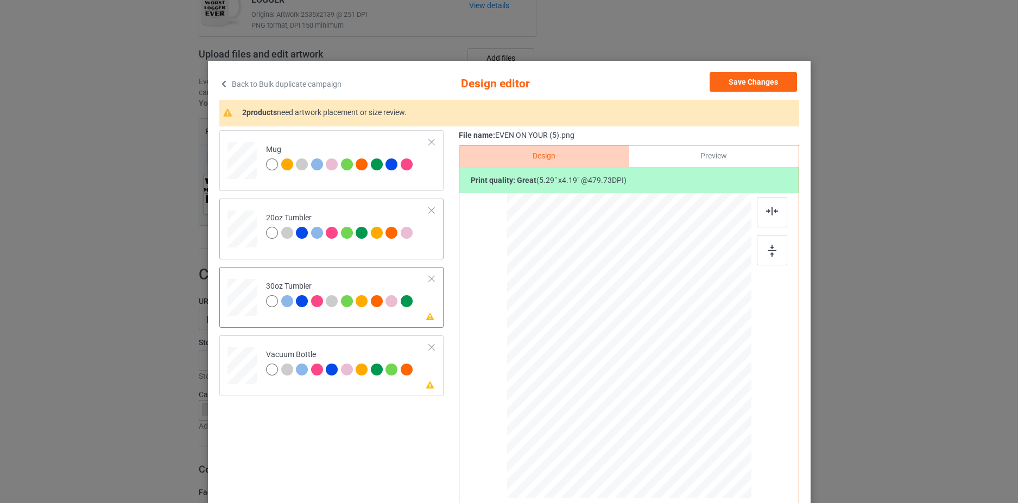
click at [239, 225] on div at bounding box center [242, 229] width 28 height 17
drag, startPoint x: 581, startPoint y: 325, endPoint x: 551, endPoint y: 331, distance: 29.9
click at [551, 331] on div at bounding box center [576, 348] width 105 height 83
click at [550, 331] on div at bounding box center [576, 348] width 105 height 83
drag, startPoint x: 550, startPoint y: 331, endPoint x: 544, endPoint y: 336, distance: 8.5
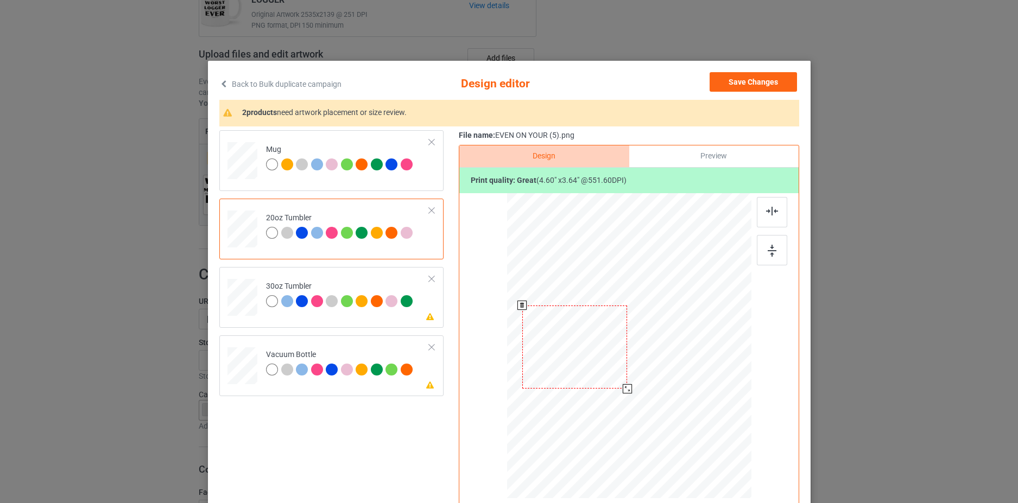
click at [548, 331] on div at bounding box center [574, 347] width 105 height 83
click at [546, 339] on div at bounding box center [574, 347] width 105 height 83
click at [244, 166] on div at bounding box center [242, 161] width 30 height 12
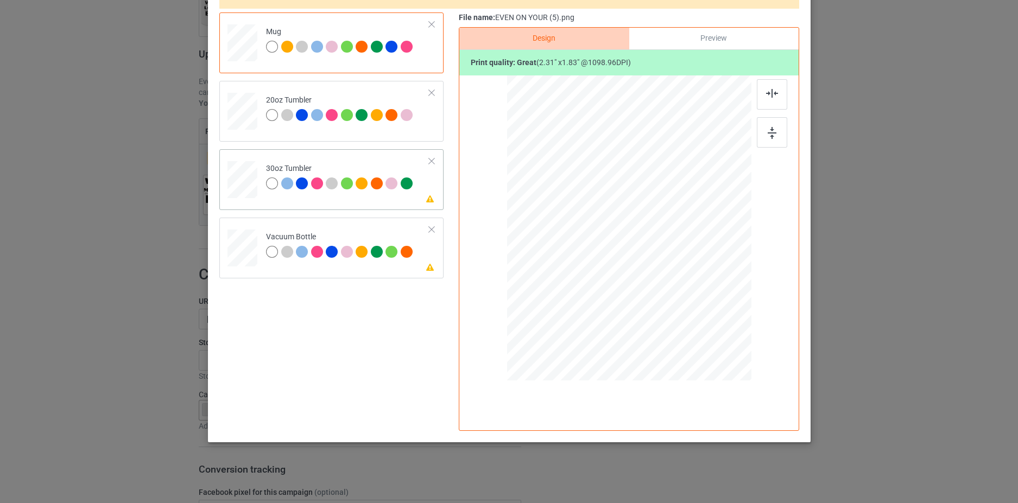
click at [219, 173] on div "Please review artwork placement 30oz Tumbler" at bounding box center [331, 179] width 224 height 61
click at [240, 251] on div at bounding box center [242, 247] width 29 height 15
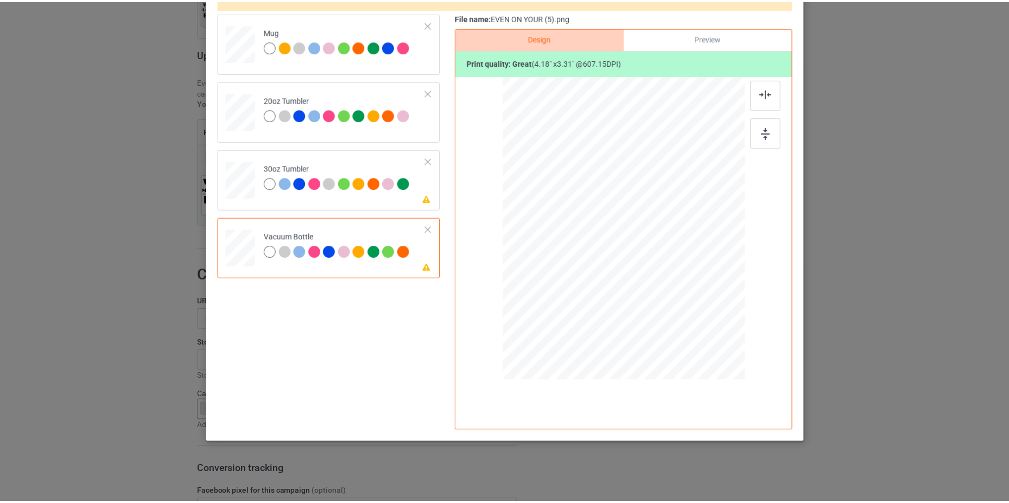
scroll to position [0, 0]
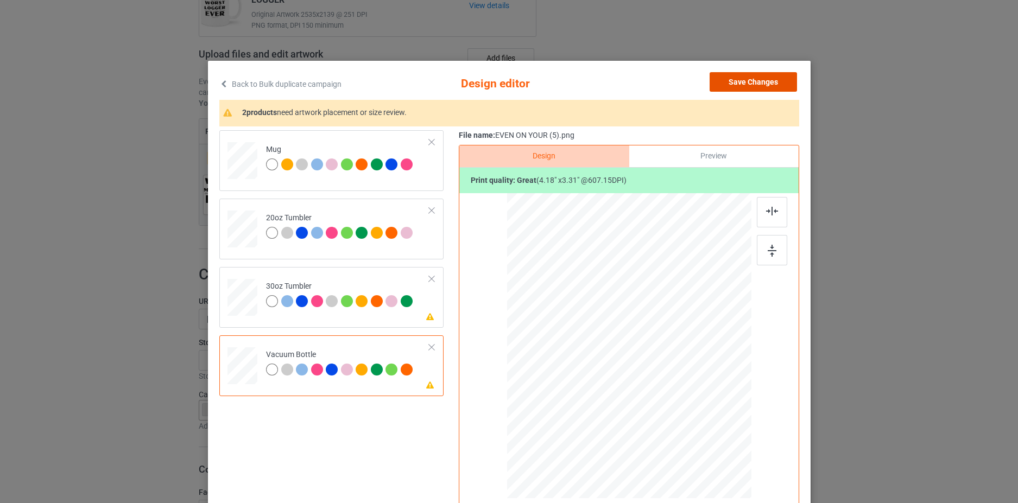
click at [721, 85] on button "Save Changes" at bounding box center [752, 82] width 87 height 20
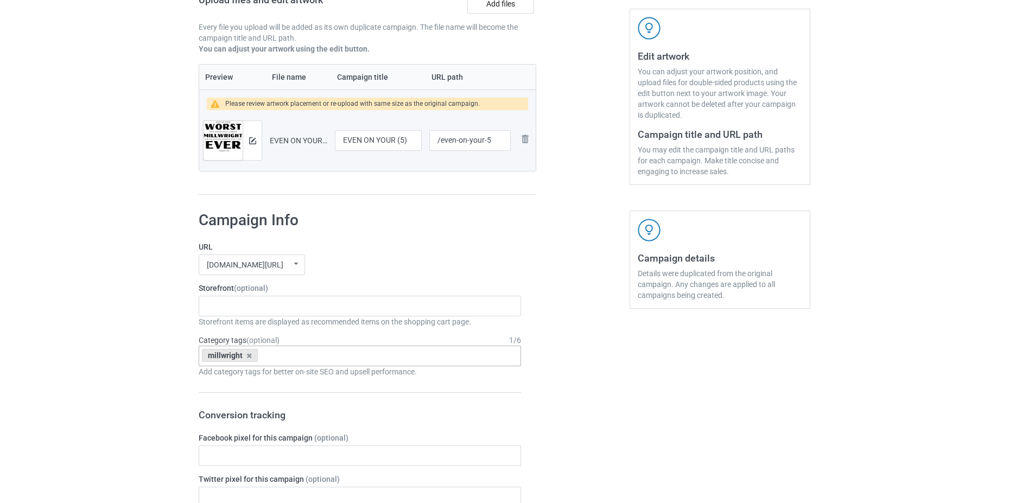
scroll to position [135, 0]
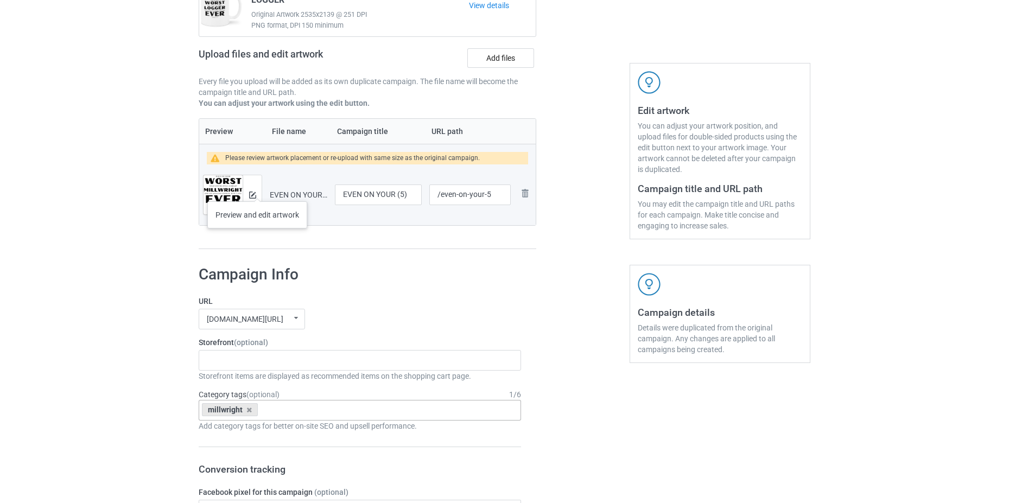
click at [257, 191] on div at bounding box center [252, 194] width 19 height 39
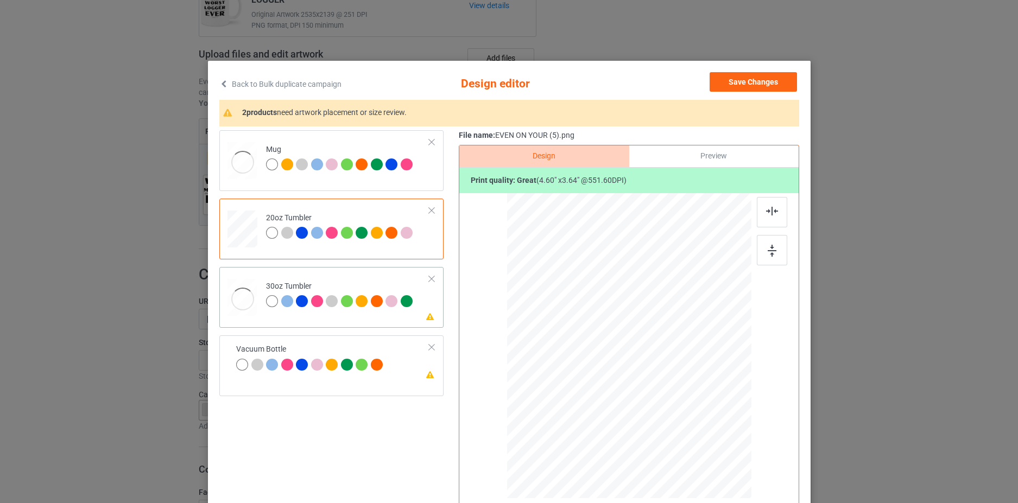
click at [415, 313] on td "Please review artwork placement 30oz Tumbler" at bounding box center [347, 295] width 175 height 48
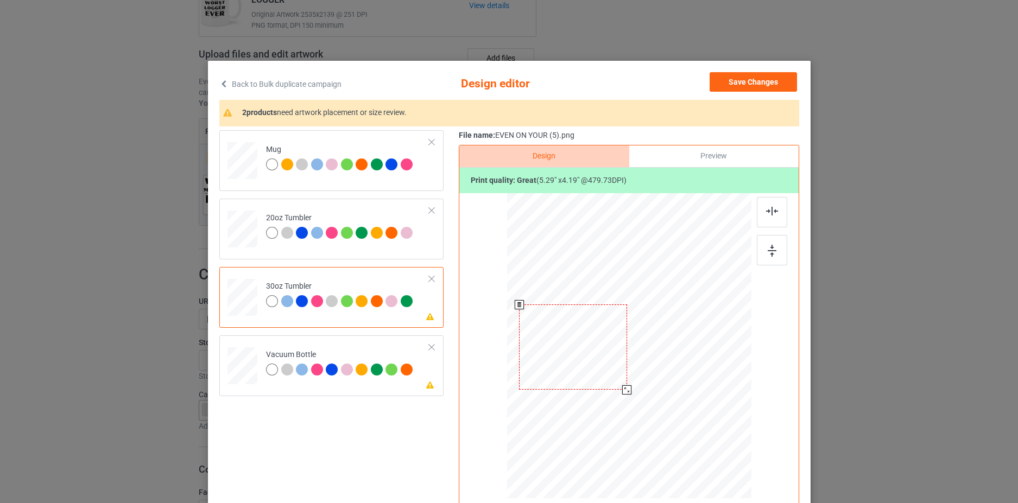
click at [582, 354] on div at bounding box center [572, 347] width 107 height 85
click at [425, 384] on icon at bounding box center [429, 385] width 9 height 8
click at [400, 312] on td "Please review artwork placement 30oz Tumbler" at bounding box center [347, 295] width 175 height 48
click at [571, 355] on div at bounding box center [572, 347] width 107 height 85
click at [432, 378] on div "Please review artwork placement Vacuum Bottle" at bounding box center [331, 365] width 224 height 61
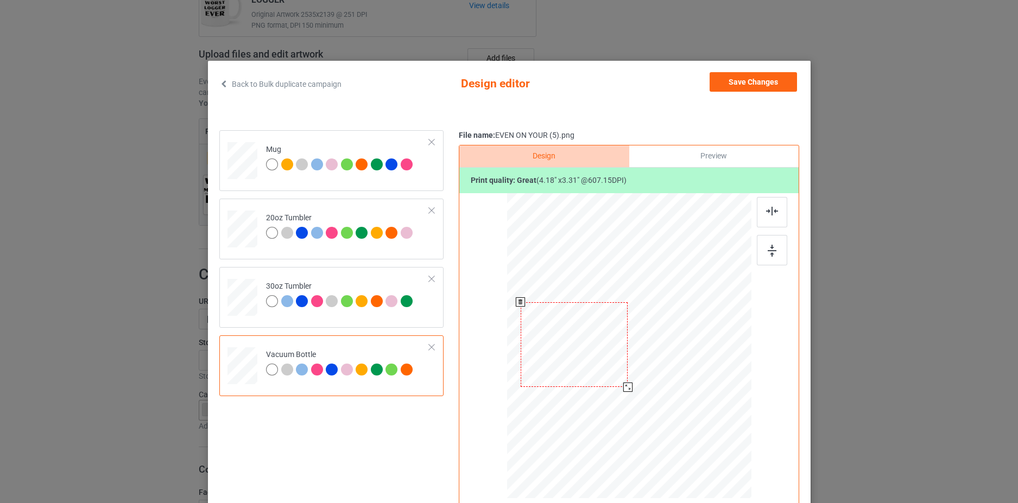
click at [567, 359] on div at bounding box center [573, 344] width 107 height 85
click at [757, 84] on button "Save Changes" at bounding box center [752, 82] width 87 height 20
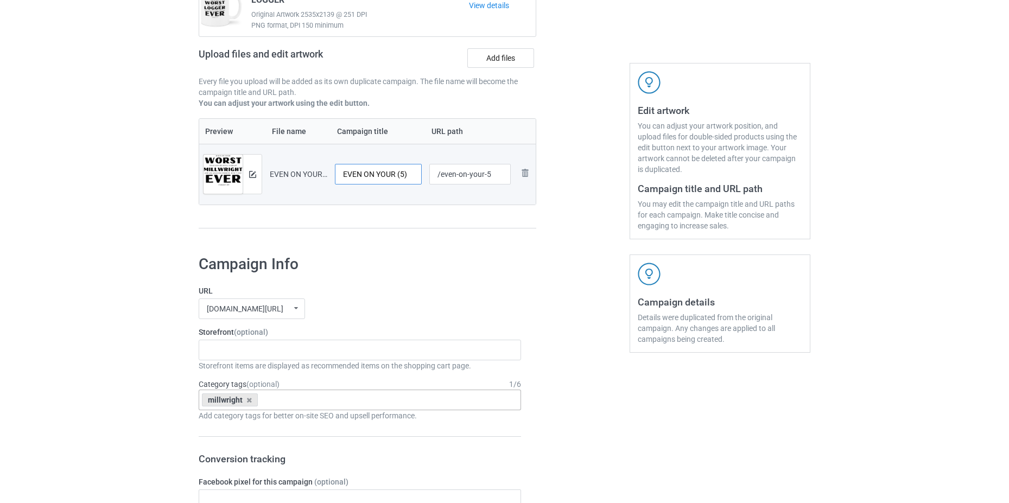
click at [405, 173] on input "EVEN ON YOUR (5)" at bounding box center [378, 174] width 87 height 21
paste input "WORST DAYS YOU'RE STILL A GREAT PLUMBER"
click at [414, 176] on input "EVEN ON YOUR WORST DAYS YOU'RE STILL A GREAT PLUMBER" at bounding box center [378, 174] width 87 height 21
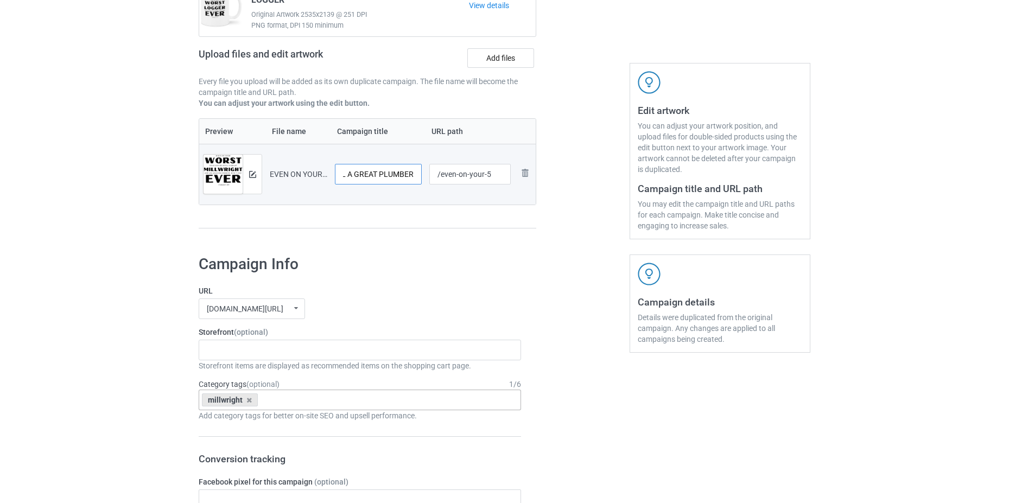
scroll to position [0, 148]
drag, startPoint x: 414, startPoint y: 176, endPoint x: 388, endPoint y: 181, distance: 26.6
click at [388, 181] on input "EVEN ON YOUR WORST DAYS YOU'RE STILL A GREAT PLUMBER" at bounding box center [378, 174] width 87 height 21
type input "EVEN ON YOUR WORST DAYS YOU'RE STILL A GREAT MILLWRIGHT"
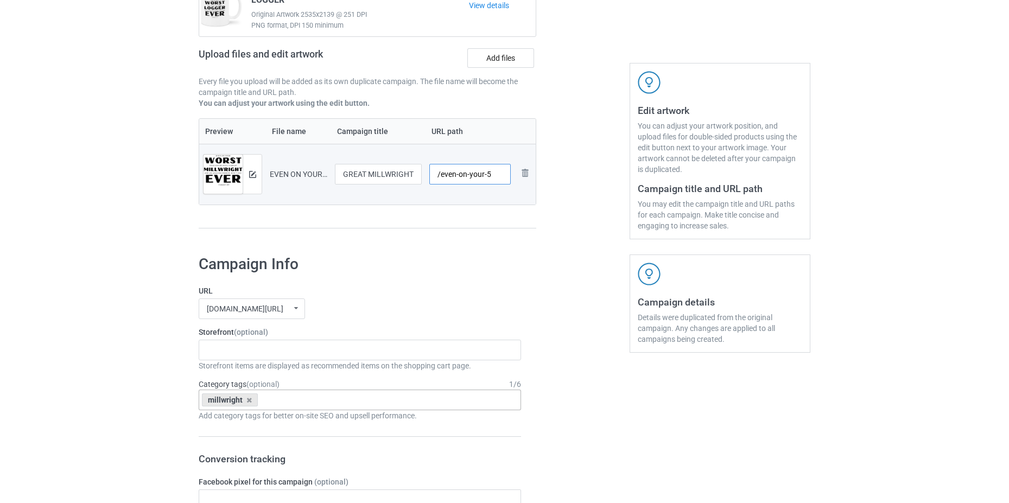
scroll to position [0, 0]
drag, startPoint x: 429, startPoint y: 194, endPoint x: 402, endPoint y: 201, distance: 27.4
click at [402, 201] on tr "Preview and edit artwork EVEN ON YOUR (5).png EVEN ON YOUR WORST DAYS YOU'RE ST…" at bounding box center [367, 174] width 337 height 61
type input "/worst-millwright-ever"
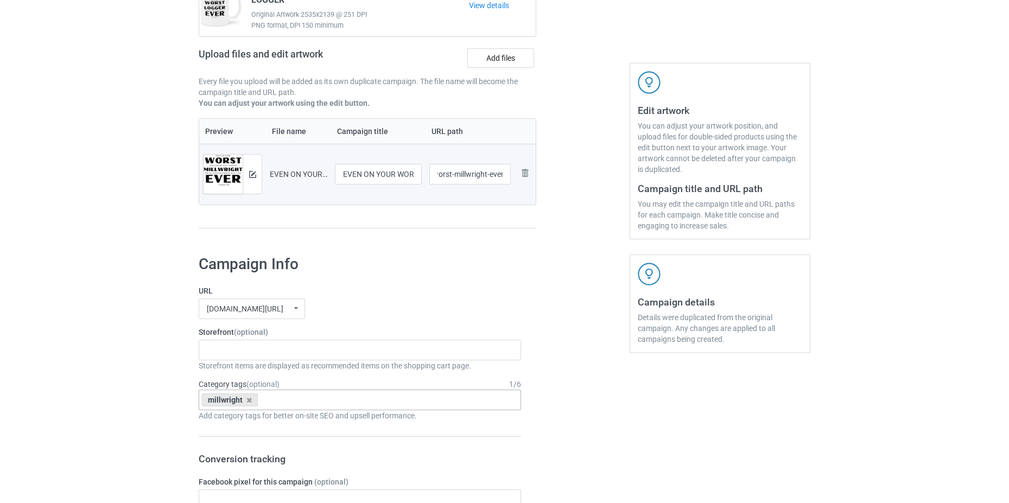
click at [364, 243] on div "Campaign to duplicate EVEN ON YOUR WORST DAYS YOU'RE STILL A GREAT LOGGER Origi…" at bounding box center [367, 94] width 353 height 306
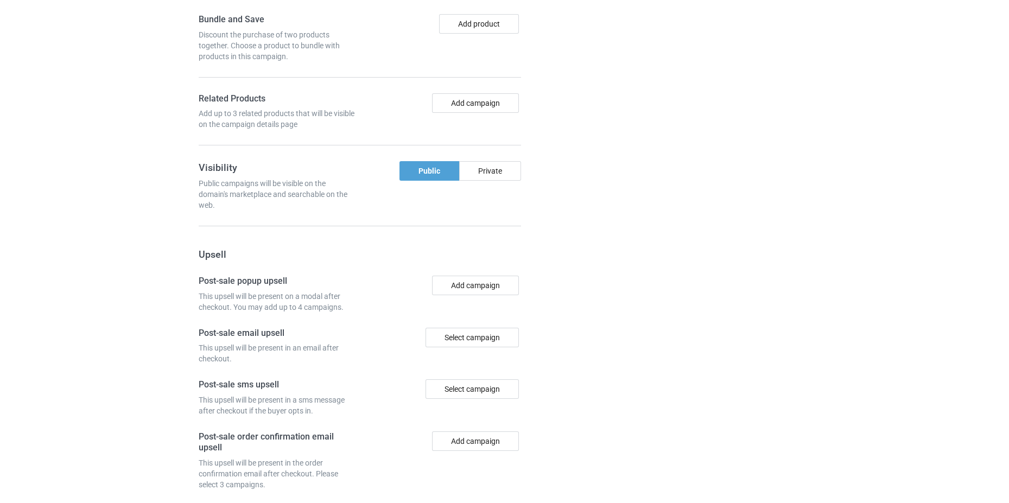
scroll to position [891, 0]
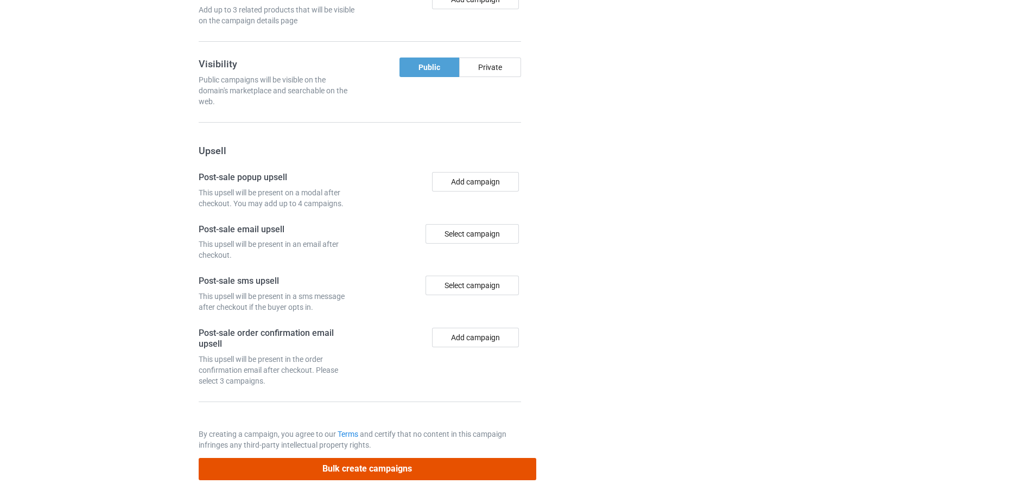
click at [390, 476] on button "Bulk create campaigns" at bounding box center [368, 469] width 338 height 22
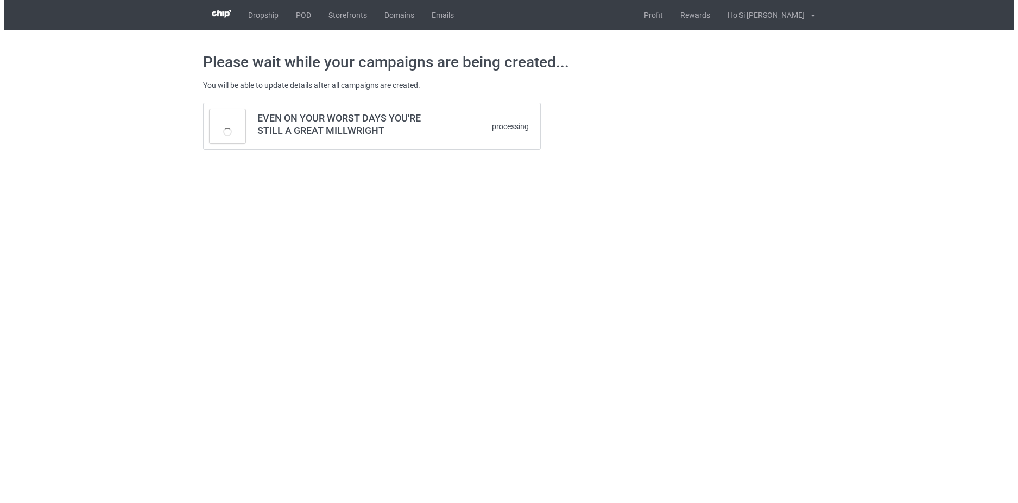
scroll to position [0, 0]
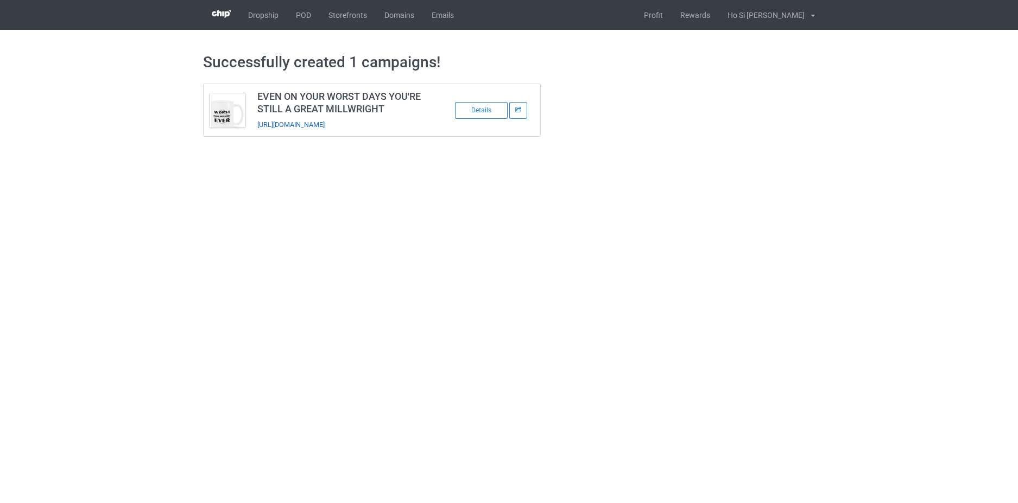
click at [313, 121] on link "[URL][DOMAIN_NAME]" at bounding box center [290, 125] width 67 height 8
